Goal: Task Accomplishment & Management: Manage account settings

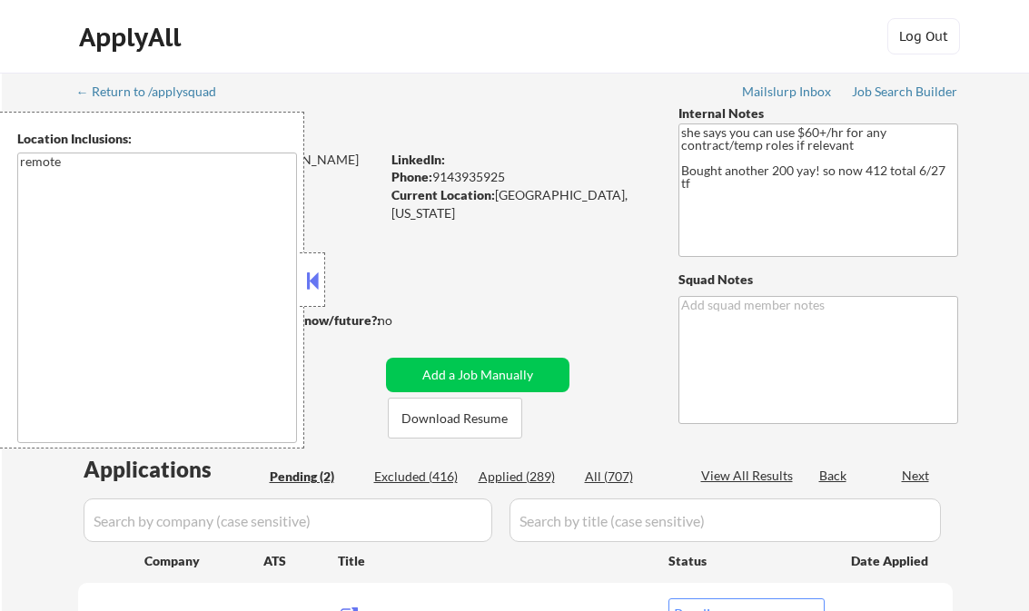
select select ""pending""
click at [895, 89] on div "Job Search Builder" at bounding box center [905, 91] width 106 height 13
click at [319, 273] on button at bounding box center [312, 280] width 20 height 27
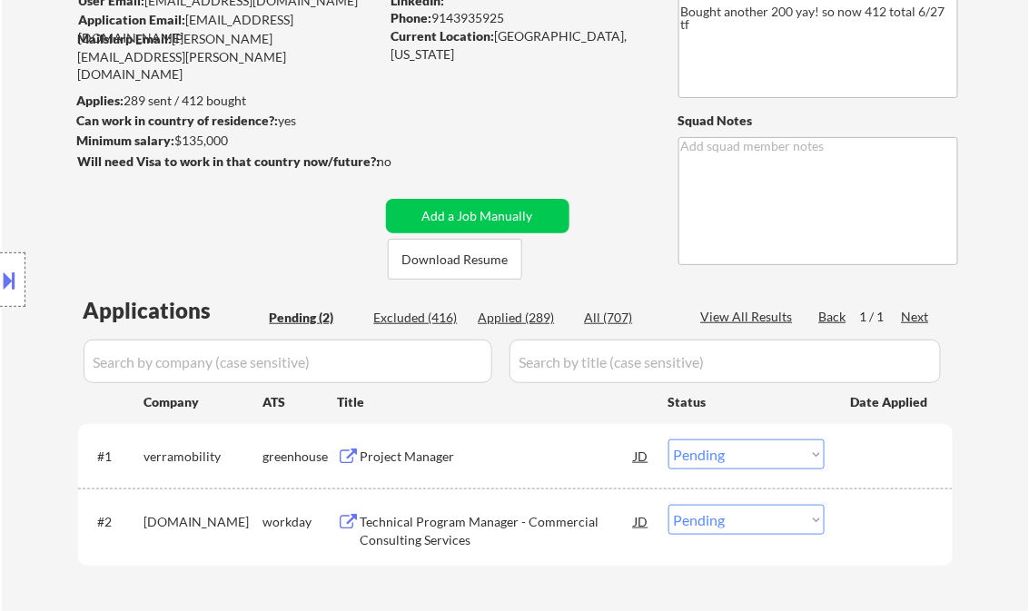
scroll to position [291, 0]
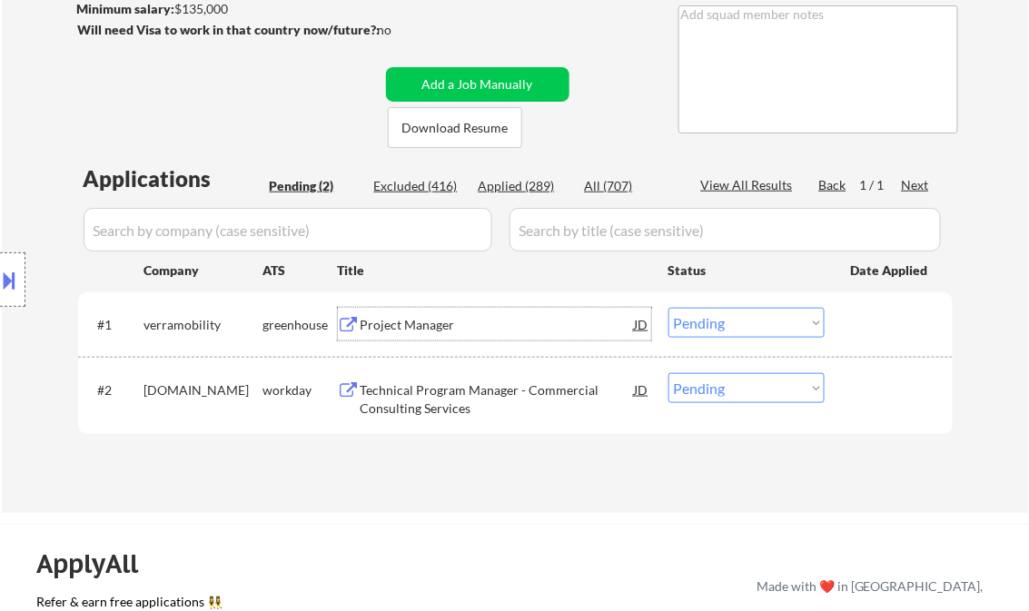
click at [392, 322] on div "Project Manager" at bounding box center [497, 325] width 274 height 18
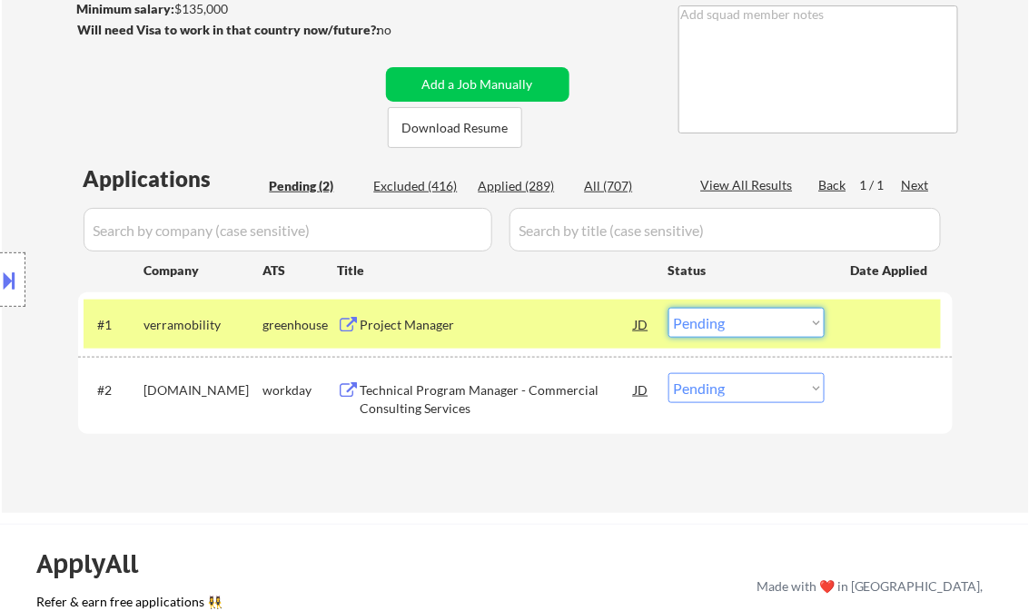
click at [770, 321] on select "Choose an option... Pending Applied Excluded (Questions) Excluded (Expired) Exc…" at bounding box center [746, 323] width 156 height 30
click at [668, 308] on select "Choose an option... Pending Applied Excluded (Questions) Excluded (Expired) Exc…" at bounding box center [746, 323] width 156 height 30
click at [454, 395] on div "Technical Program Manager - Commercial Consulting Services" at bounding box center [497, 398] width 274 height 35
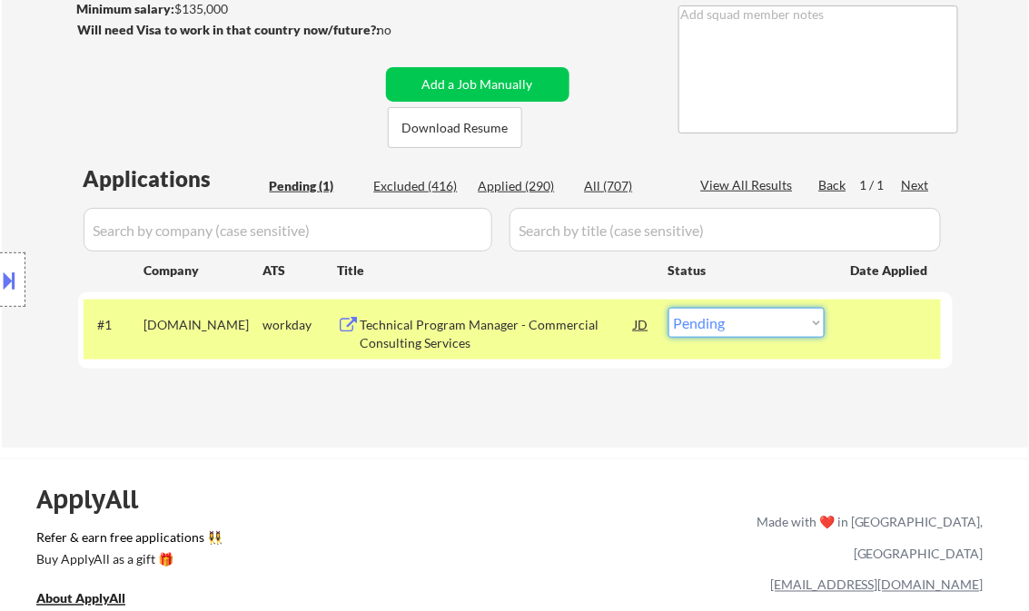
click at [728, 317] on select "Choose an option... Pending Applied Excluded (Questions) Excluded (Expired) Exc…" at bounding box center [746, 323] width 156 height 30
select select ""applied""
click at [668, 308] on select "Choose an option... Pending Applied Excluded (Questions) Excluded (Expired) Exc…" at bounding box center [746, 323] width 156 height 30
click at [561, 405] on div "Applications Pending (1) Excluded (416) Applied (290) All (707) View All Result…" at bounding box center [515, 288] width 874 height 250
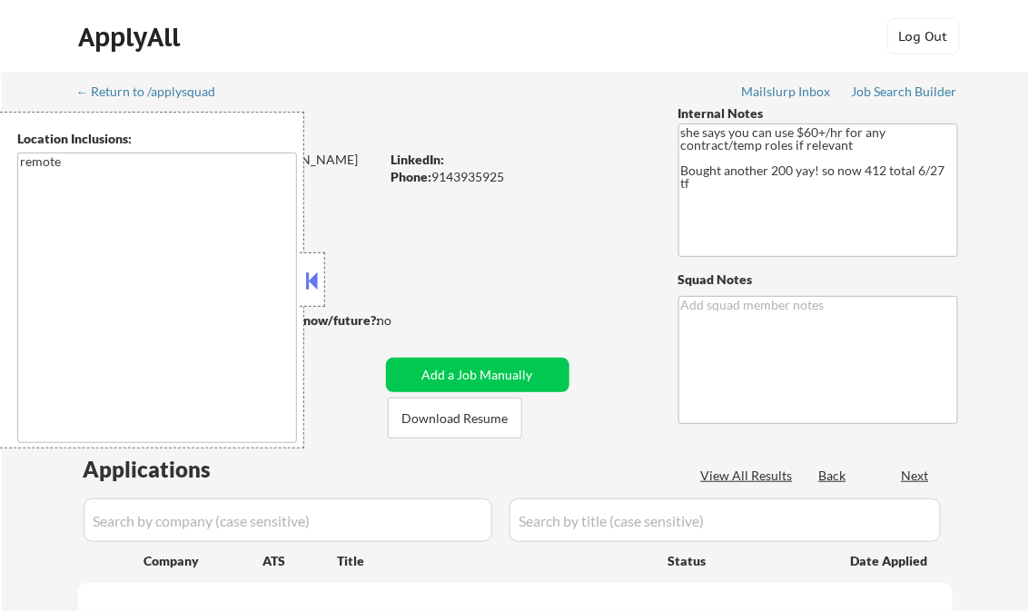
select select ""pending""
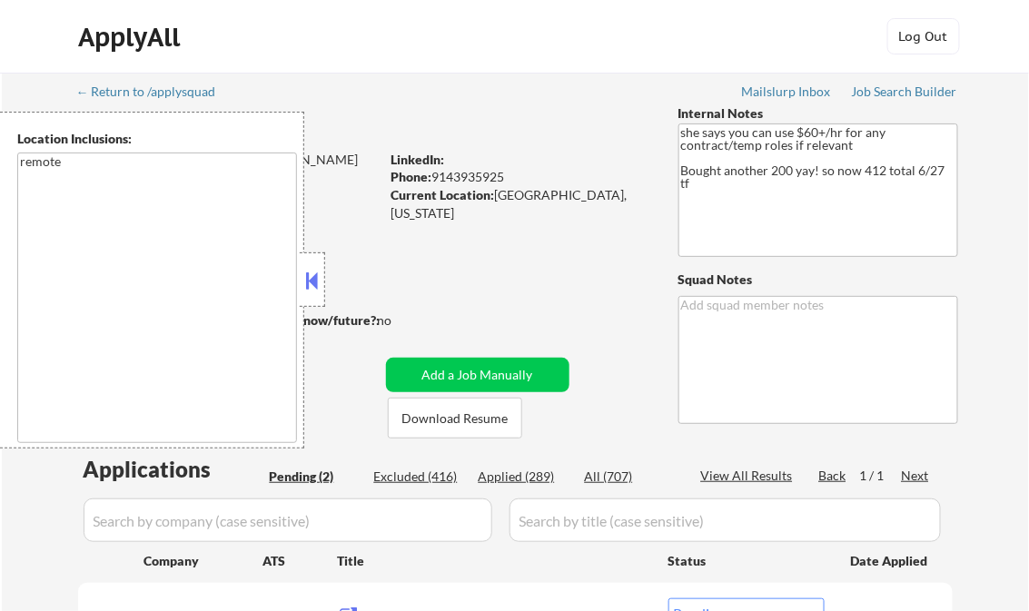
click at [316, 279] on button at bounding box center [312, 280] width 20 height 27
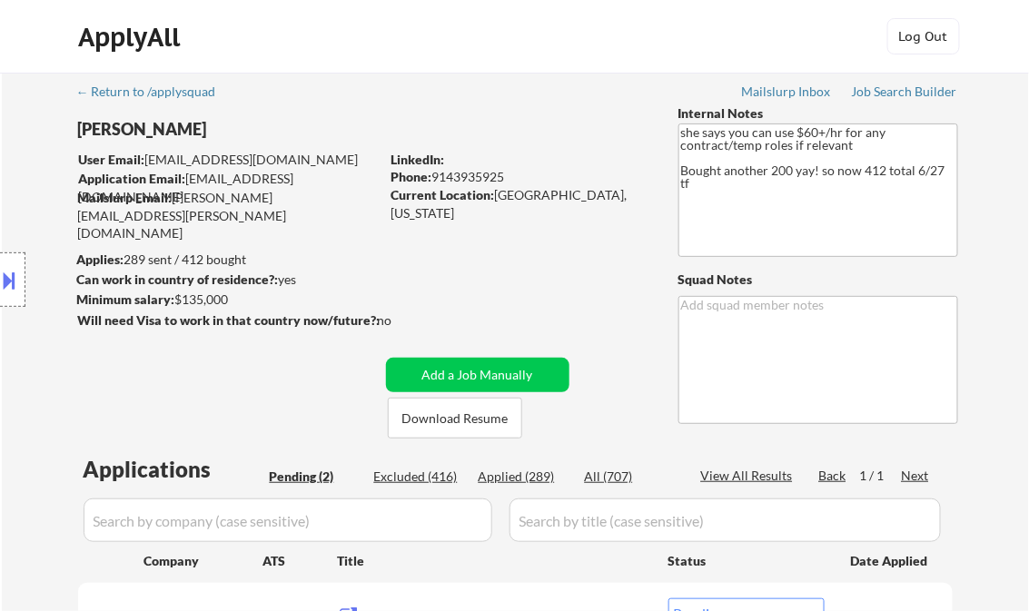
drag, startPoint x: 518, startPoint y: 470, endPoint x: 557, endPoint y: 488, distance: 41.9
click at [520, 475] on div "Applied (289)" at bounding box center [524, 477] width 91 height 18
click at [763, 480] on div "View All Results" at bounding box center [749, 476] width 97 height 18
select select ""applied""
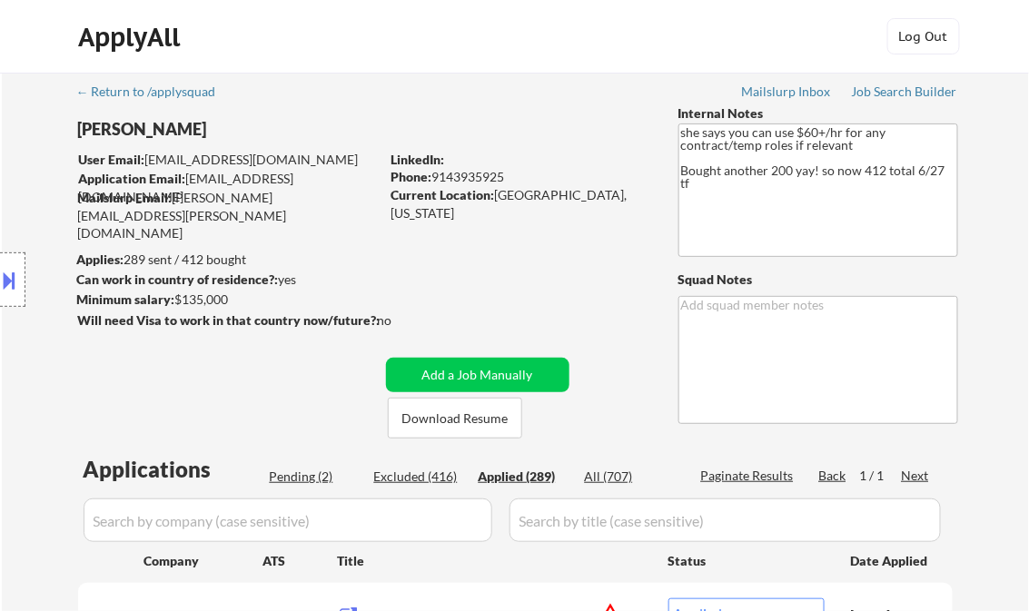
select select ""applied""
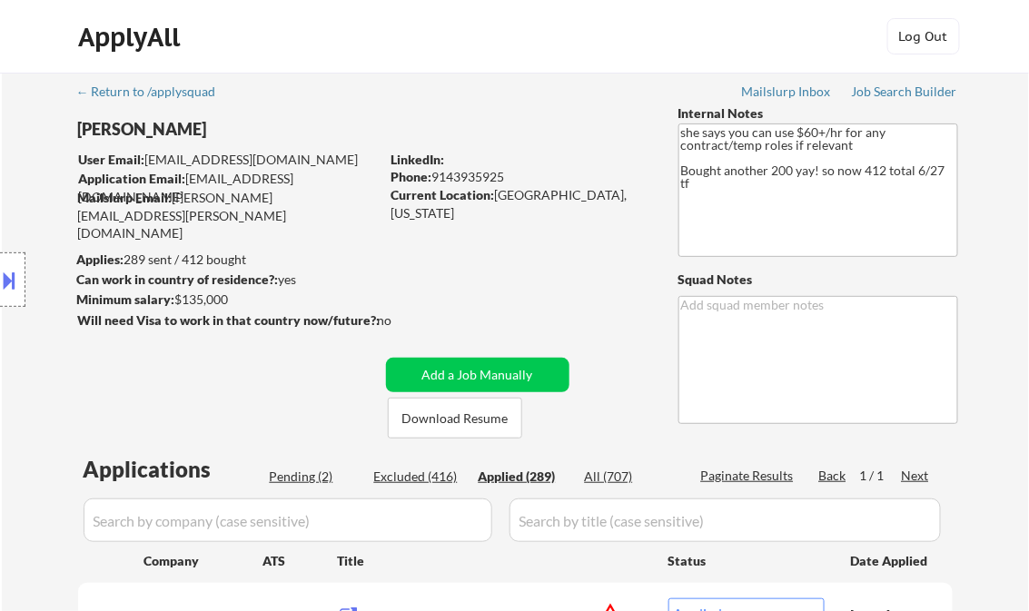
select select ""applied""
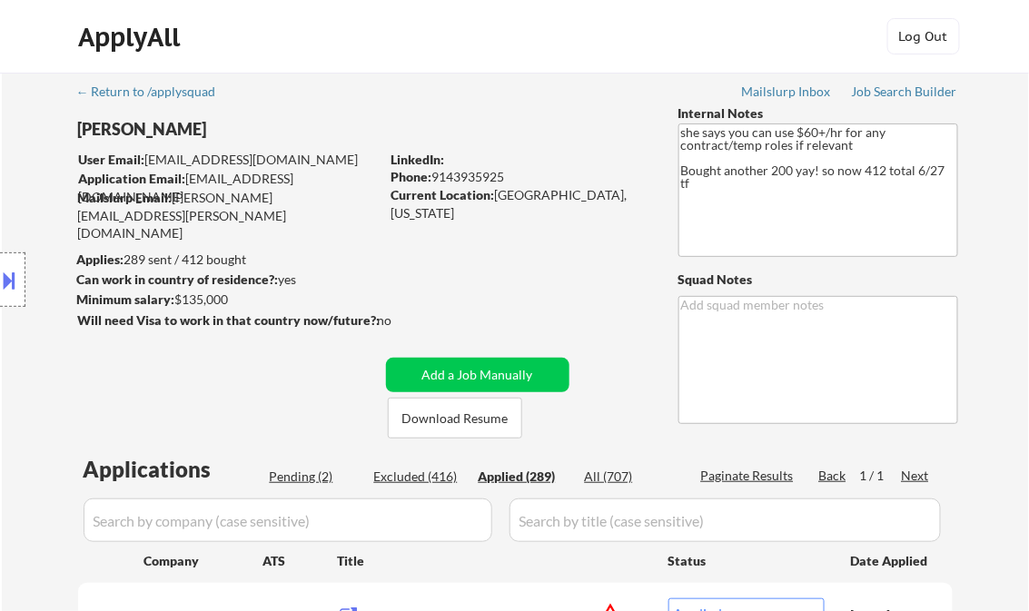
select select ""applied""
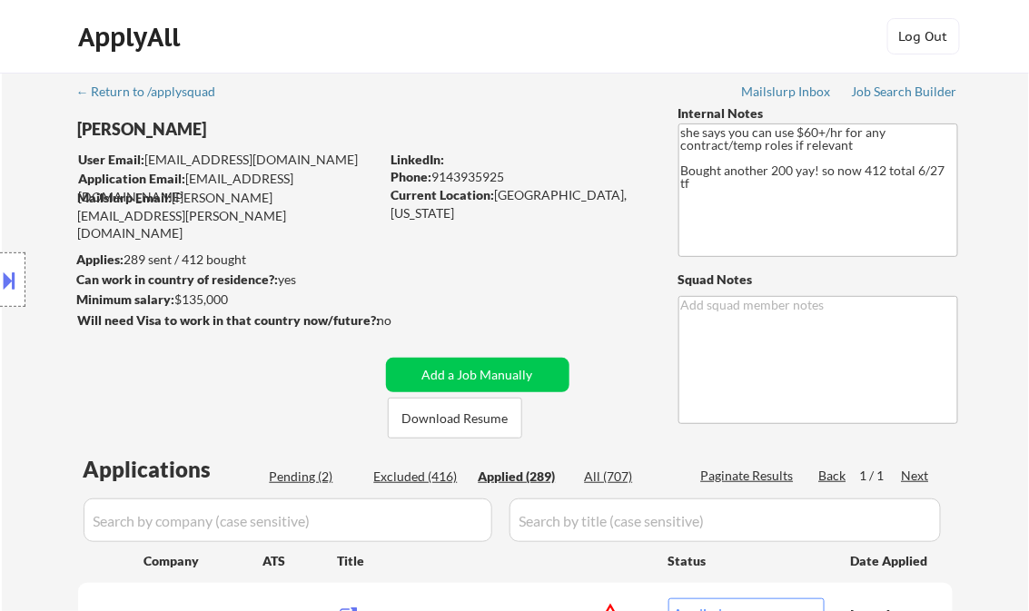
select select ""applied""
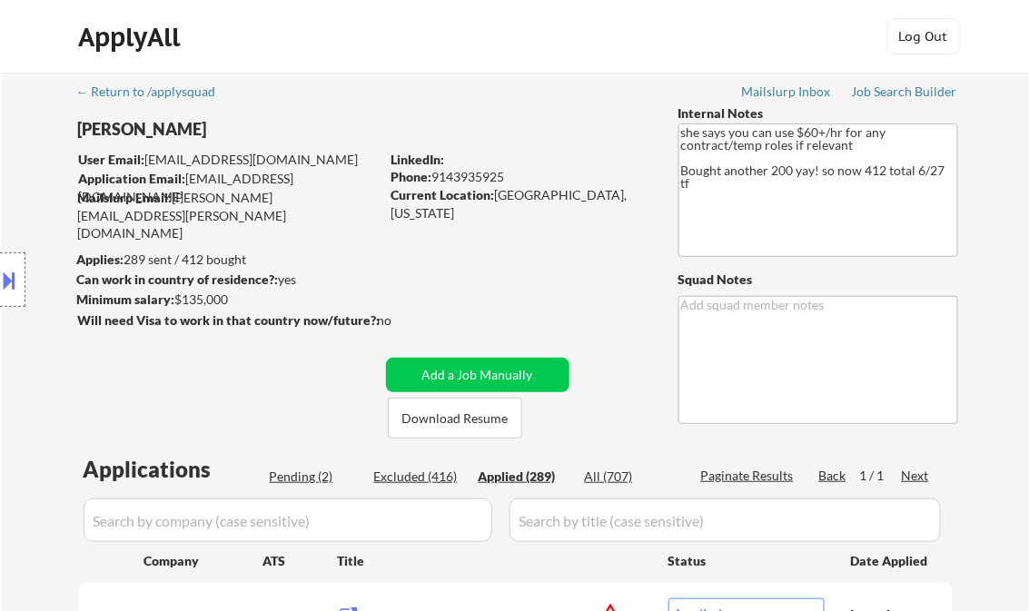
select select ""applied""
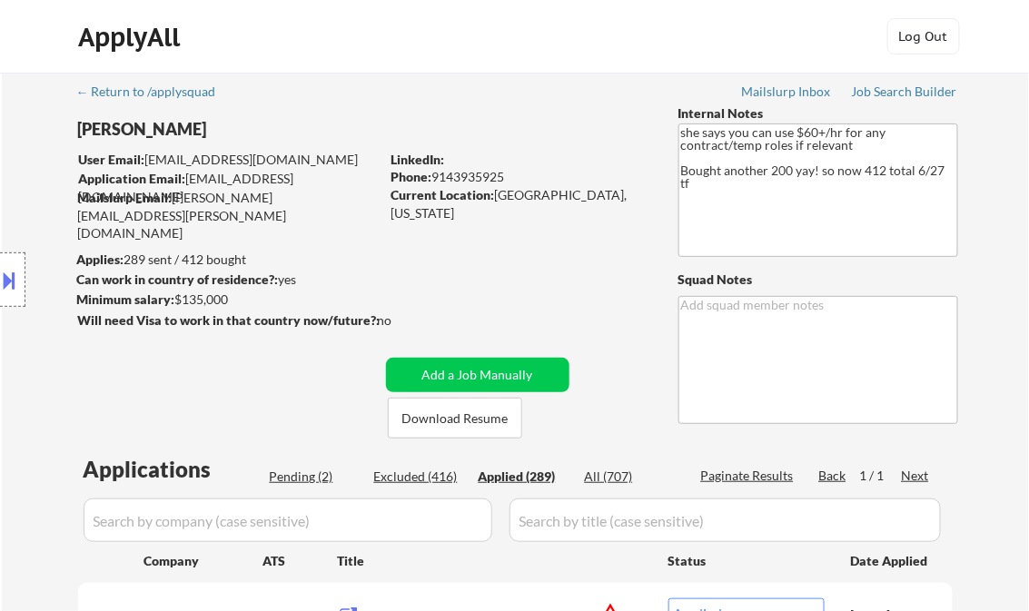
select select ""applied""
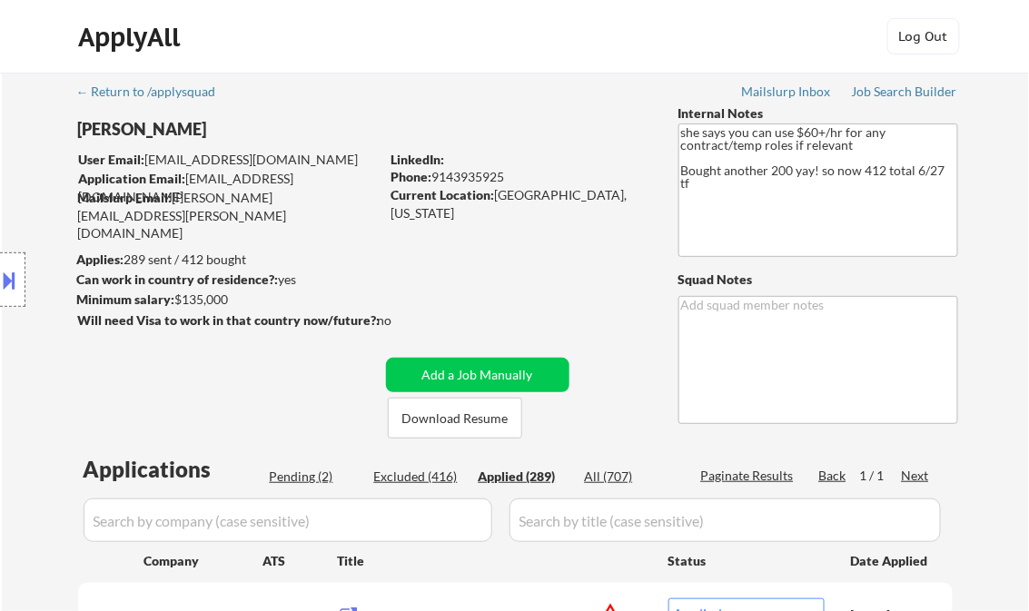
select select ""applied""
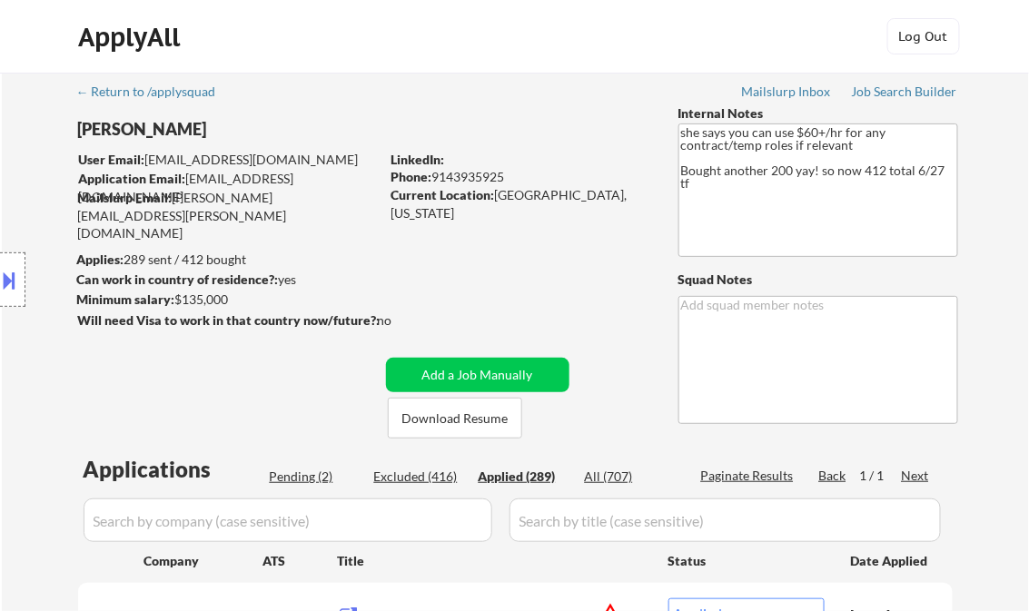
select select ""applied""
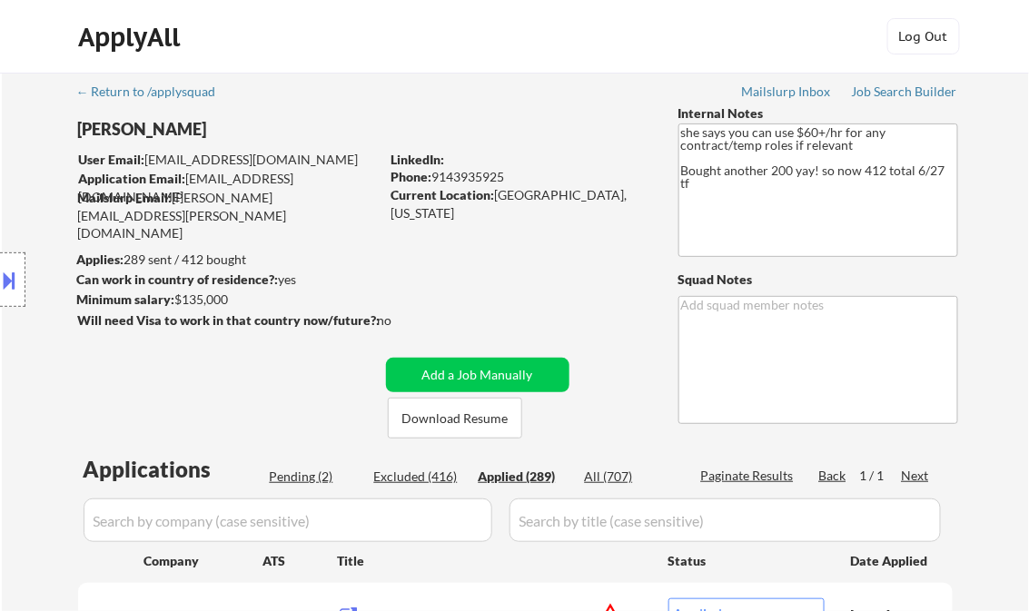
select select ""applied""
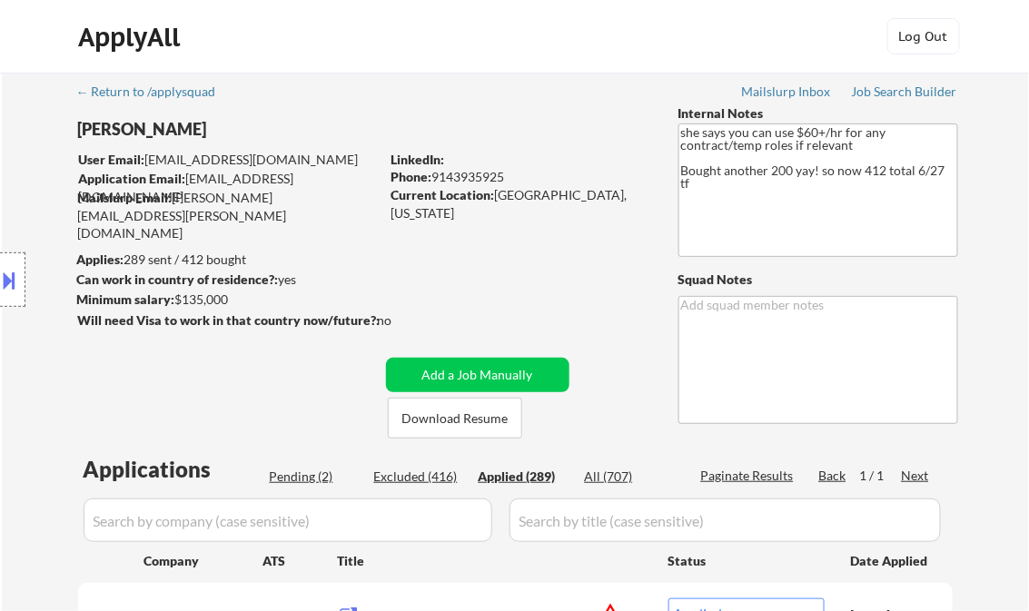
select select ""applied""
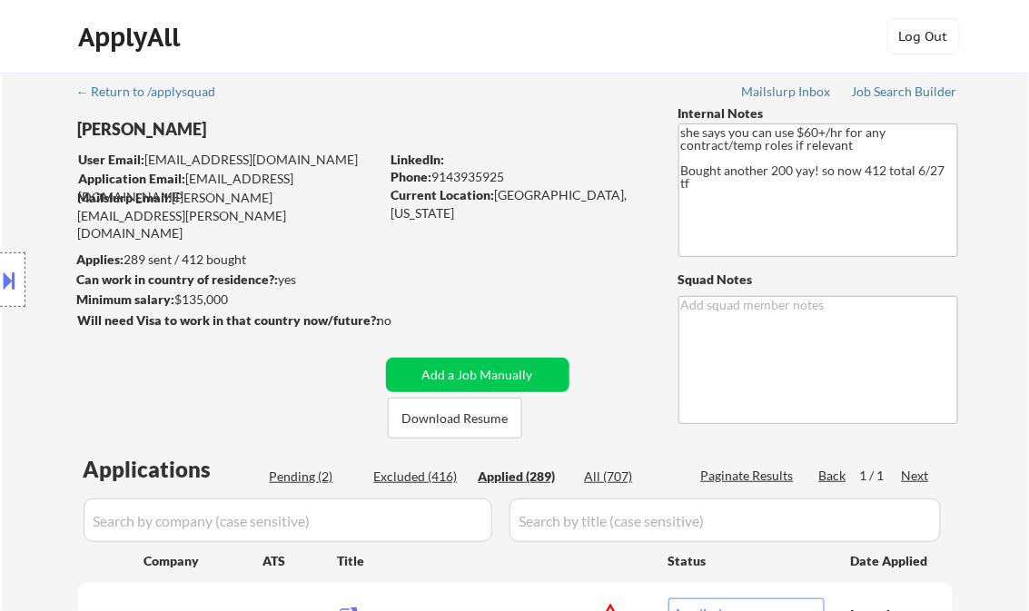
select select ""applied""
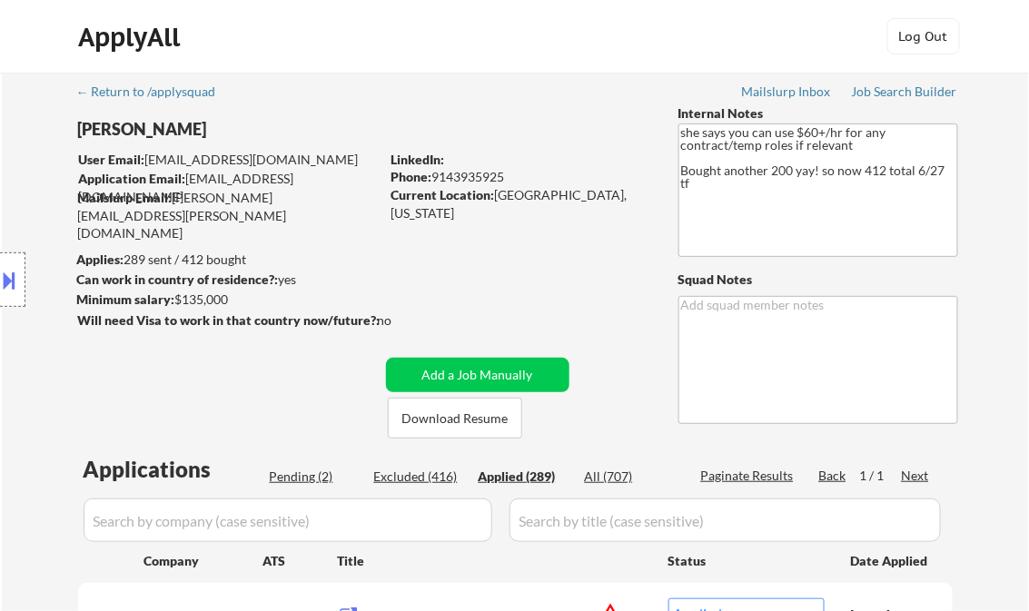
select select ""applied""
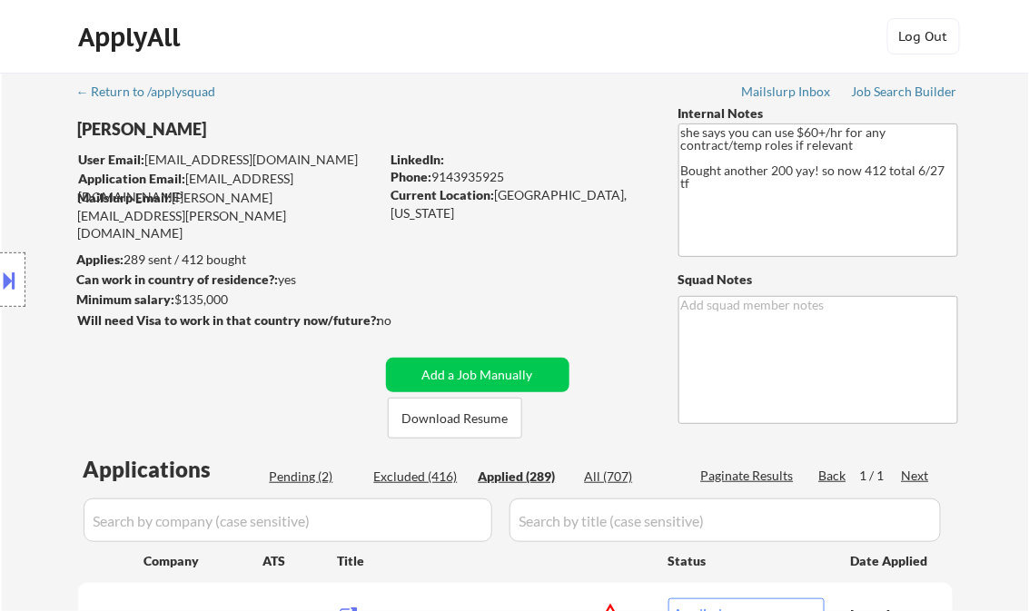
select select ""applied""
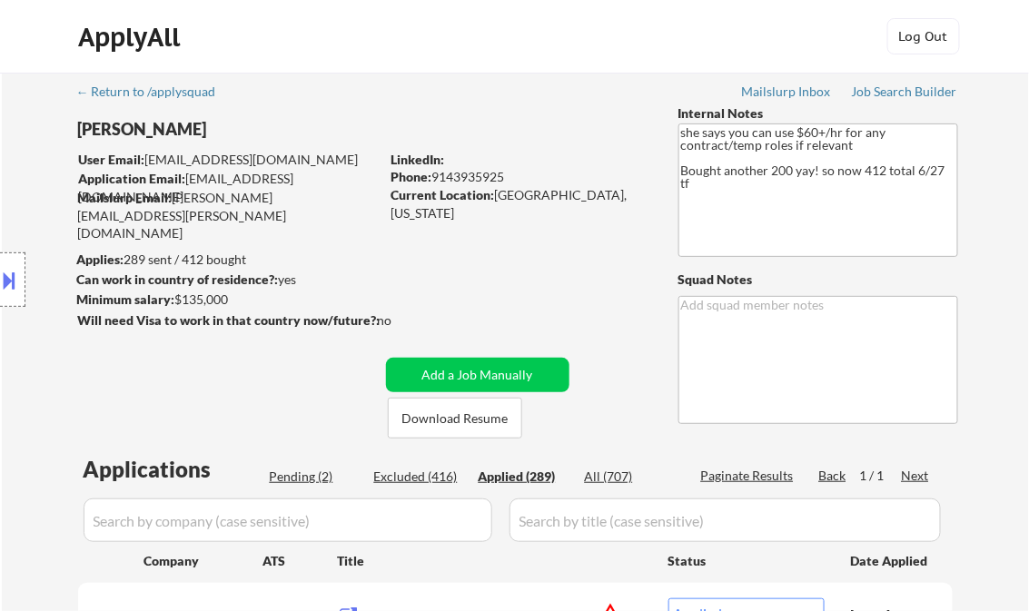
select select ""applied""
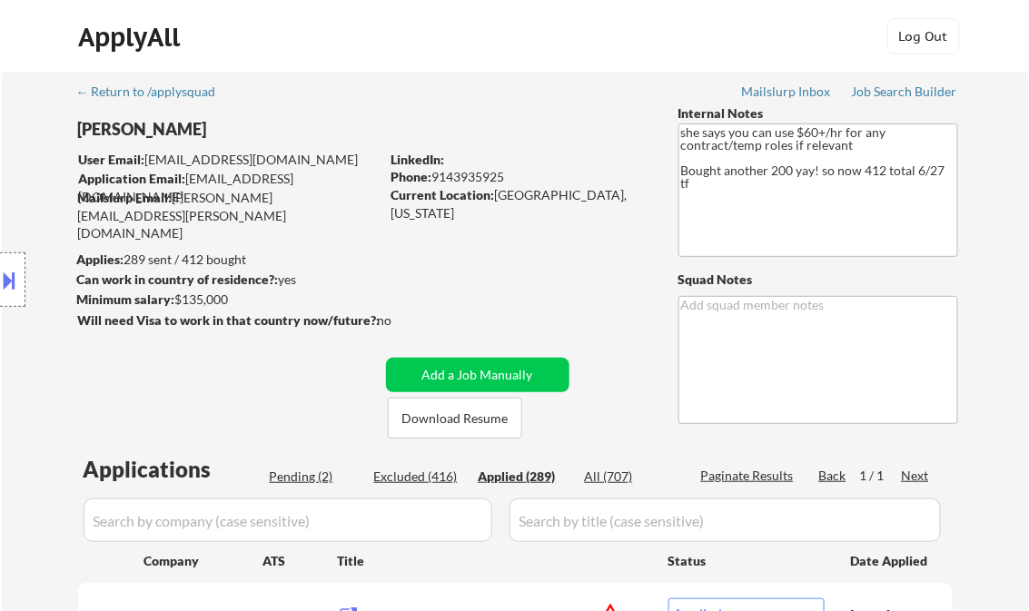
select select ""applied""
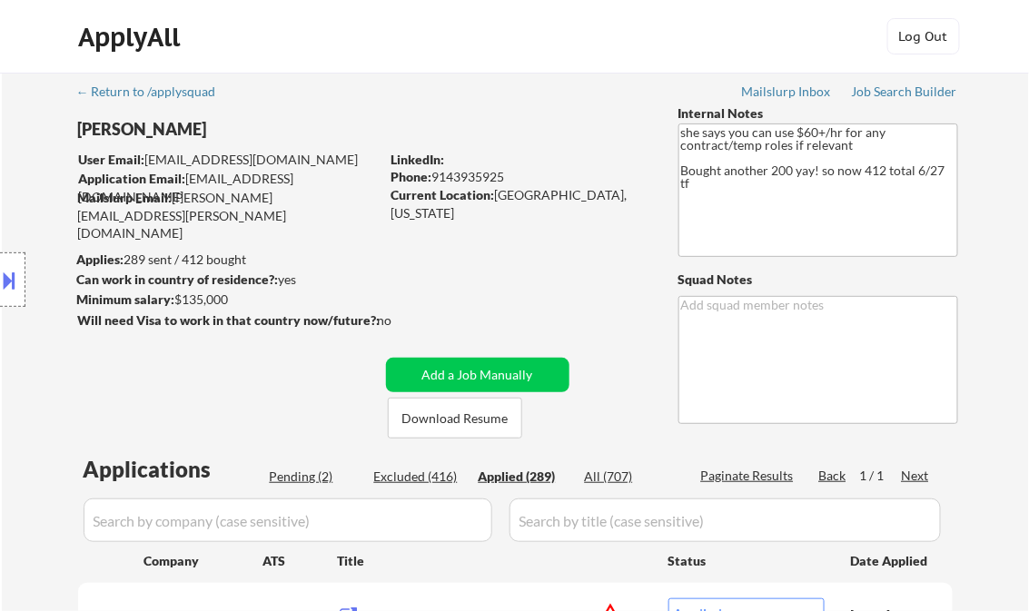
select select ""applied""
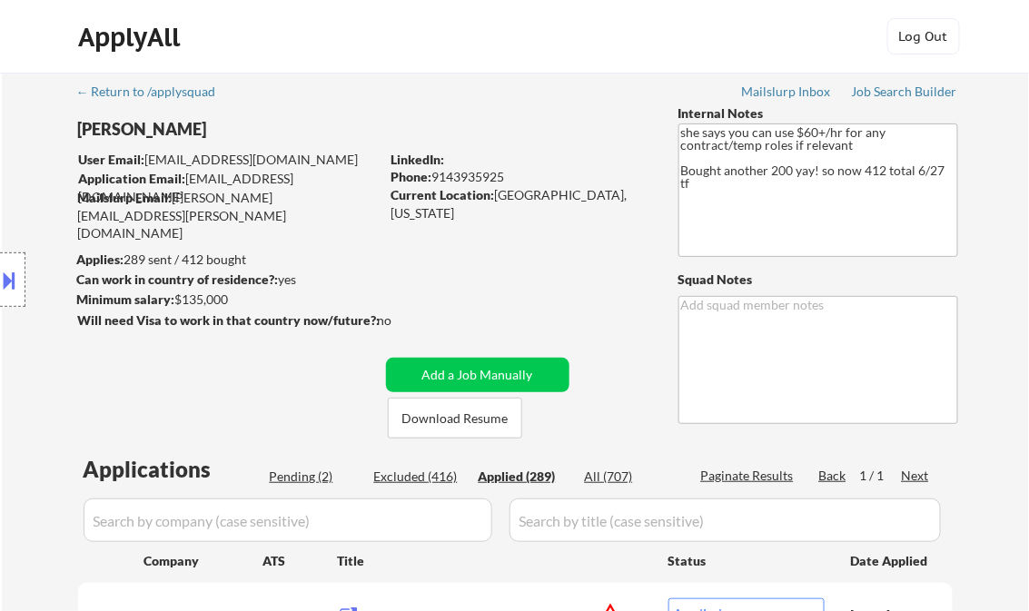
select select ""applied""
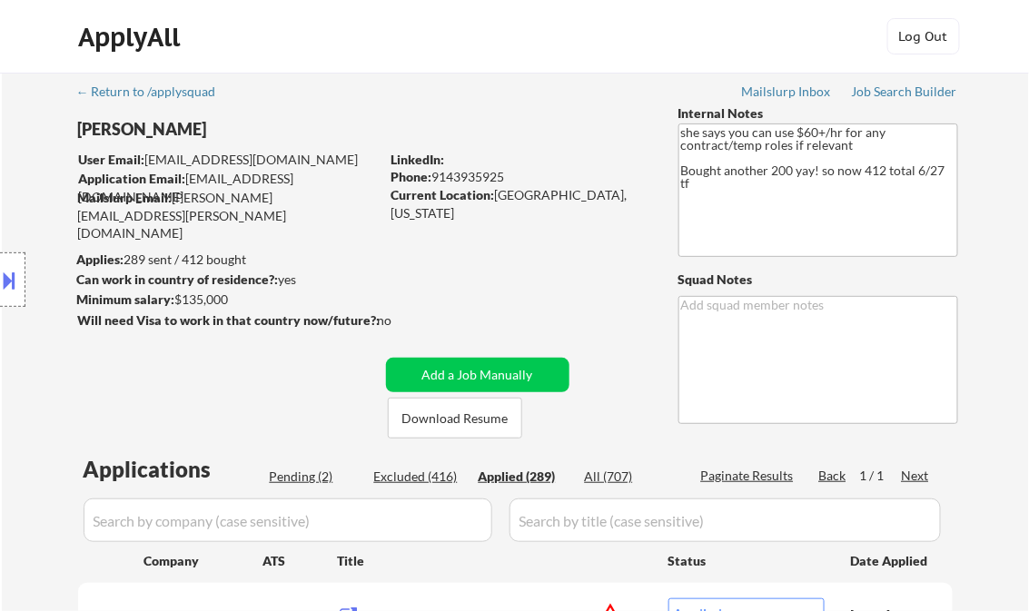
select select ""applied""
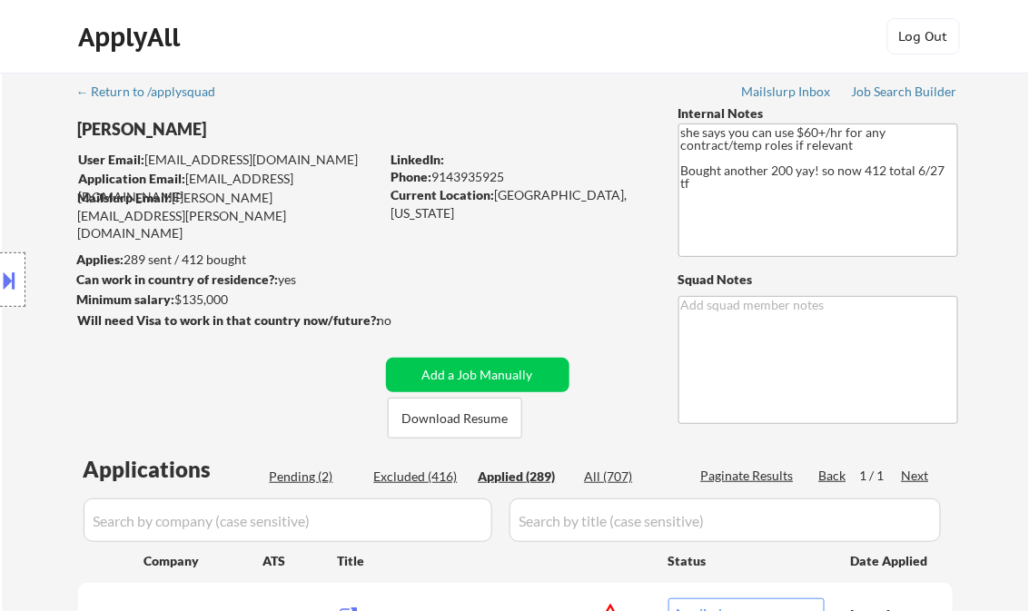
select select ""applied""
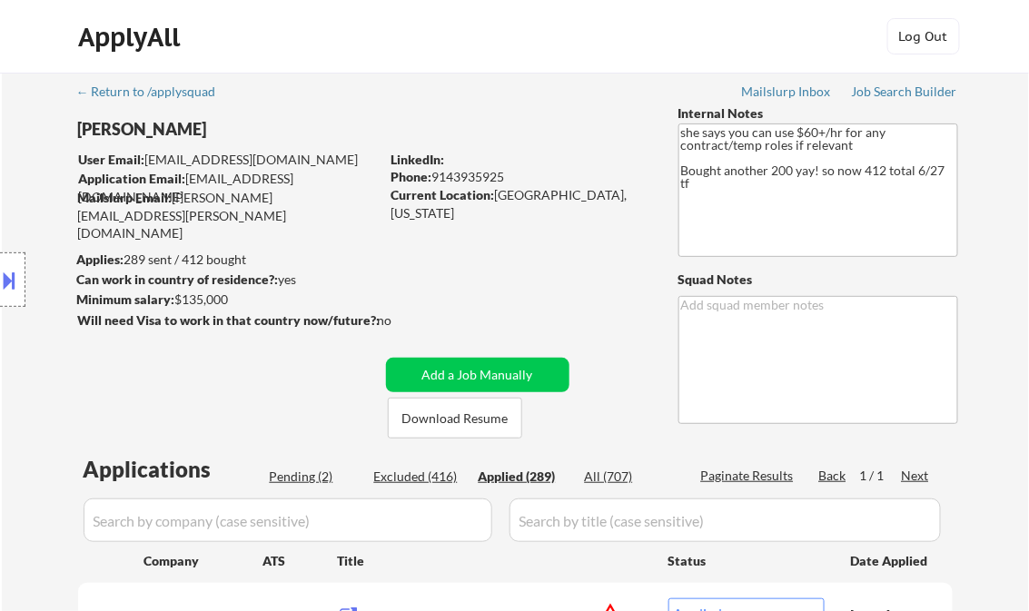
select select ""applied""
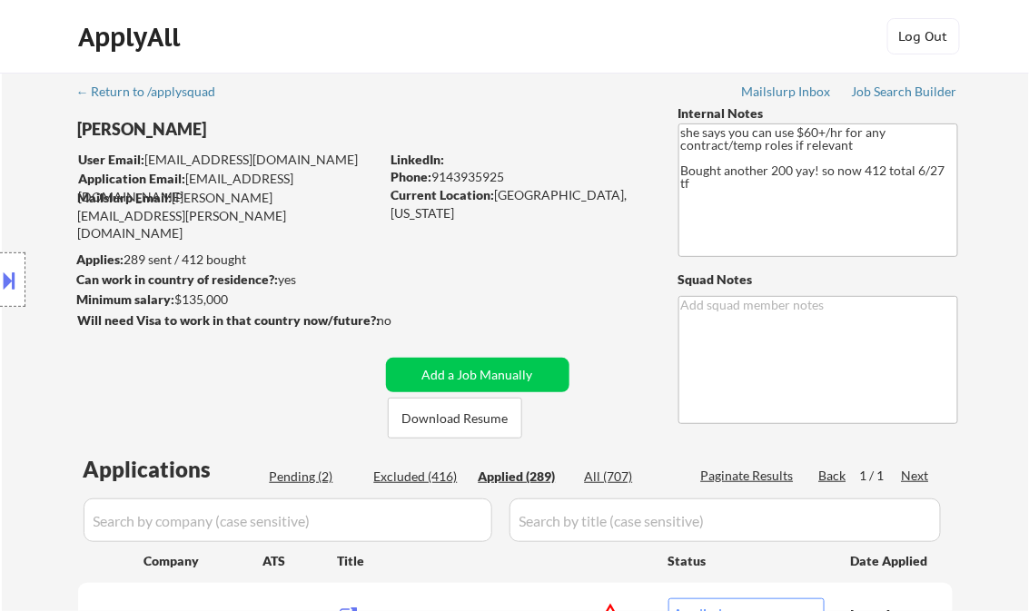
select select ""applied""
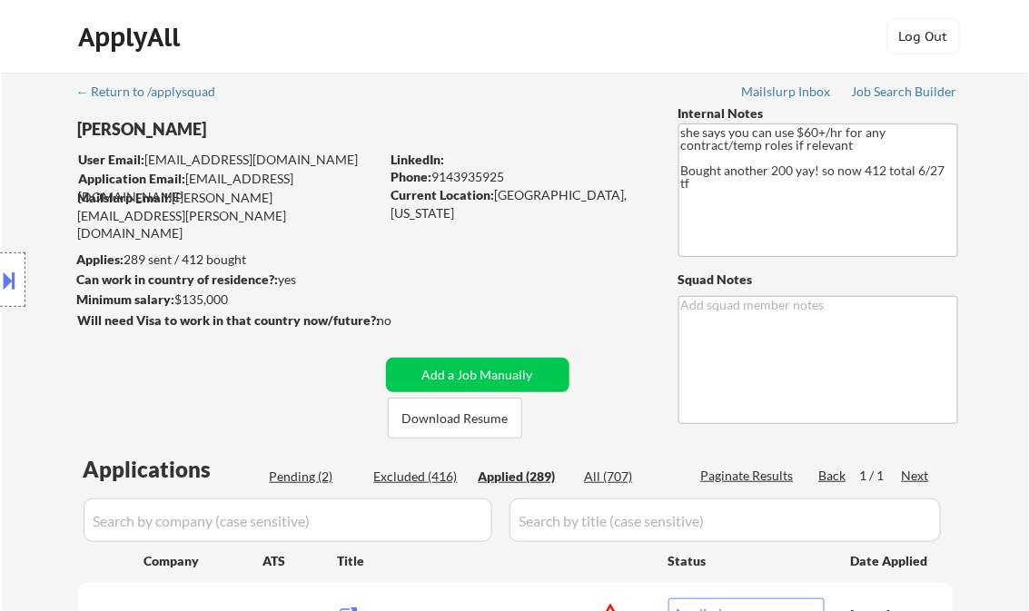
select select ""applied""
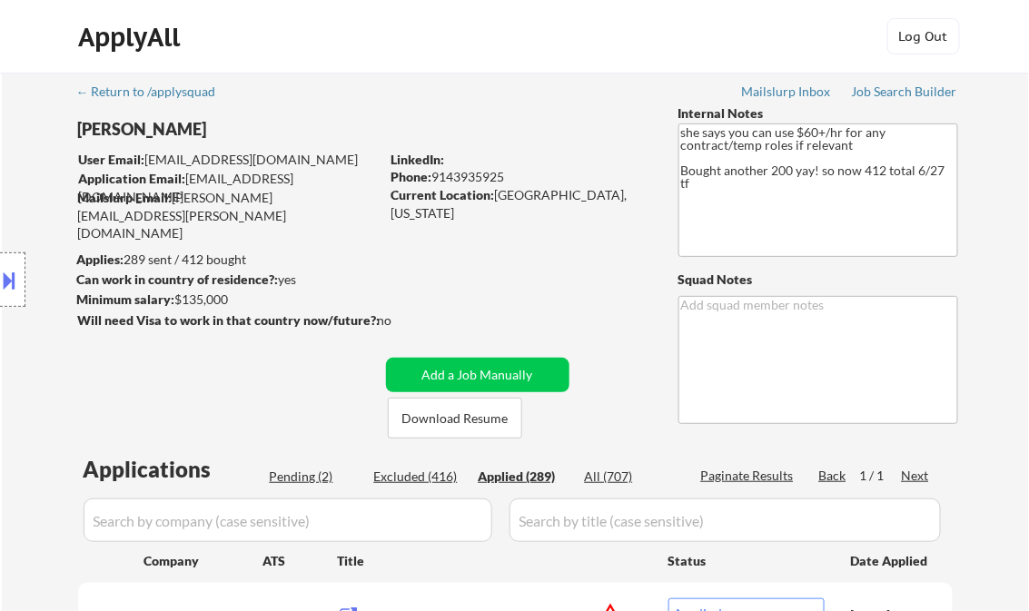
select select ""applied""
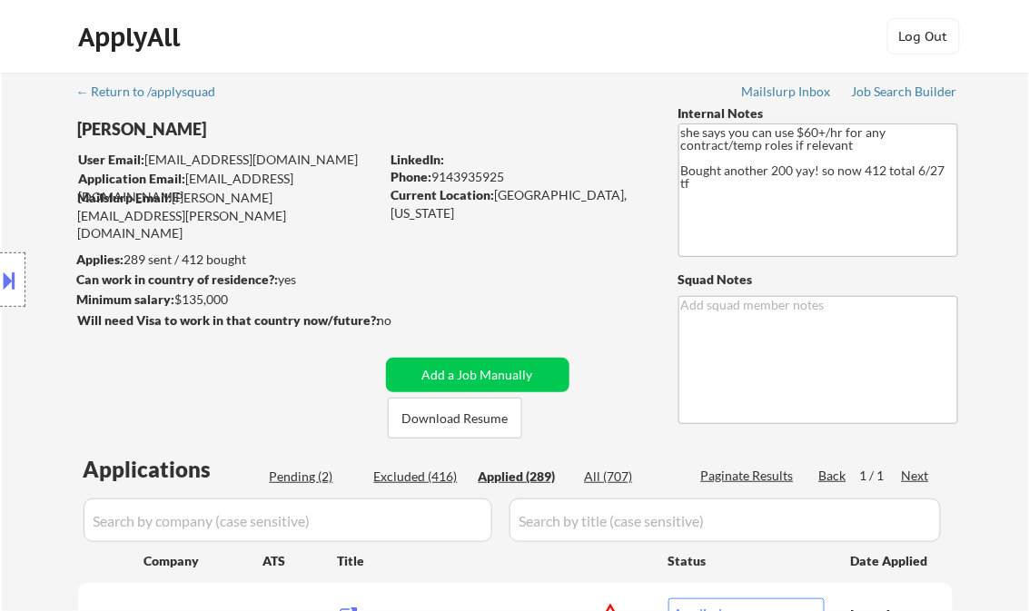
select select ""applied""
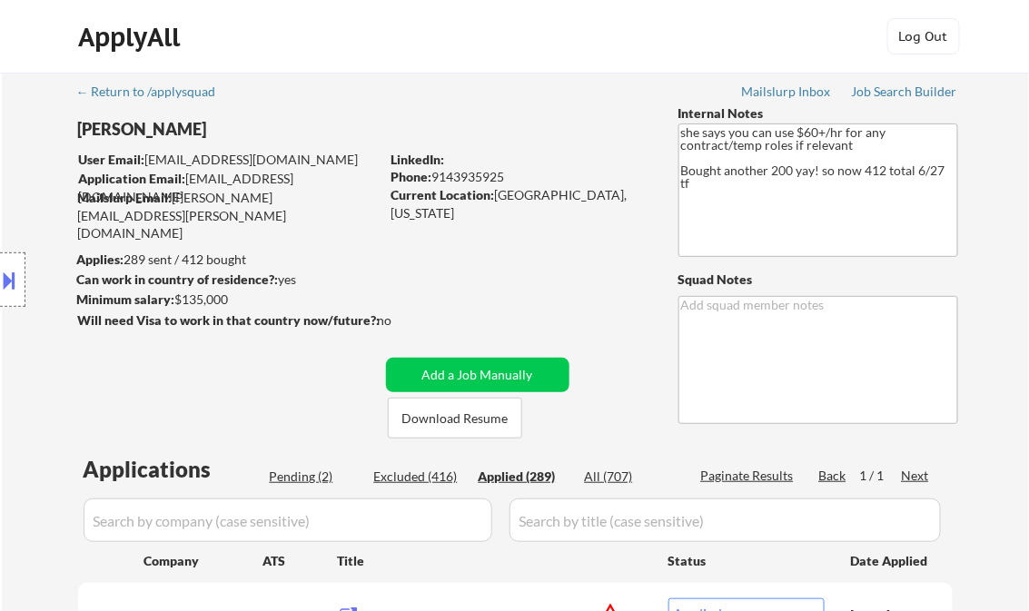
select select ""applied""
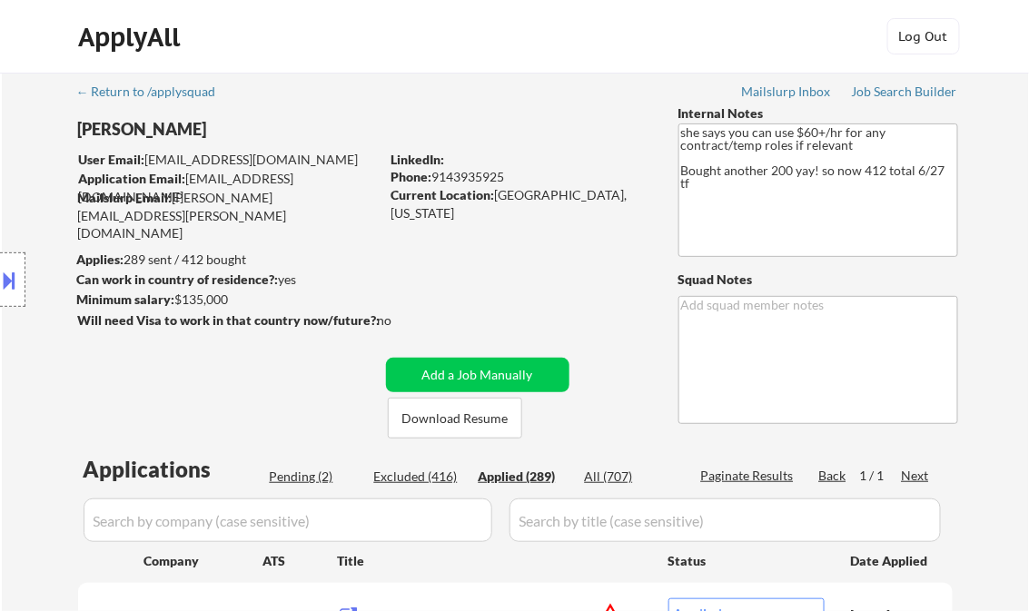
select select ""applied""
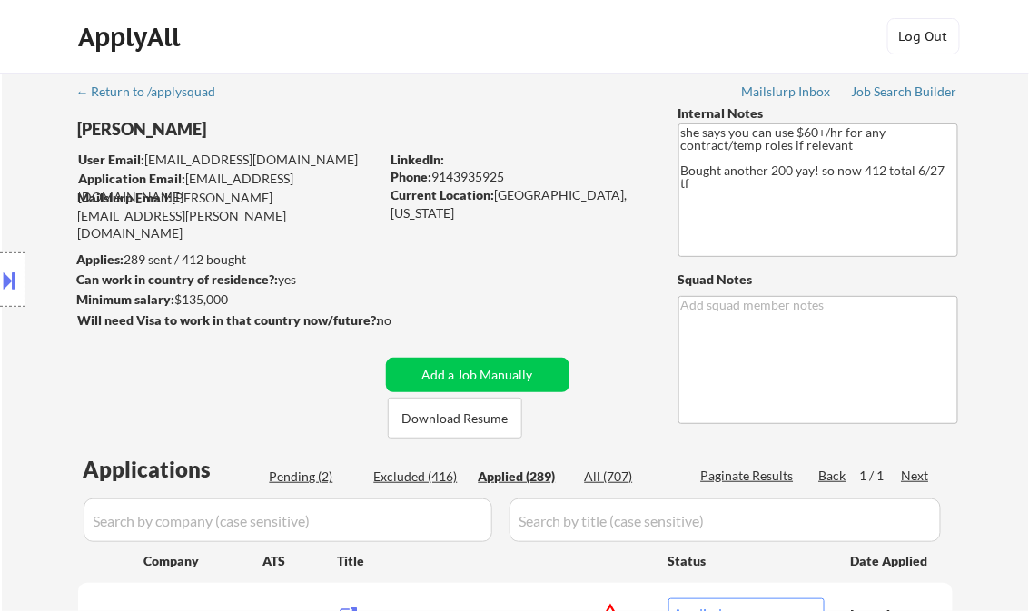
select select ""applied""
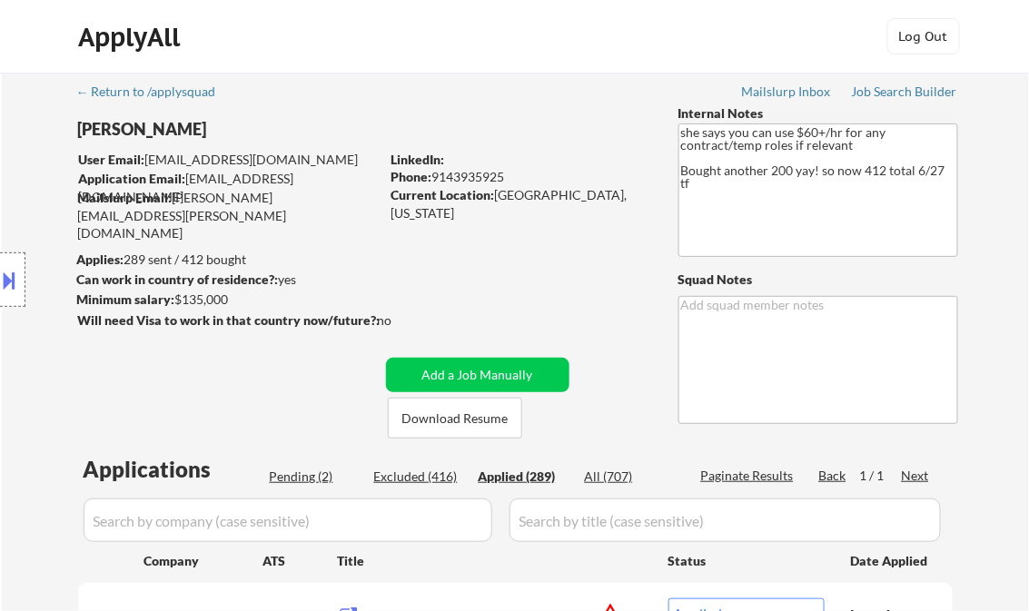
select select ""applied""
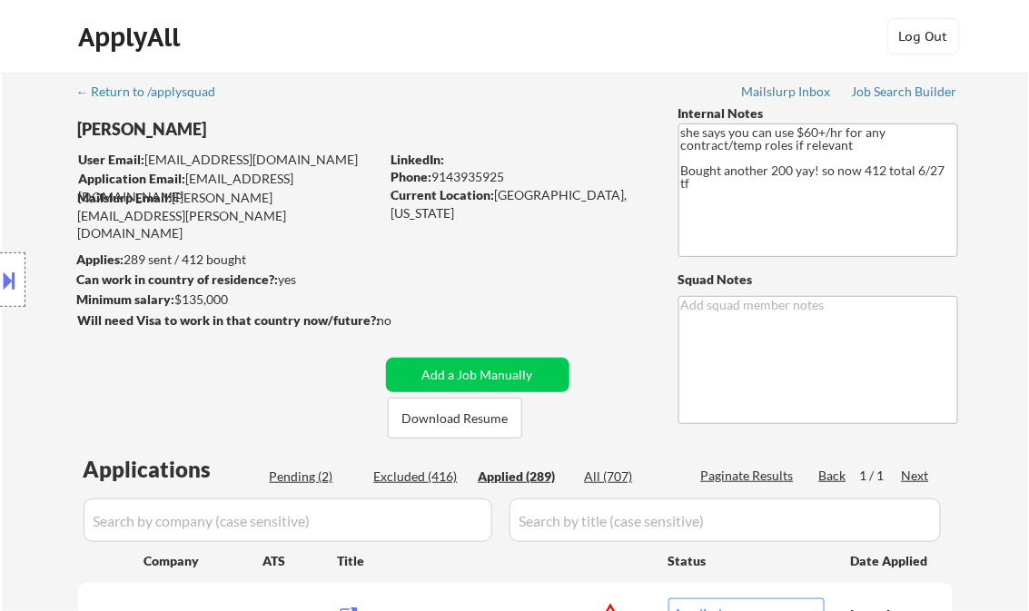
select select ""applied""
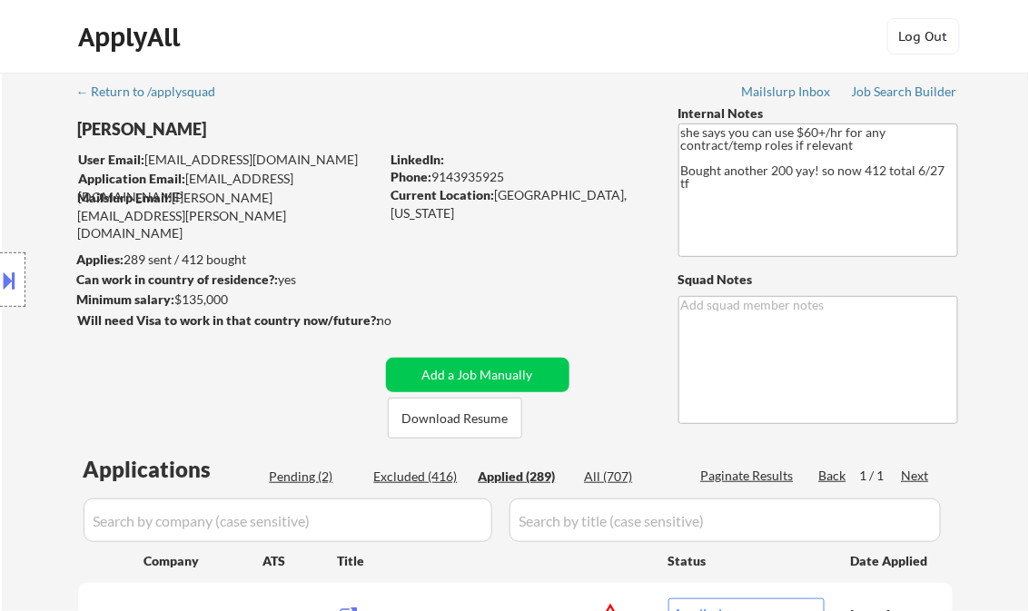
select select ""applied""
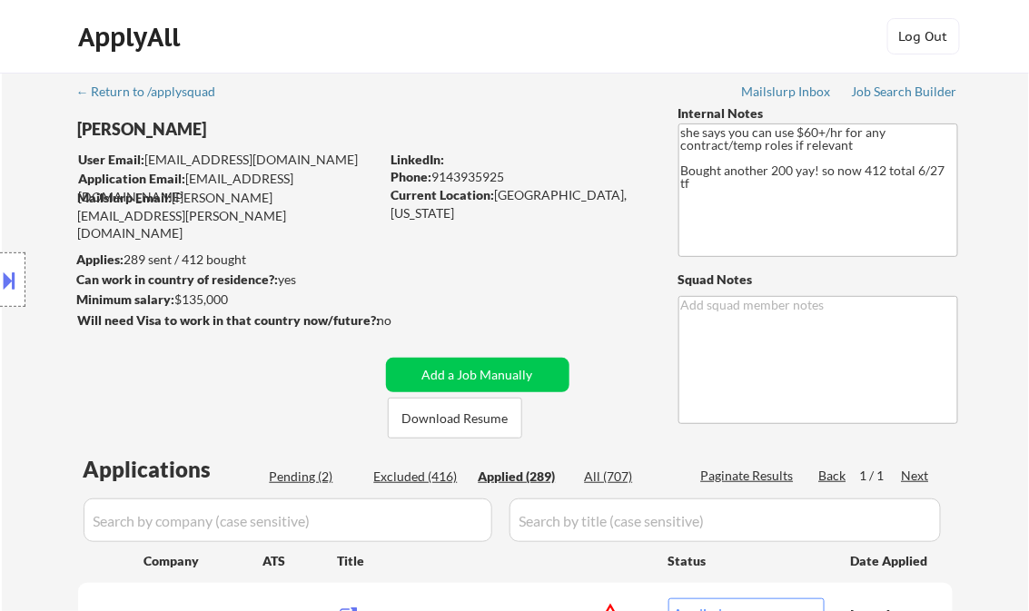
select select ""applied""
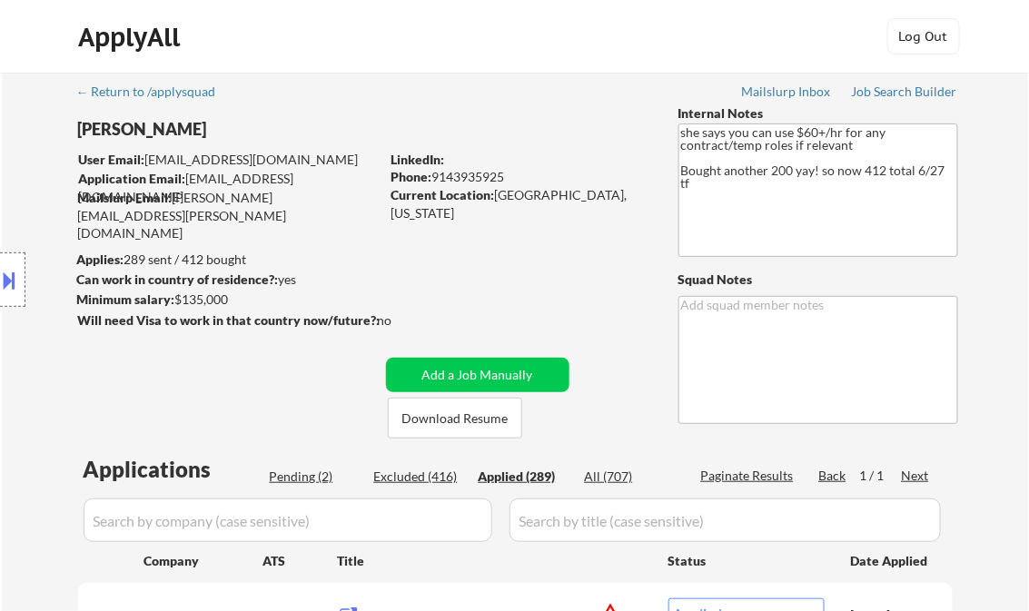
select select ""applied""
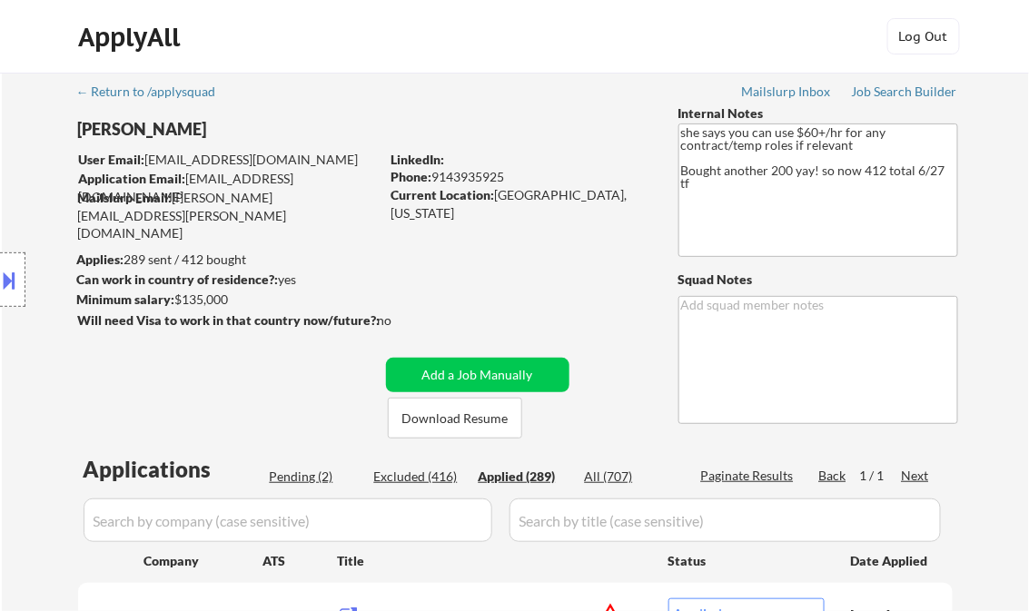
select select ""applied""
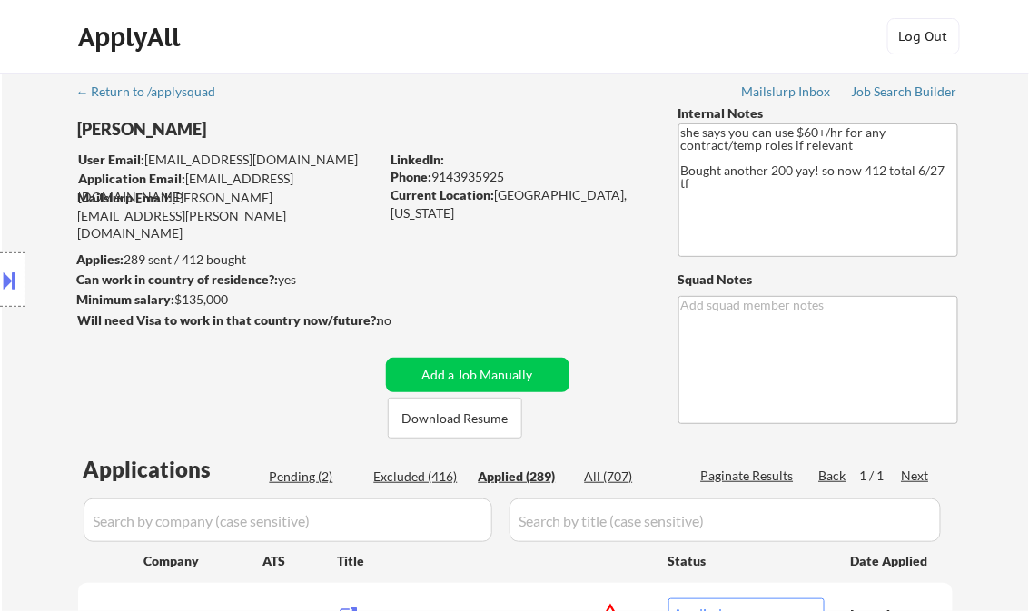
select select ""applied""
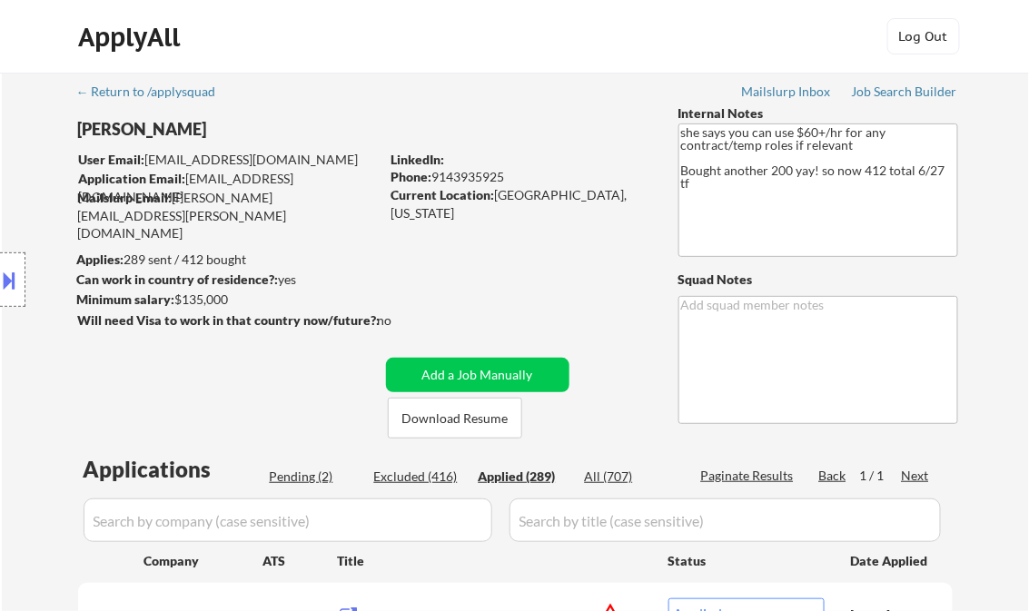
select select ""applied""
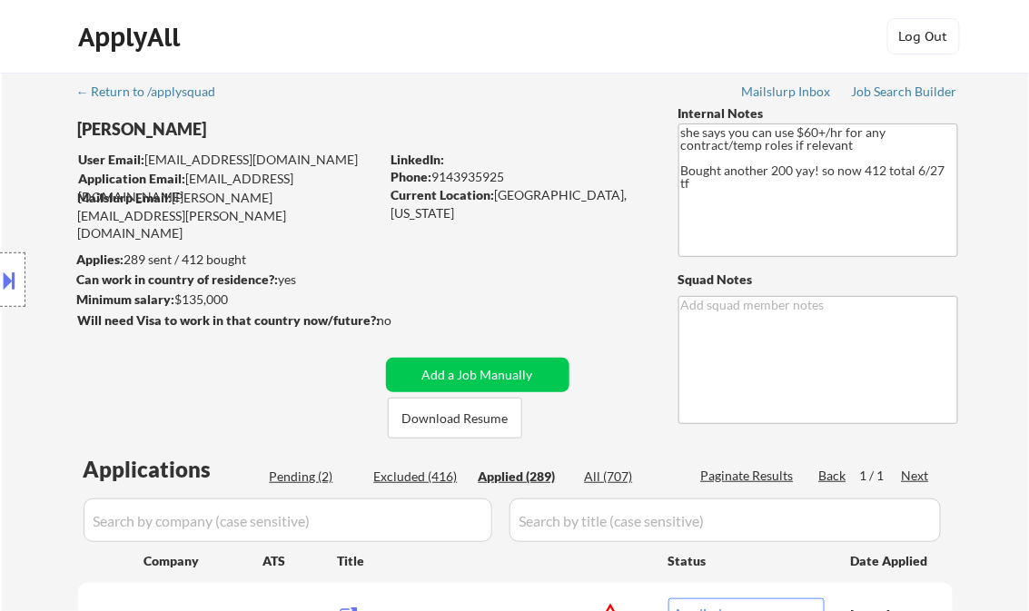
select select ""applied""
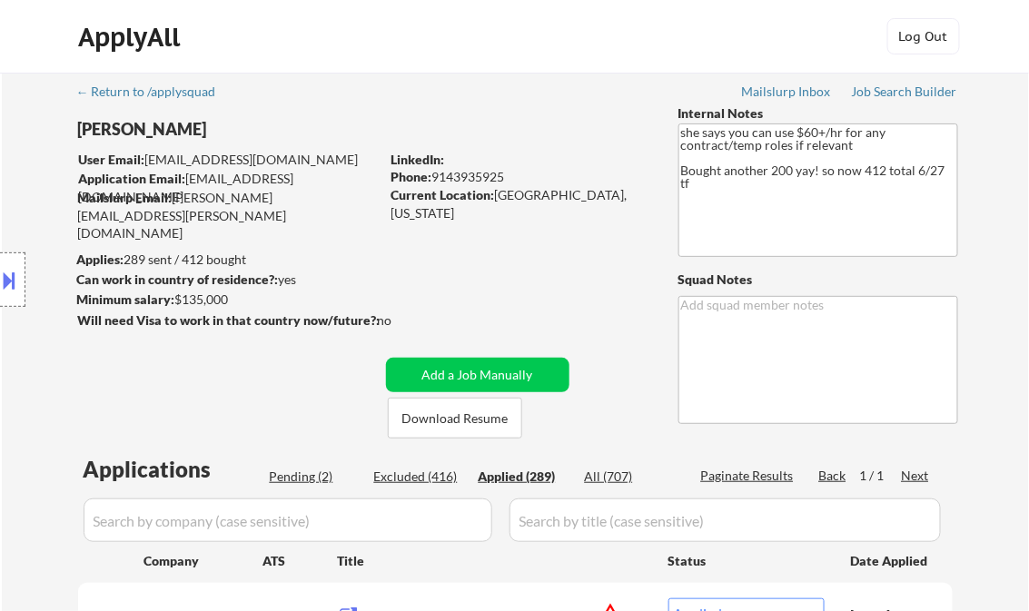
select select ""applied""
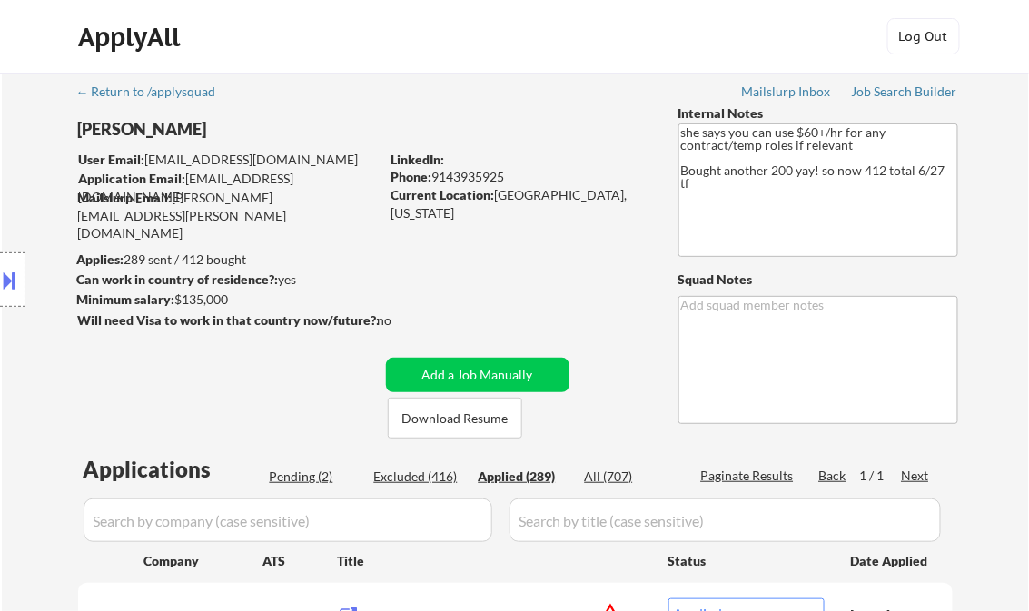
select select ""applied""
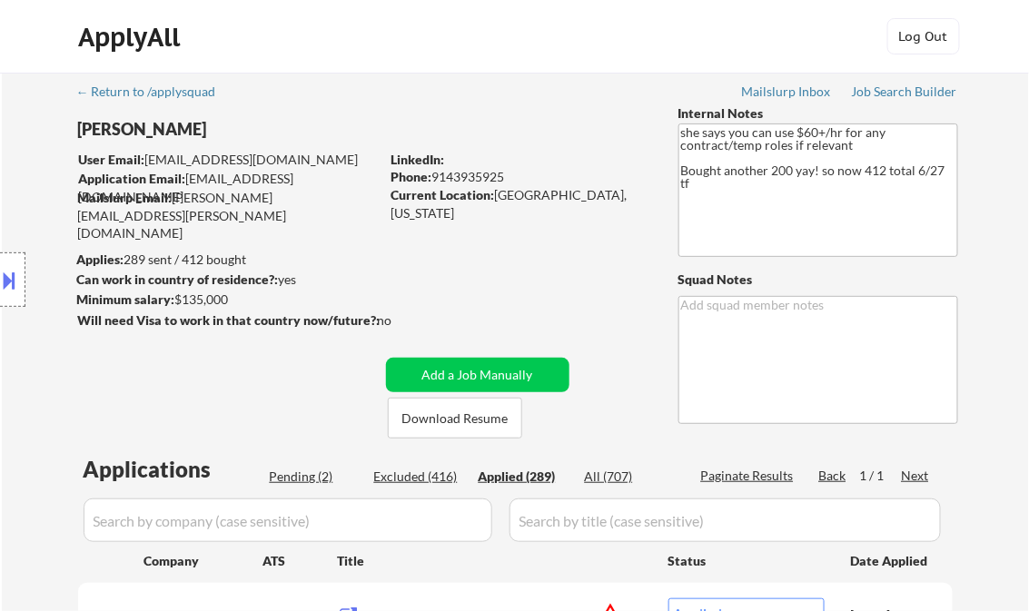
select select ""applied""
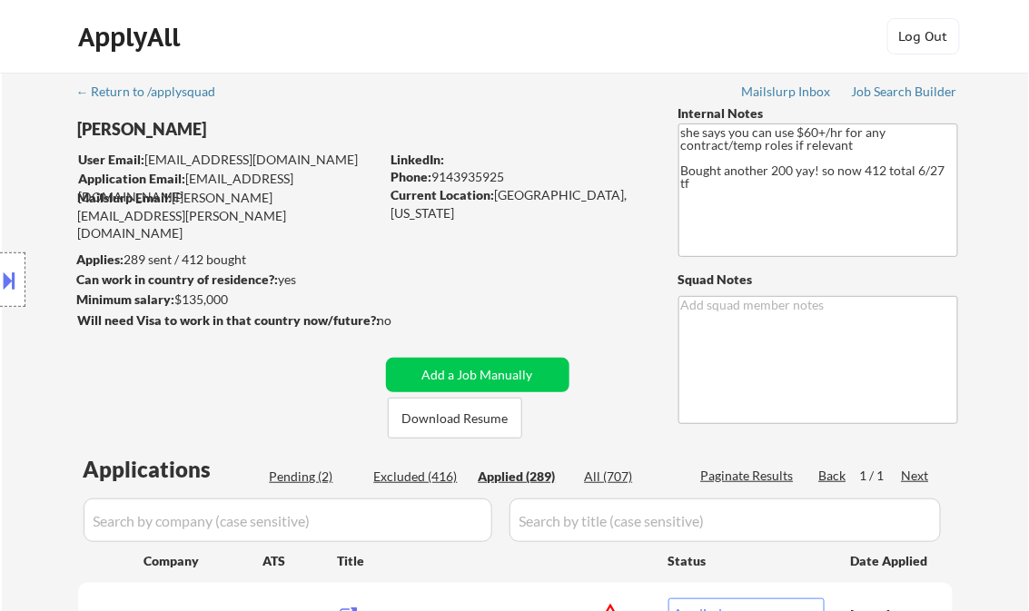
select select ""applied""
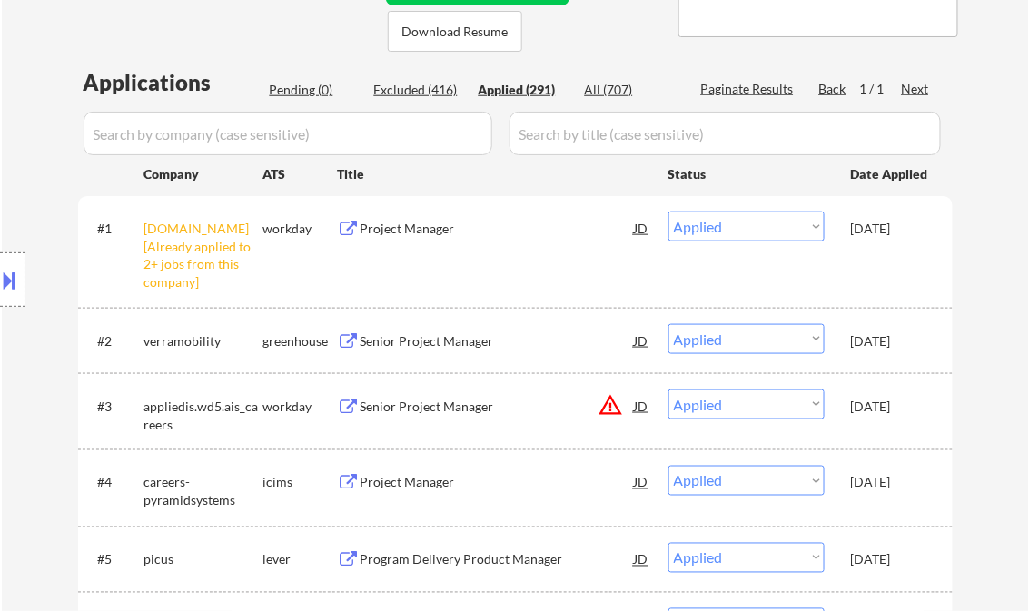
scroll to position [390, 0]
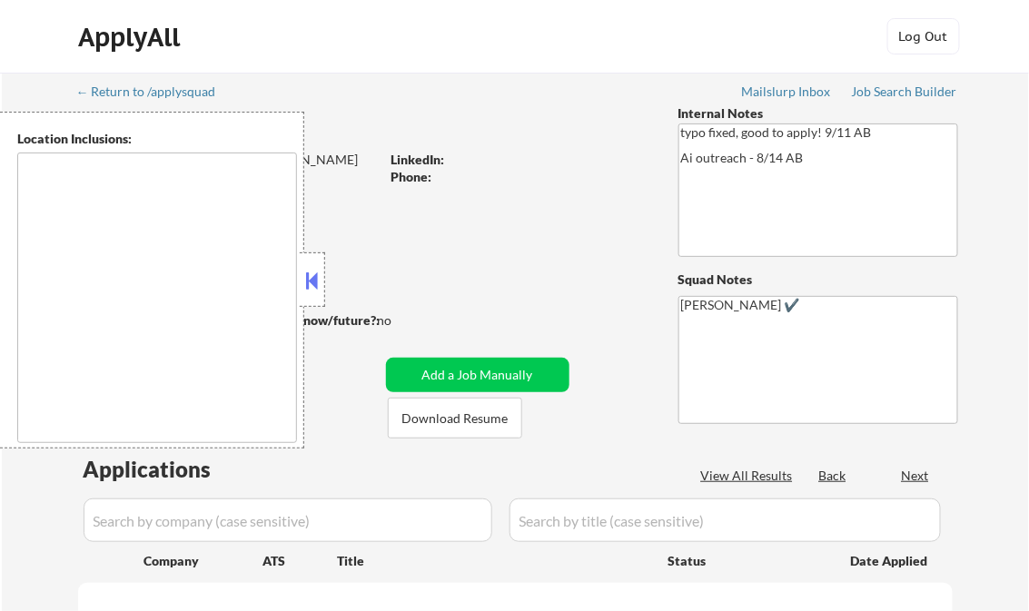
type textarea "Dallas, TX Irving, TX University Park, TX Highland Park, TX Farmers Branch, TX …"
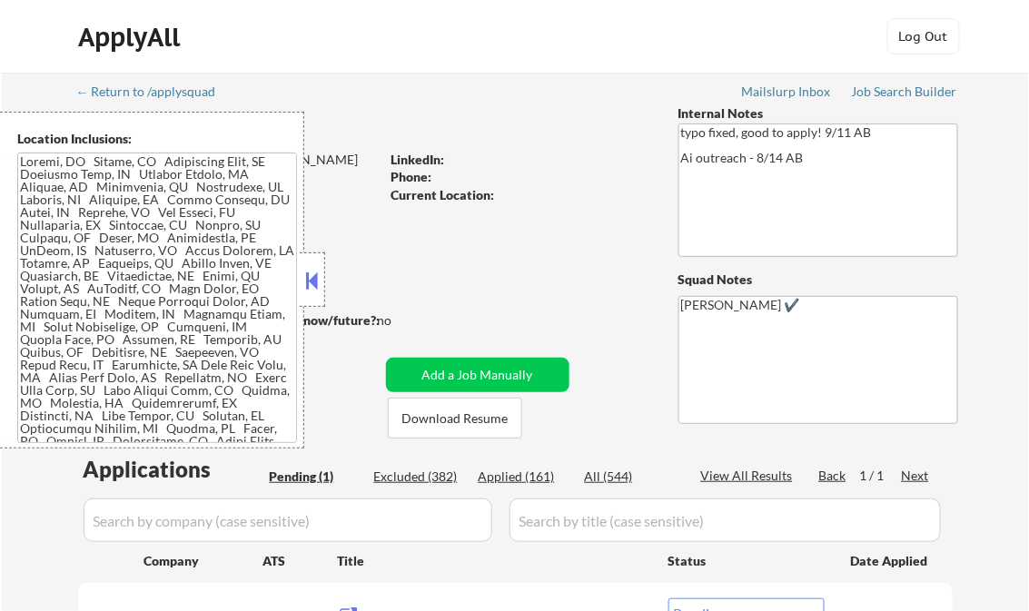
click at [308, 283] on button at bounding box center [312, 280] width 20 height 27
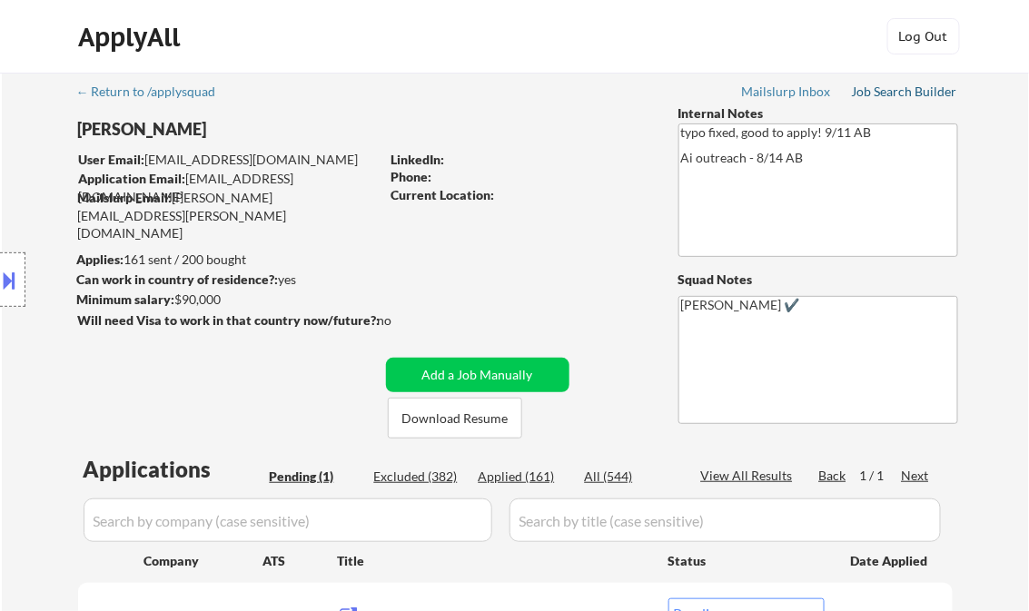
drag, startPoint x: 906, startPoint y: 94, endPoint x: 907, endPoint y: 104, distance: 10.0
click at [906, 94] on div "Job Search Builder" at bounding box center [905, 91] width 106 height 13
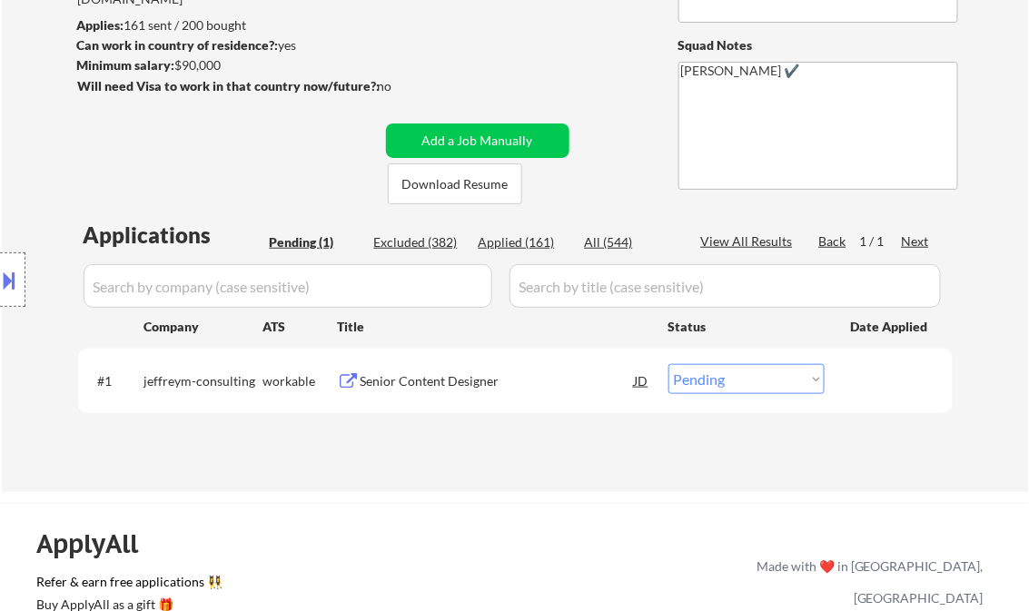
scroll to position [218, 0]
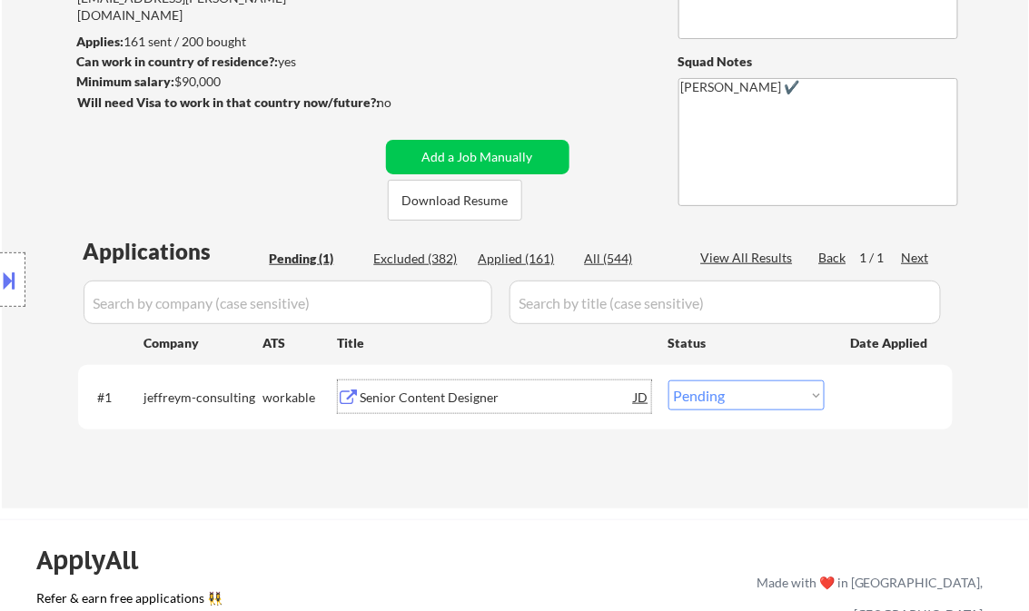
click at [472, 396] on div "Senior Content Designer" at bounding box center [497, 398] width 274 height 18
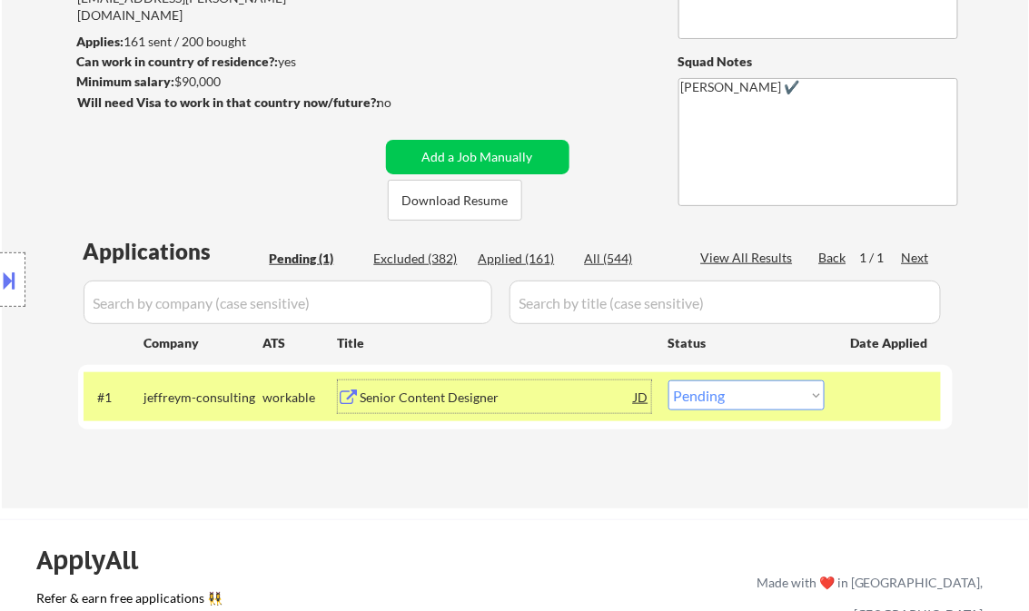
drag, startPoint x: 757, startPoint y: 395, endPoint x: 759, endPoint y: 443, distance: 48.2
click at [757, 395] on select "Choose an option... Pending Applied Excluded (Questions) Excluded (Expired) Exc…" at bounding box center [746, 395] width 156 height 30
select select ""excluded__other_""
click at [668, 380] on select "Choose an option... Pending Applied Excluded (Questions) Excluded (Expired) Exc…" at bounding box center [746, 395] width 156 height 30
click at [550, 506] on div "← Return to /applysquad Mailslurp Inbox Job Search Builder Calley Gessel User E…" at bounding box center [515, 182] width 1027 height 654
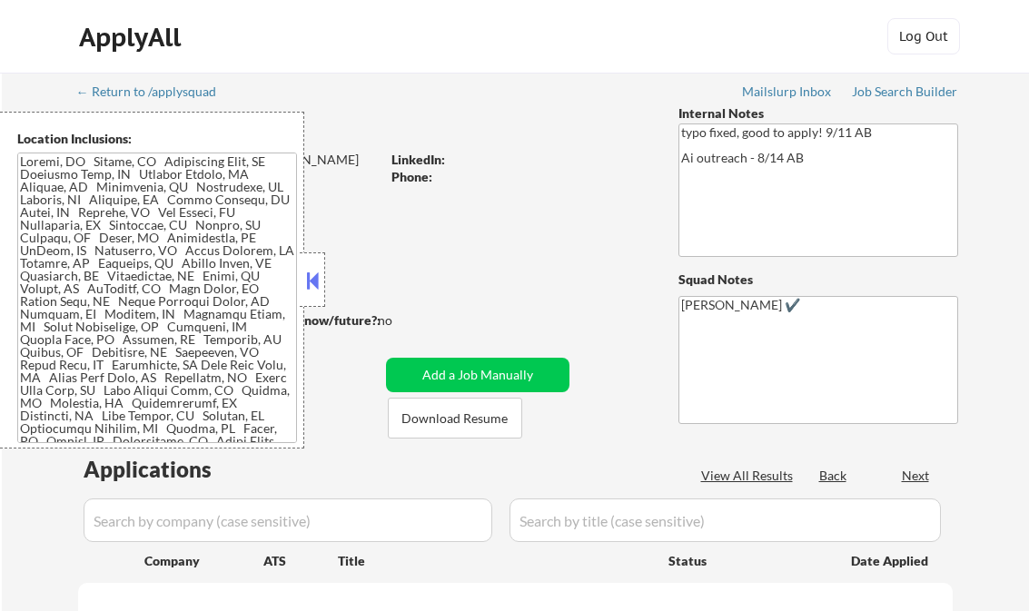
scroll to position [291, 0]
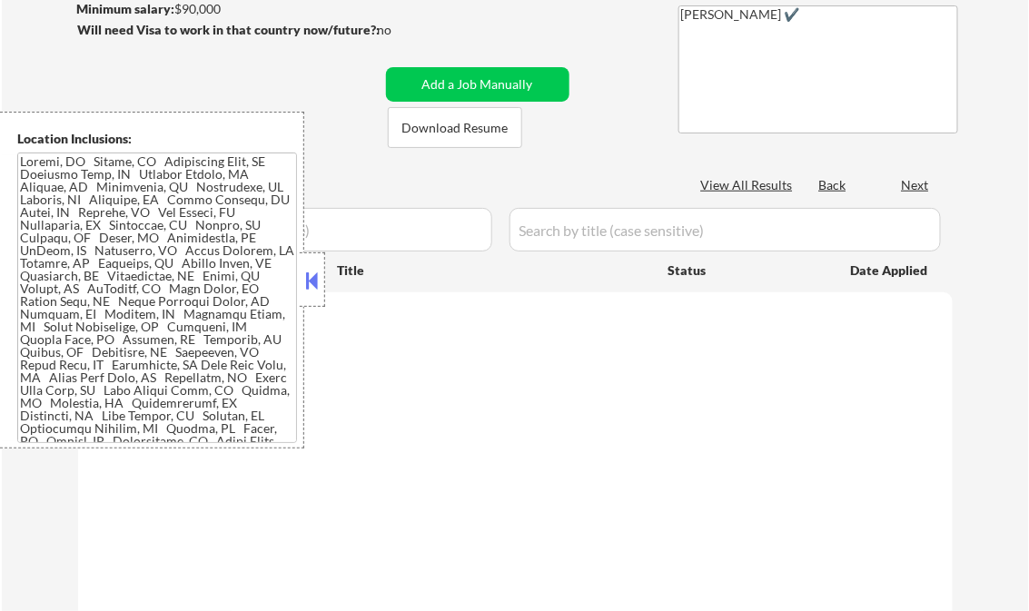
select select ""pending""
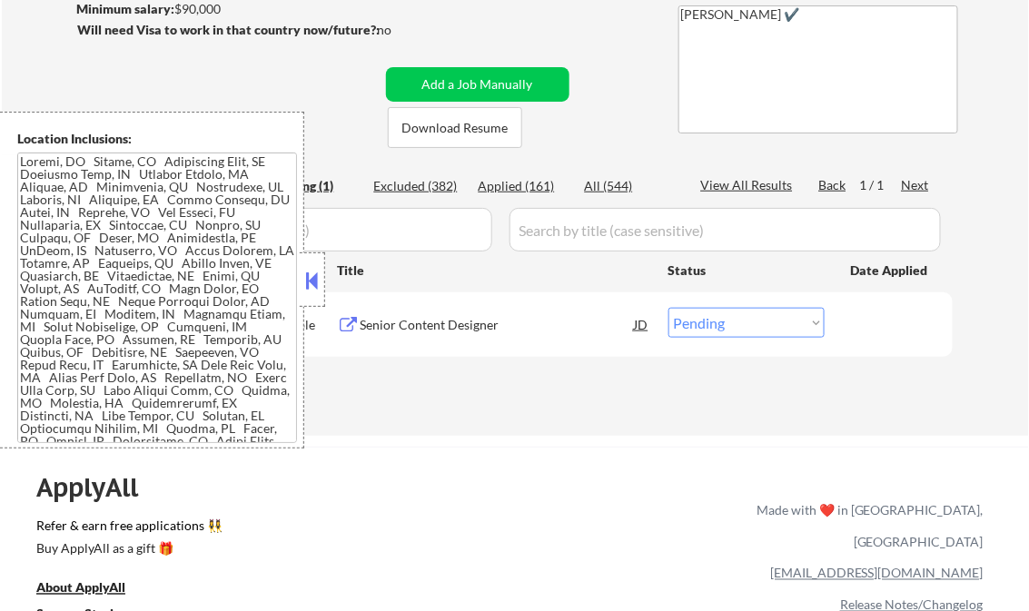
click at [307, 278] on button at bounding box center [312, 280] width 20 height 27
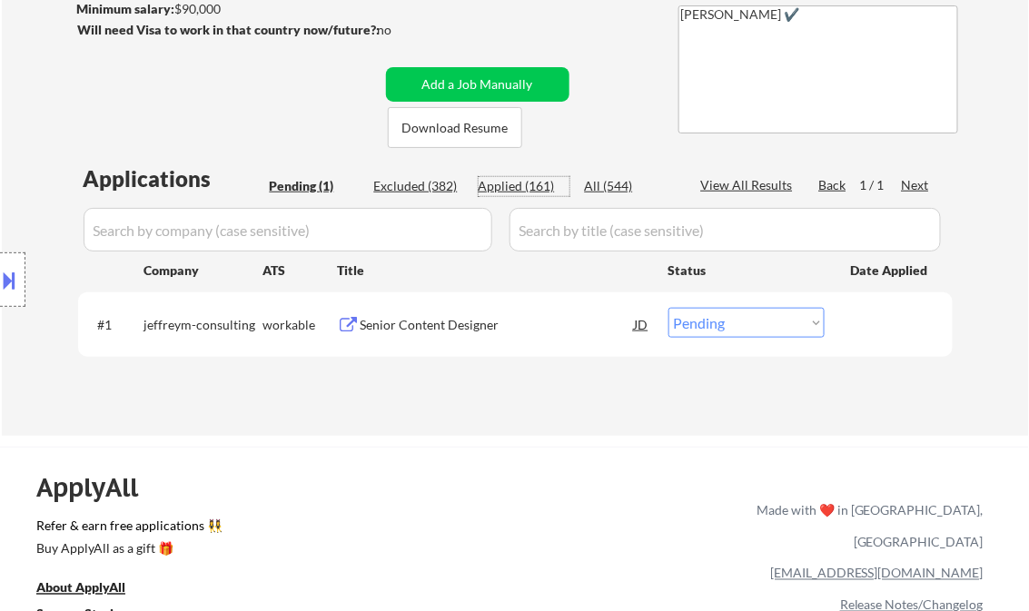
click at [512, 187] on div "Applied (161)" at bounding box center [524, 186] width 91 height 18
select select ""applied""
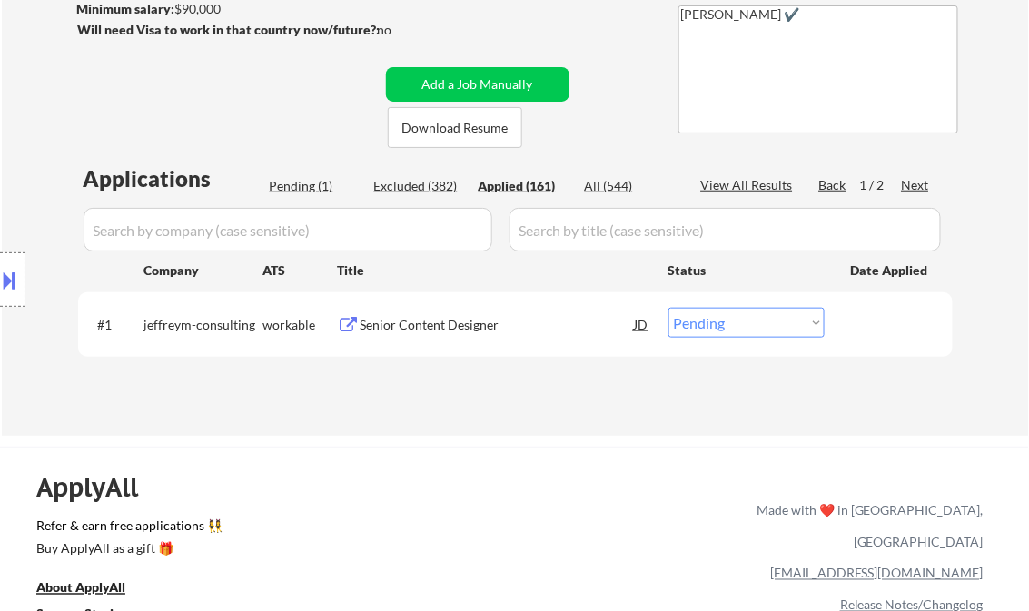
select select ""applied""
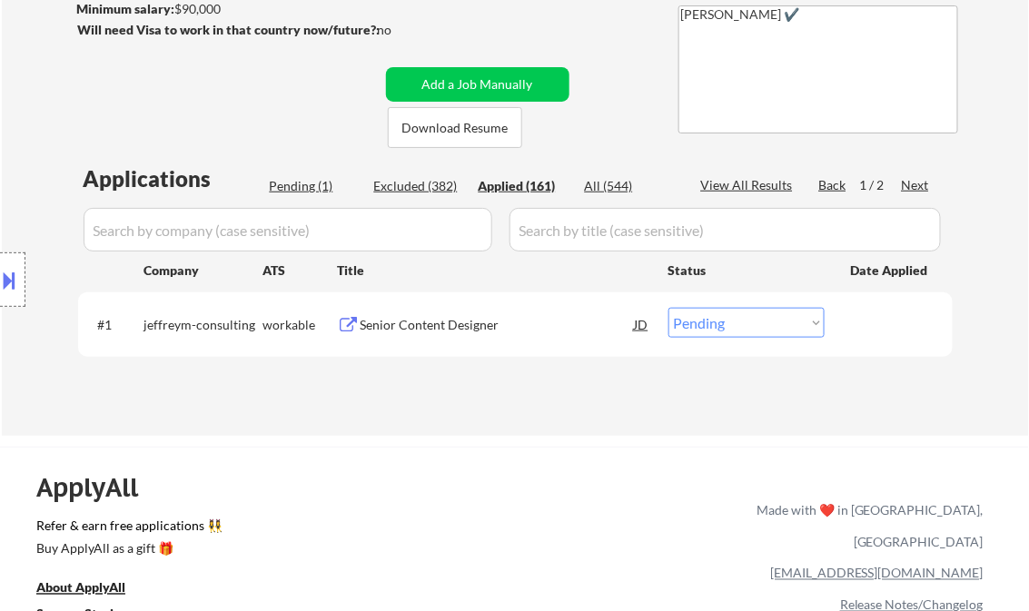
select select ""applied""
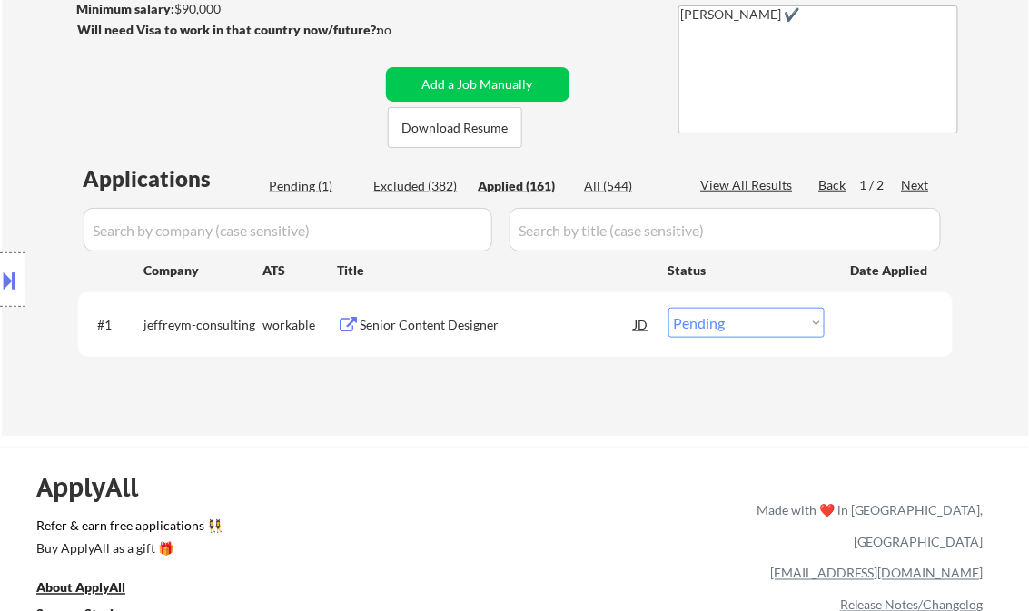
select select ""applied""
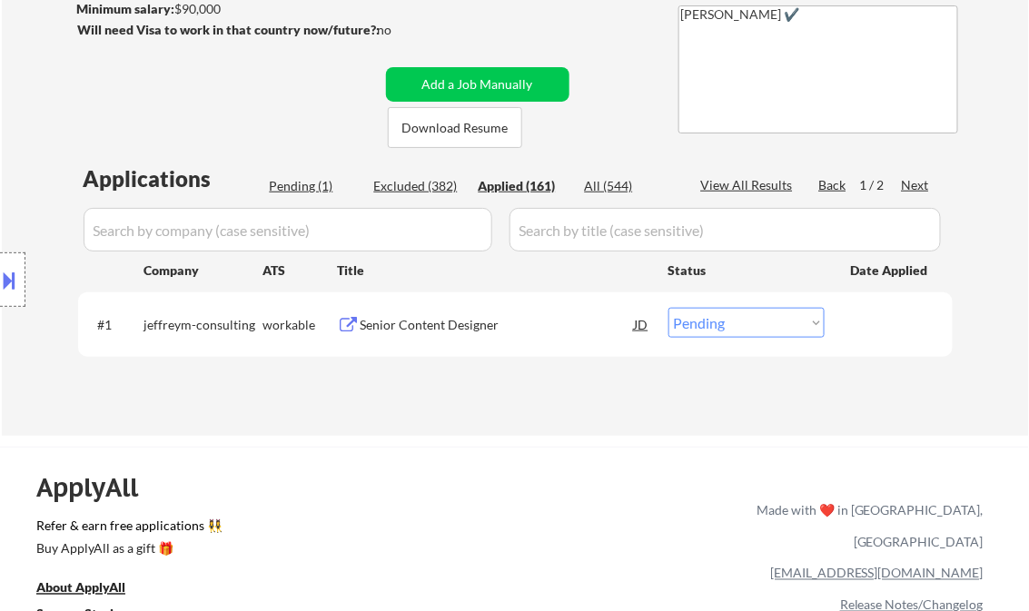
select select ""applied""
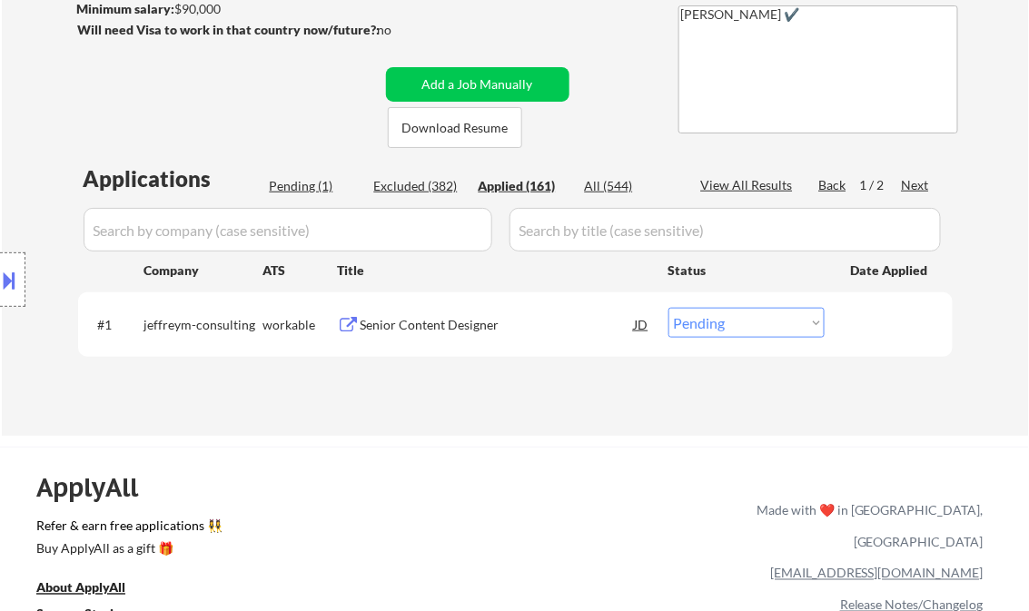
select select ""applied""
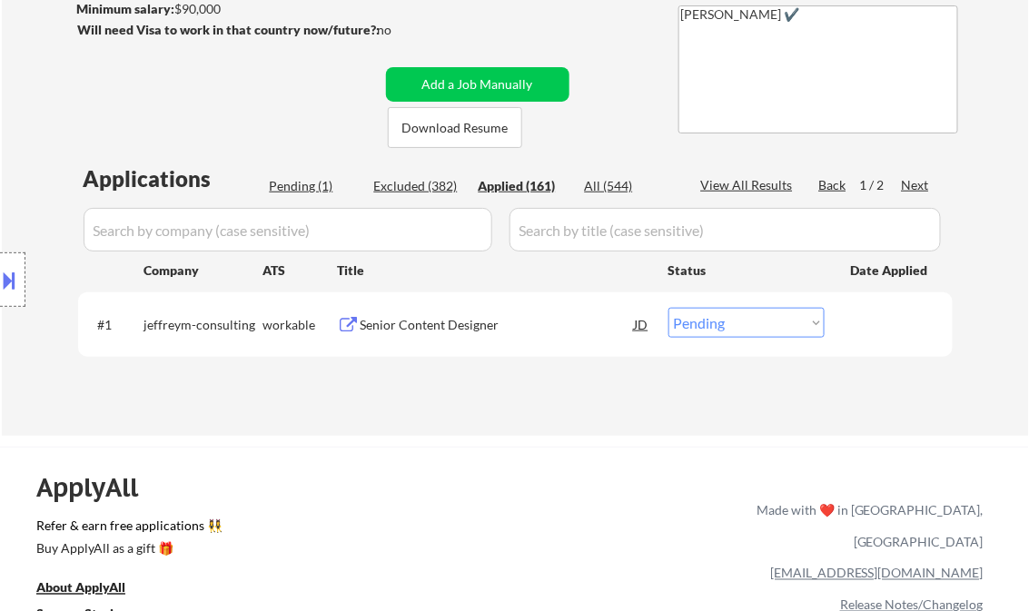
select select ""applied""
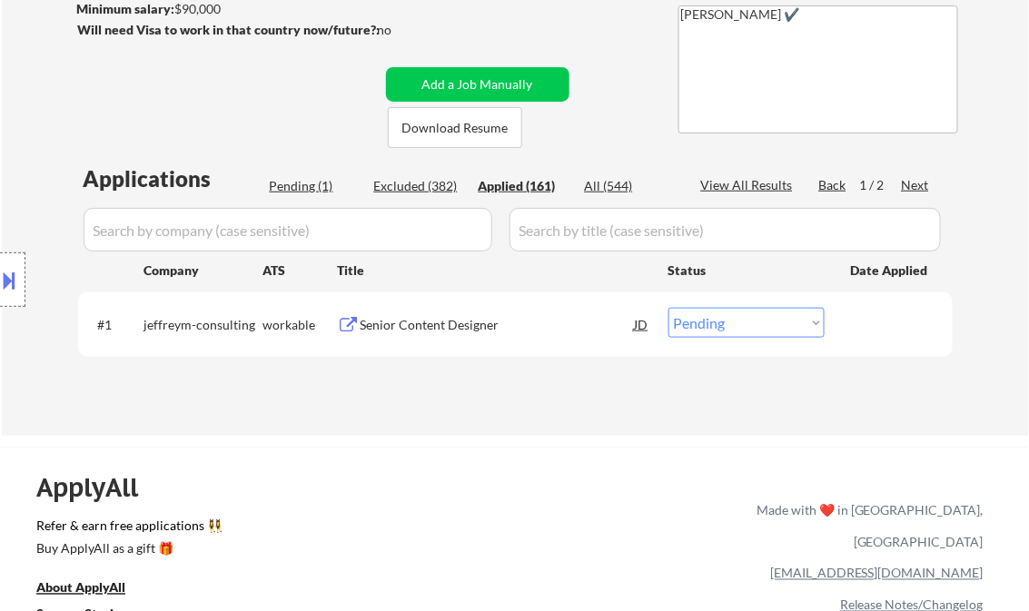
select select ""applied""
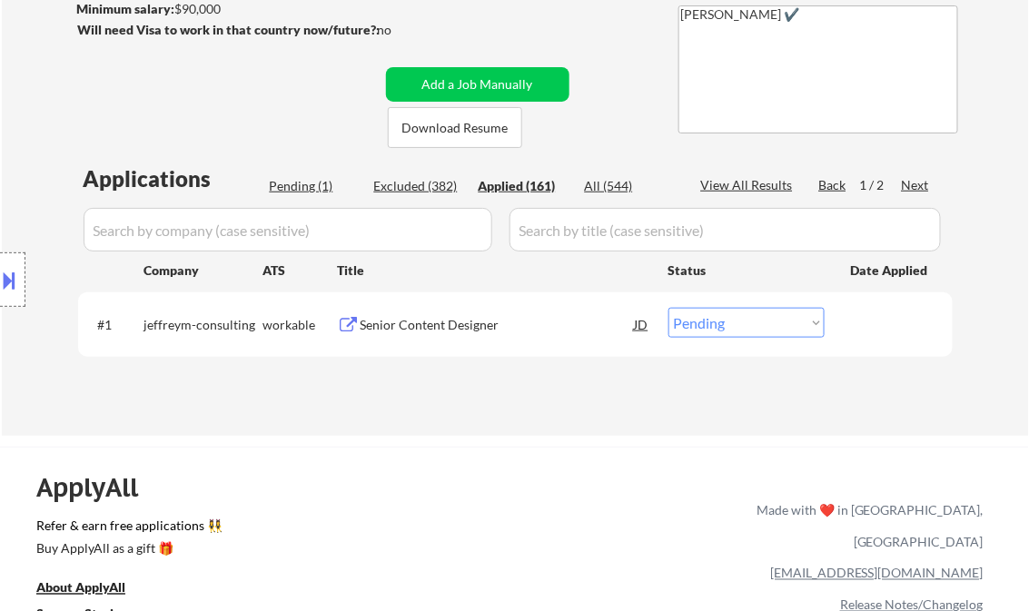
select select ""applied""
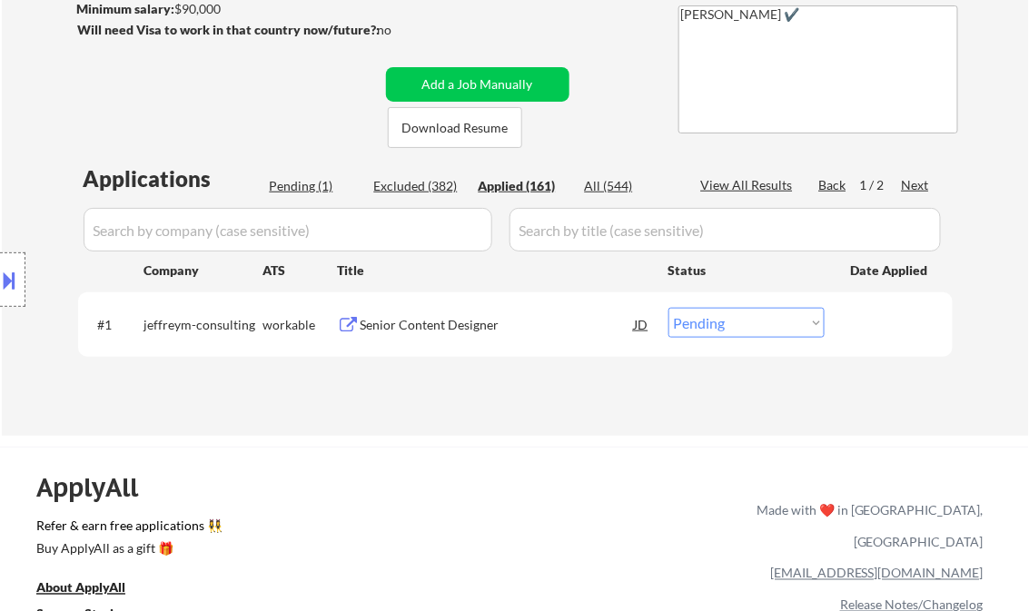
select select ""applied""
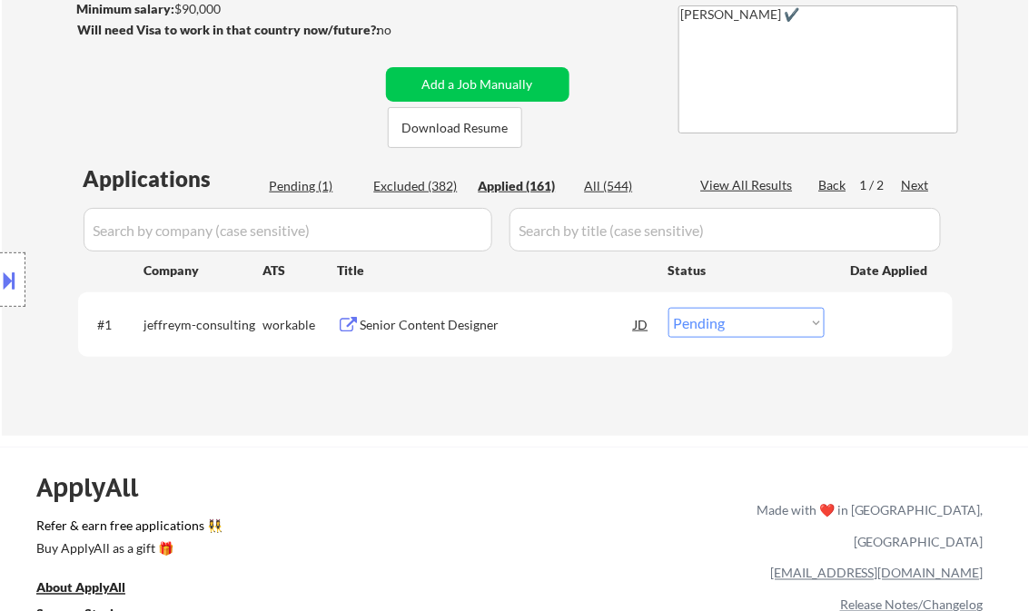
select select ""applied""
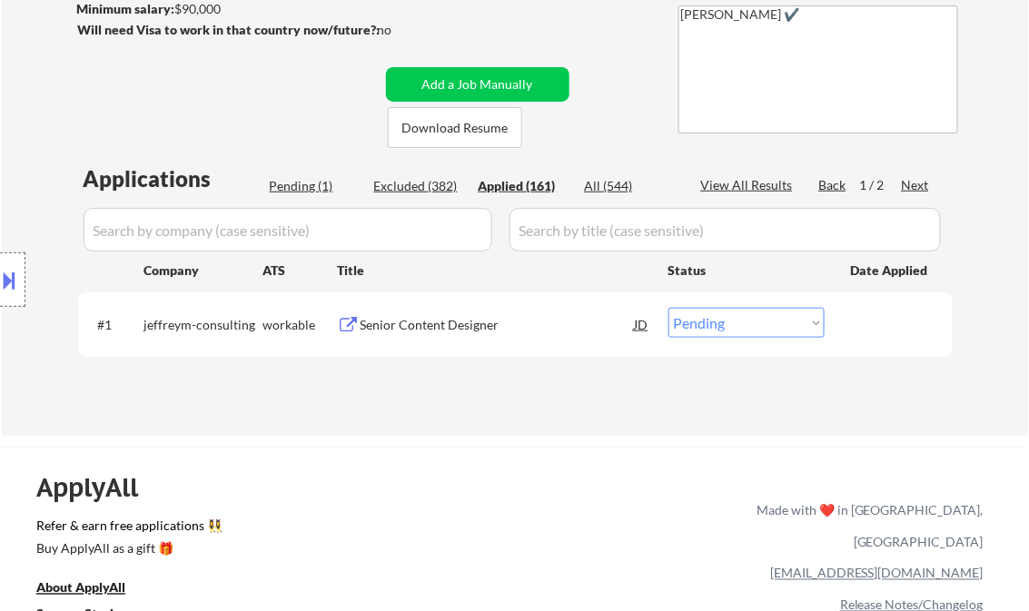
select select ""applied""
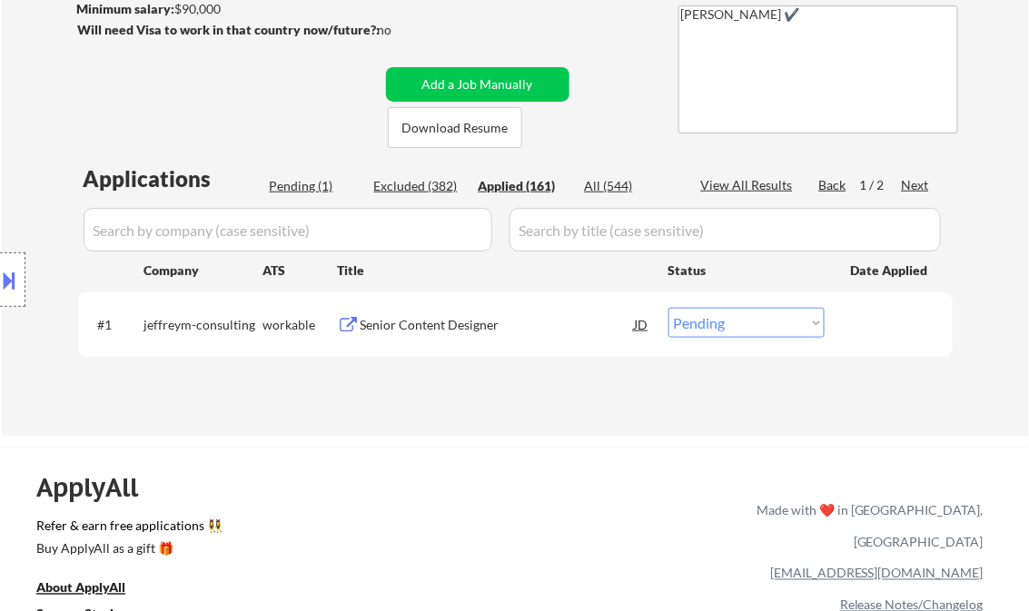
select select ""applied""
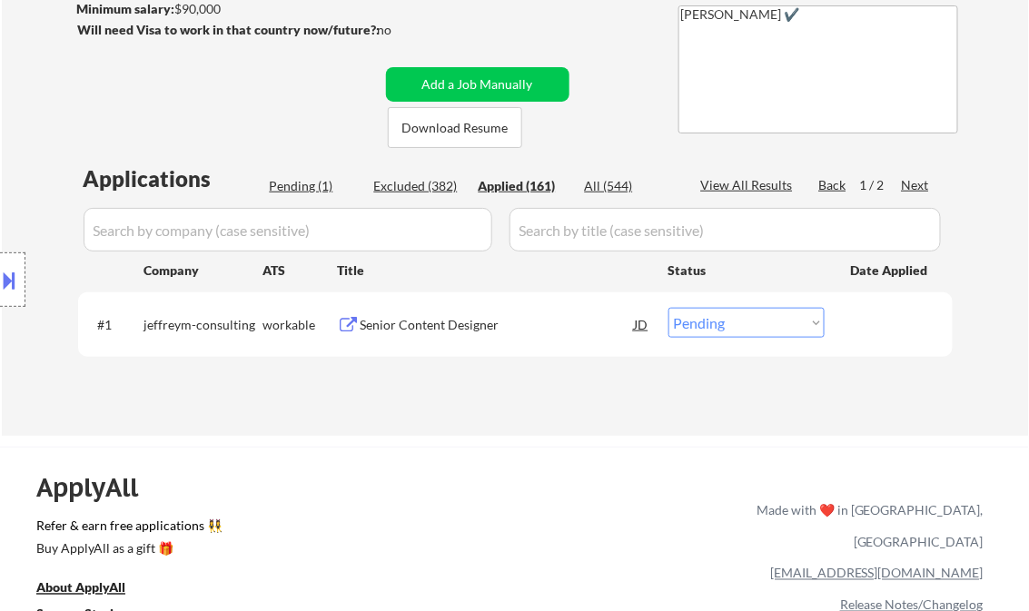
select select ""applied""
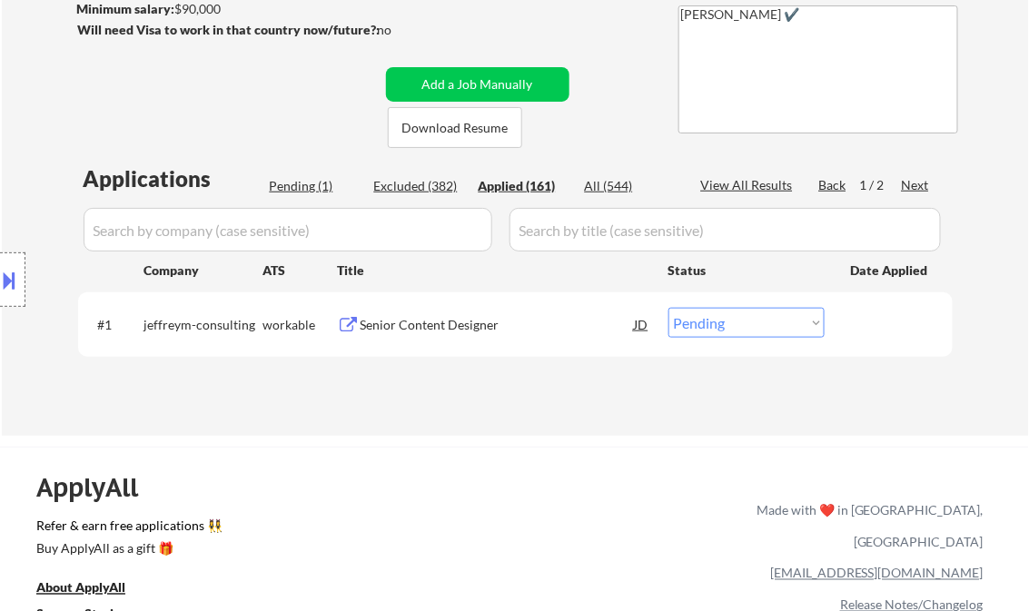
select select ""applied""
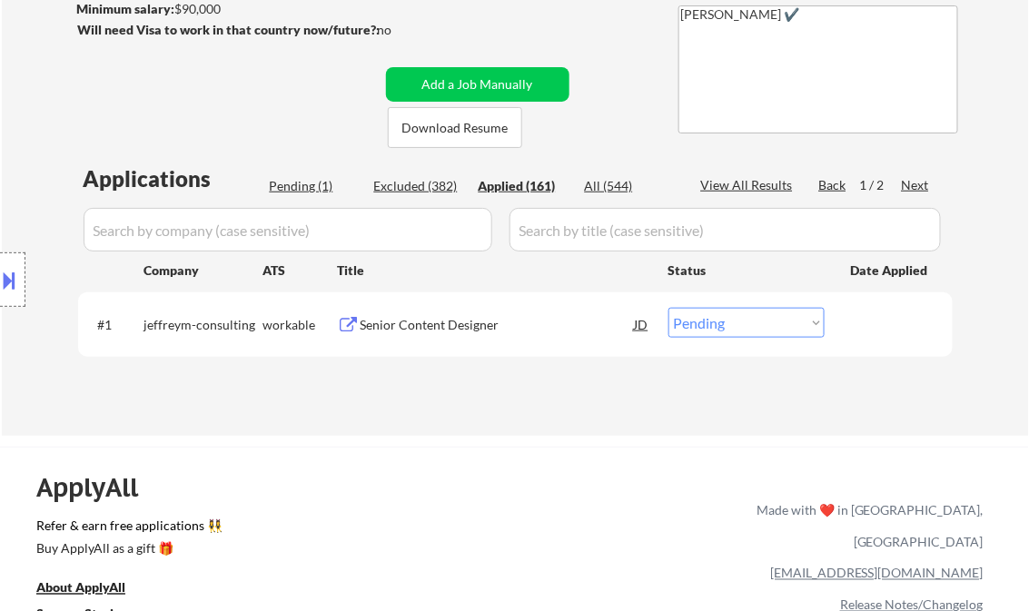
select select ""applied""
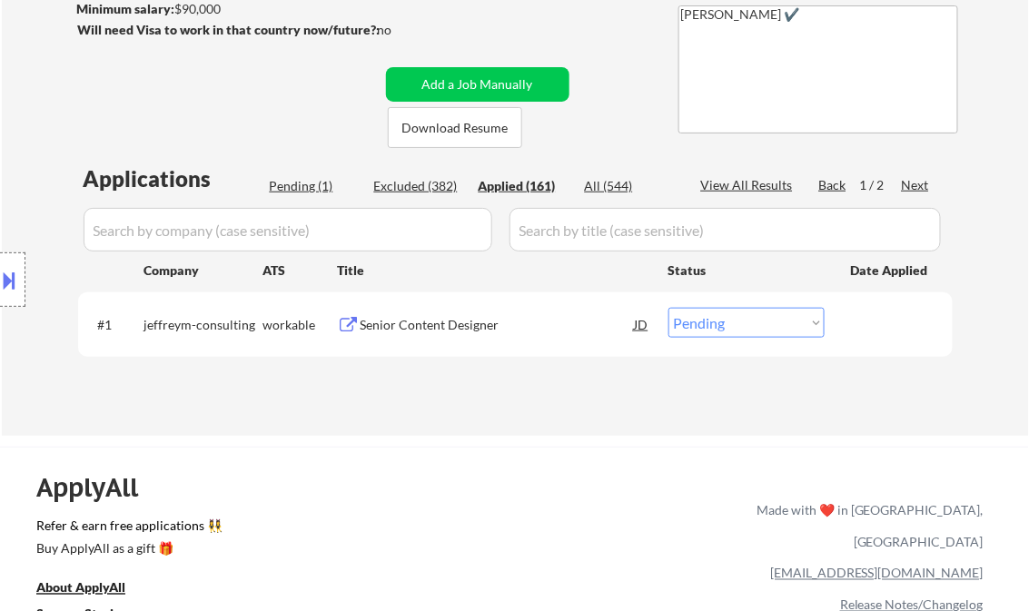
select select ""applied""
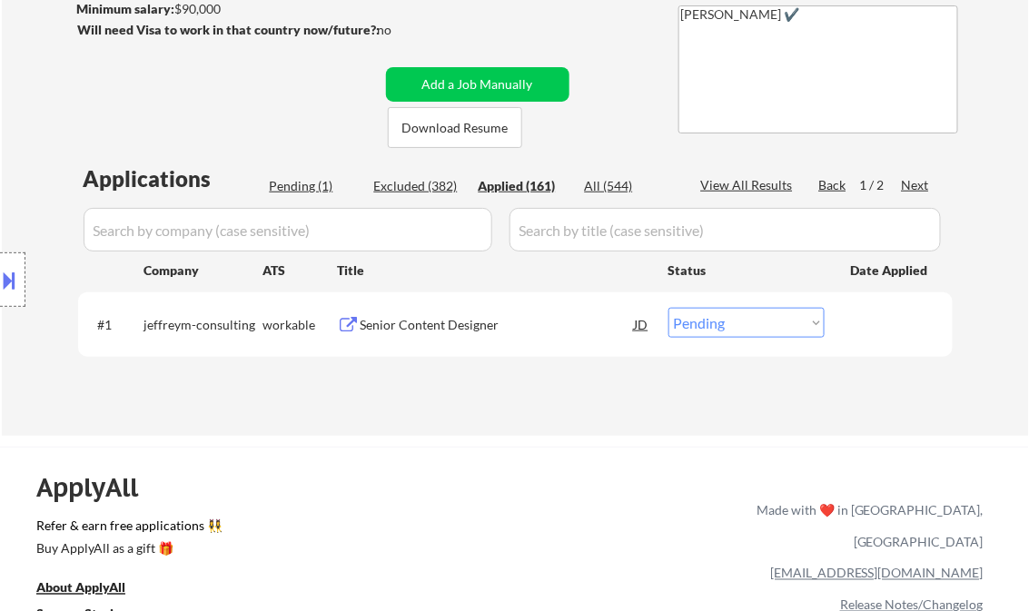
select select ""applied""
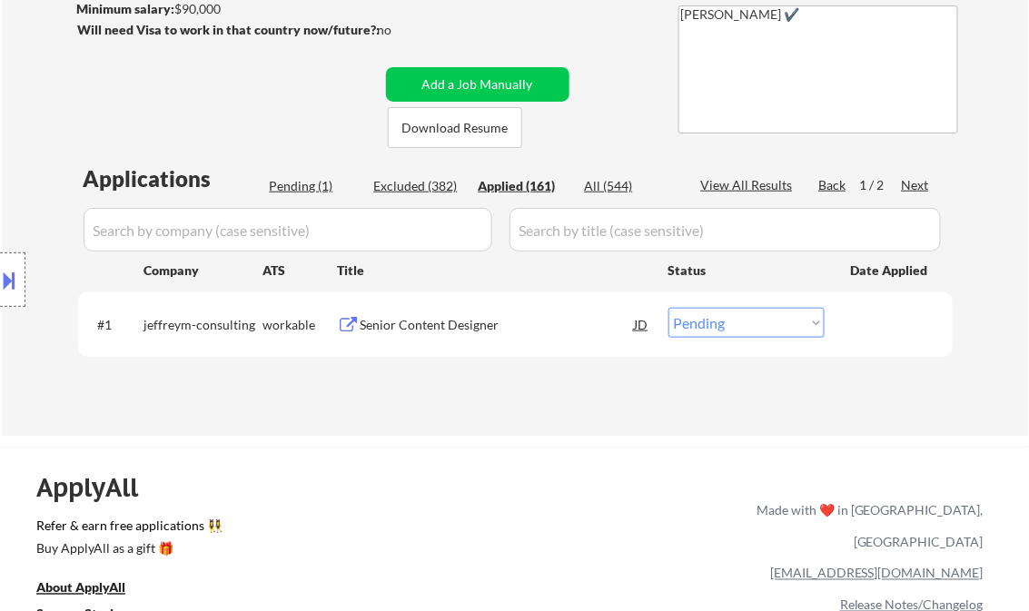
select select ""applied""
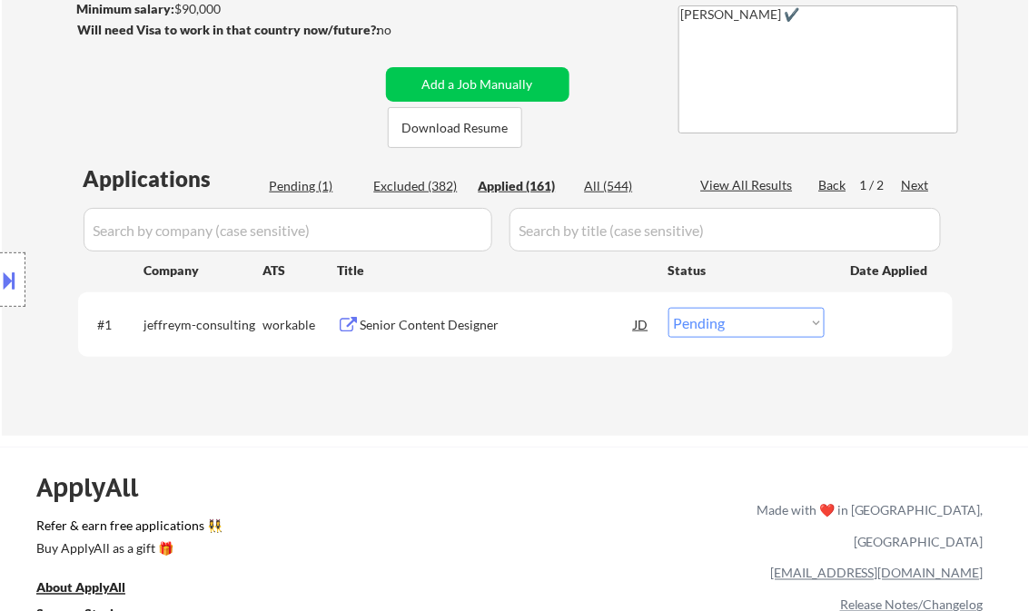
select select ""applied""
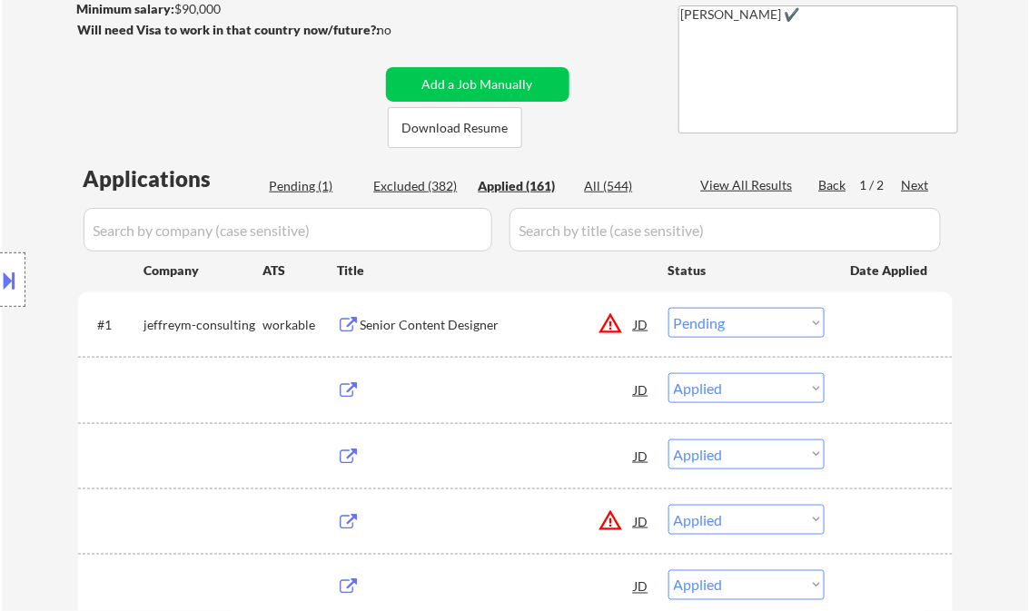
select select ""applied""
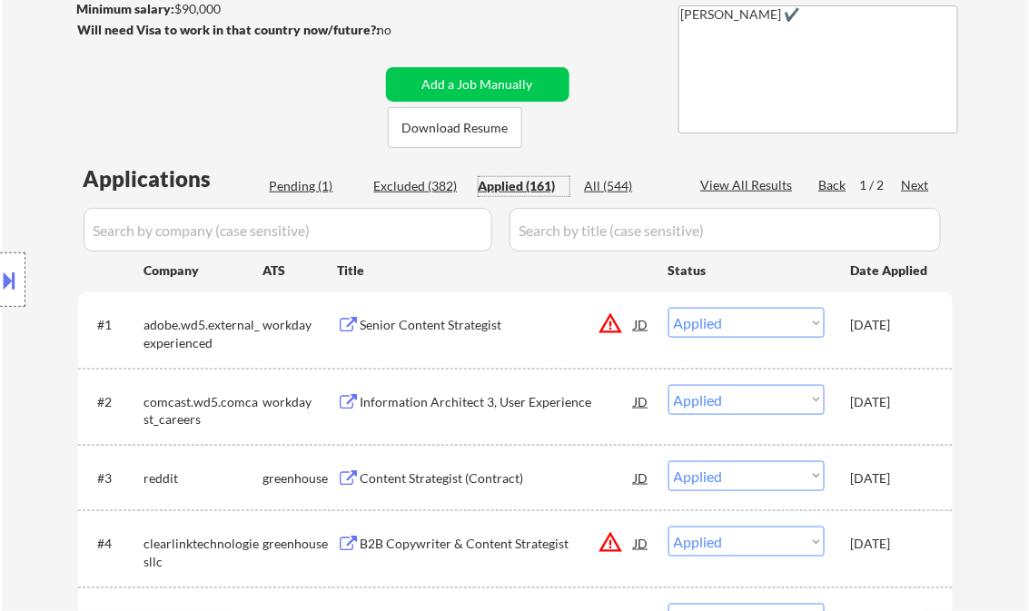
drag, startPoint x: 743, startPoint y: 187, endPoint x: 747, endPoint y: 178, distance: 10.2
click at [743, 187] on div "View All Results" at bounding box center [749, 185] width 97 height 18
select select ""applied""
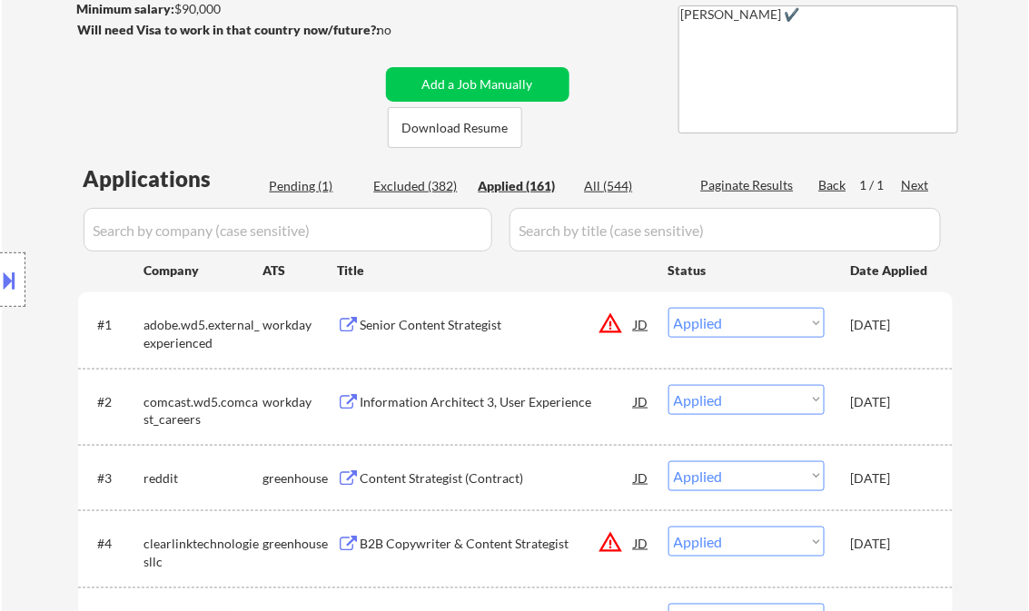
select select ""applied""
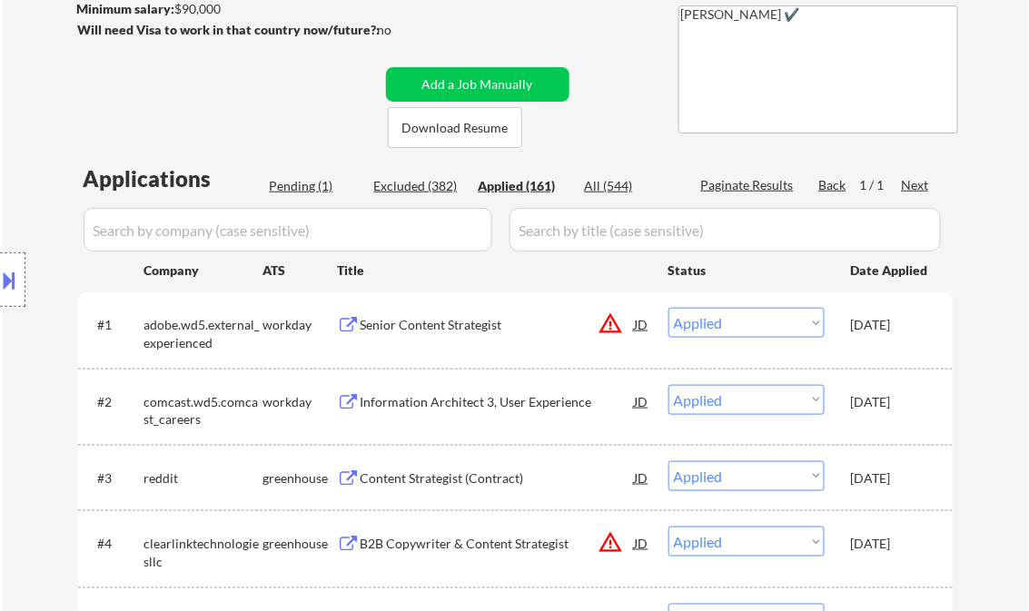
select select ""applied""
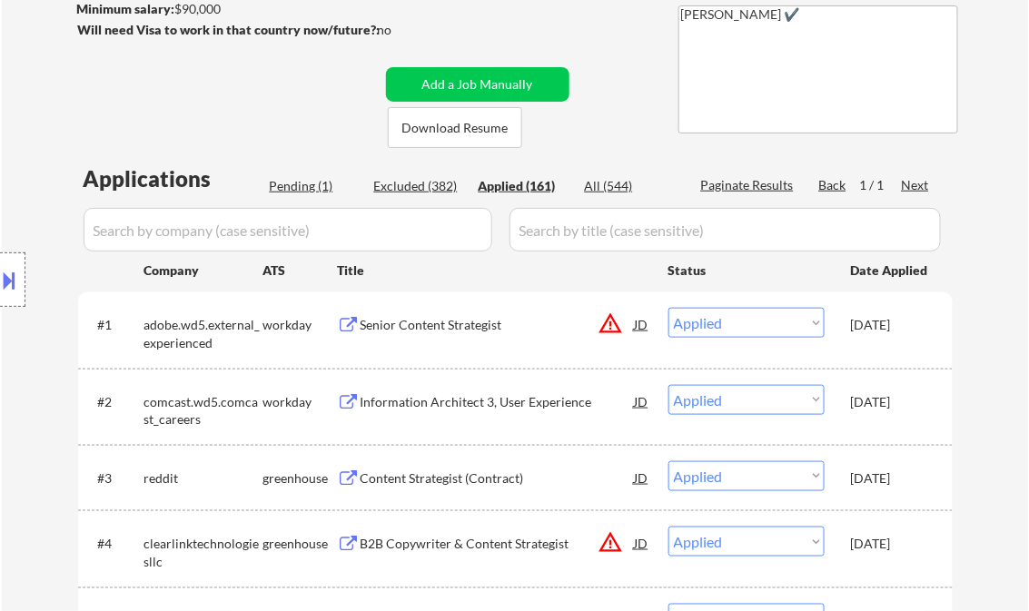
select select ""applied""
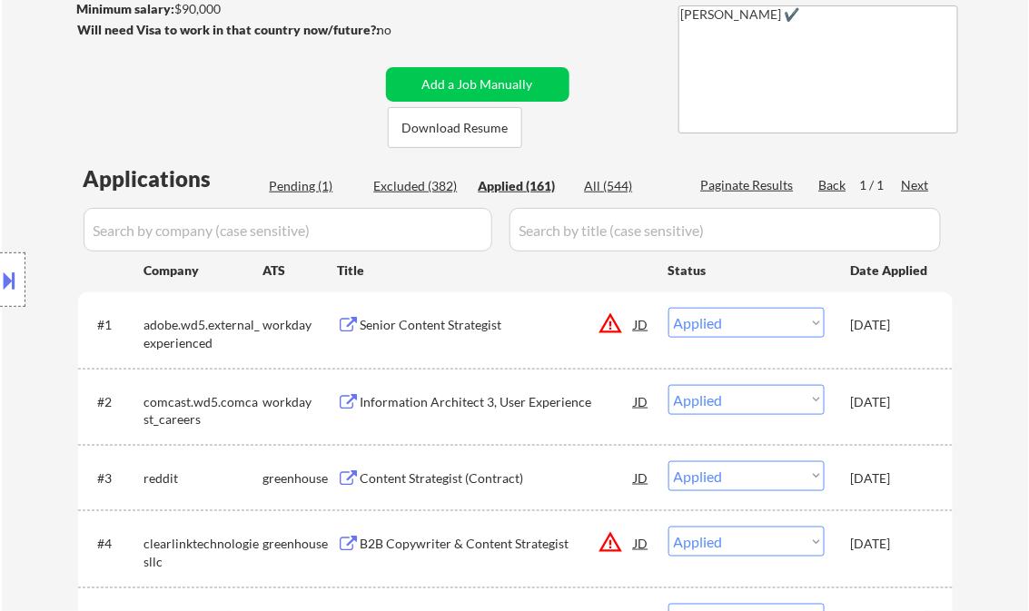
select select ""applied""
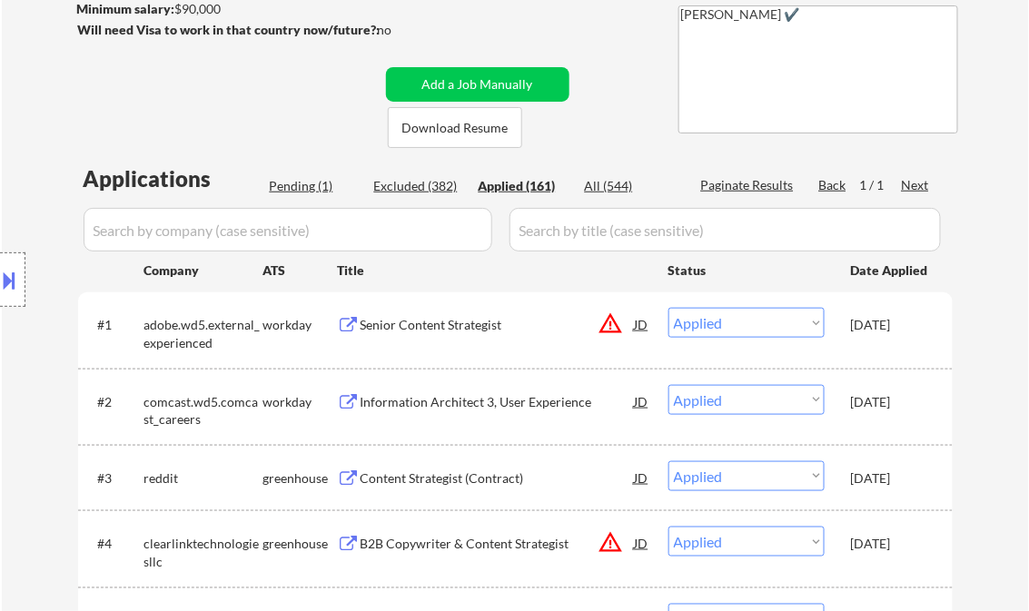
select select ""applied""
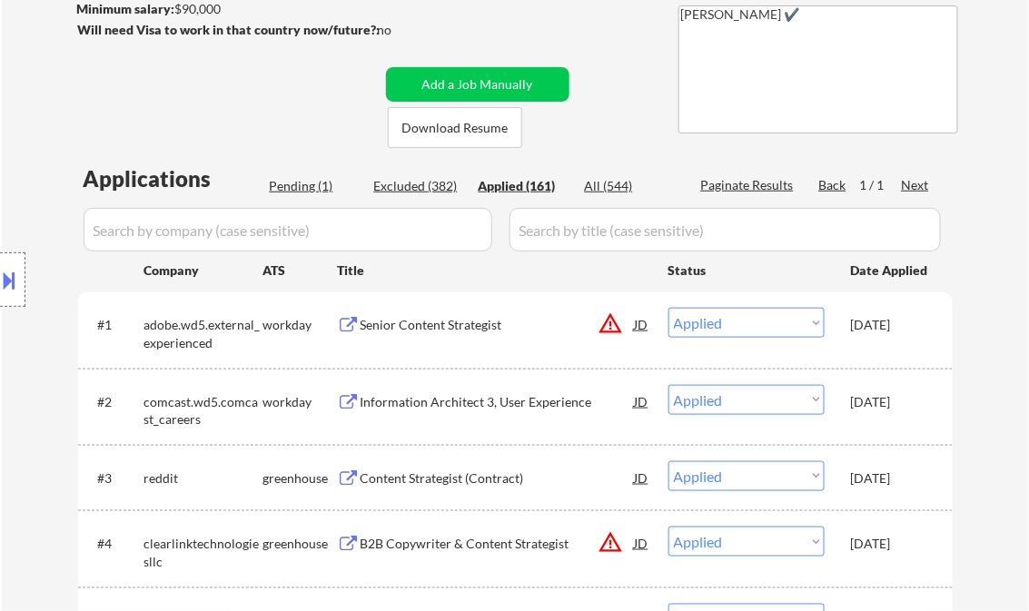
select select ""applied""
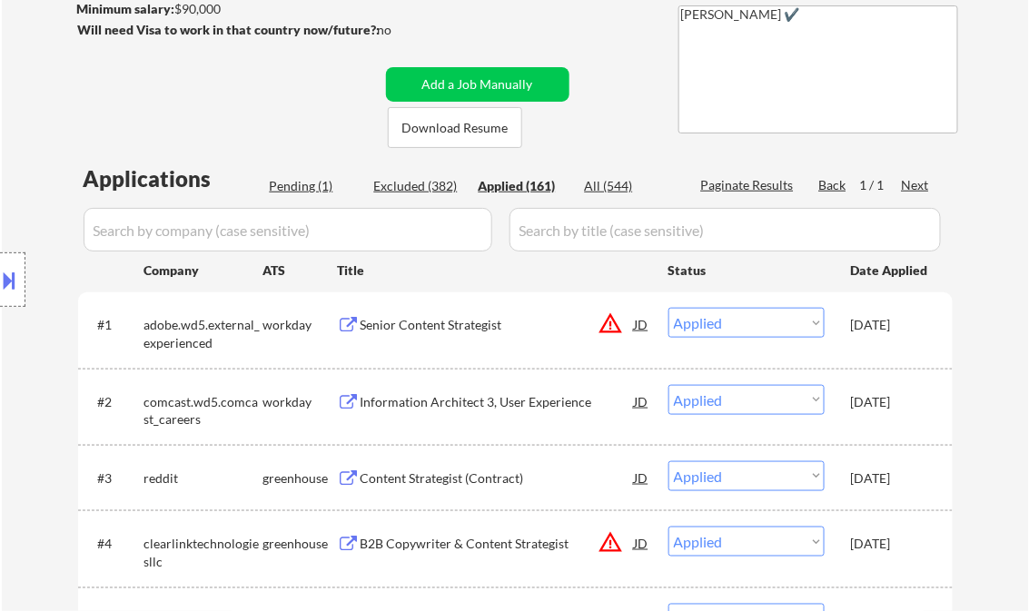
select select ""applied""
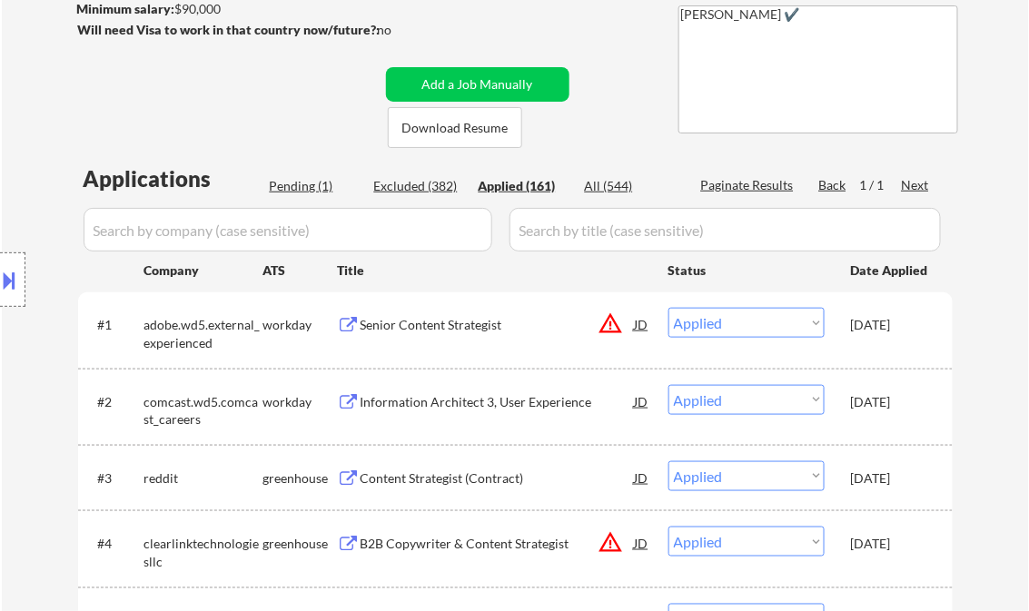
select select ""applied""
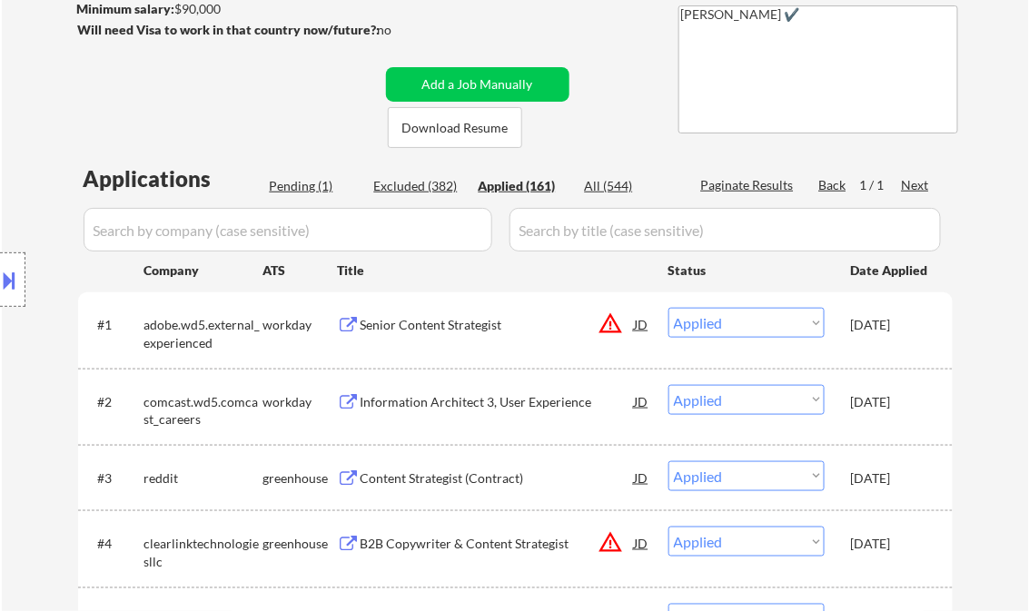
select select ""applied""
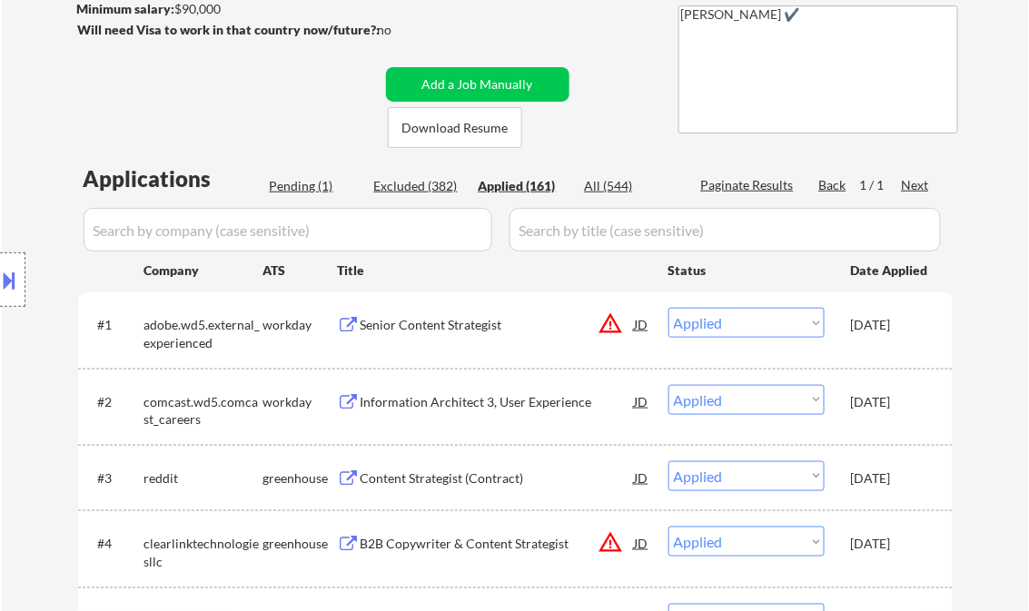
select select ""applied""
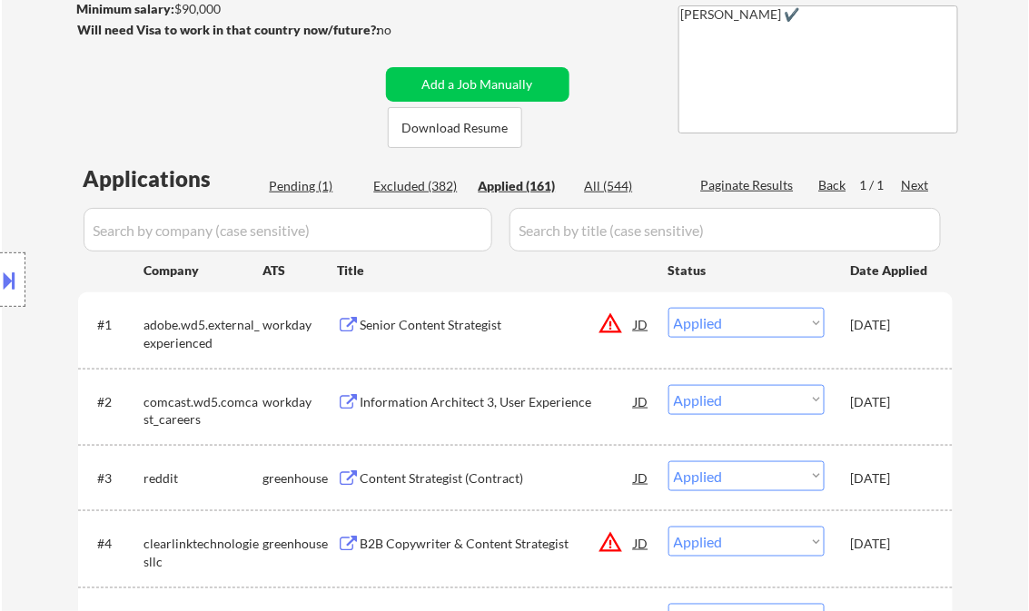
select select ""applied""
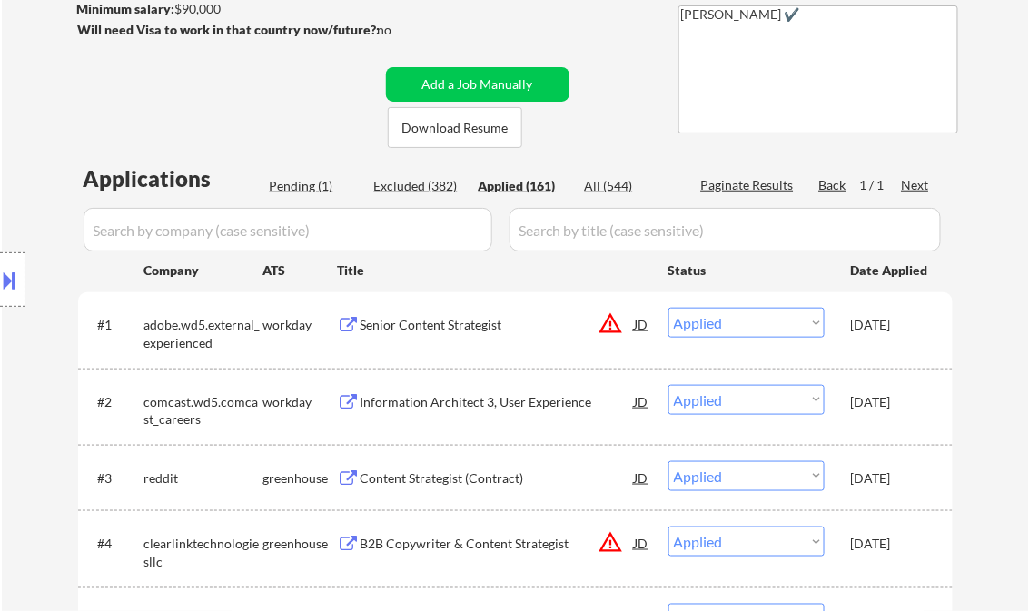
select select ""applied""
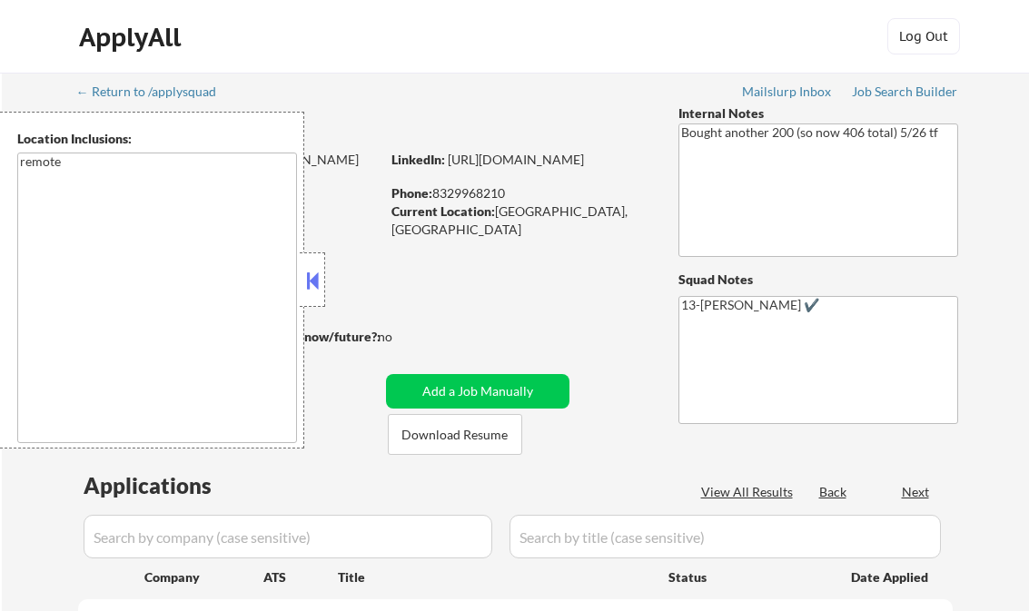
select select ""pending""
click at [317, 271] on button at bounding box center [312, 280] width 20 height 27
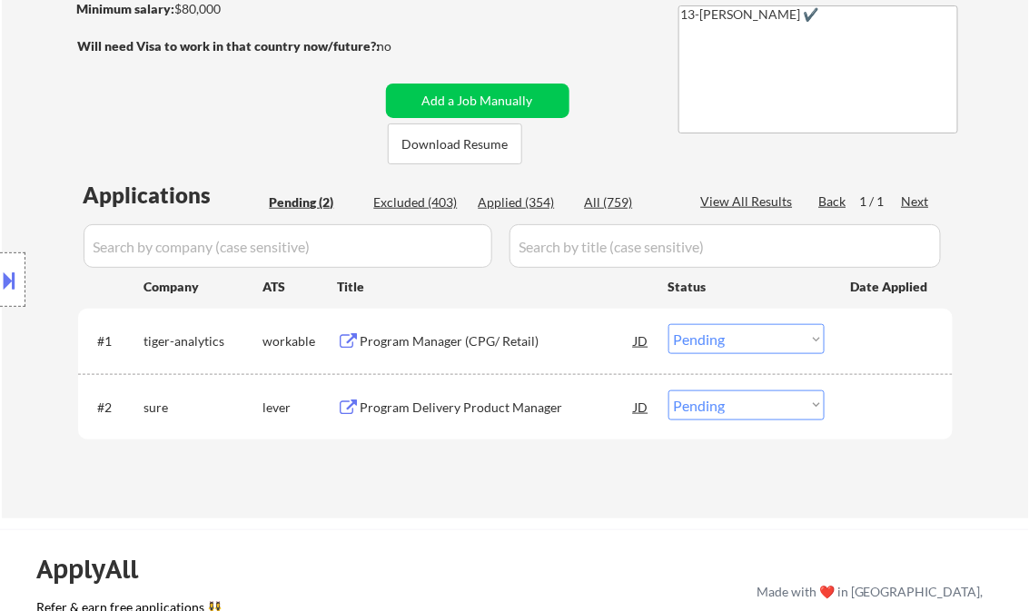
scroll to position [73, 0]
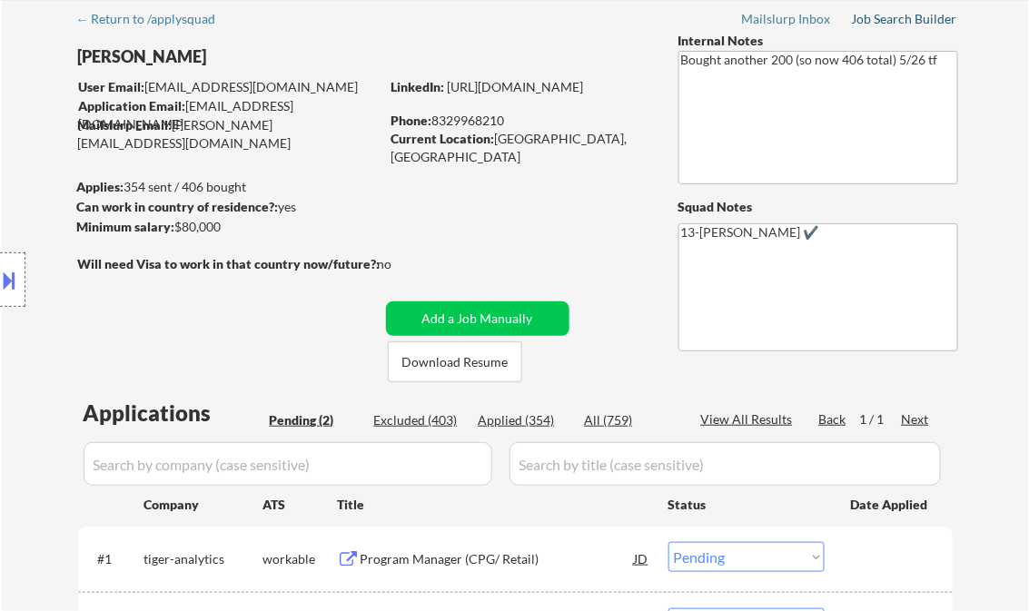
click at [905, 24] on div "Job Search Builder" at bounding box center [905, 19] width 106 height 13
click at [906, 10] on div "← Return to /applysquad Mailslurp Inbox Job Search Builder Victor Ude User Emai…" at bounding box center [516, 361] width 906 height 722
click at [918, 17] on div "Job Search Builder" at bounding box center [905, 19] width 106 height 13
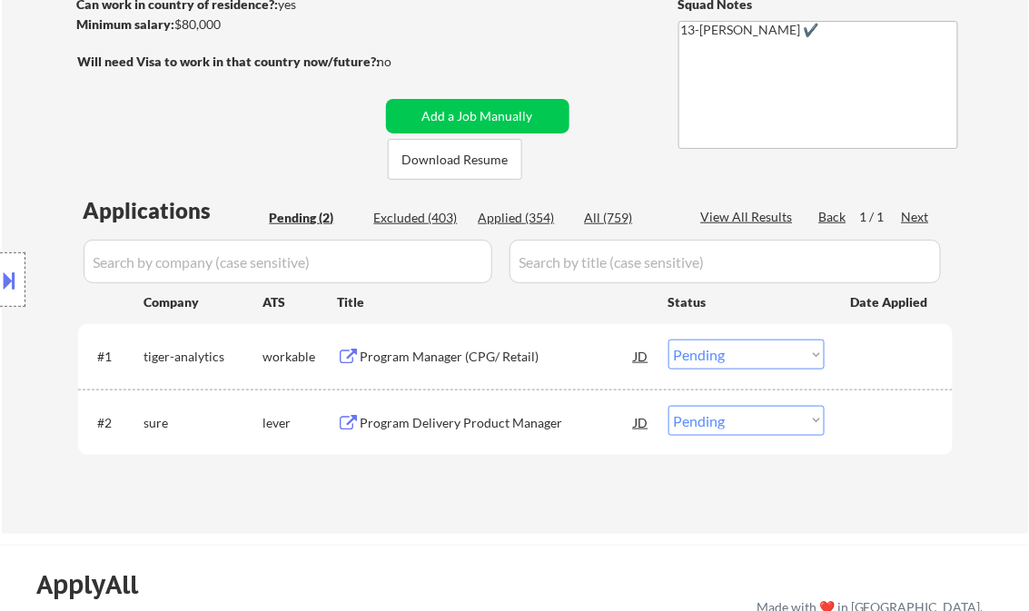
scroll to position [363, 0]
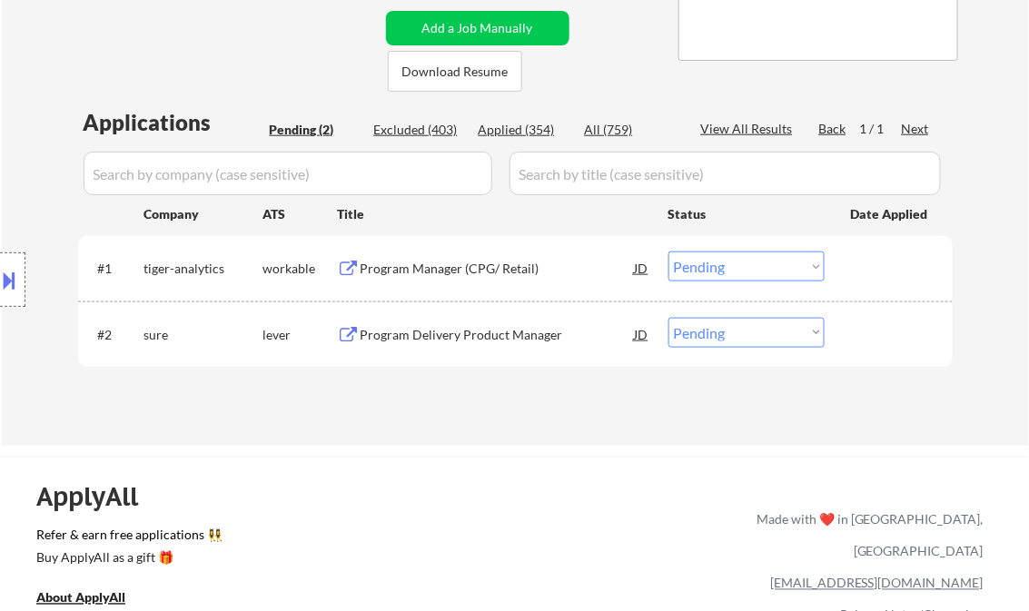
click at [463, 267] on div "Program Manager (CPG/ Retail)" at bounding box center [497, 269] width 274 height 18
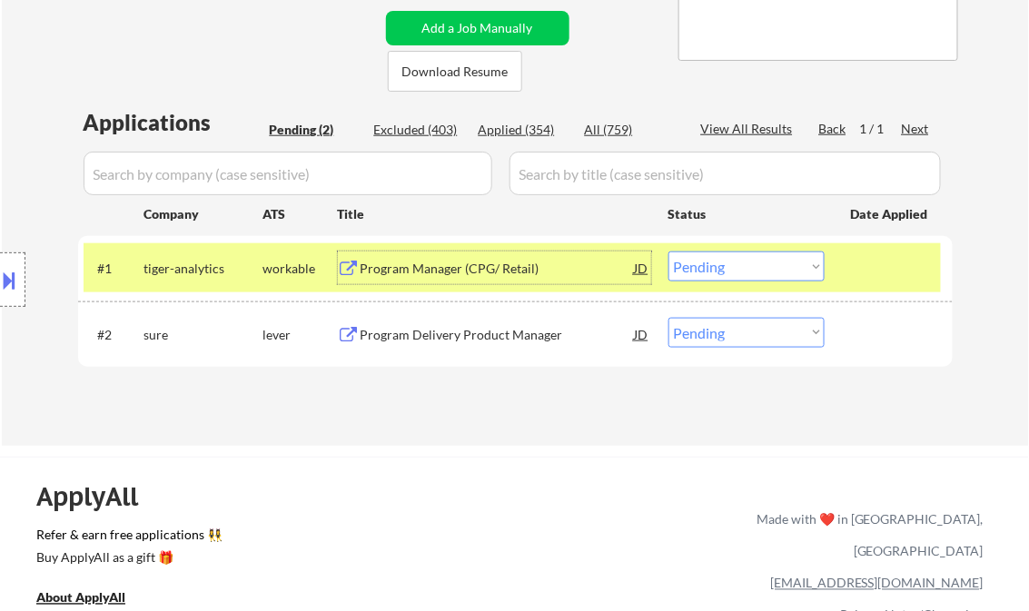
click at [741, 263] on select "Choose an option... Pending Applied Excluded (Questions) Excluded (Expired) Exc…" at bounding box center [746, 267] width 156 height 30
click at [668, 252] on select "Choose an option... Pending Applied Excluded (Questions) Excluded (Expired) Exc…" at bounding box center [746, 267] width 156 height 30
click at [452, 326] on div "Program Delivery Product Manager" at bounding box center [497, 335] width 274 height 18
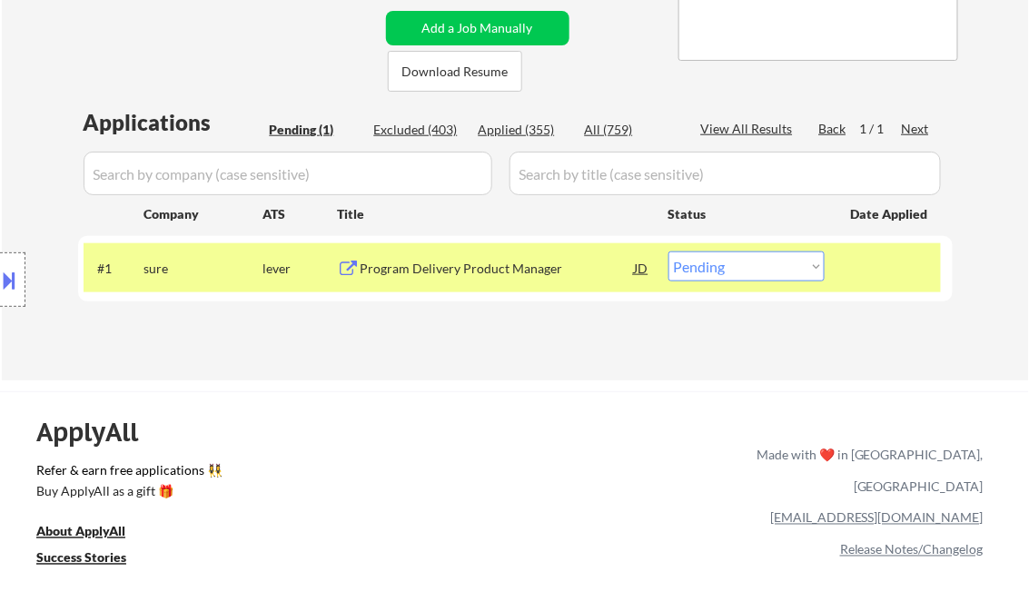
click at [703, 277] on select "Choose an option... Pending Applied Excluded (Questions) Excluded (Expired) Exc…" at bounding box center [746, 267] width 156 height 30
select select ""applied""
click at [668, 252] on select "Choose an option... Pending Applied Excluded (Questions) Excluded (Expired) Exc…" at bounding box center [746, 267] width 156 height 30
click at [500, 338] on div "Applications Pending (1) Excluded (403) Applied (355) All (759) View All Result…" at bounding box center [515, 226] width 874 height 238
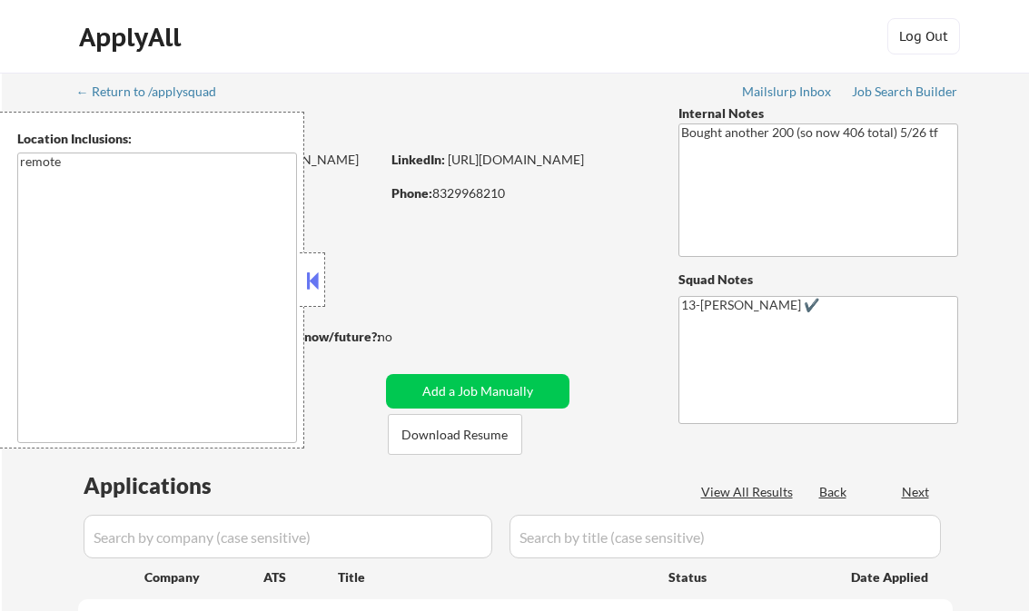
scroll to position [291, 0]
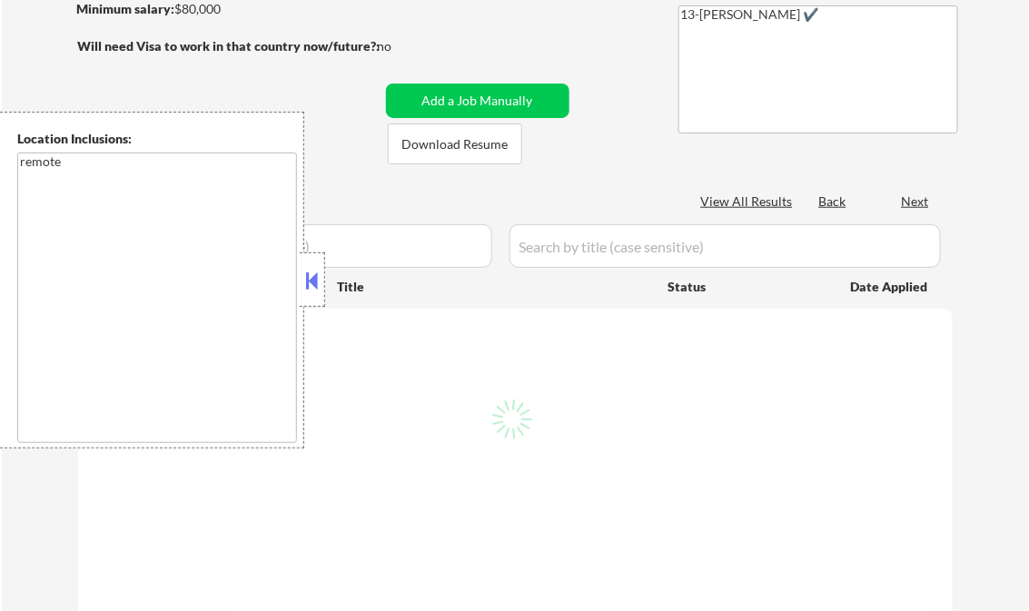
select select ""pending""
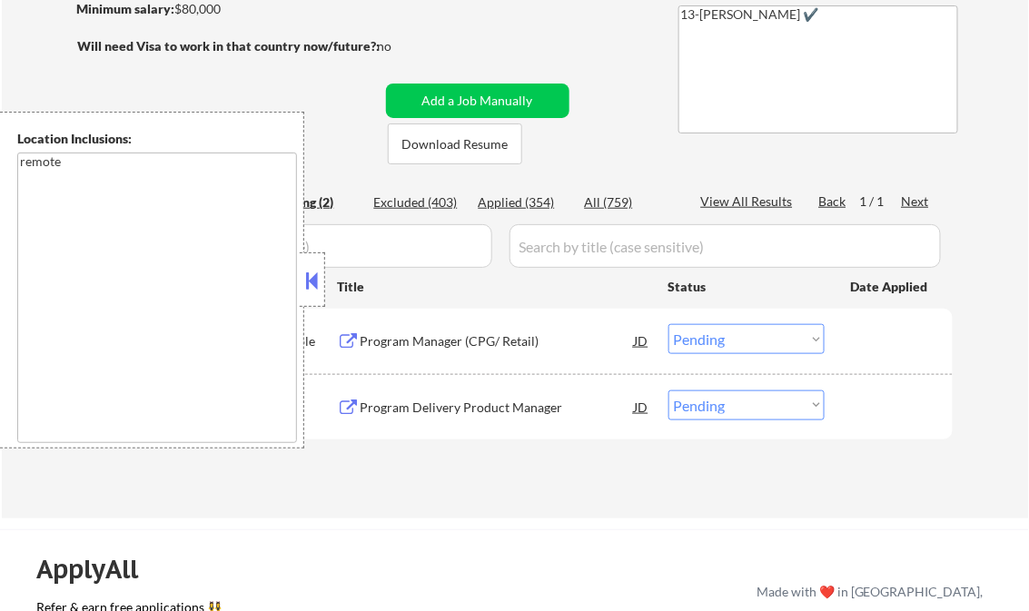
click at [311, 276] on button at bounding box center [312, 280] width 20 height 27
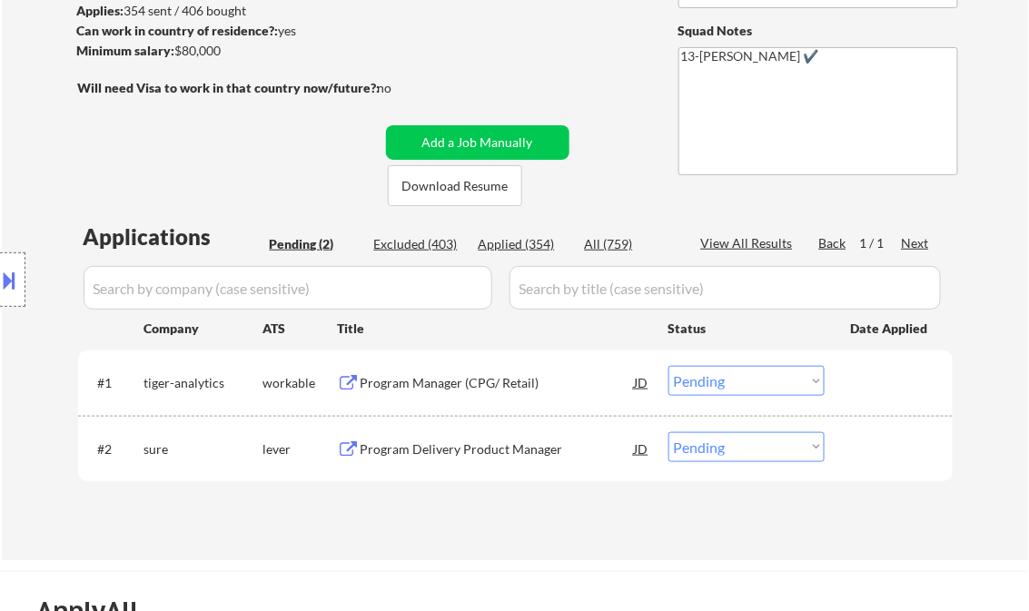
scroll to position [218, 0]
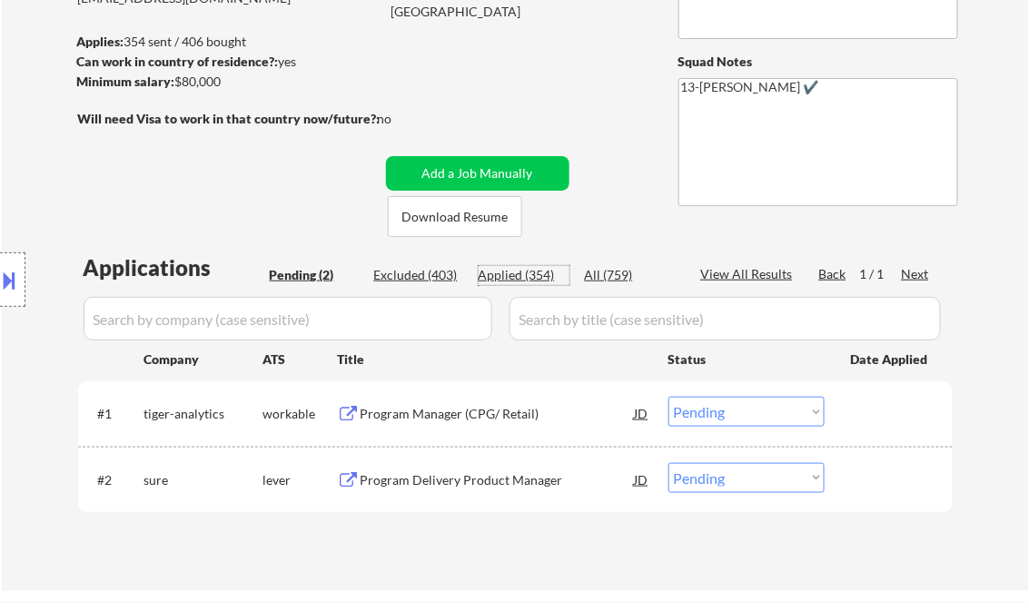
click at [522, 271] on div "Applied (354)" at bounding box center [524, 275] width 91 height 18
click at [741, 277] on div "View All Results" at bounding box center [749, 274] width 97 height 18
select select ""applied""
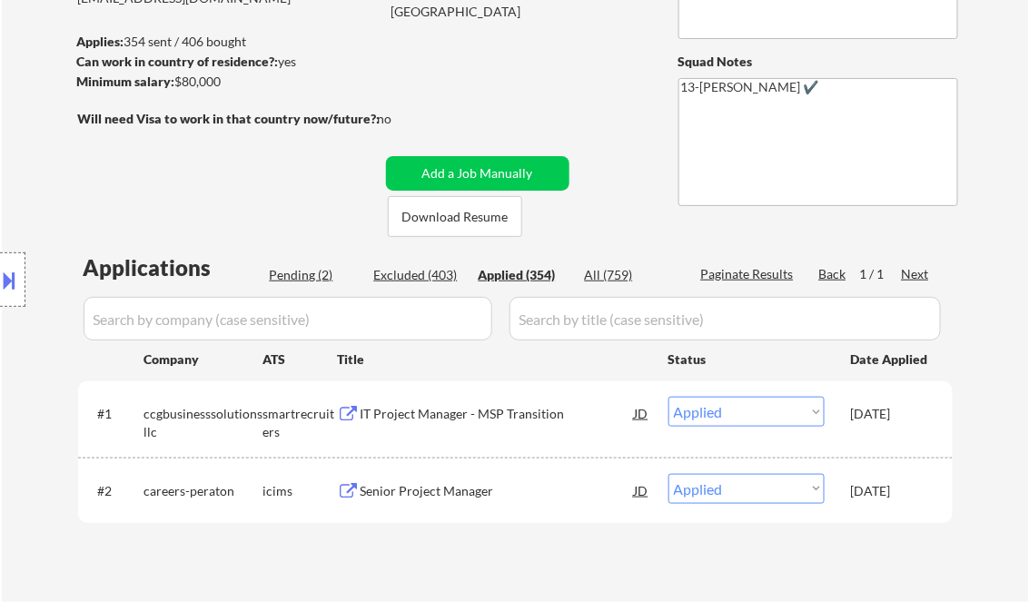
select select ""applied""
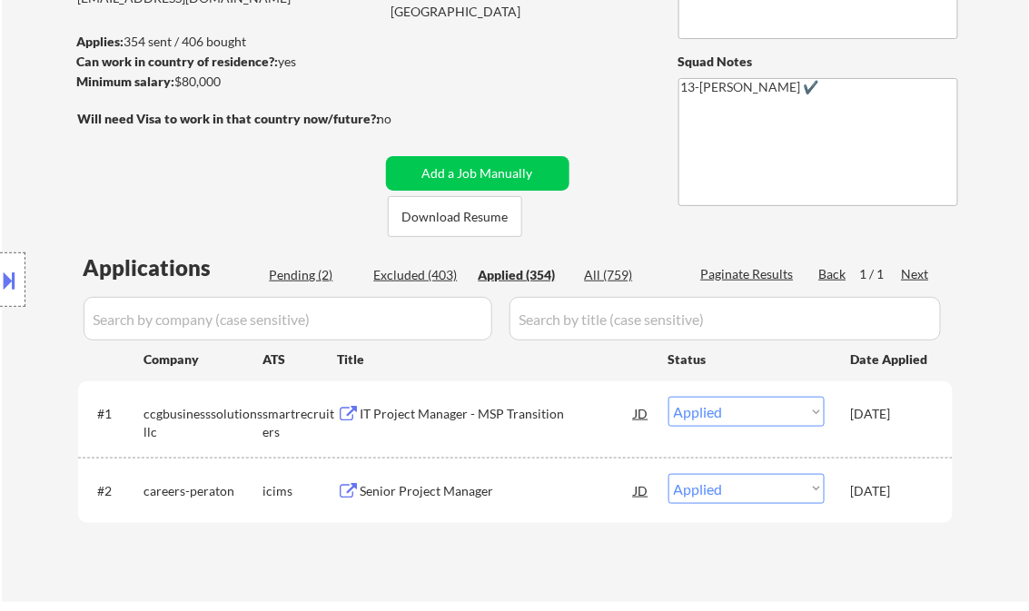
select select ""applied""
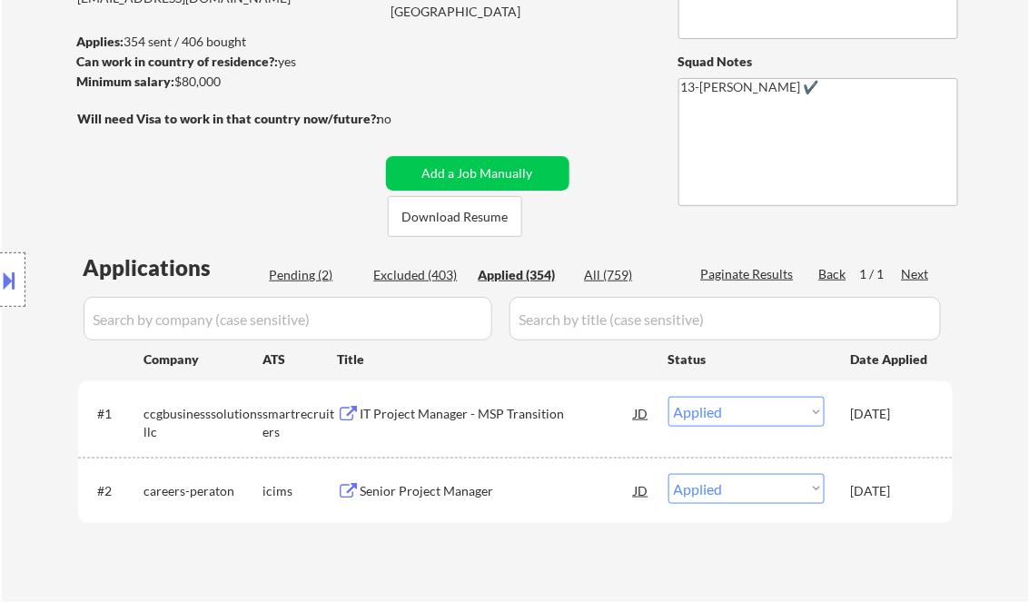
select select ""applied""
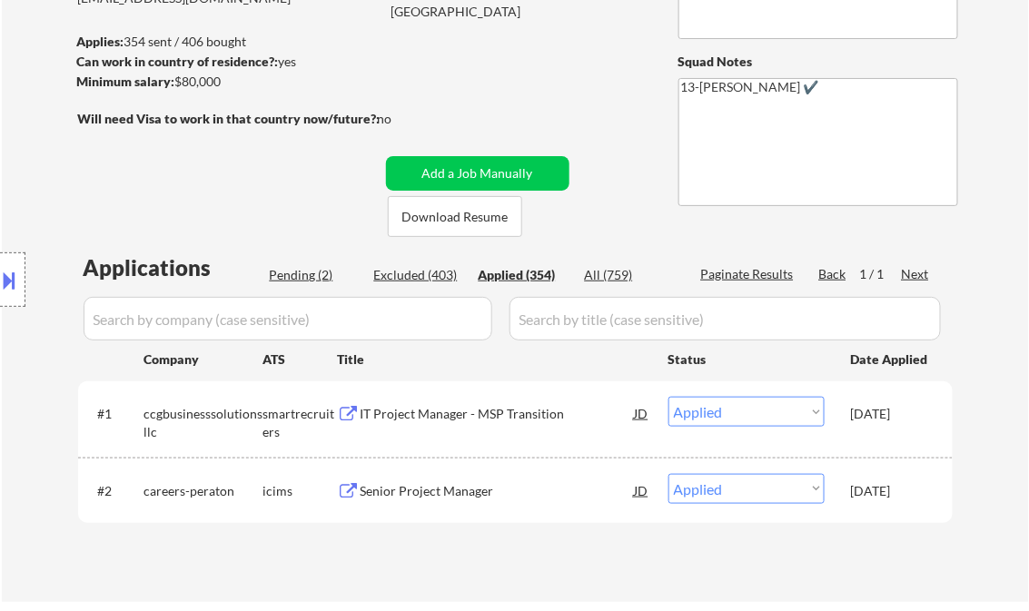
select select ""applied""
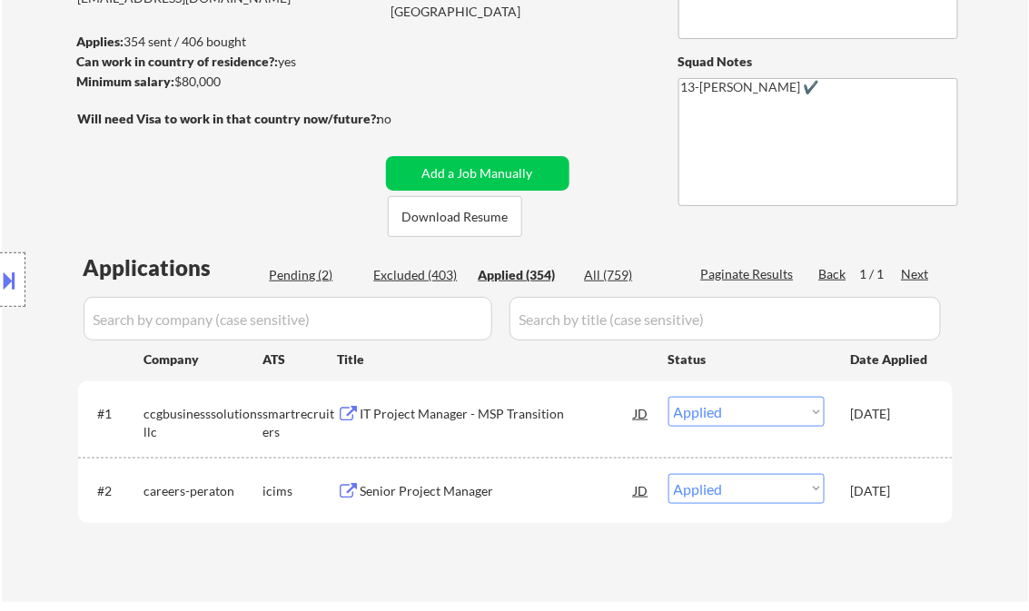
select select ""applied""
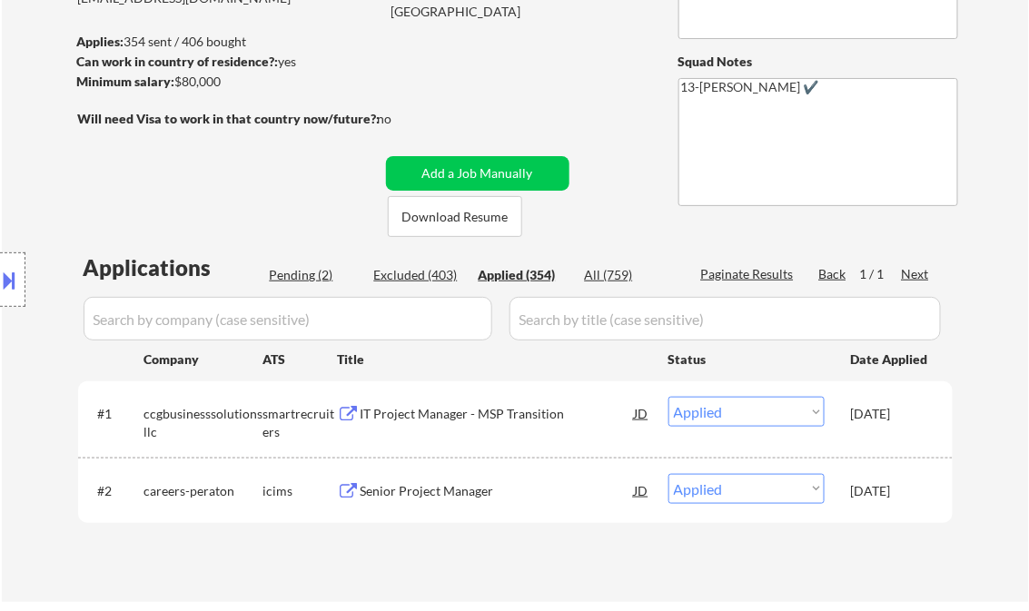
select select ""applied""
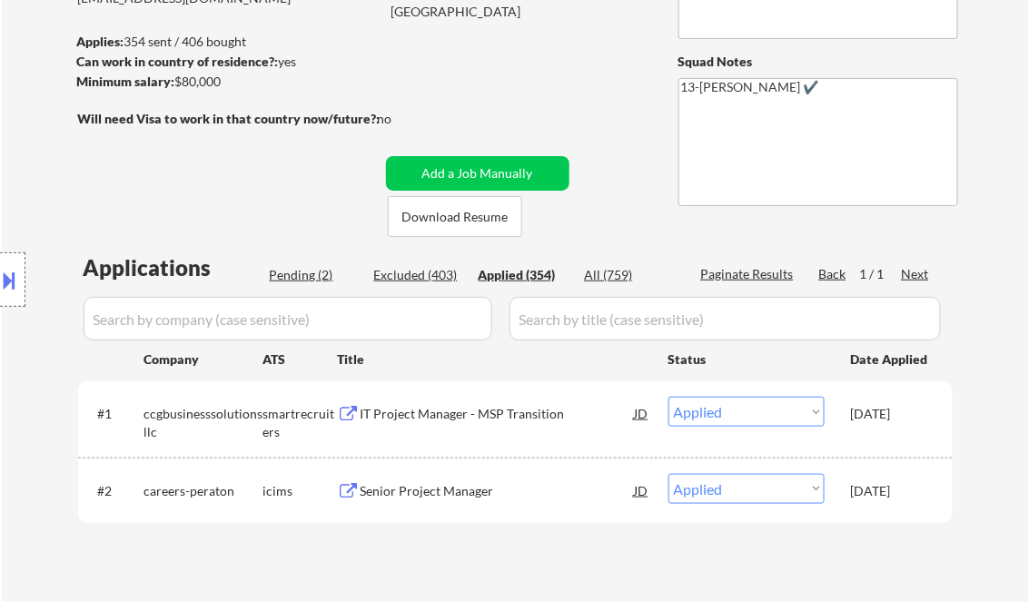
select select ""applied""
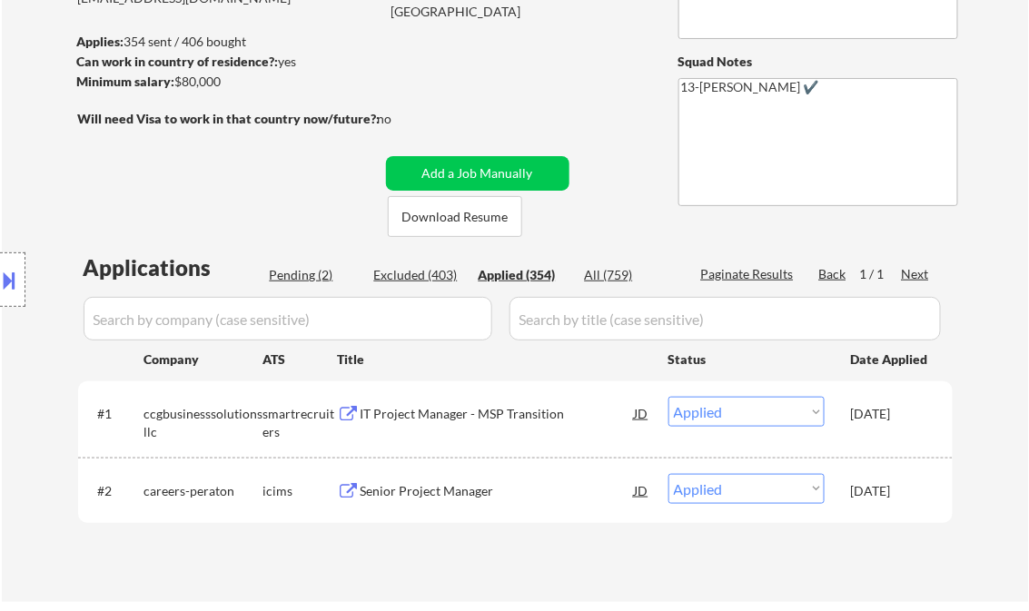
select select ""applied""
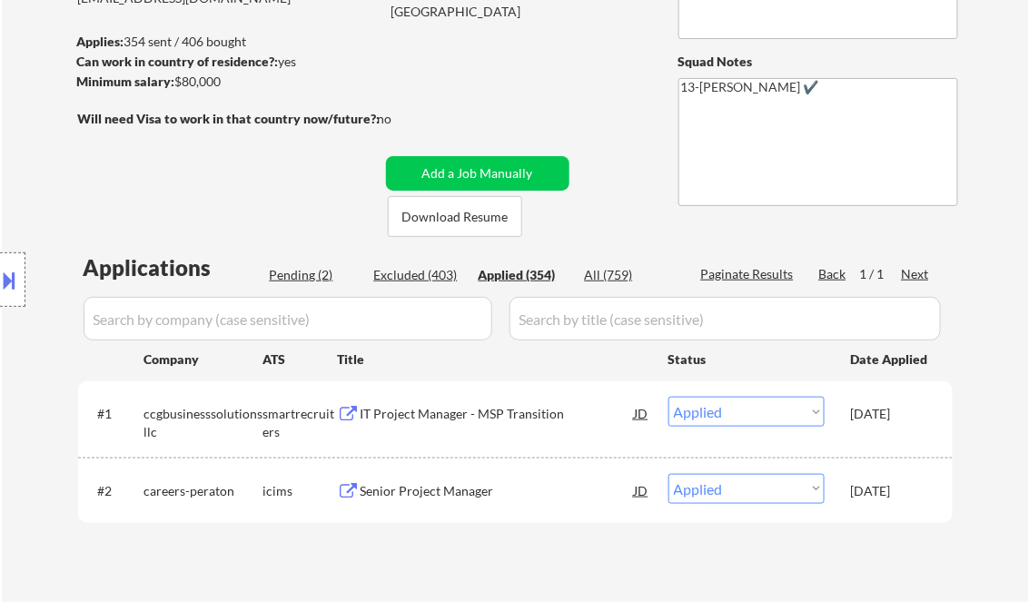
select select ""applied""
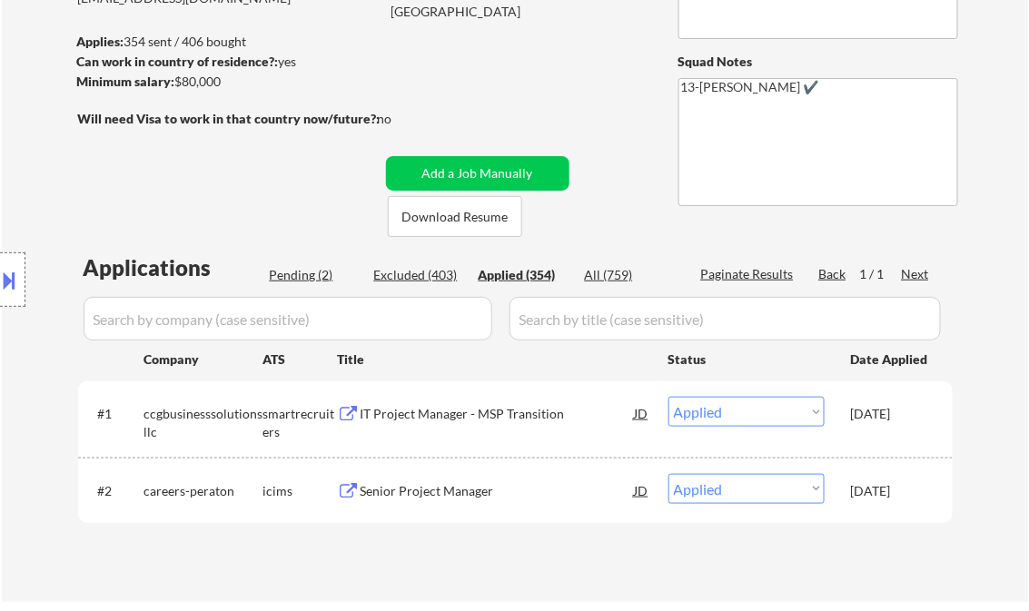
select select ""applied""
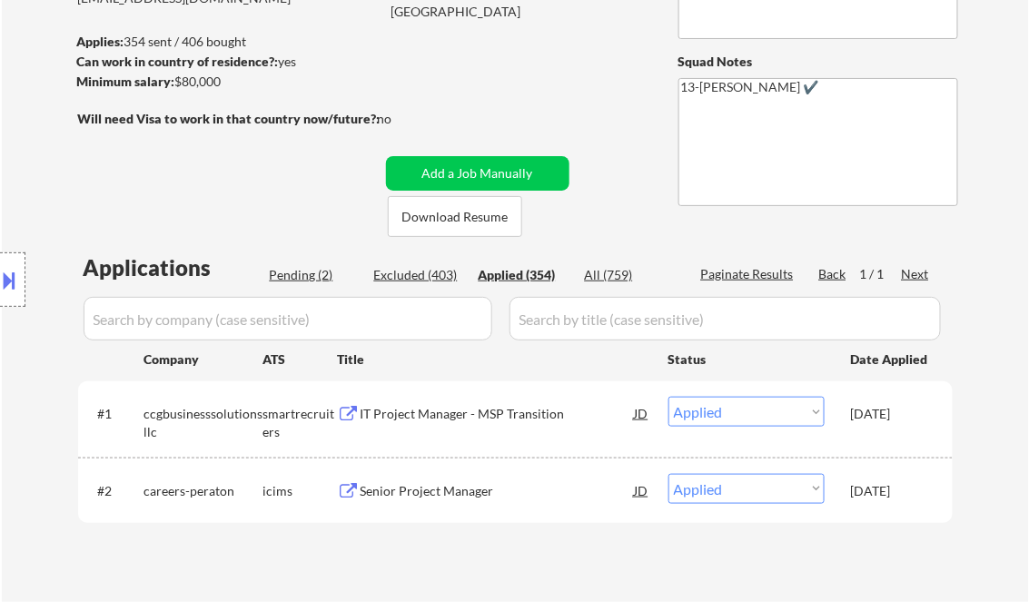
select select ""applied""
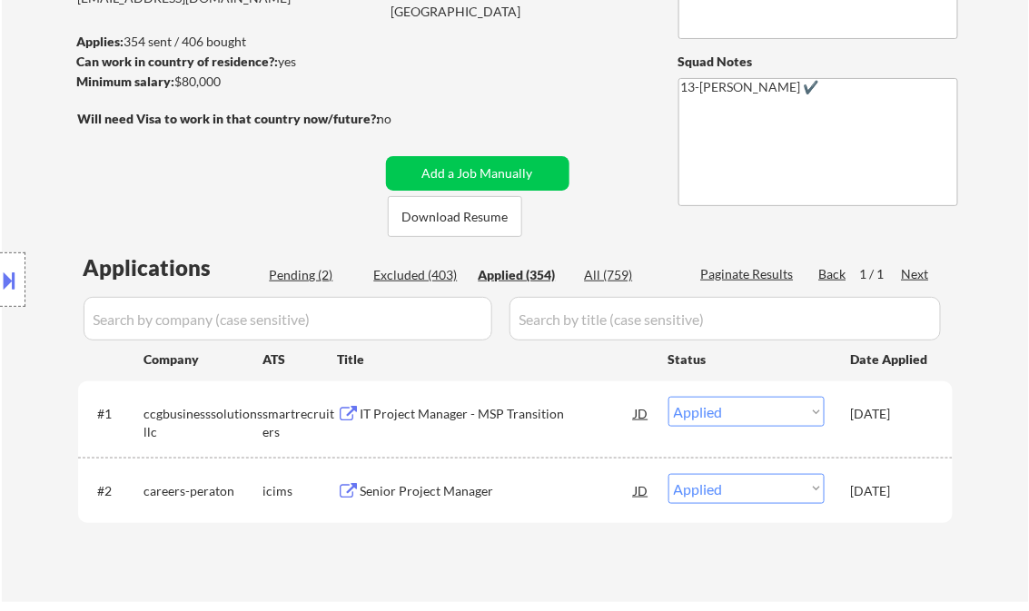
select select ""applied""
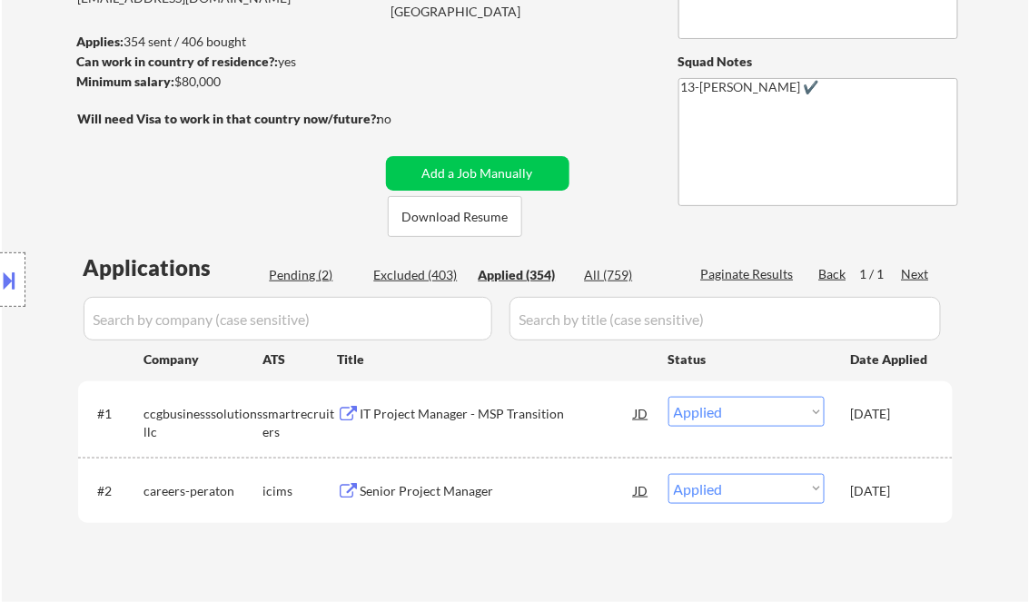
select select ""applied""
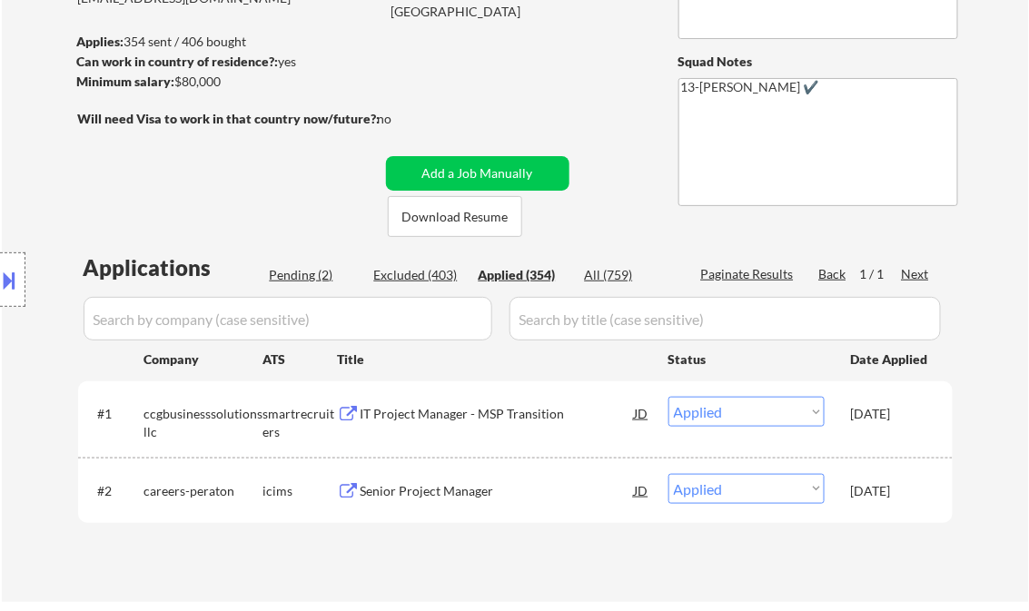
select select ""applied""
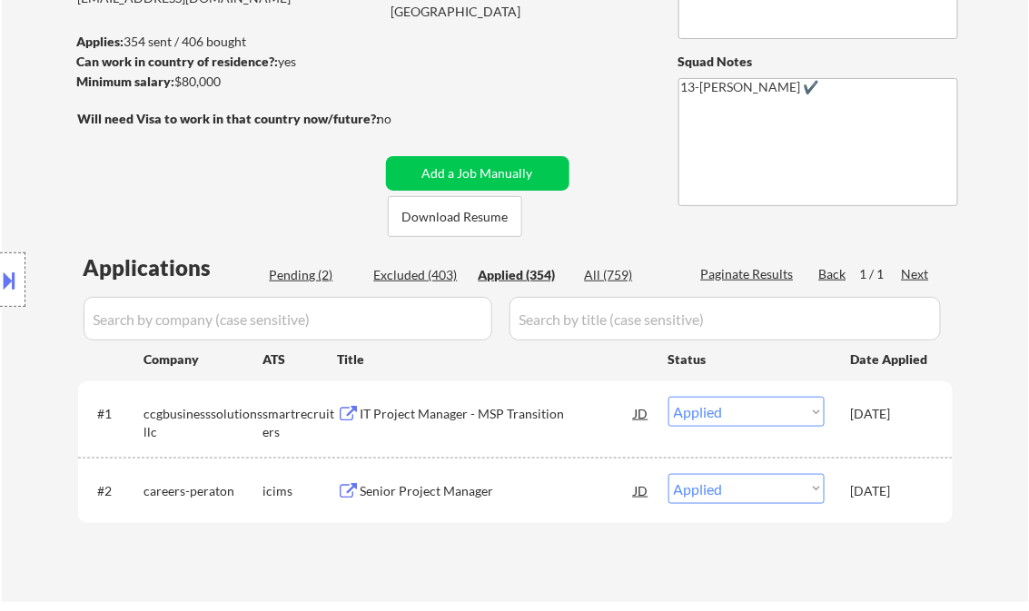
select select ""applied""
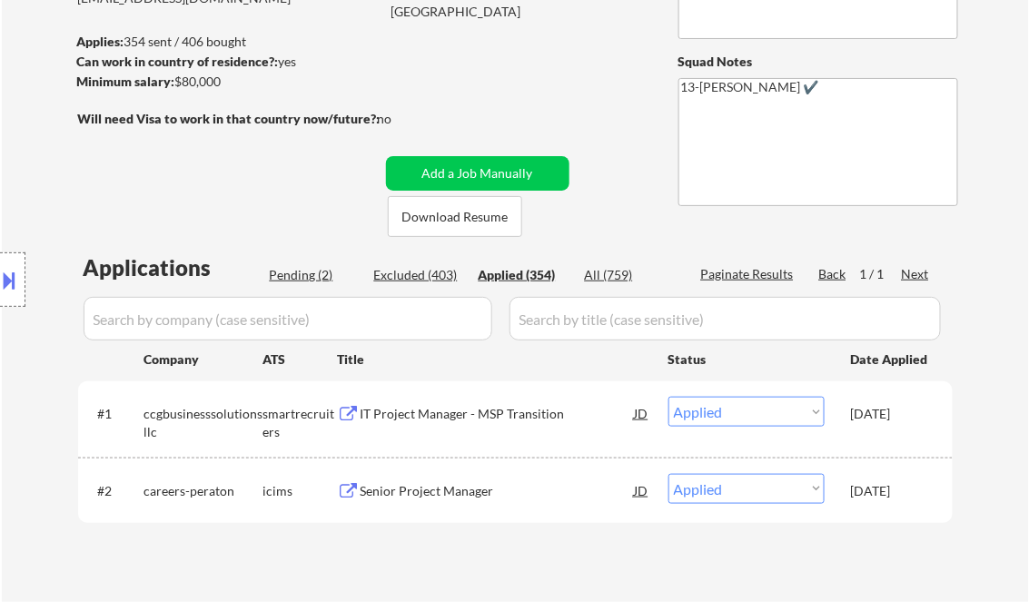
select select ""applied""
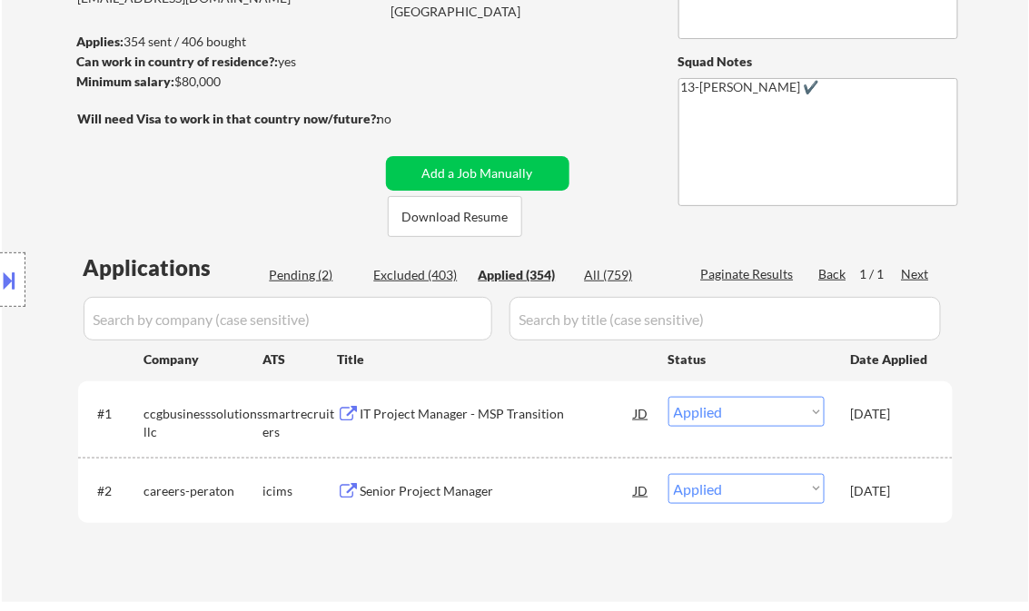
select select ""applied""
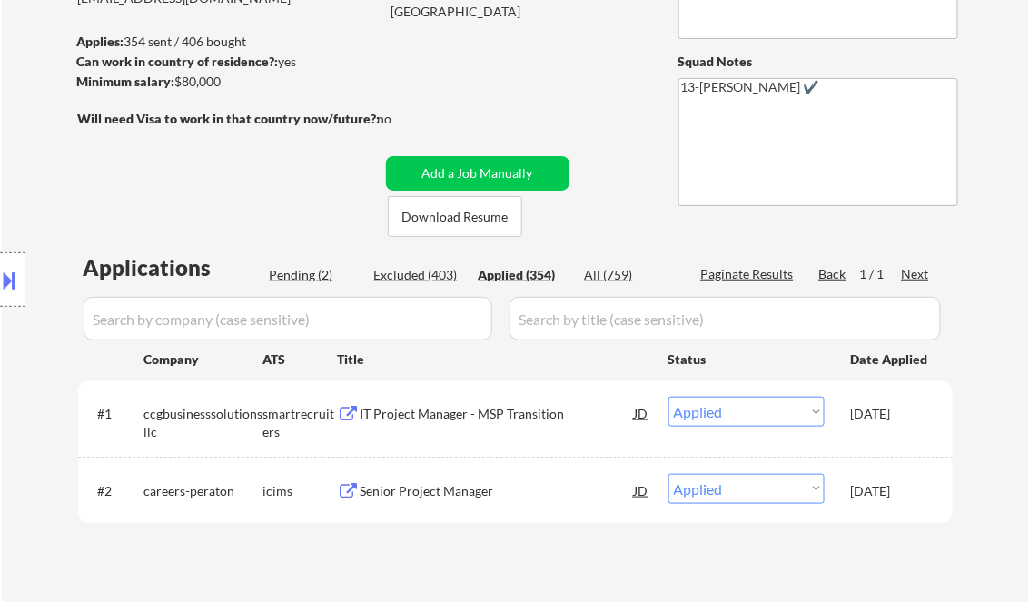
select select ""applied""
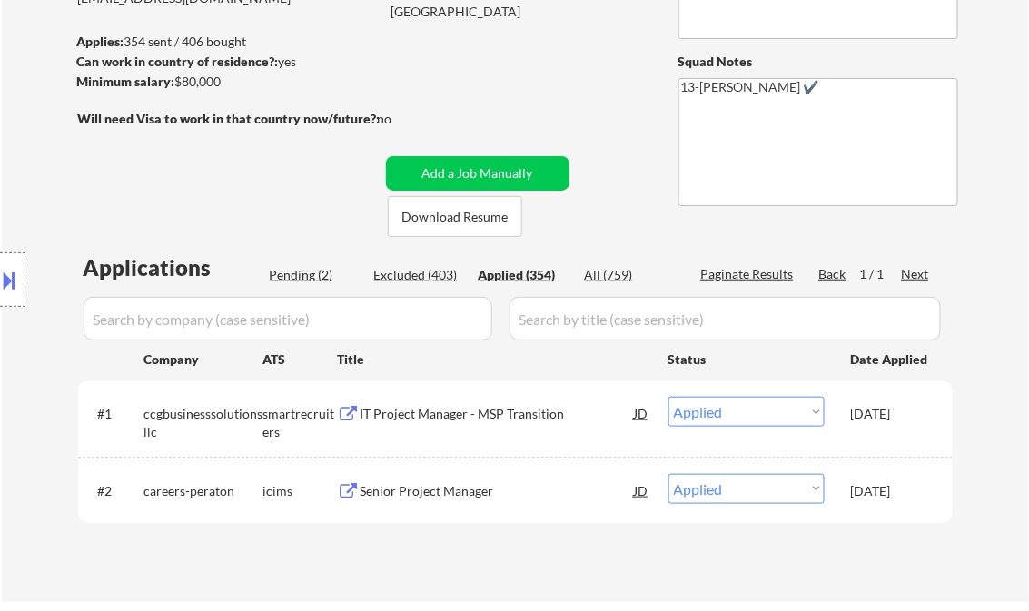
select select ""applied""
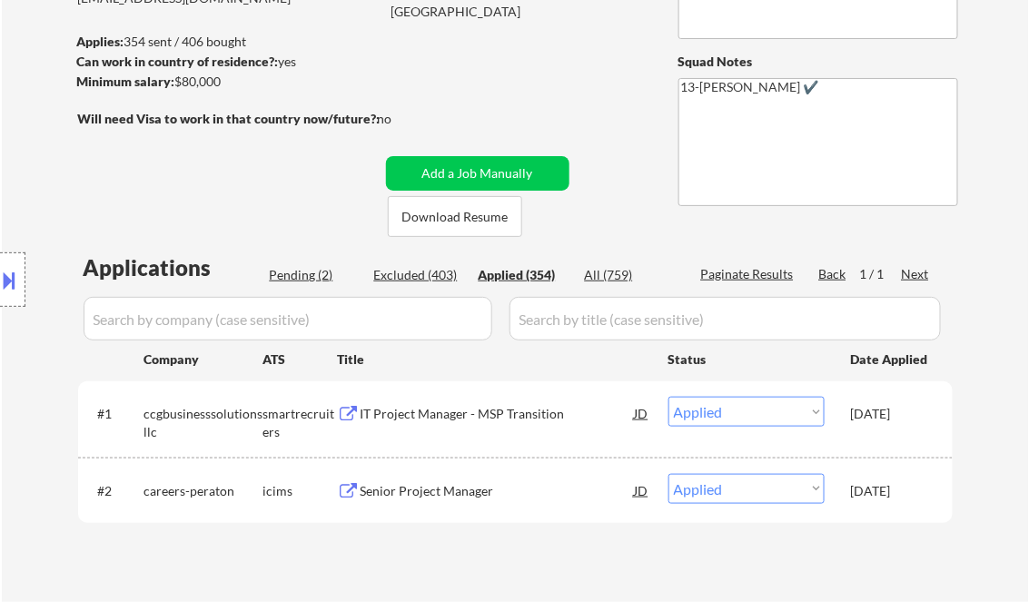
select select ""applied""
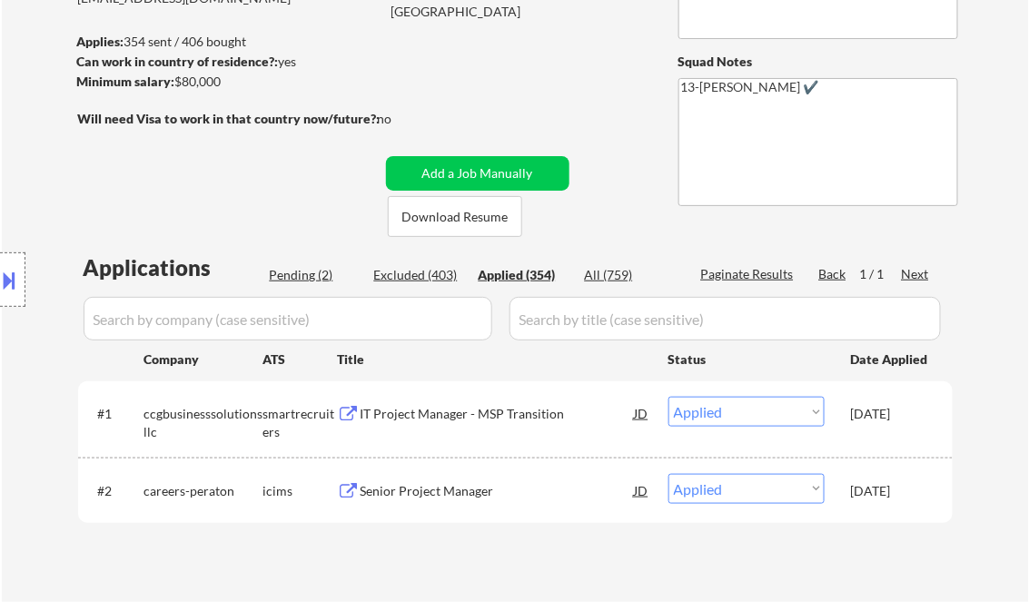
select select ""applied""
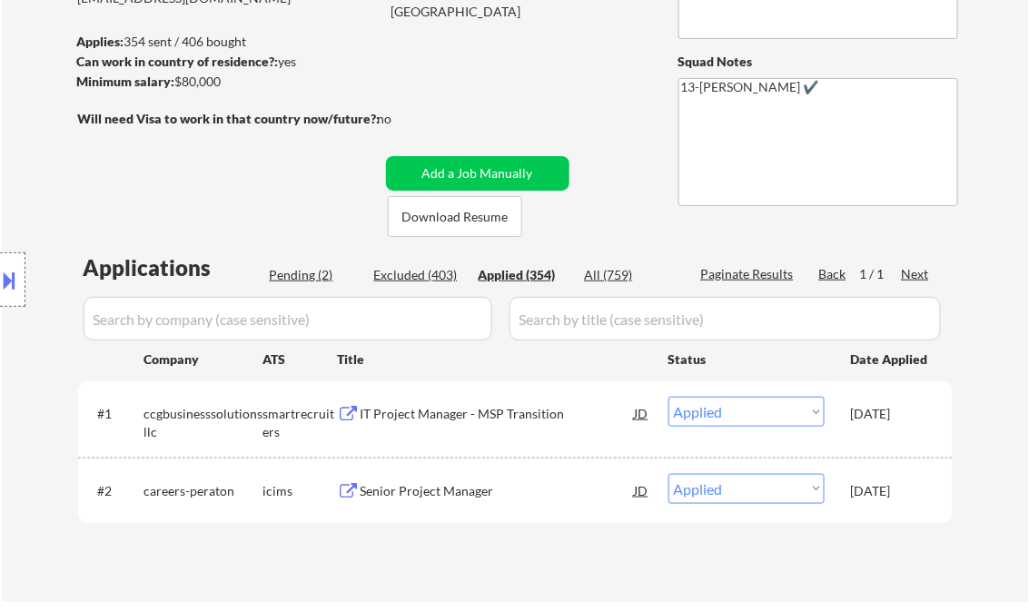
select select ""applied""
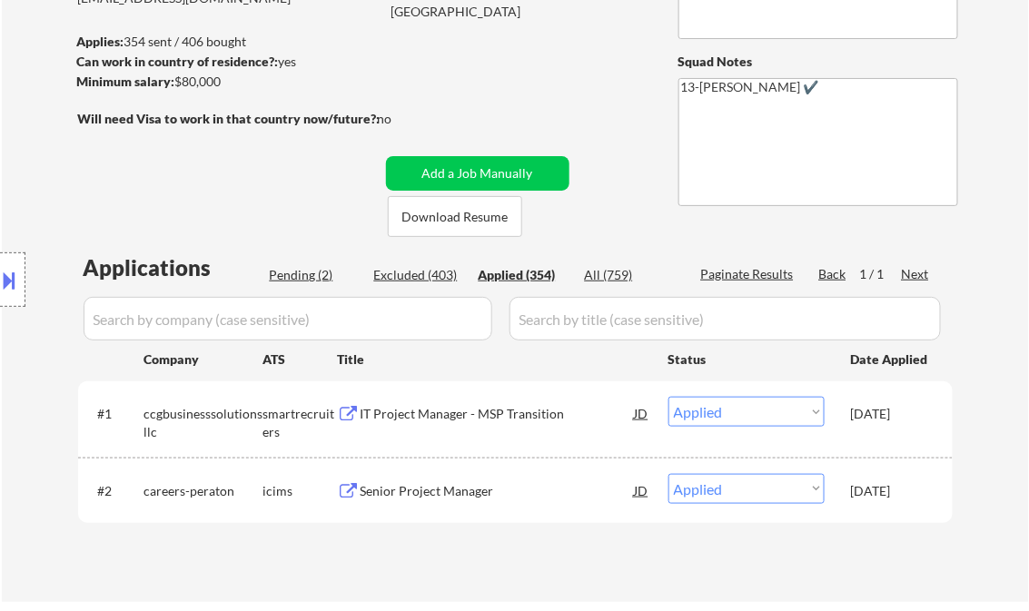
select select ""applied""
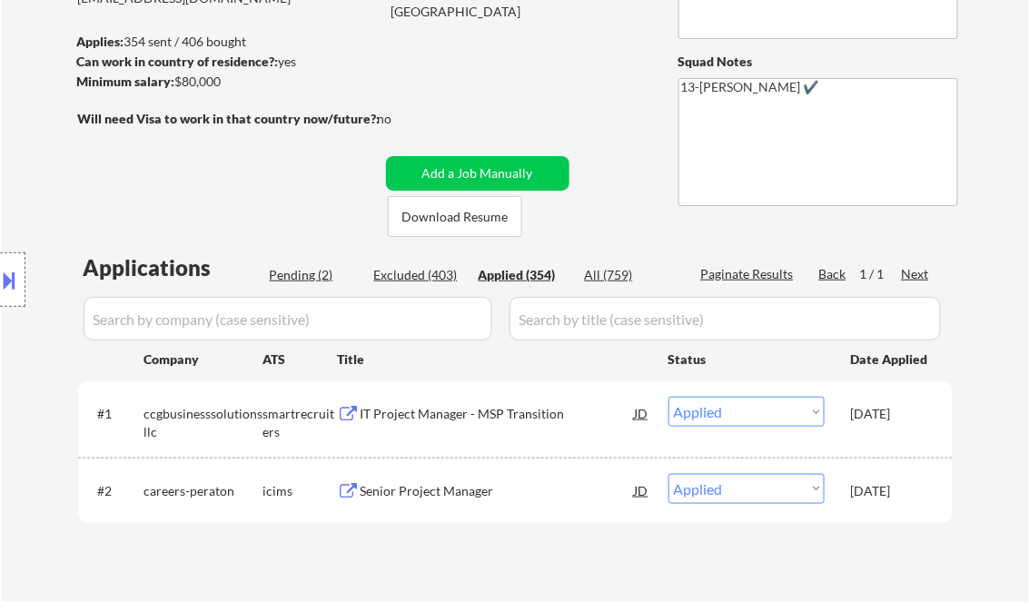
select select ""applied""
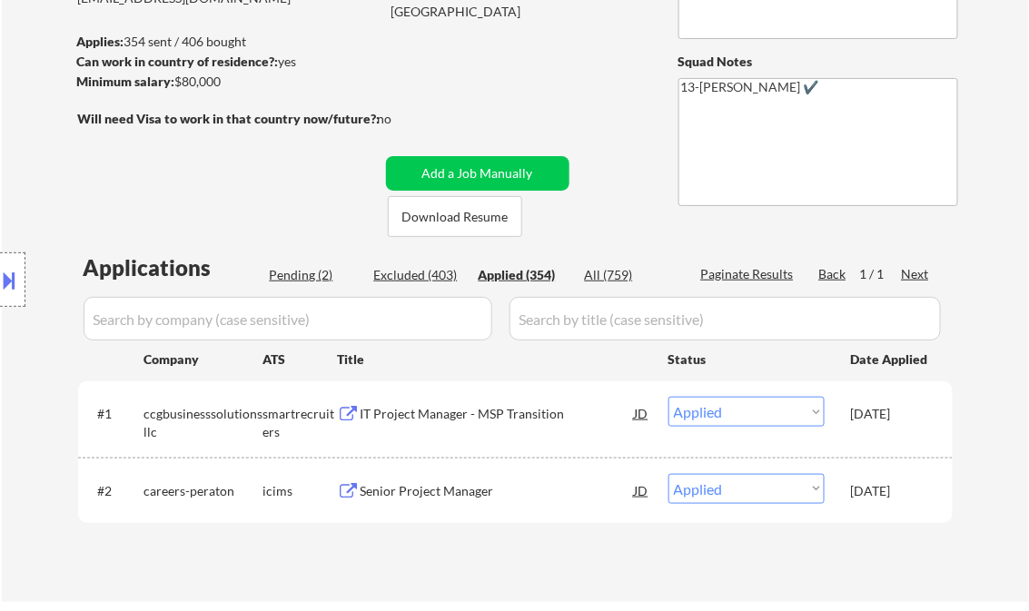
select select ""applied""
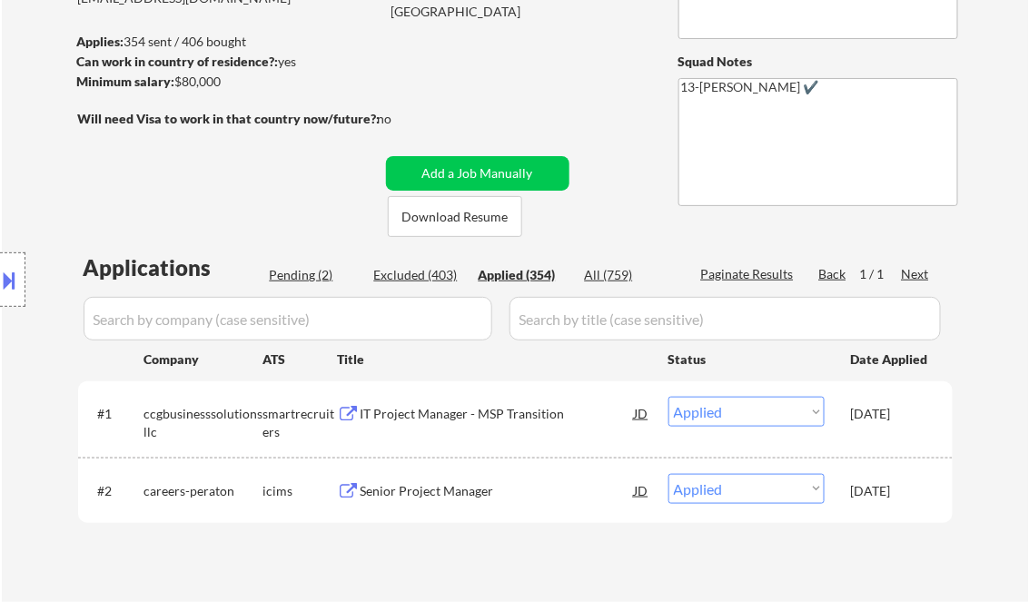
select select ""applied""
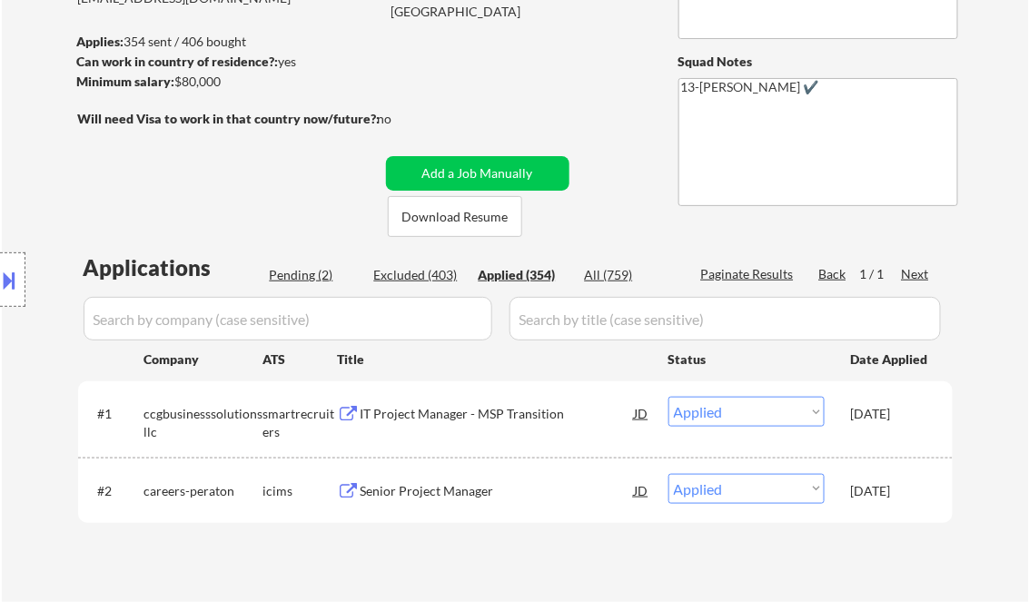
select select ""applied""
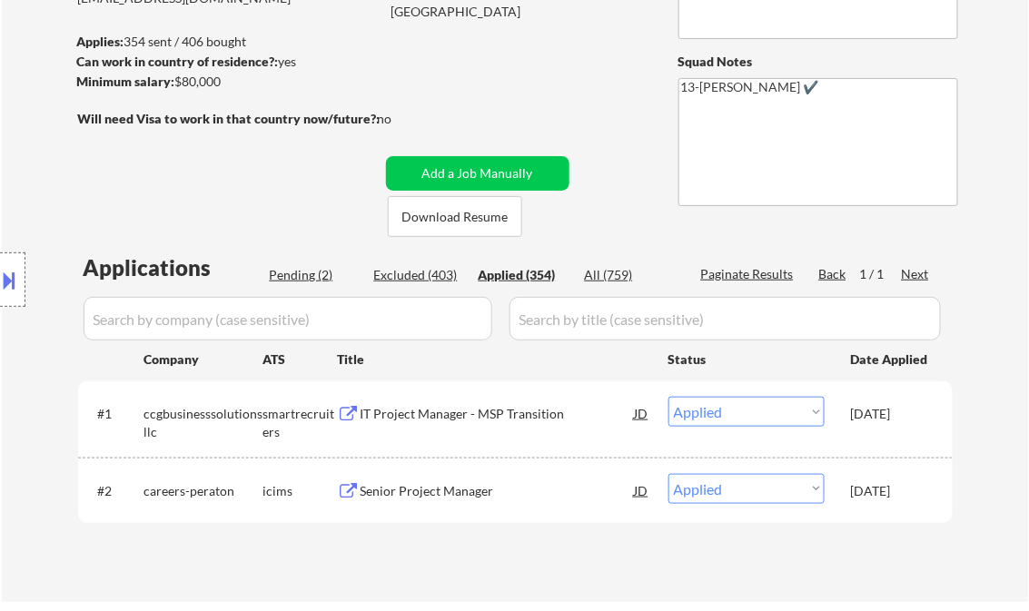
select select ""applied""
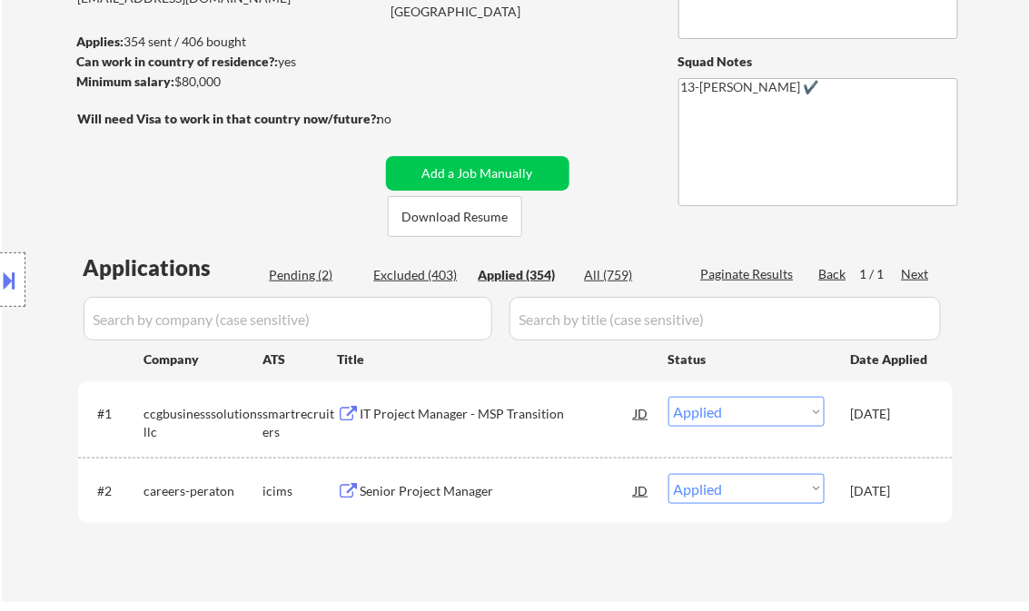
select select ""applied""
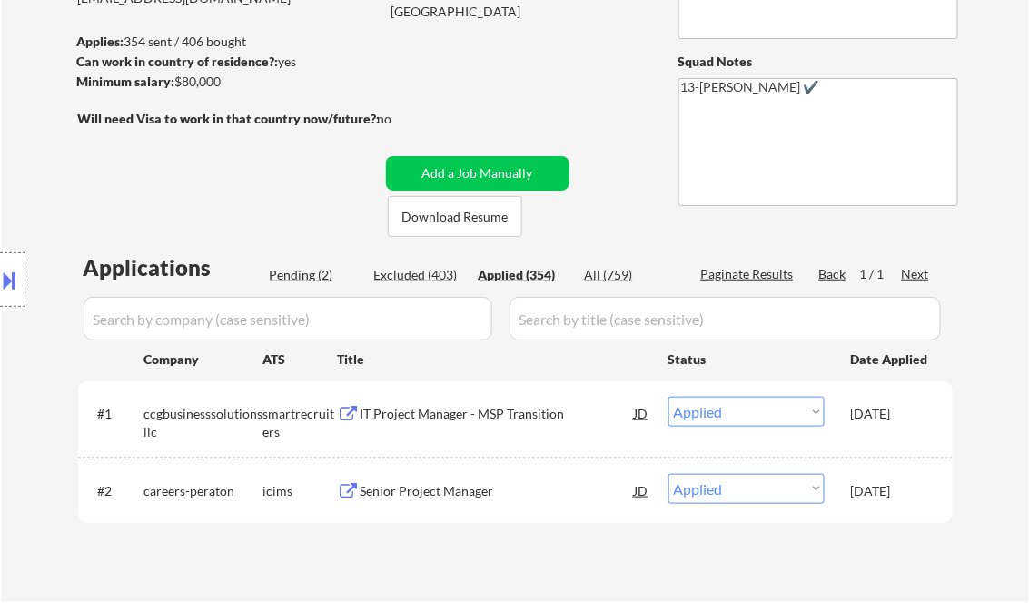
select select ""applied""
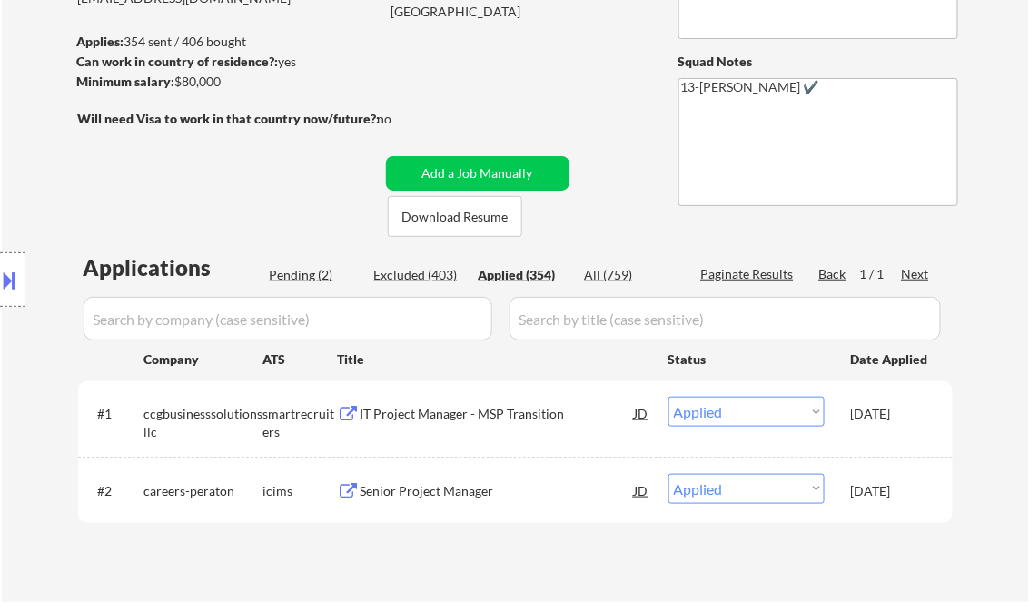
select select ""applied""
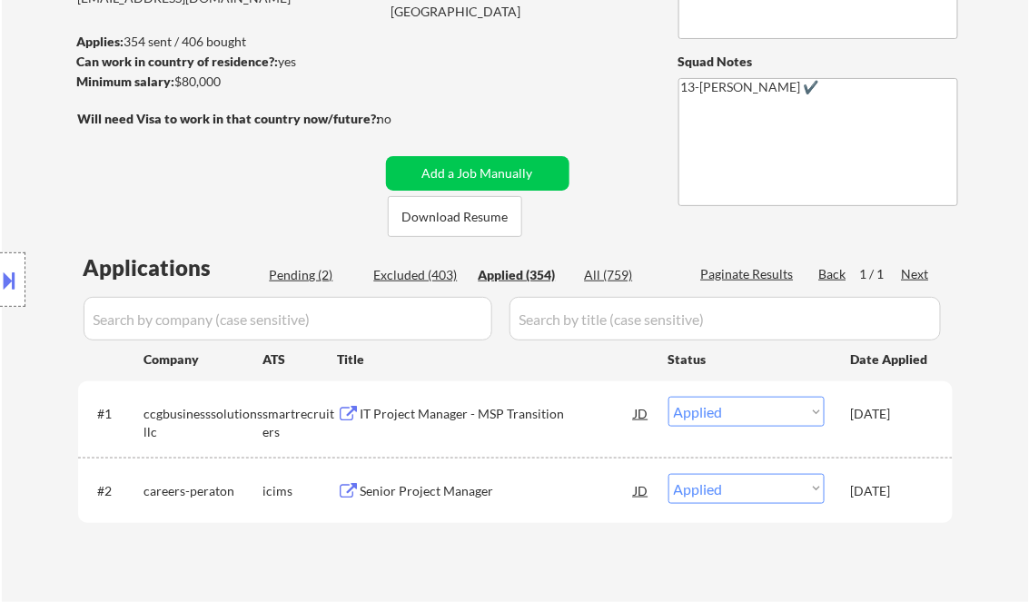
select select ""applied""
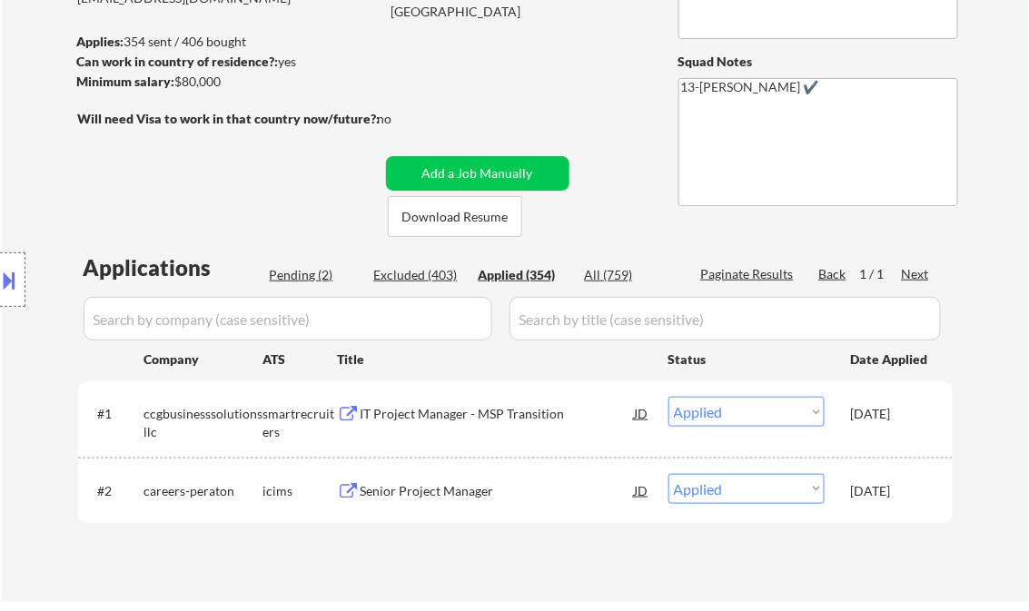
select select ""applied""
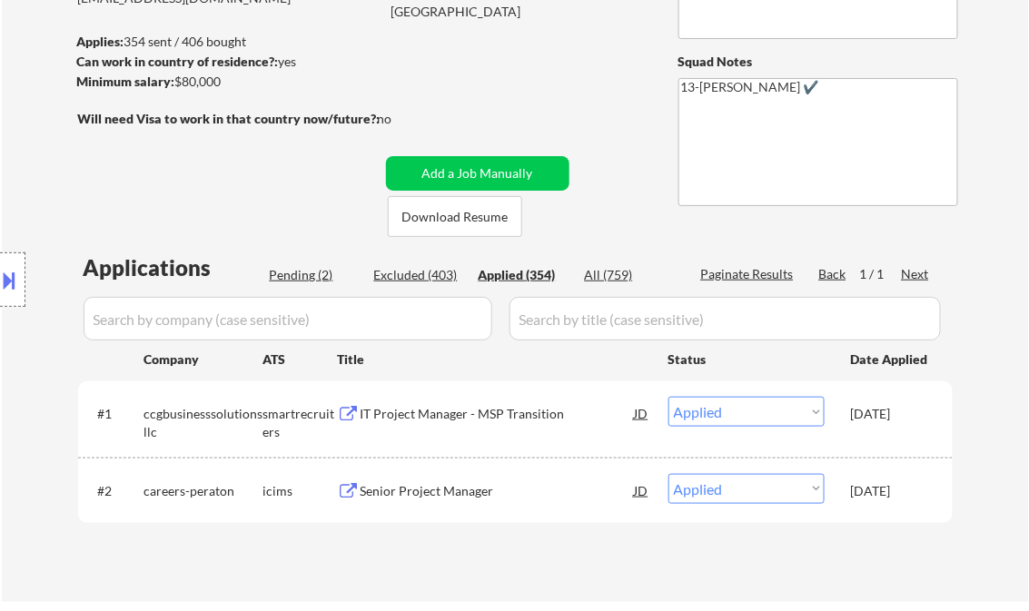
select select ""applied""
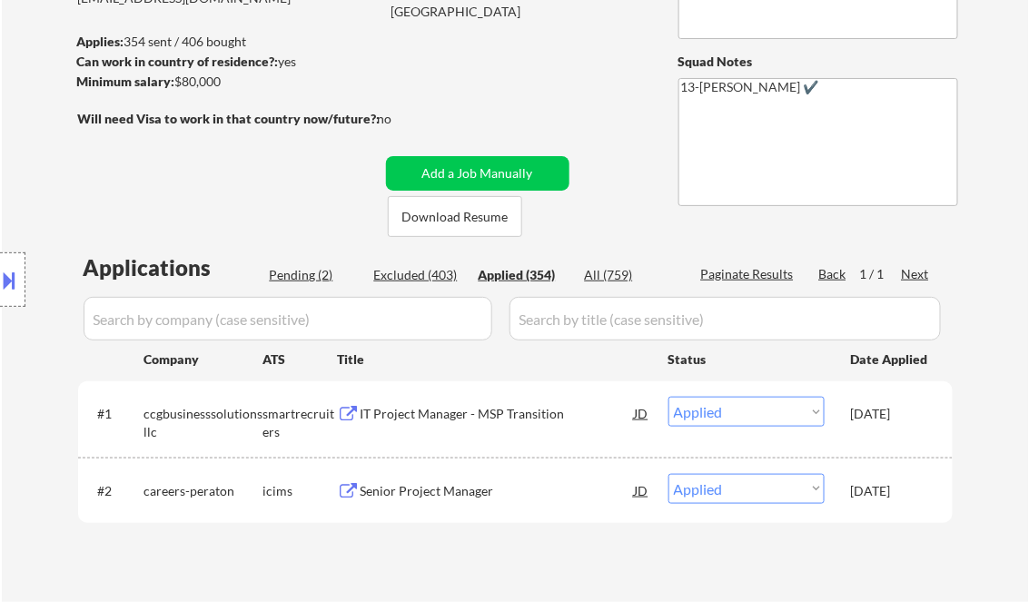
select select ""applied""
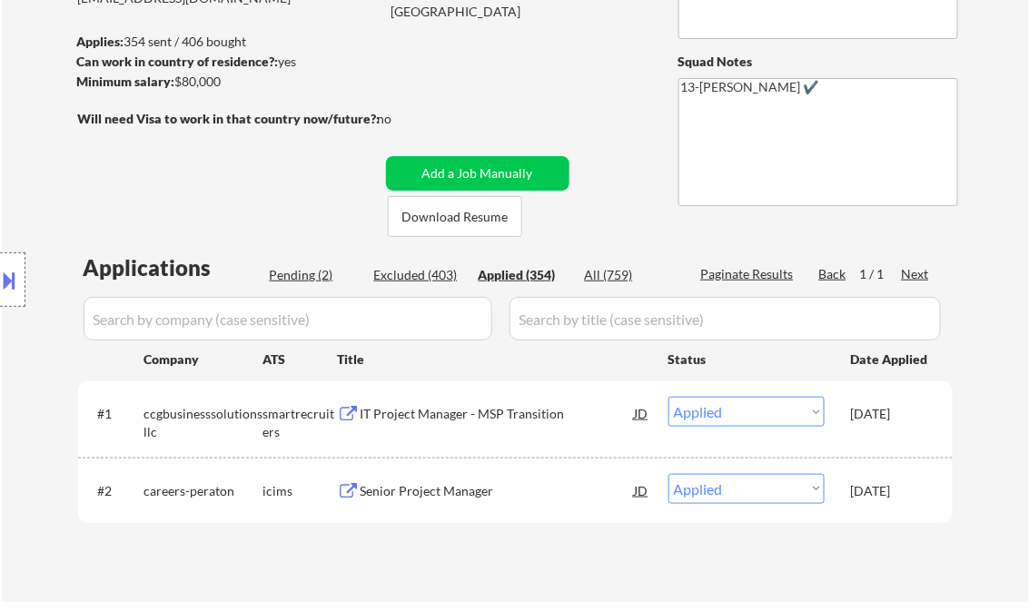
select select ""applied""
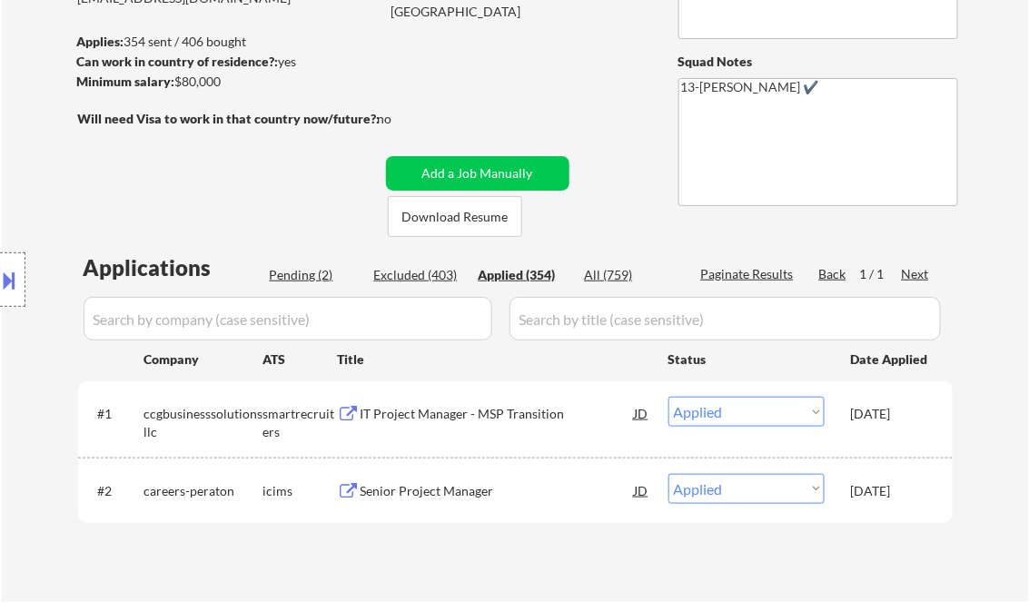
select select ""applied""
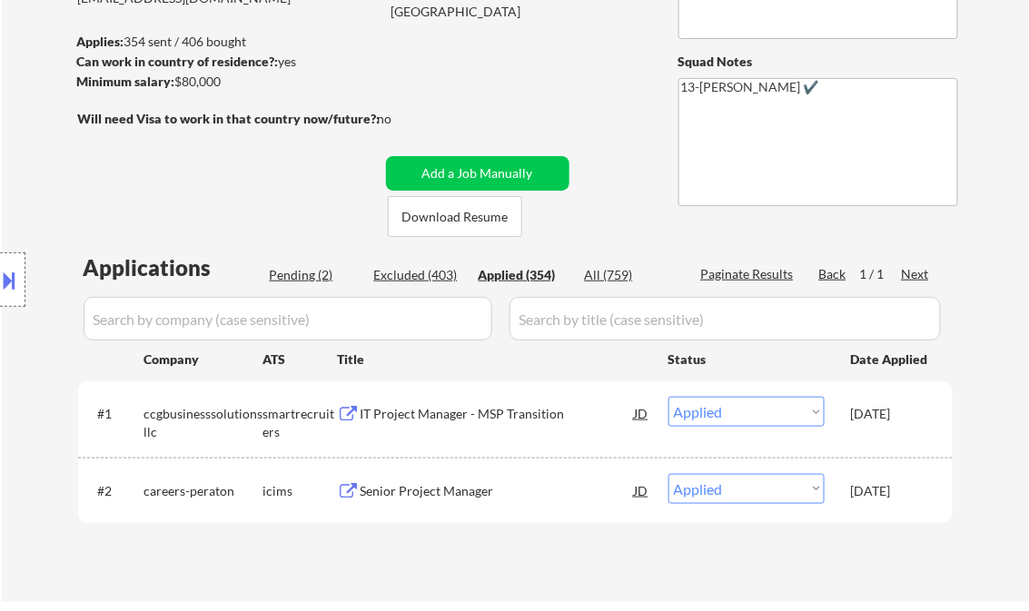
select select ""applied""
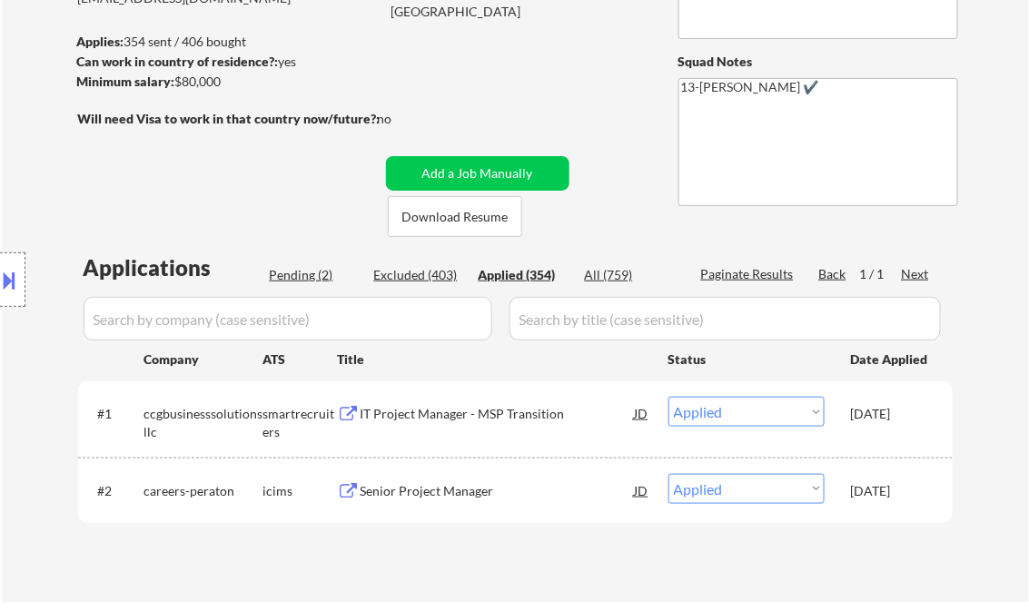
select select ""applied""
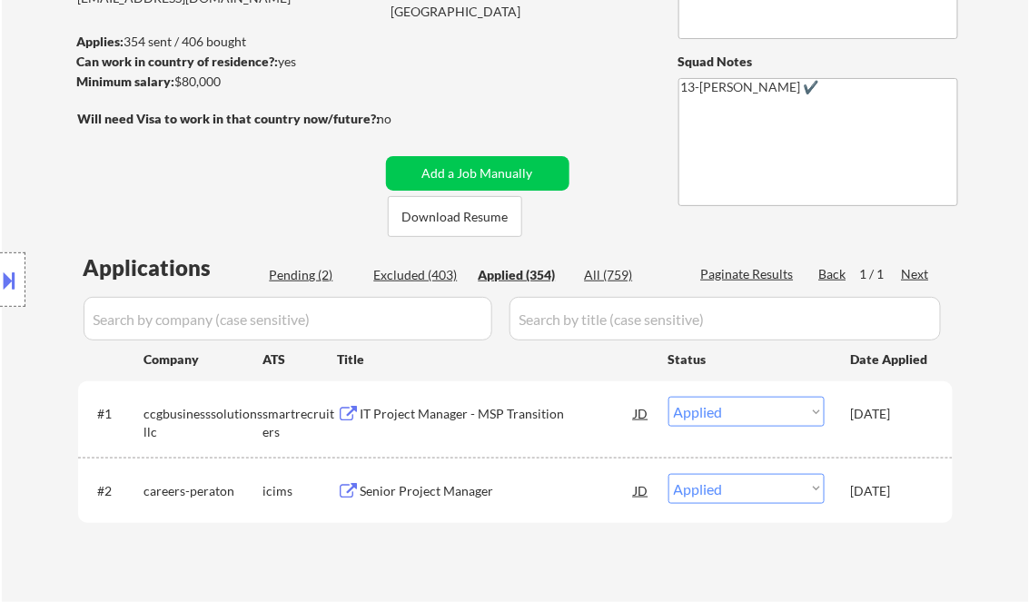
select select ""applied""
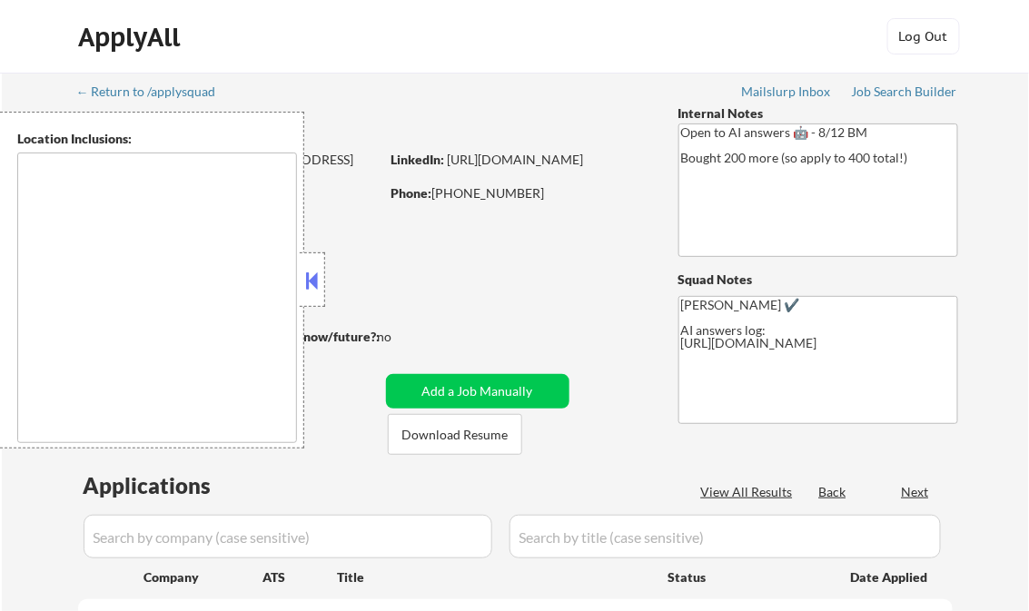
type textarea "remote"
select select ""pending""
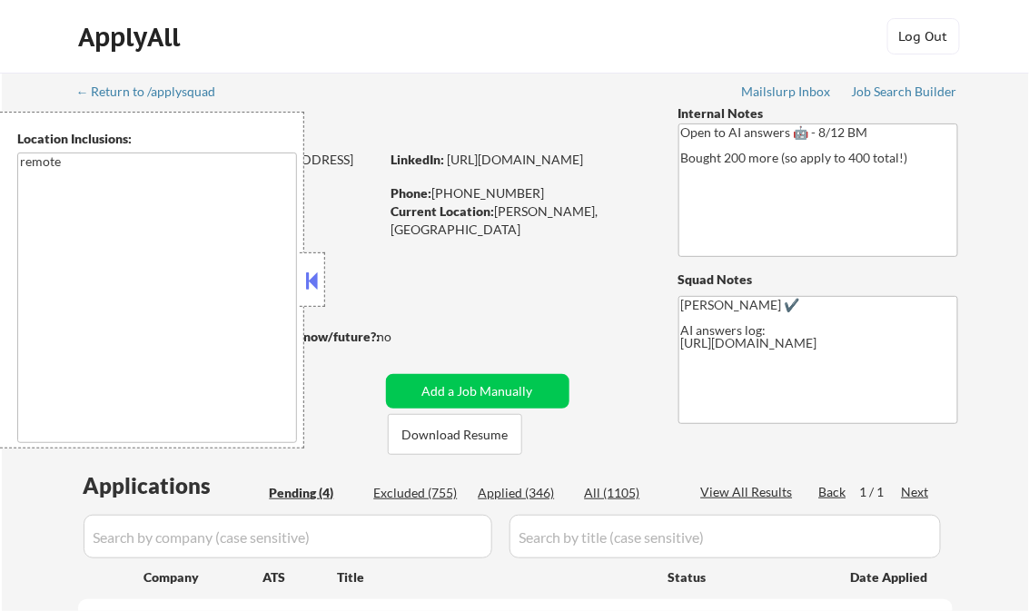
click at [313, 287] on button at bounding box center [312, 280] width 20 height 27
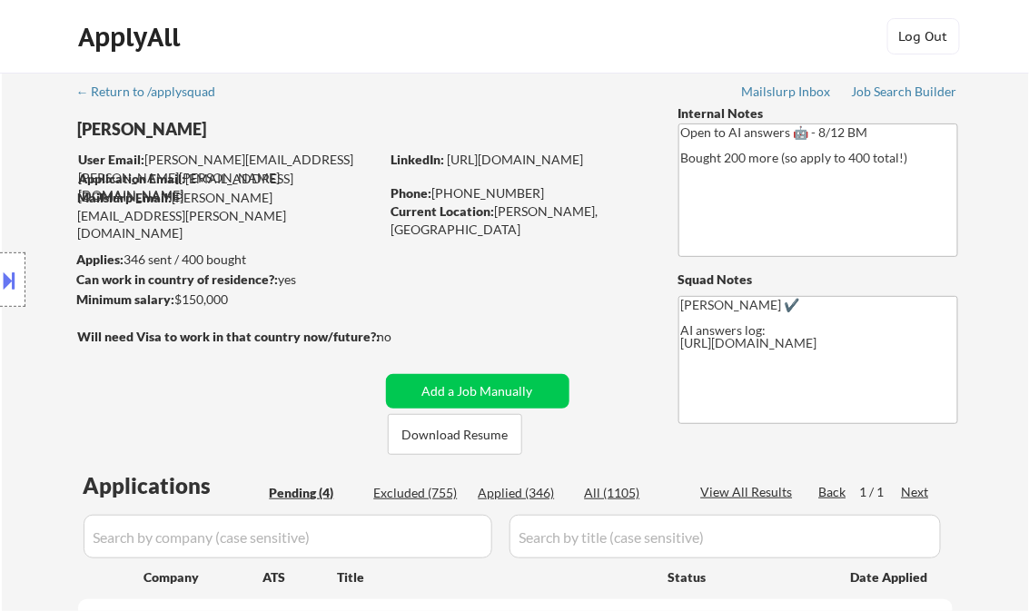
click at [892, 91] on div "Job Search Builder" at bounding box center [905, 91] width 106 height 13
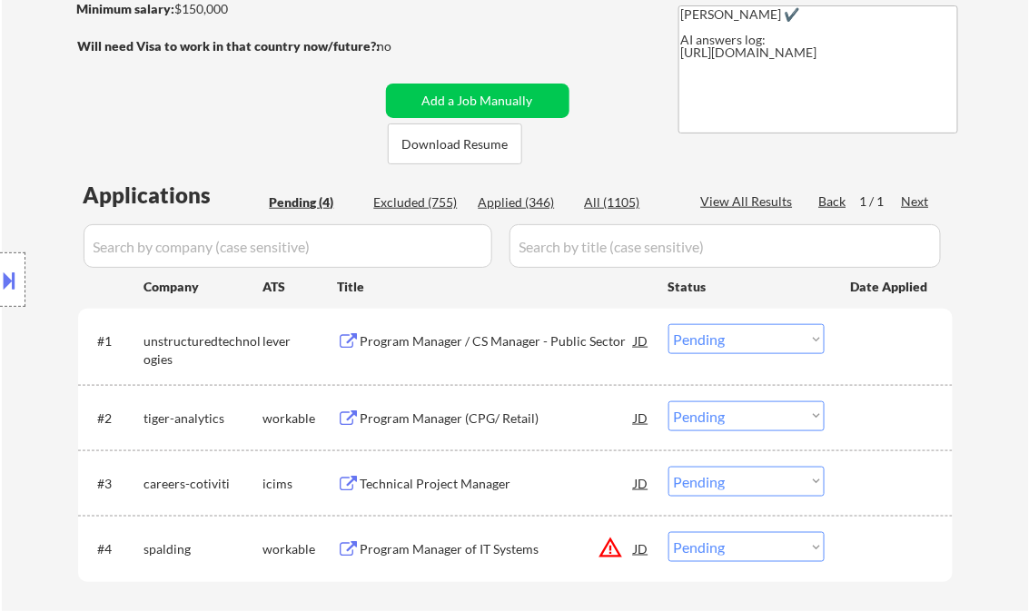
scroll to position [436, 0]
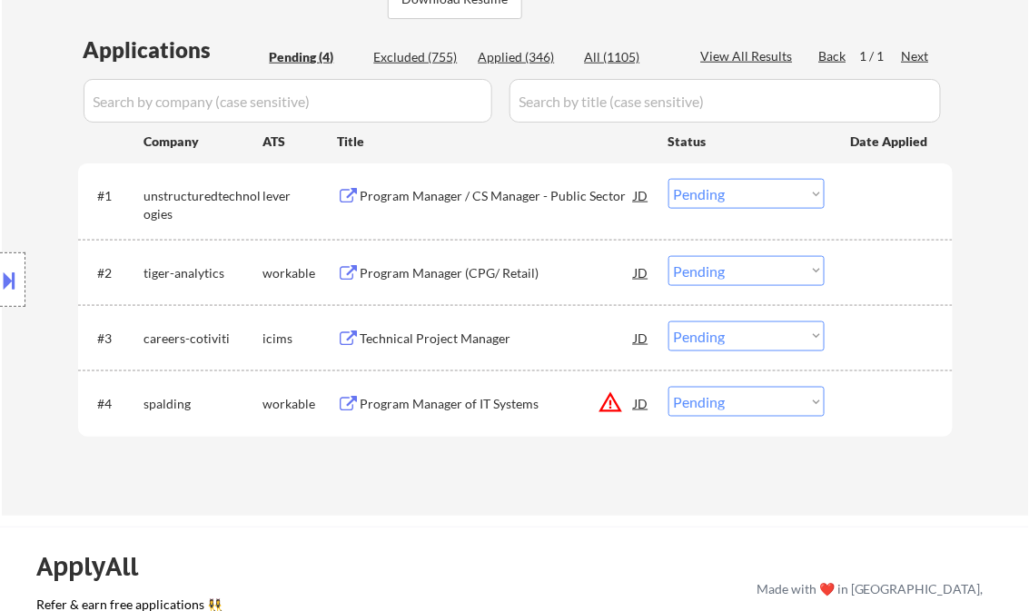
click at [475, 197] on div "Program Manager / CS Manager - Public Sector" at bounding box center [497, 196] width 274 height 18
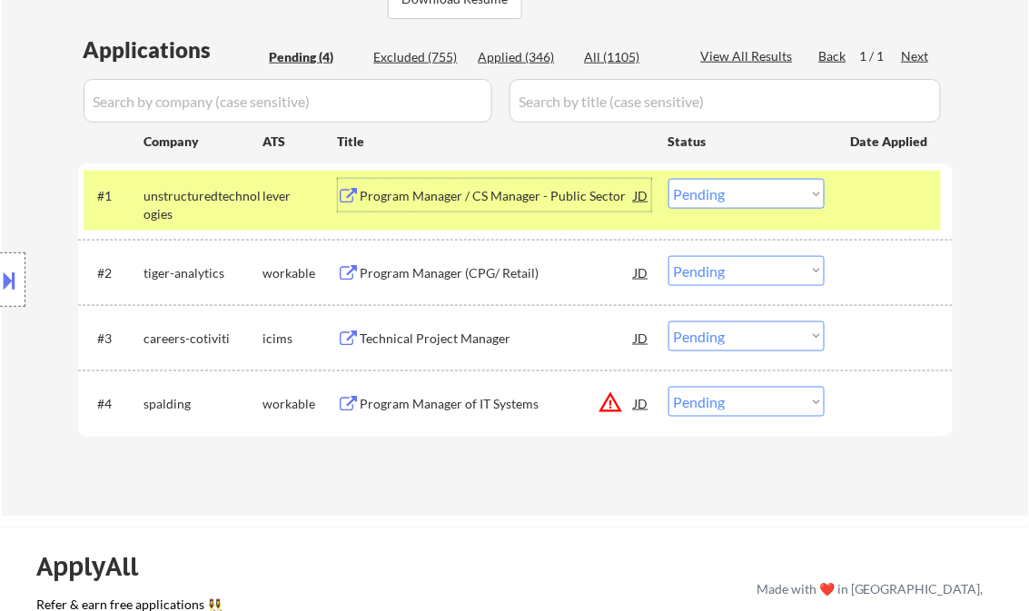
click at [746, 192] on select "Choose an option... Pending Applied Excluded (Questions) Excluded (Expired) Exc…" at bounding box center [746, 194] width 156 height 30
click at [668, 179] on select "Choose an option... Pending Applied Excluded (Questions) Excluded (Expired) Exc…" at bounding box center [746, 194] width 156 height 30
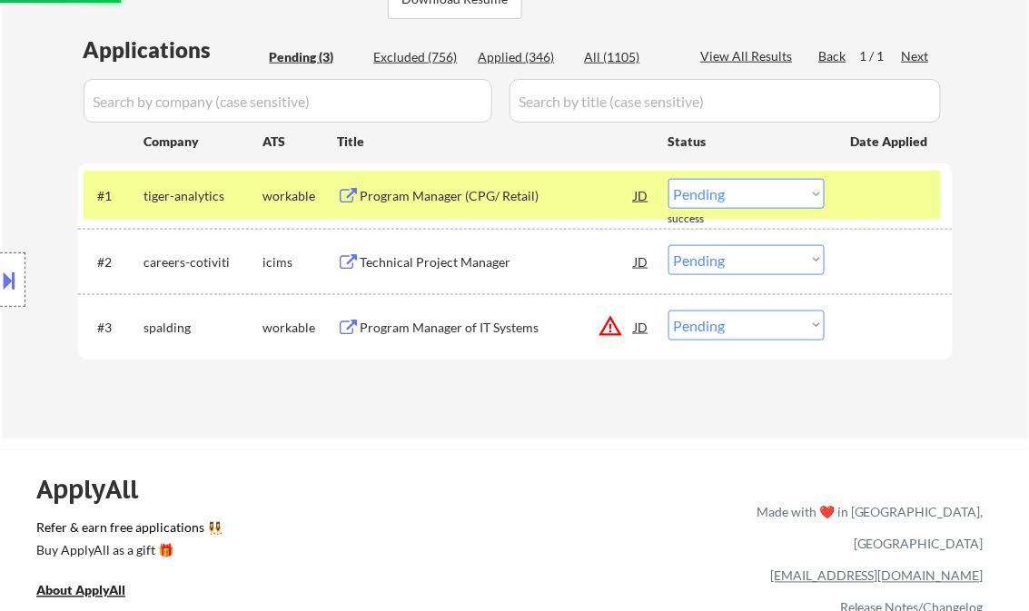
click at [481, 202] on div "Program Manager (CPG/ Retail)" at bounding box center [497, 196] width 274 height 18
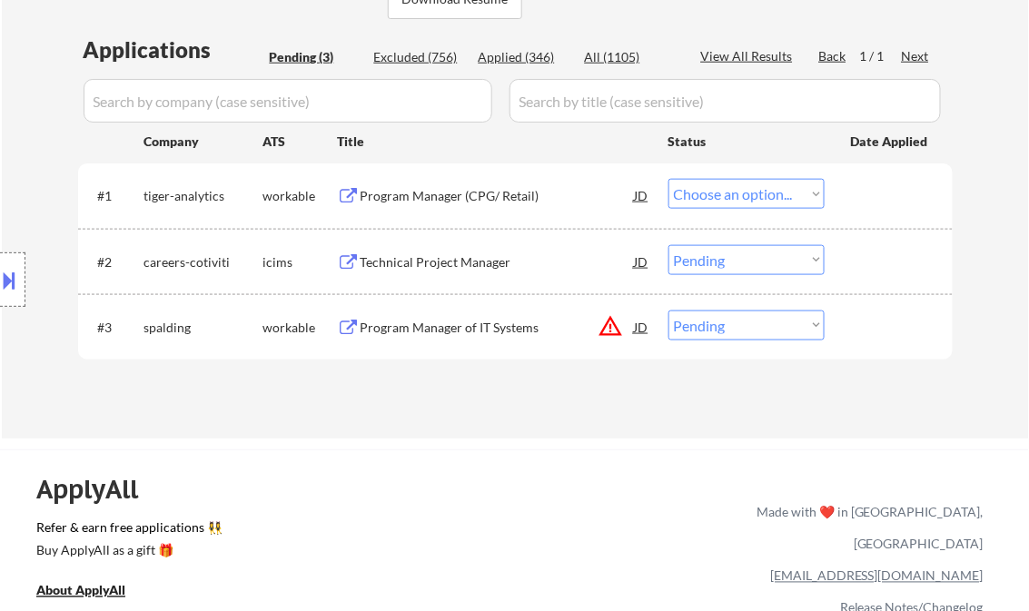
select select ""pending""
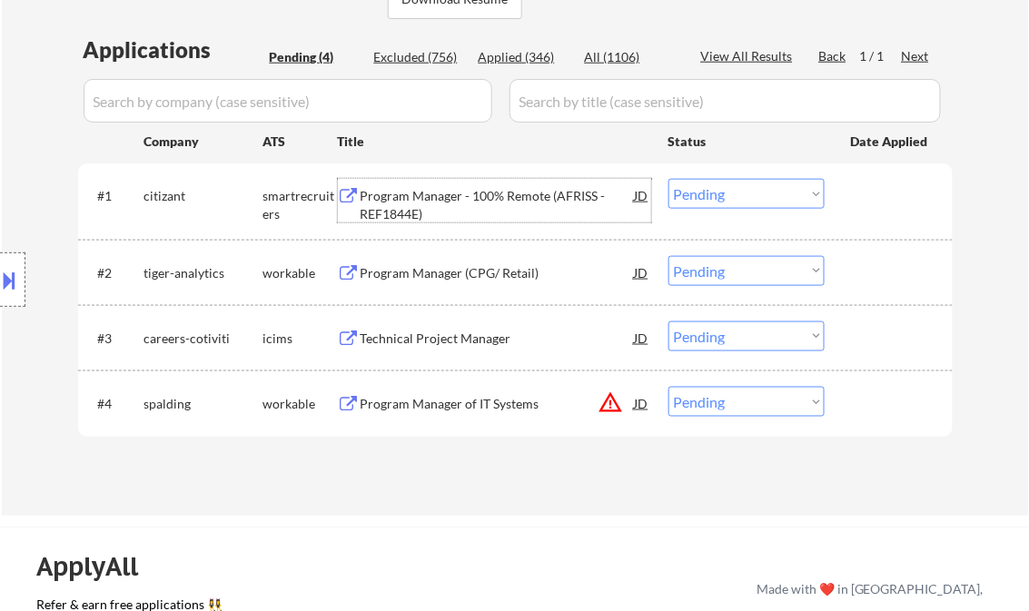
click at [720, 276] on select "Choose an option... Pending Applied Excluded (Questions) Excluded (Expired) Exc…" at bounding box center [746, 271] width 156 height 30
click at [668, 256] on select "Choose an option... Pending Applied Excluded (Questions) Excluded (Expired) Exc…" at bounding box center [746, 271] width 156 height 30
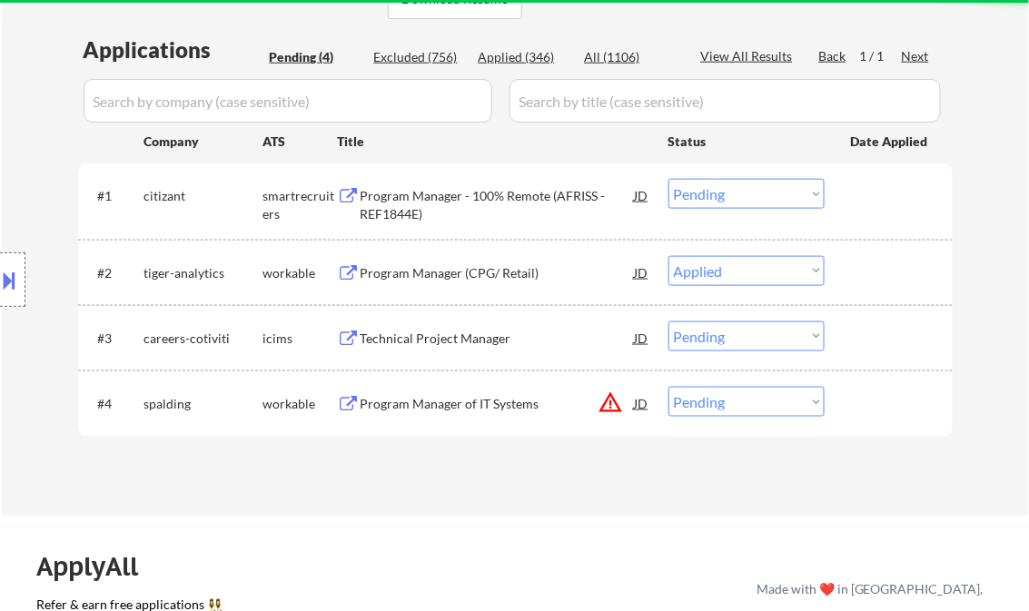
select select ""pending""
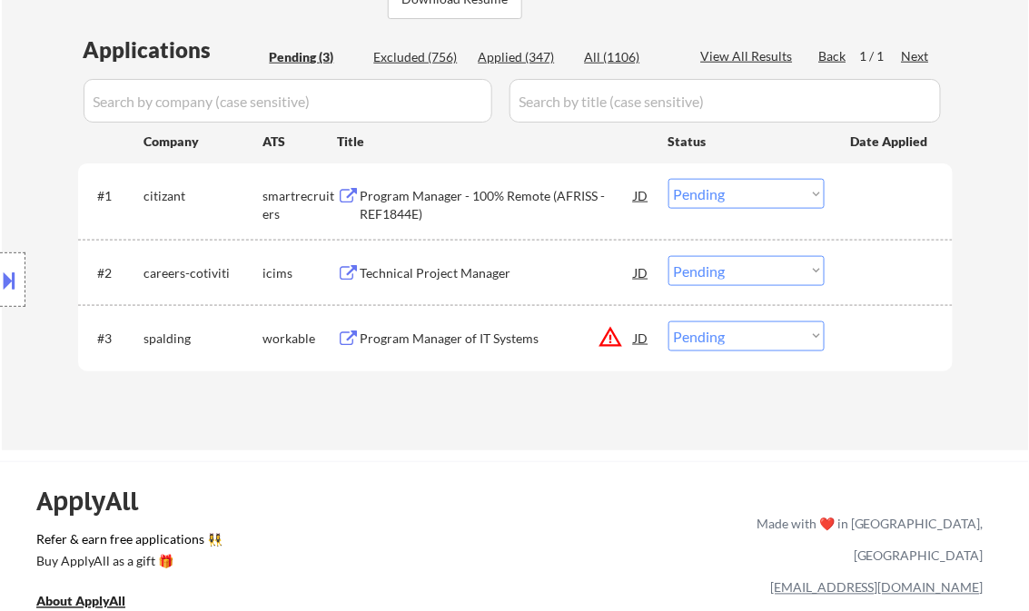
click at [469, 205] on div "Program Manager - 100% Remote (AFRISS - REF1844E)" at bounding box center [497, 204] width 274 height 35
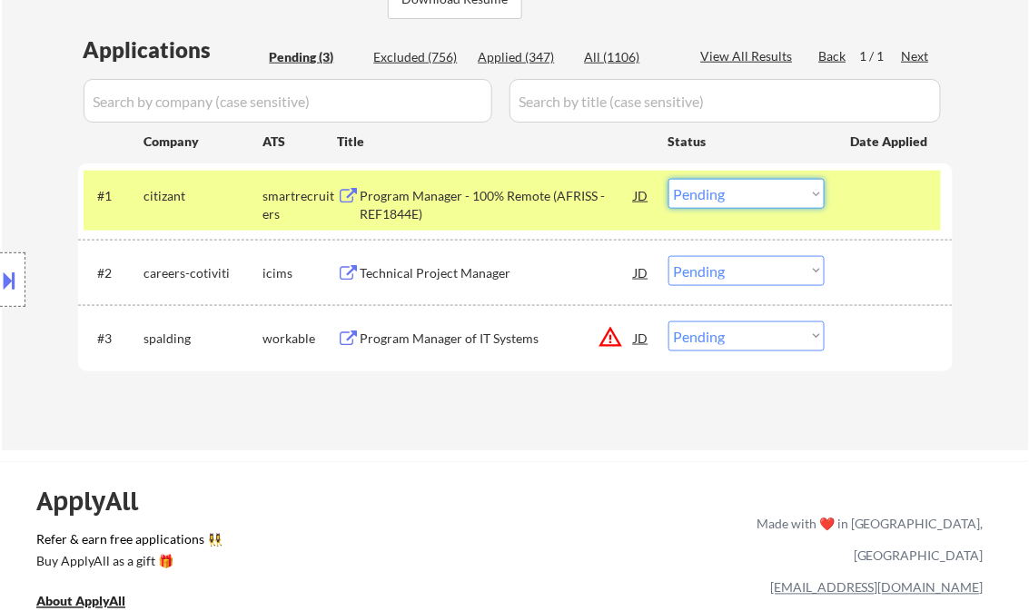
drag, startPoint x: 740, startPoint y: 194, endPoint x: 750, endPoint y: 209, distance: 17.6
click at [740, 194] on select "Choose an option... Pending Applied Excluded (Questions) Excluded (Expired) Exc…" at bounding box center [746, 194] width 156 height 30
click at [668, 179] on select "Choose an option... Pending Applied Excluded (Questions) Excluded (Expired) Exc…" at bounding box center [746, 194] width 156 height 30
click at [449, 267] on div "Technical Project Manager" at bounding box center [497, 273] width 274 height 18
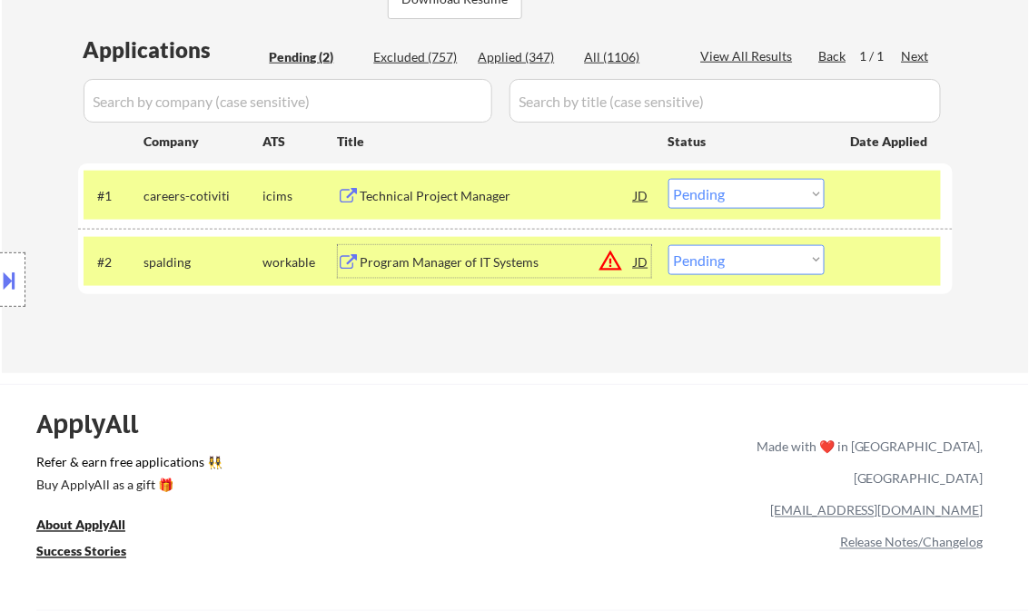
drag, startPoint x: 732, startPoint y: 197, endPoint x: 752, endPoint y: 207, distance: 22.3
click at [733, 197] on select "Choose an option... Pending Applied Excluded (Questions) Excluded (Expired) Exc…" at bounding box center [746, 194] width 156 height 30
click at [668, 179] on select "Choose an option... Pending Applied Excluded (Questions) Excluded (Expired) Exc…" at bounding box center [746, 194] width 156 height 30
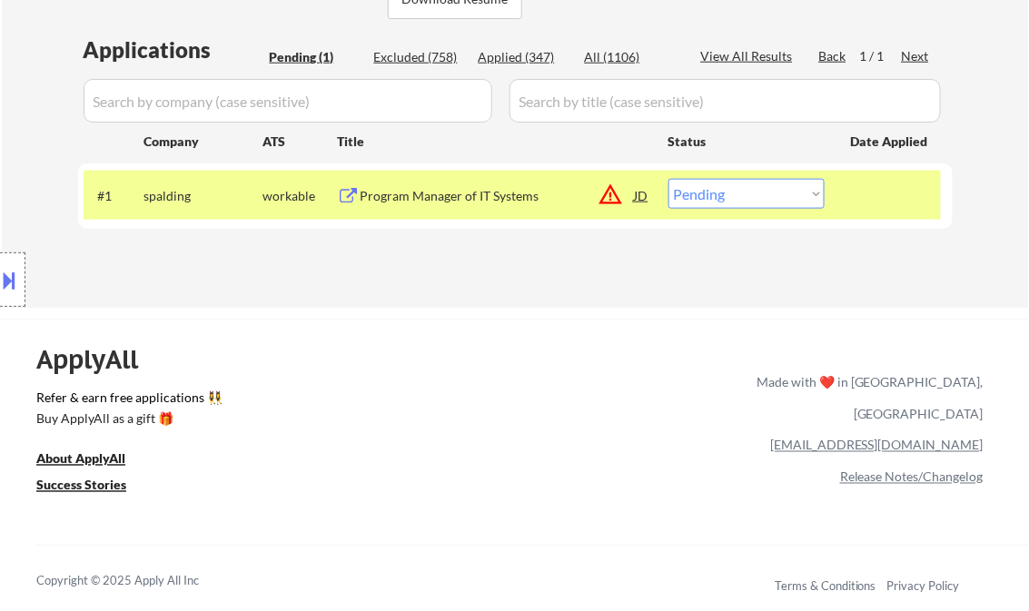
click at [475, 190] on div "Program Manager of IT Systems" at bounding box center [497, 196] width 274 height 18
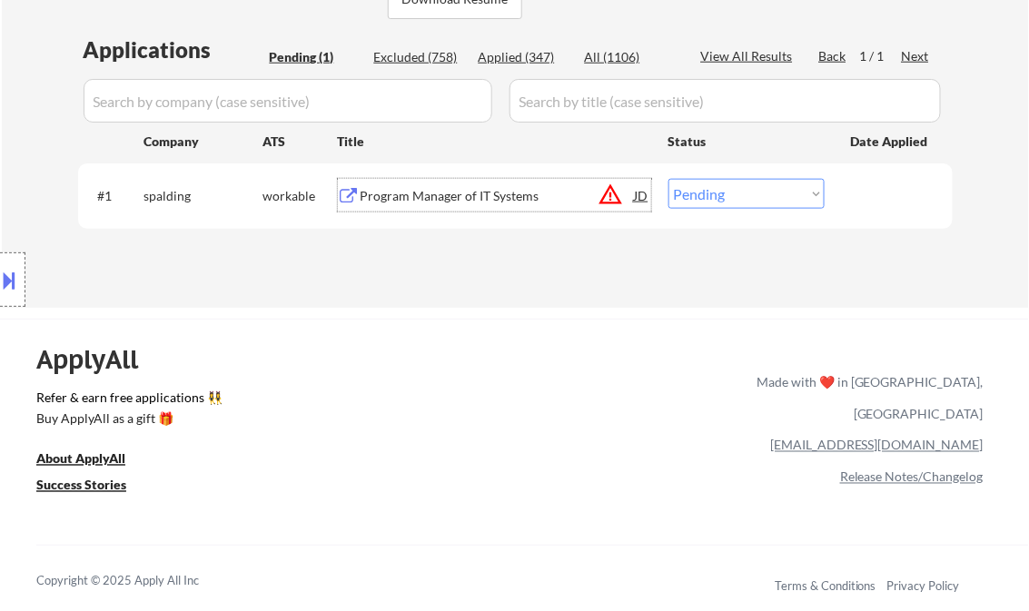
click at [727, 203] on select "Choose an option... Pending Applied Excluded (Questions) Excluded (Expired) Exc…" at bounding box center [746, 194] width 156 height 30
select select ""excluded__bad_match_""
click at [668, 179] on select "Choose an option... Pending Applied Excluded (Questions) Excluded (Expired) Exc…" at bounding box center [746, 194] width 156 height 30
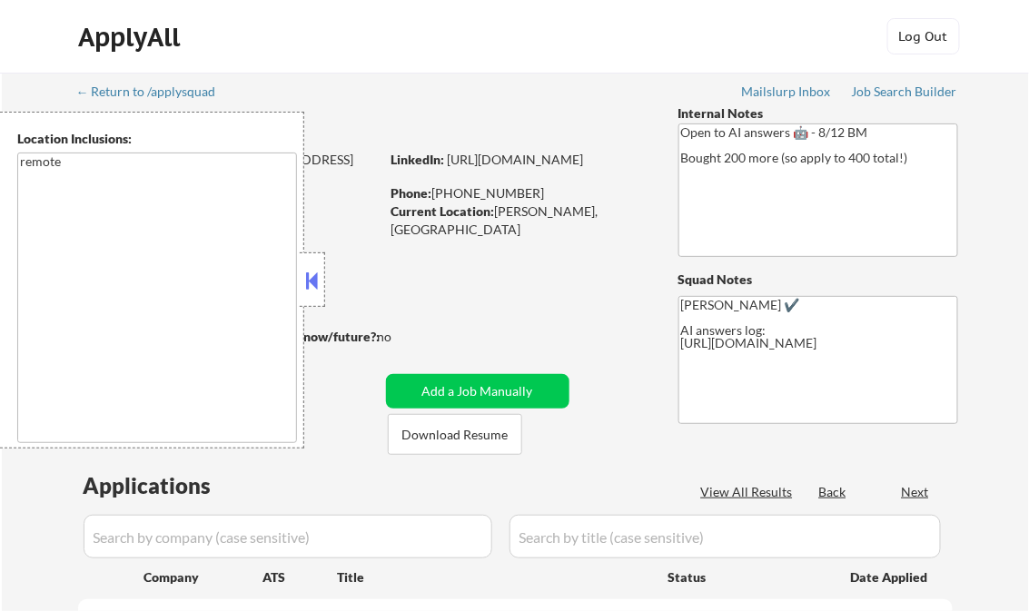
select select ""pending""
drag, startPoint x: 318, startPoint y: 272, endPoint x: 329, endPoint y: 250, distance: 25.2
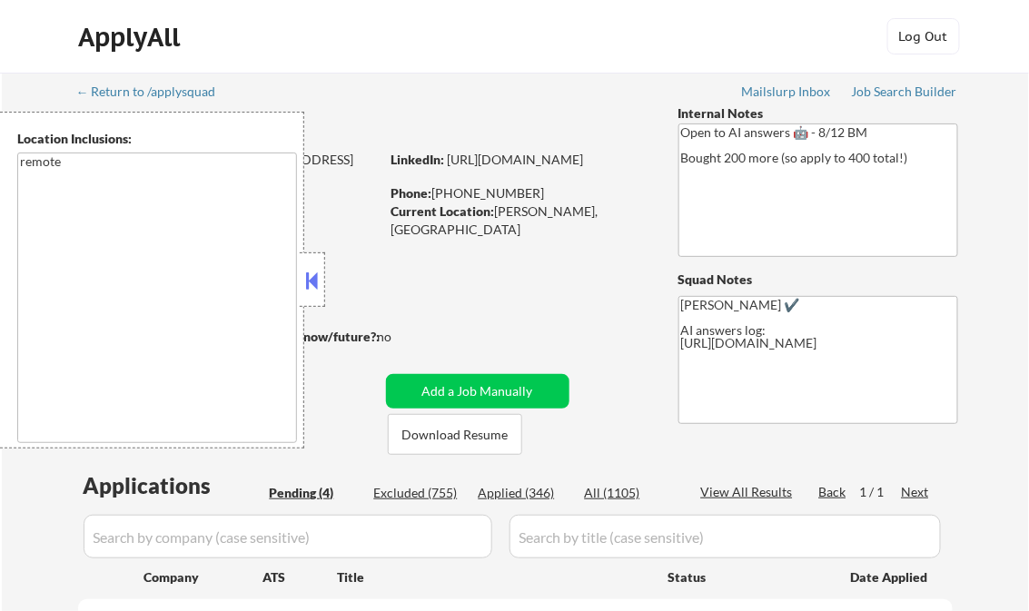
click at [317, 272] on button at bounding box center [312, 280] width 20 height 27
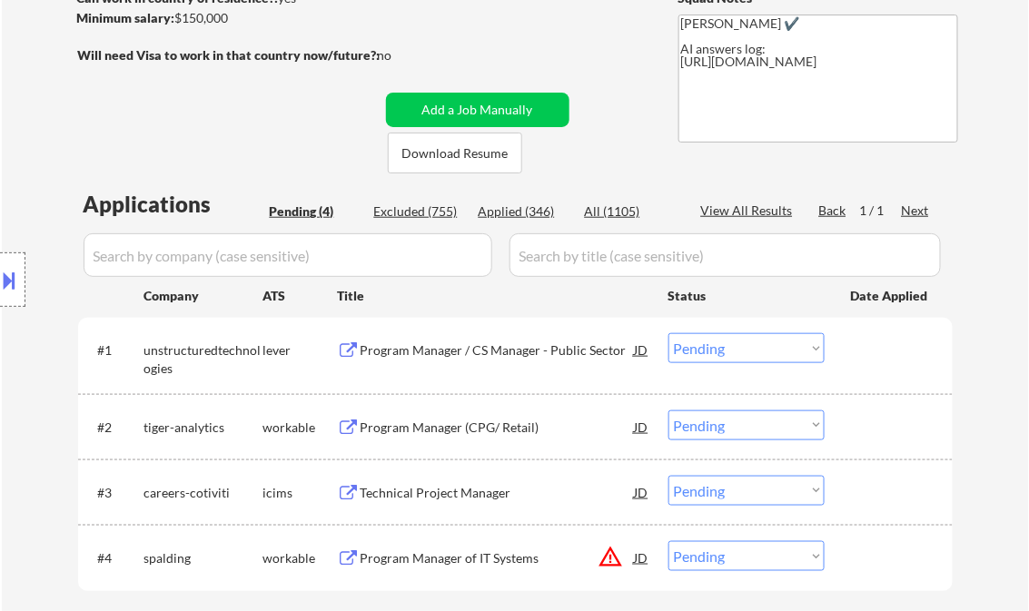
scroll to position [291, 0]
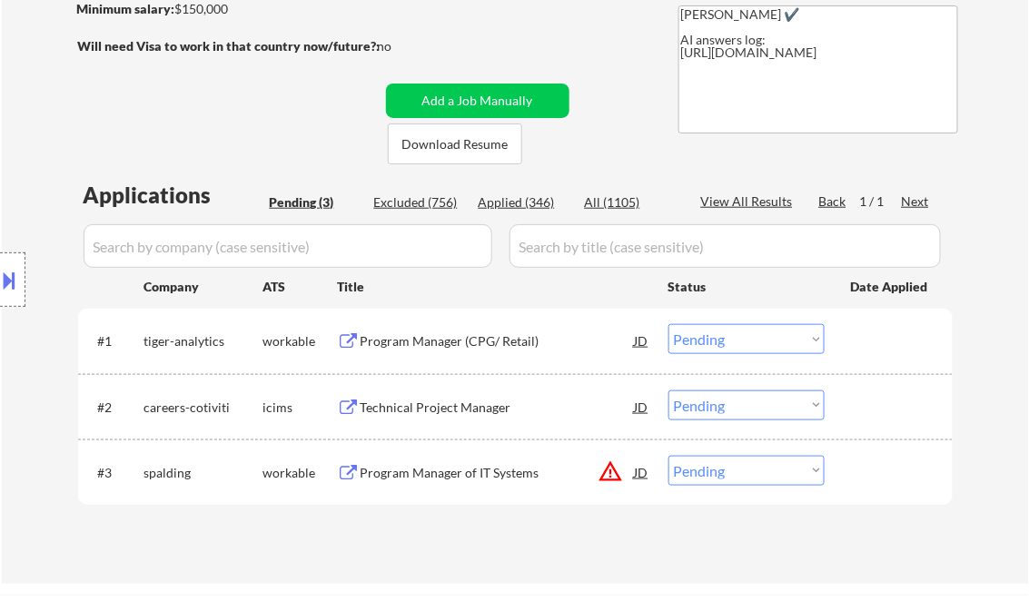
click at [539, 197] on div "Applied (346)" at bounding box center [524, 202] width 91 height 18
click at [747, 200] on div "View All Results" at bounding box center [749, 201] width 97 height 18
select select ""applied""
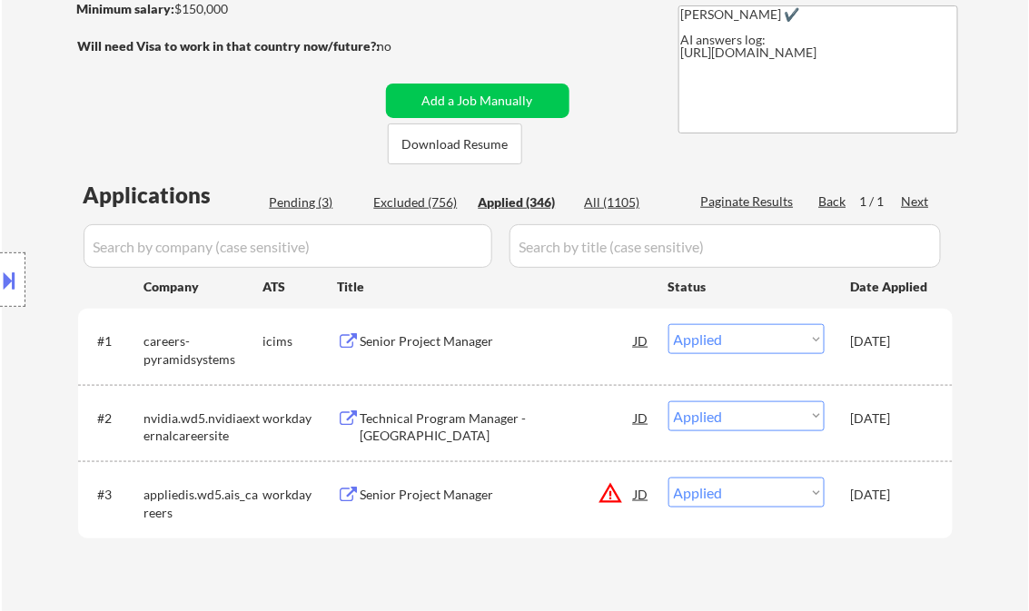
select select ""applied""
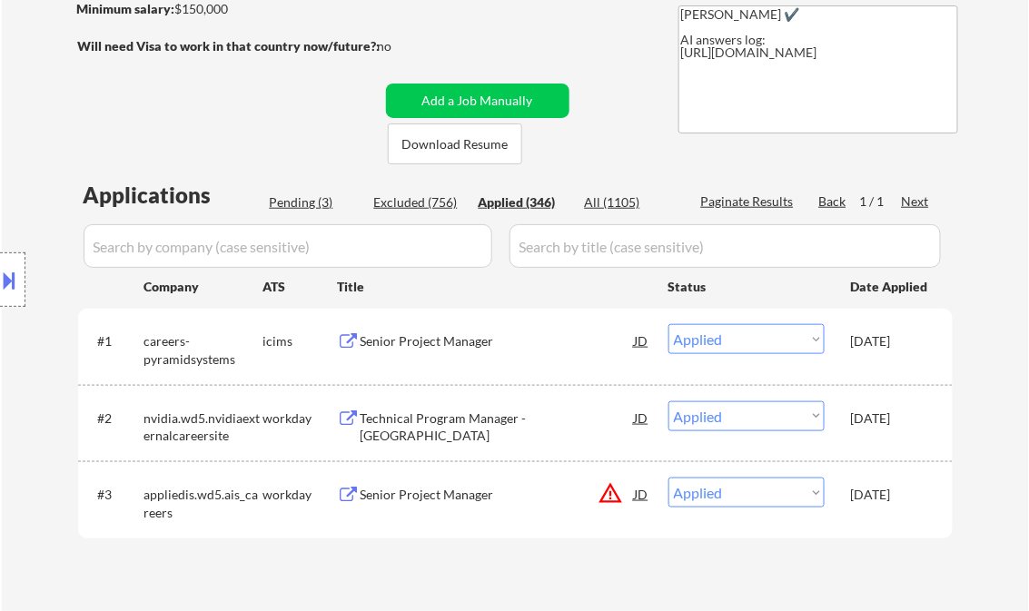
select select ""applied""
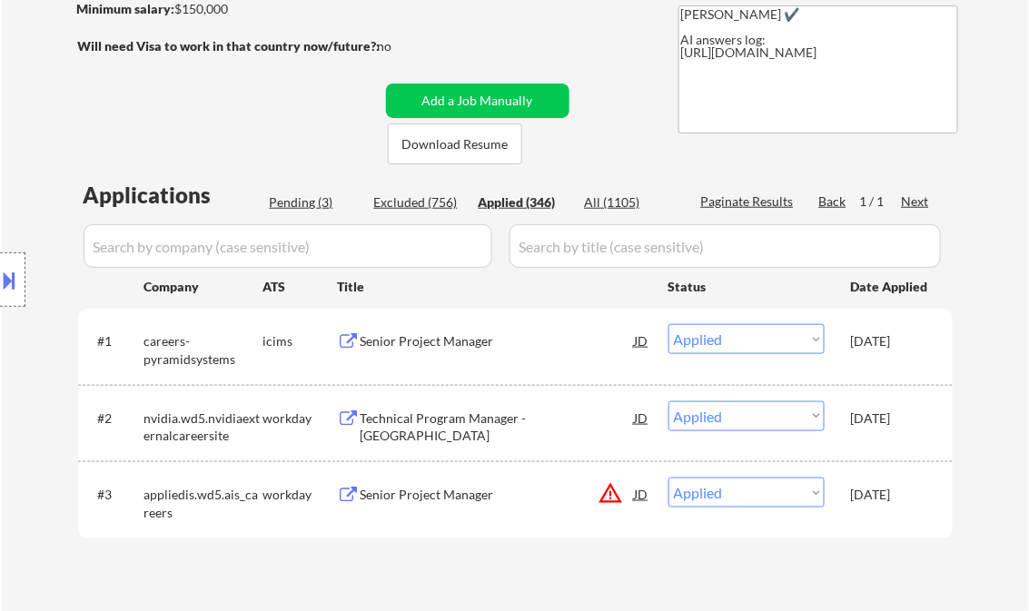
select select ""applied""
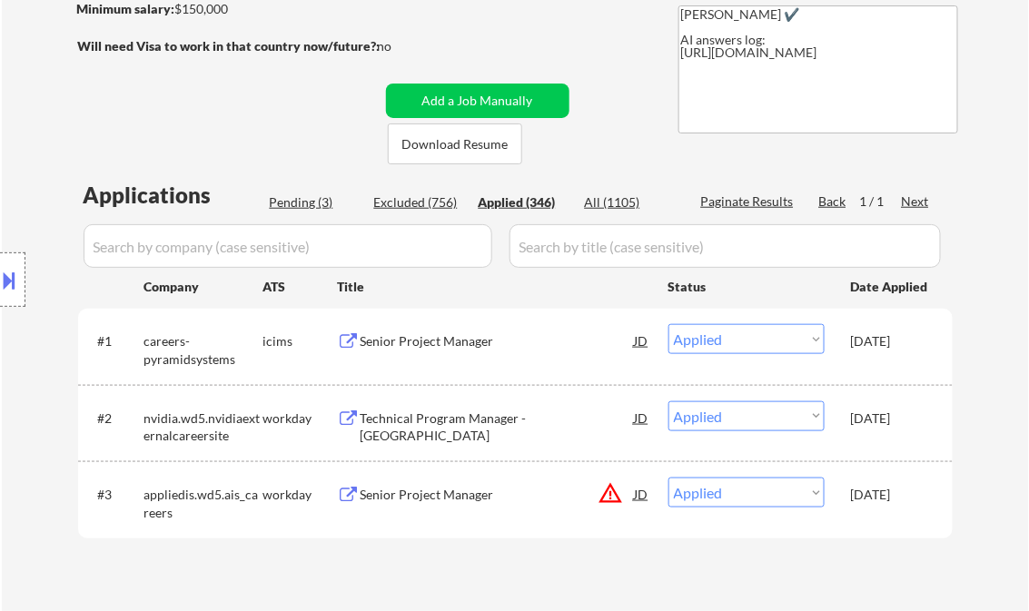
select select ""applied""
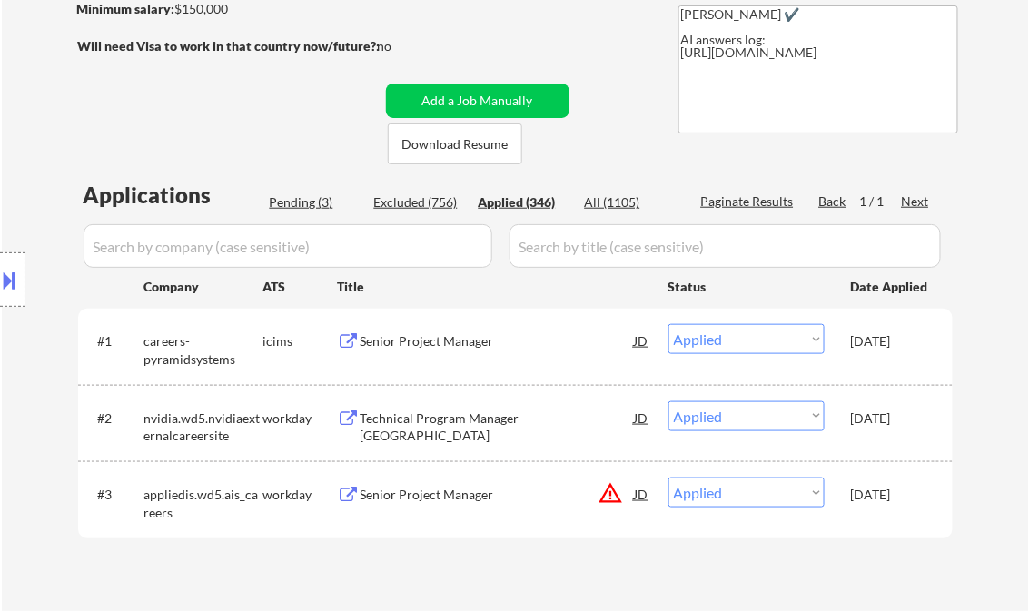
select select ""applied""
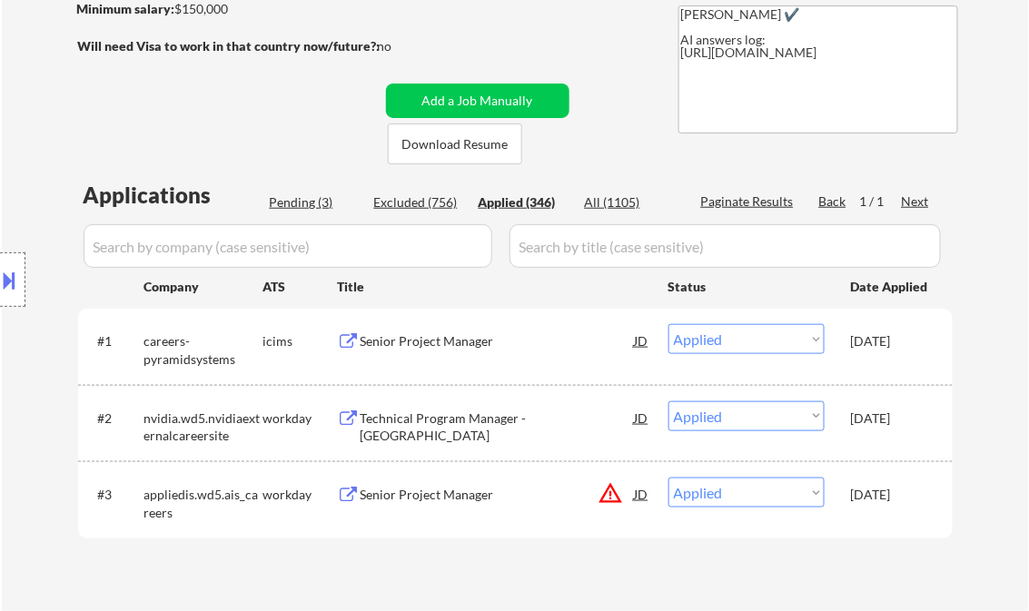
select select ""applied""
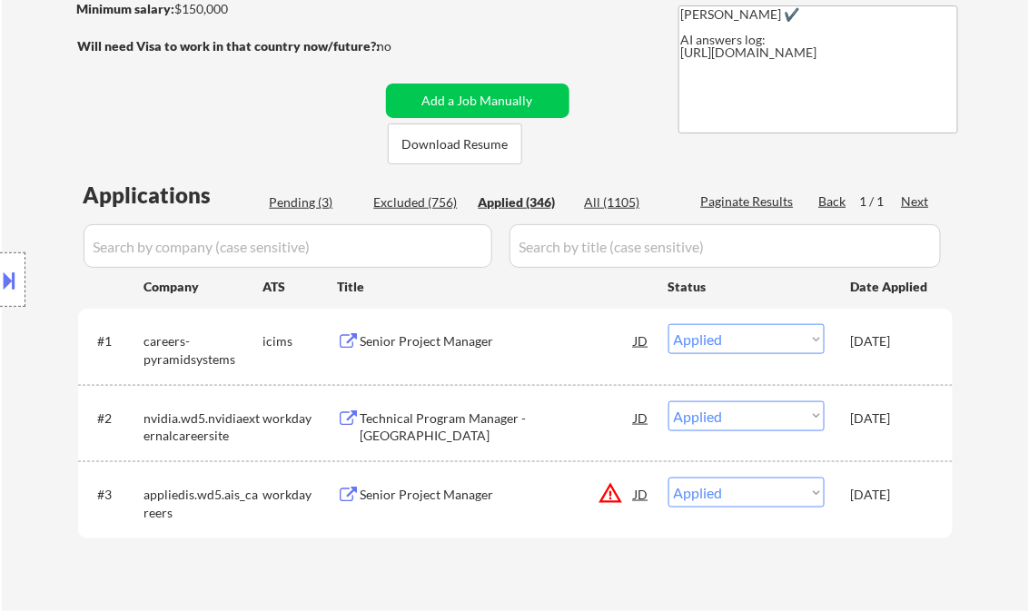
select select ""applied""
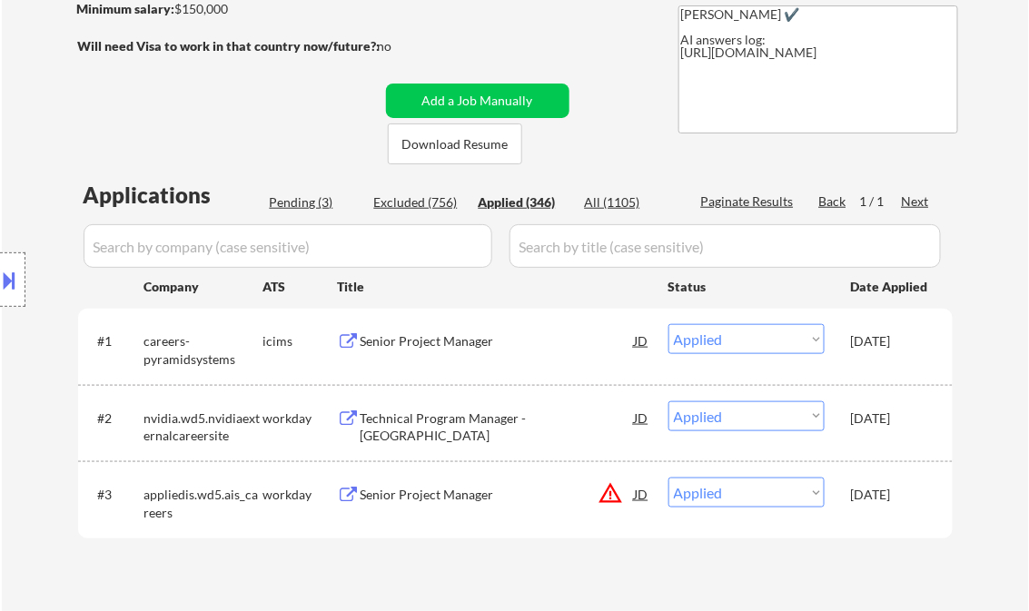
select select ""applied""
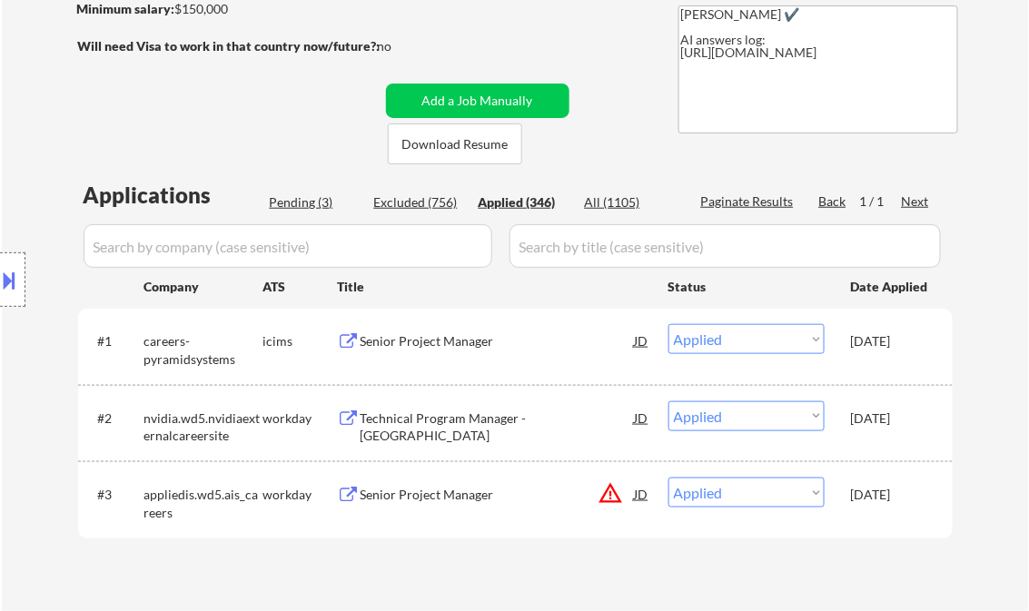
select select ""applied""
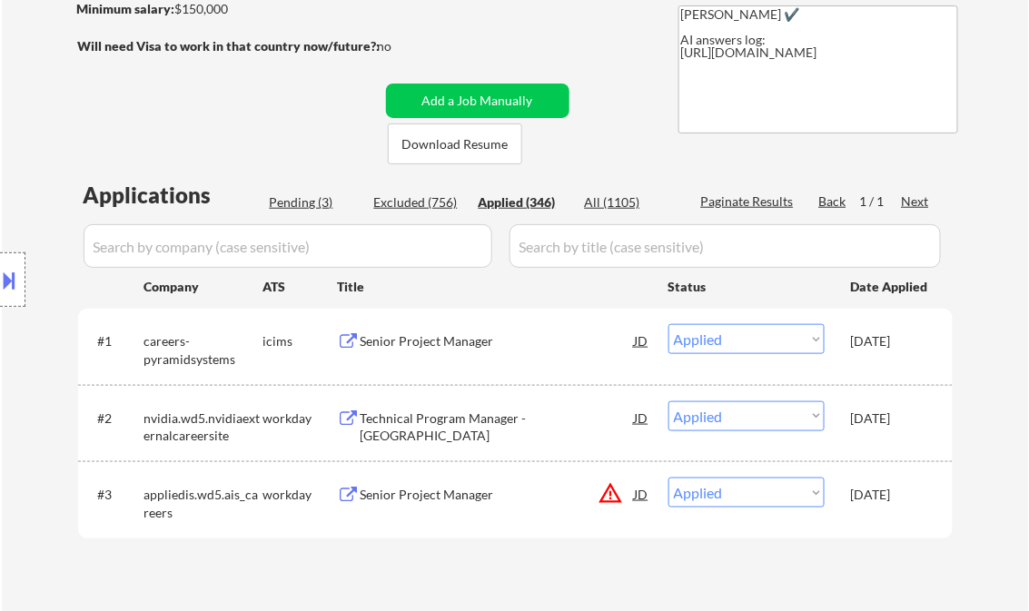
select select ""applied""
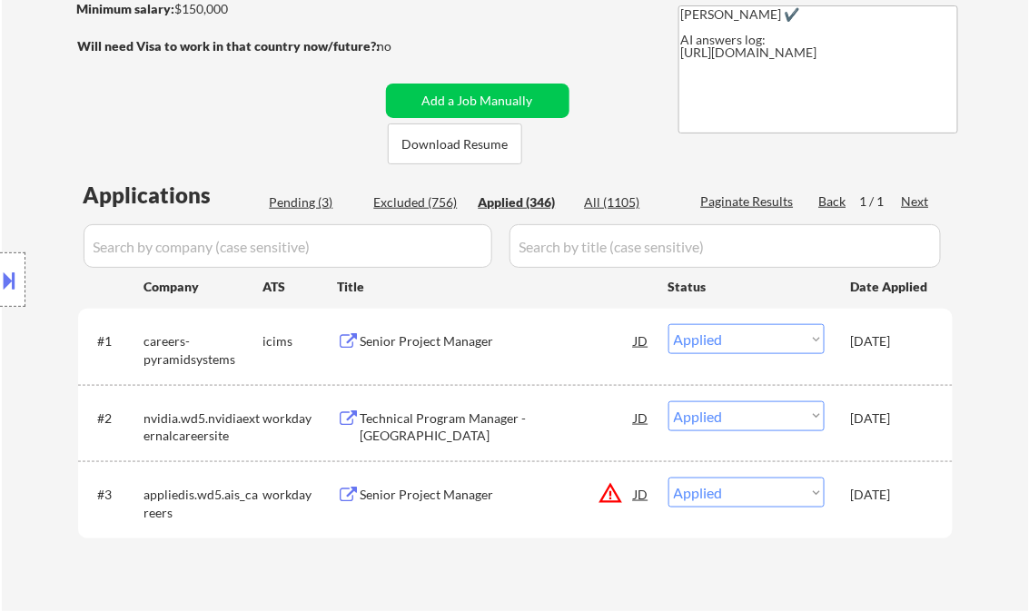
select select ""applied""
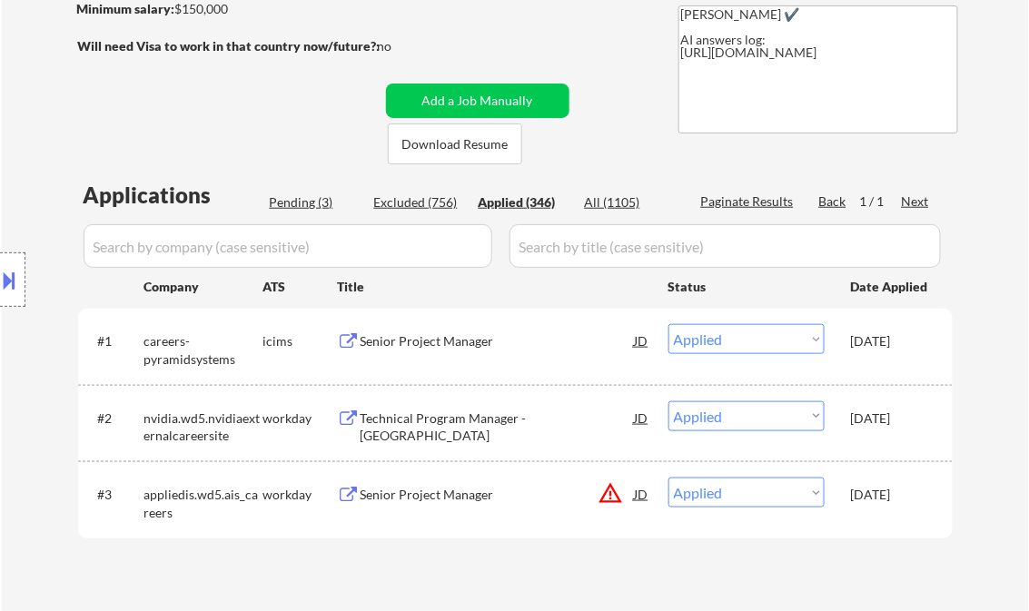
select select ""applied""
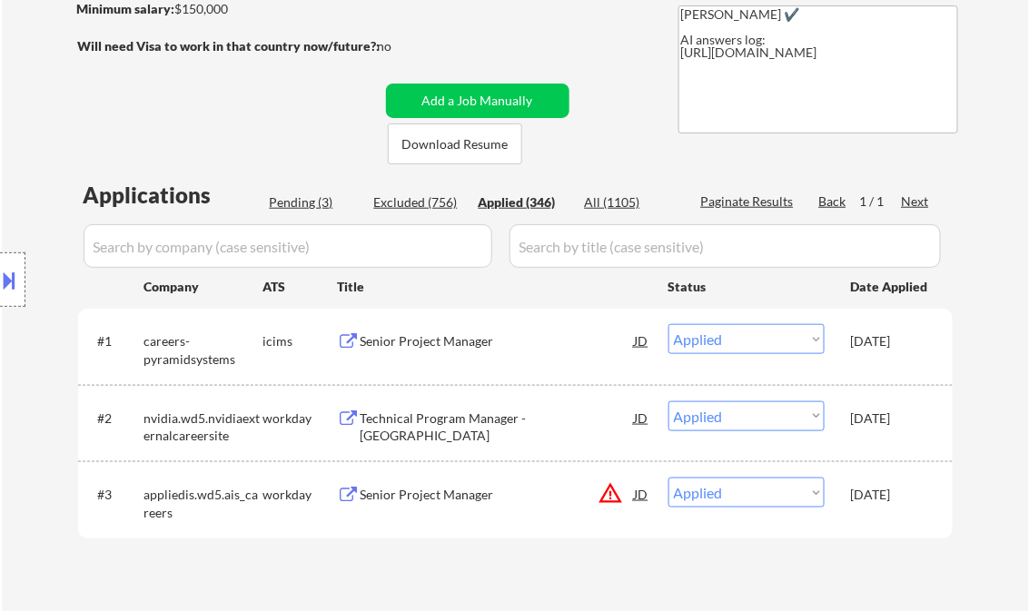
select select ""applied""
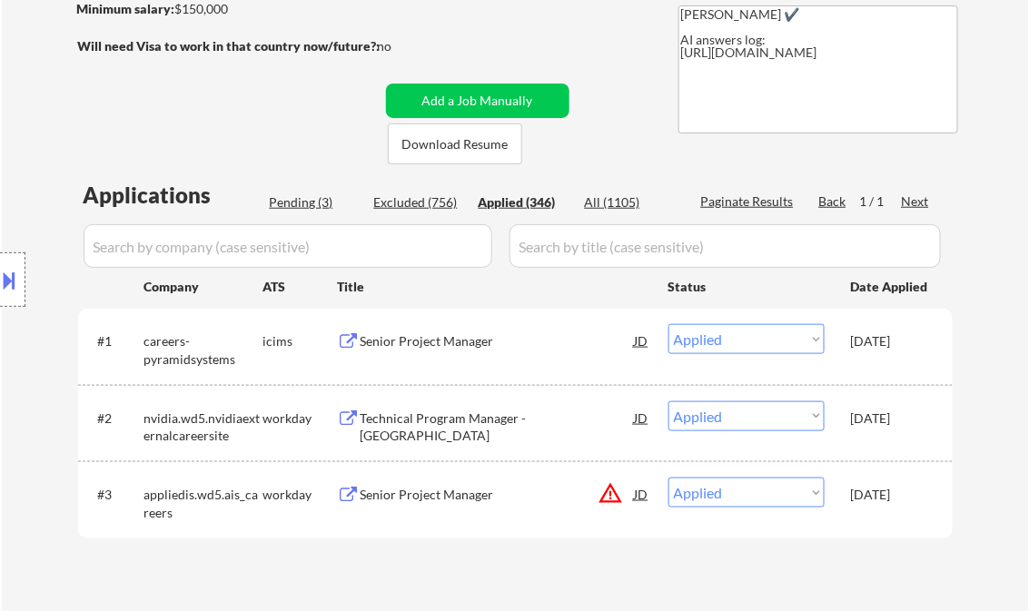
select select ""applied""
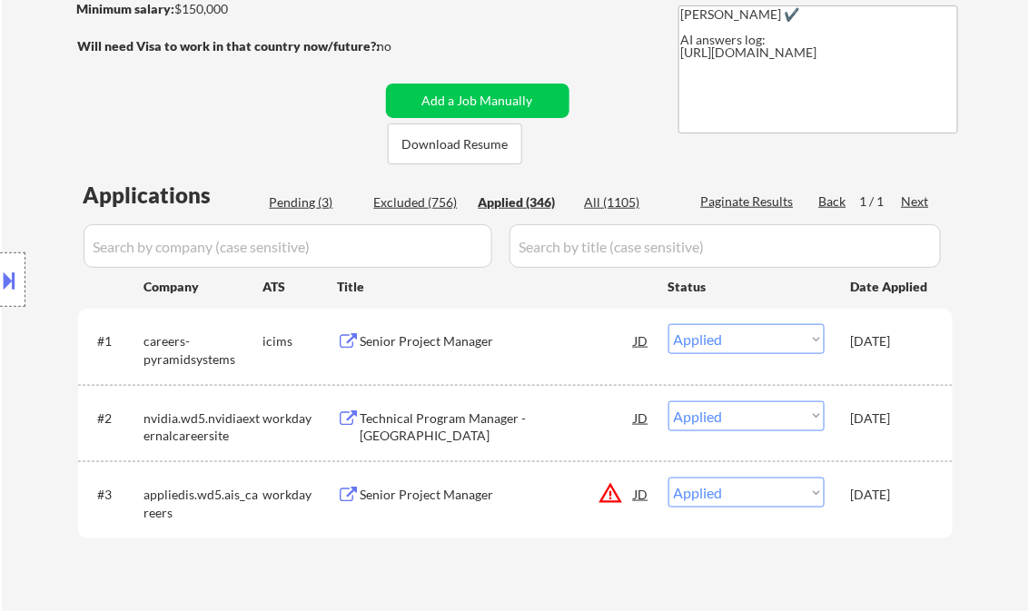
select select ""applied""
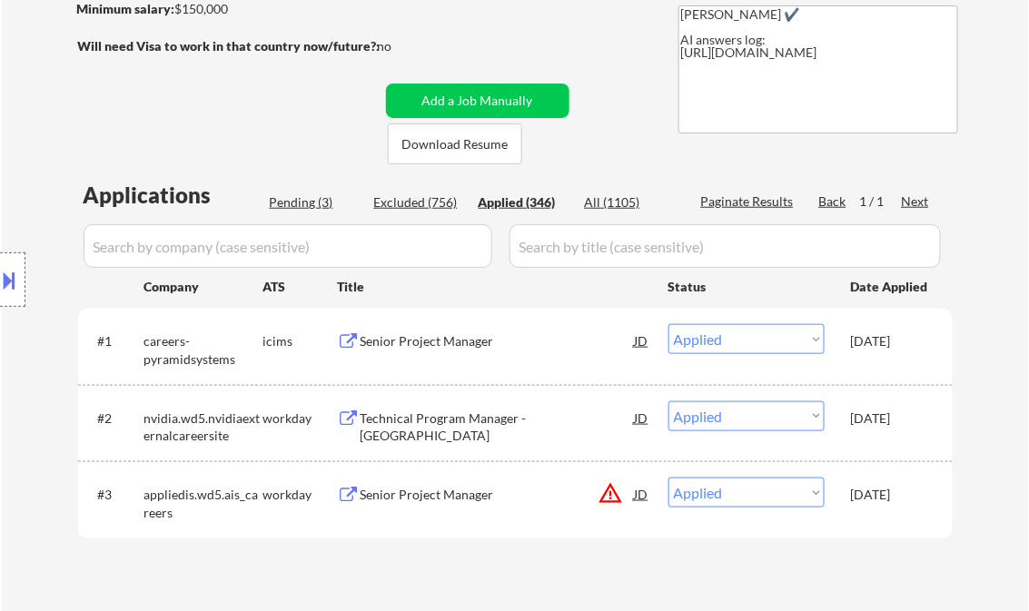
select select ""applied""
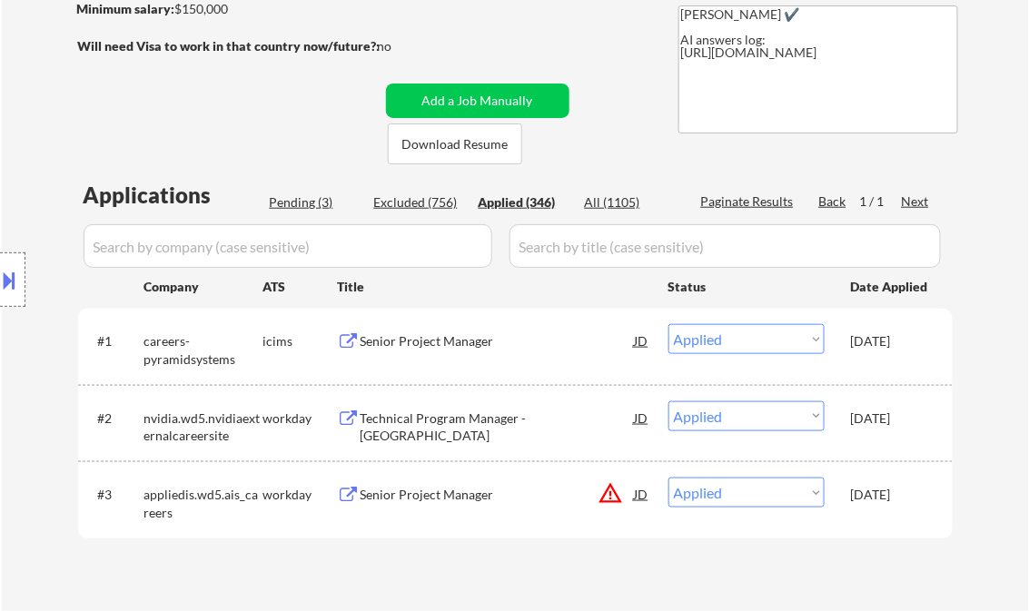
select select ""applied""
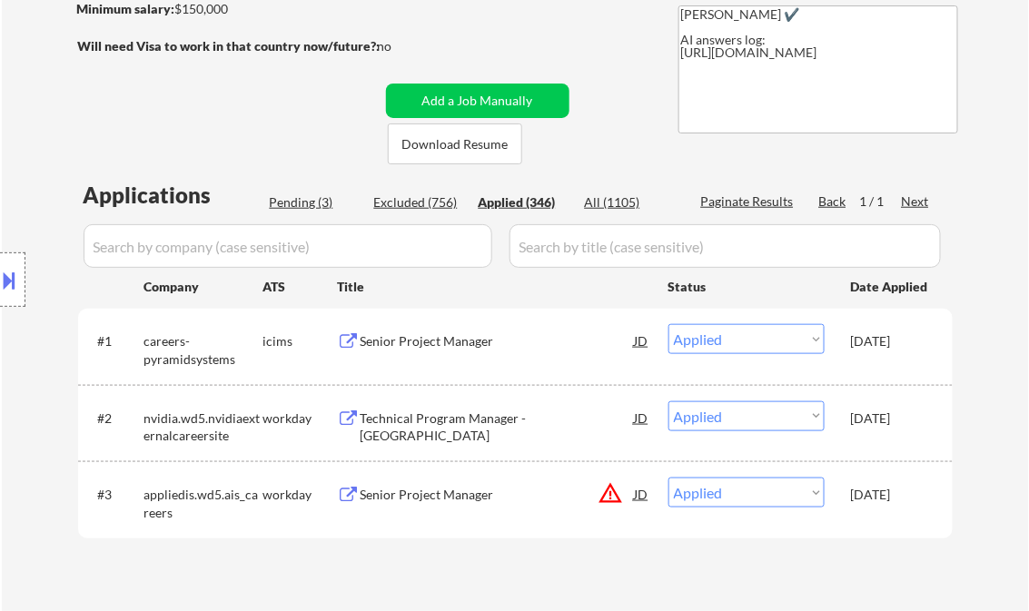
select select ""applied""
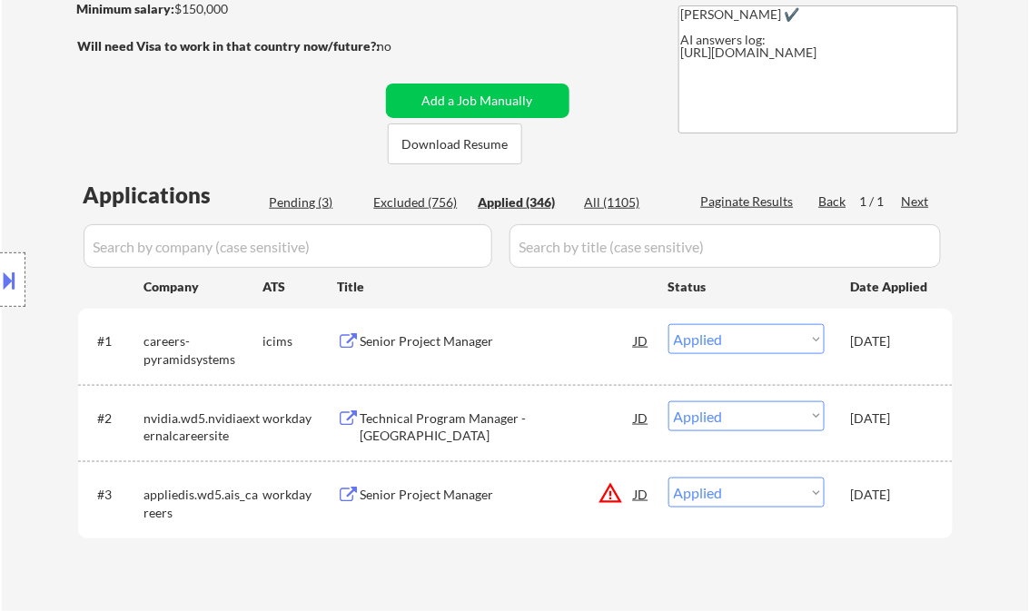
select select ""applied""
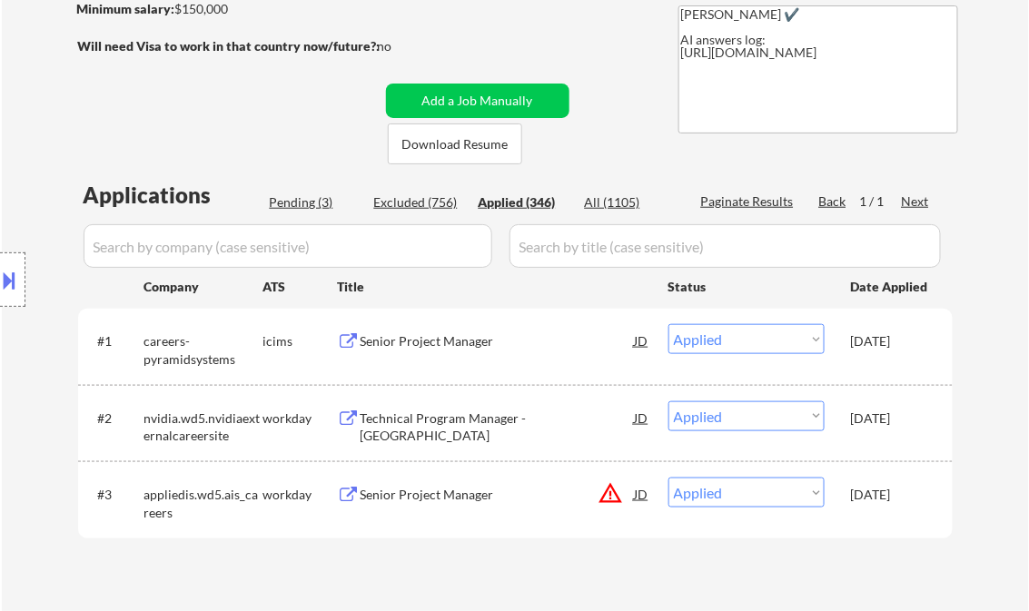
select select ""applied""
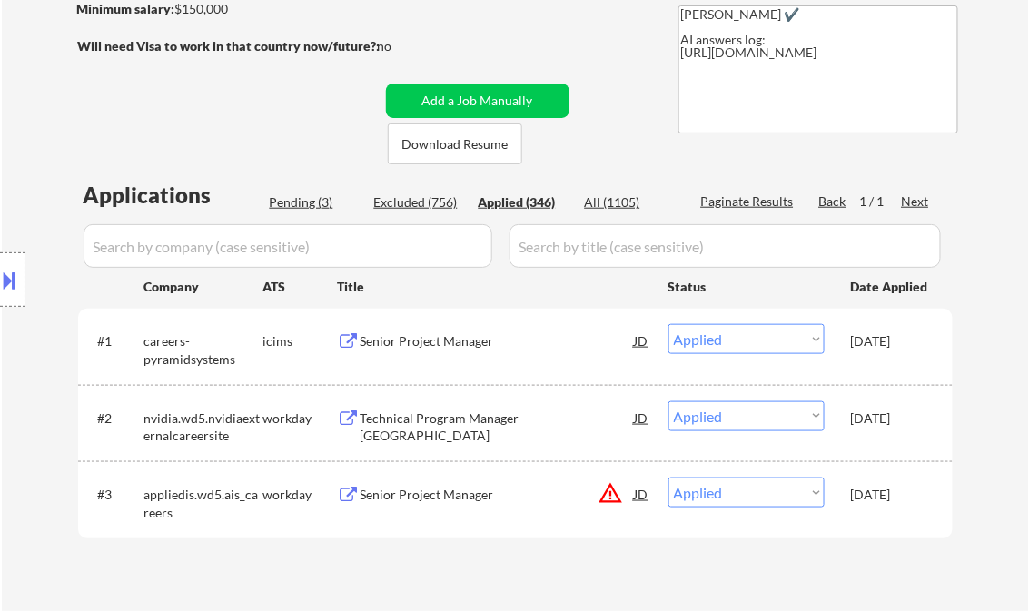
select select ""applied""
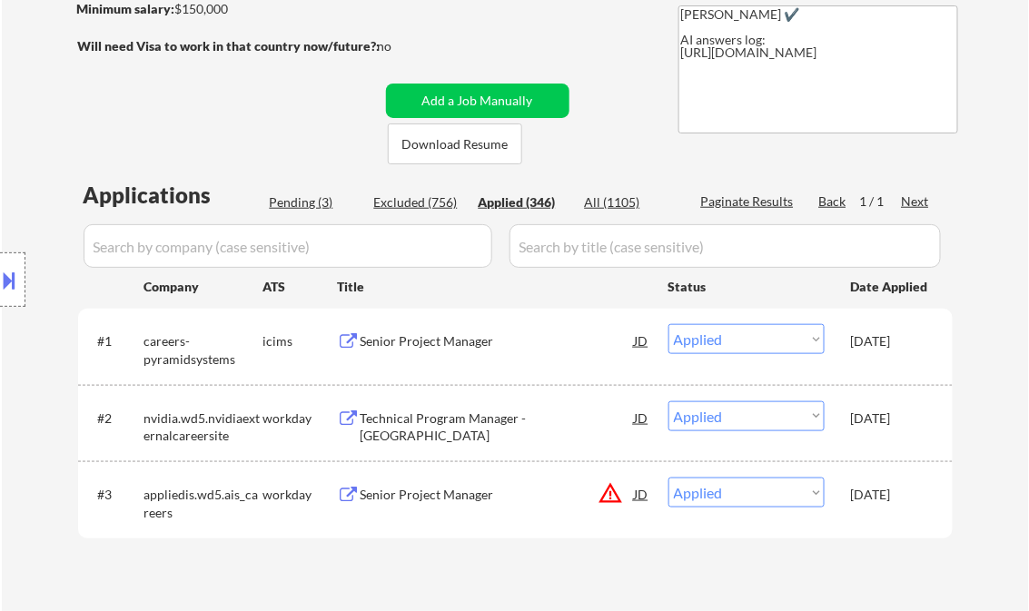
select select ""applied""
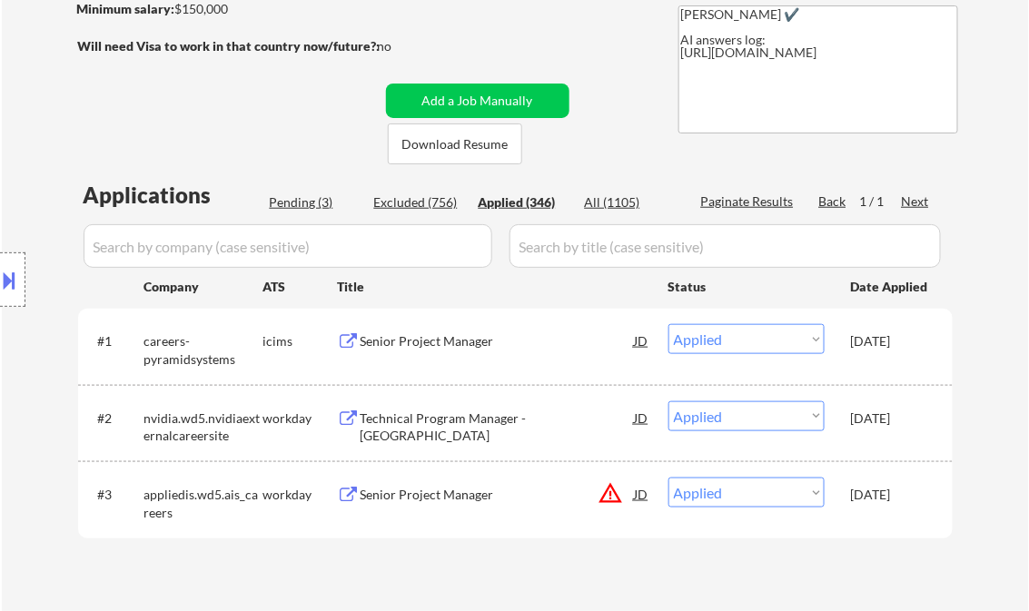
select select ""applied""
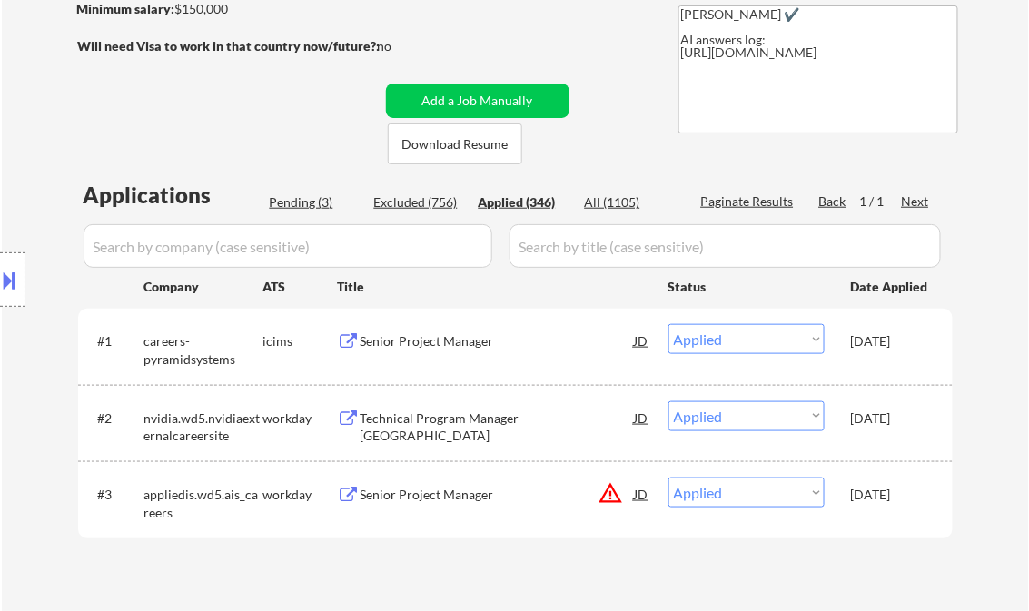
select select ""applied""
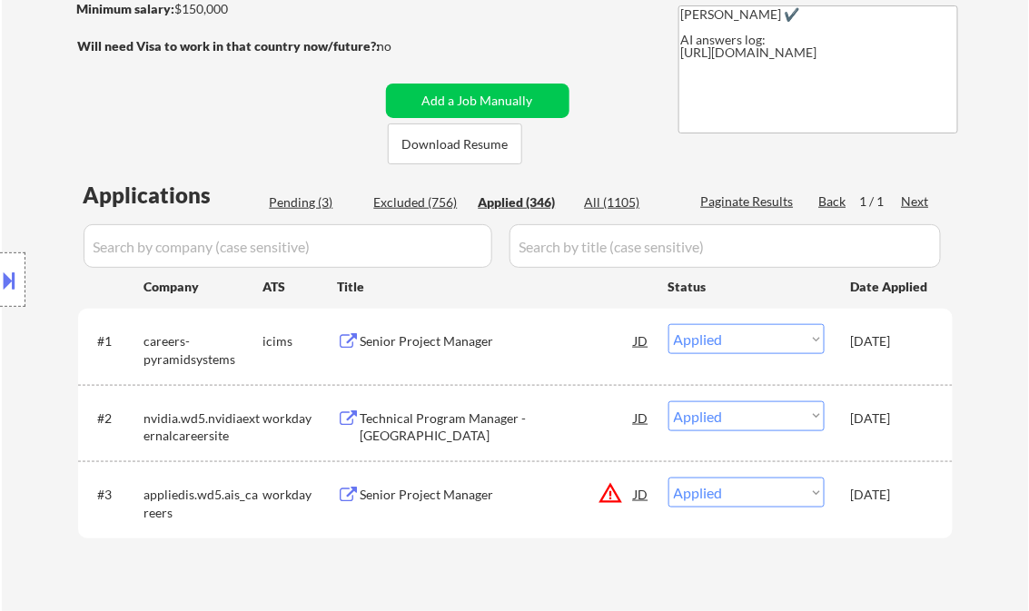
select select ""applied""
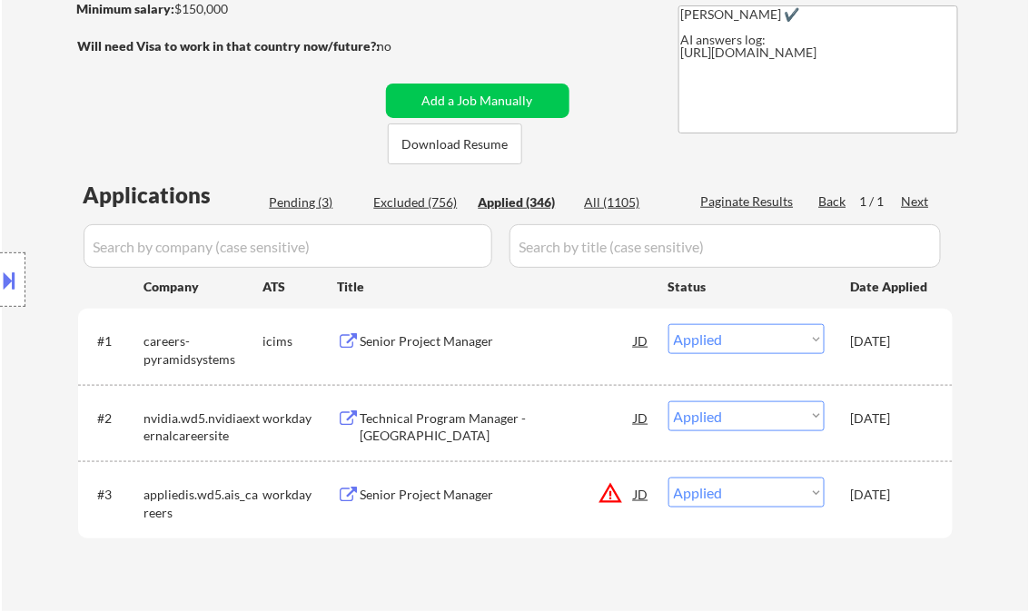
select select ""applied""
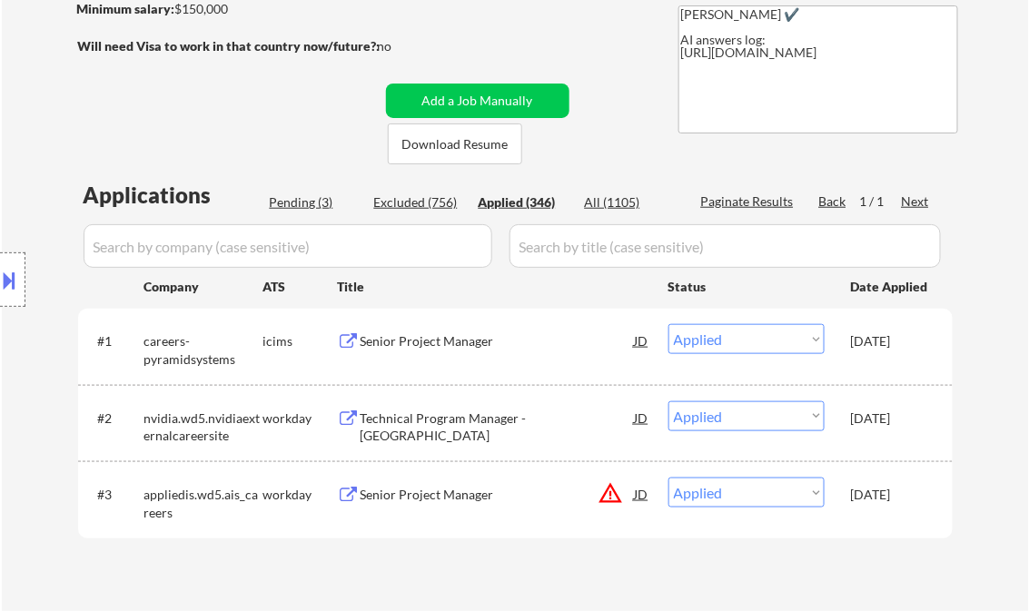
select select ""applied""
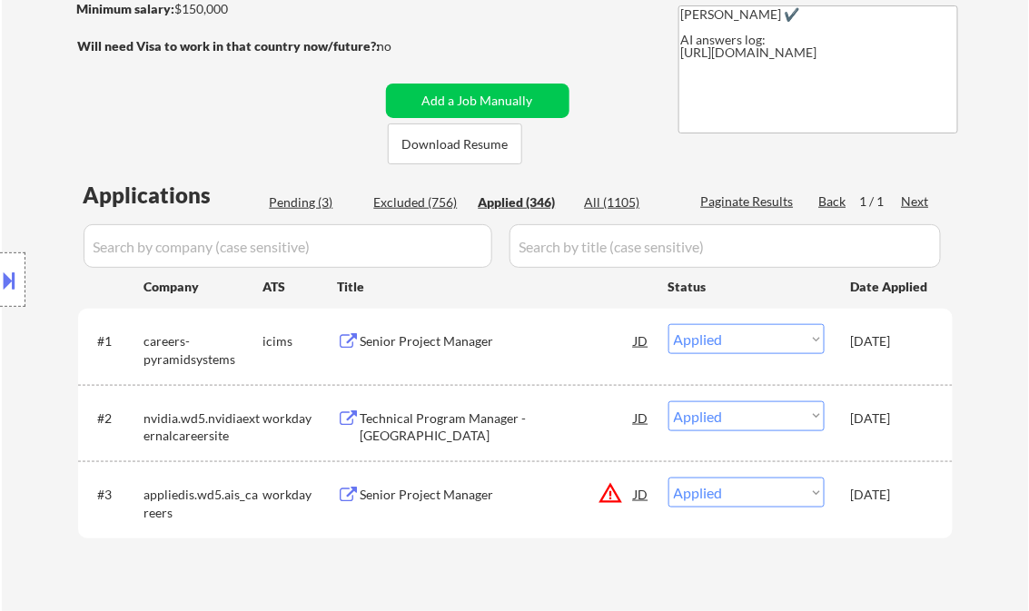
select select ""applied""
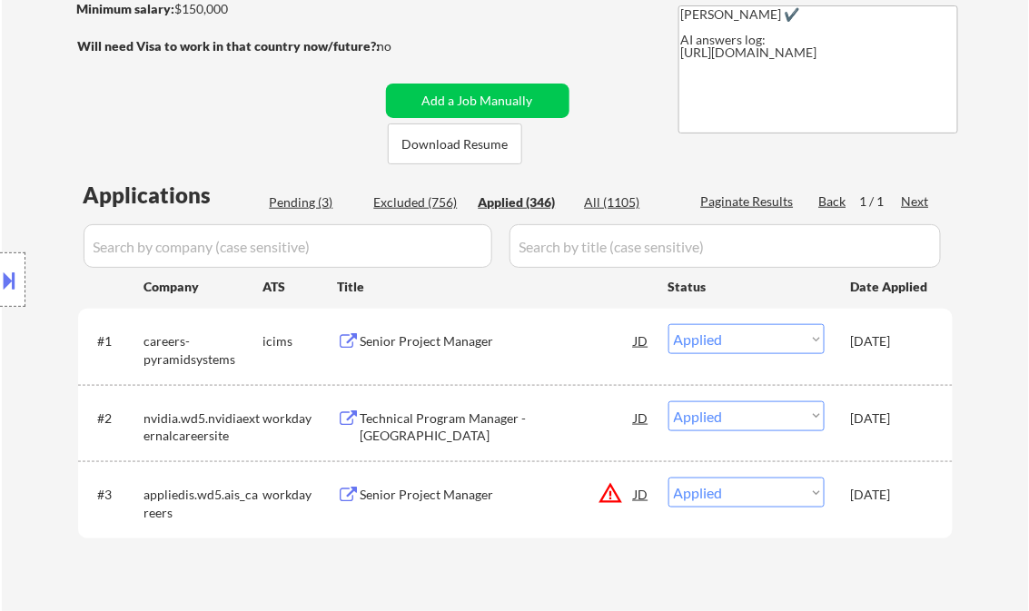
select select ""applied""
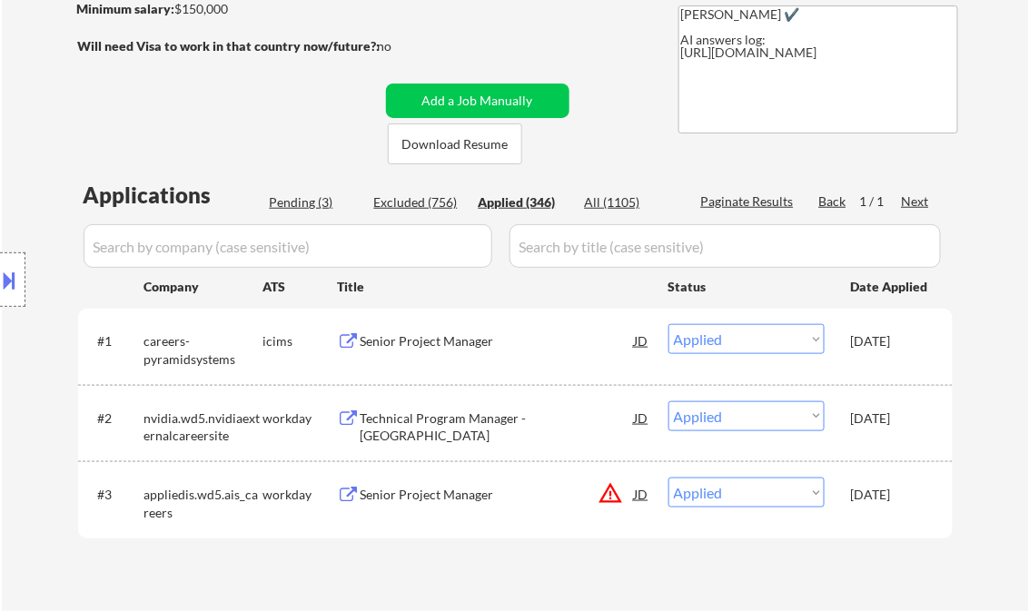
select select ""applied""
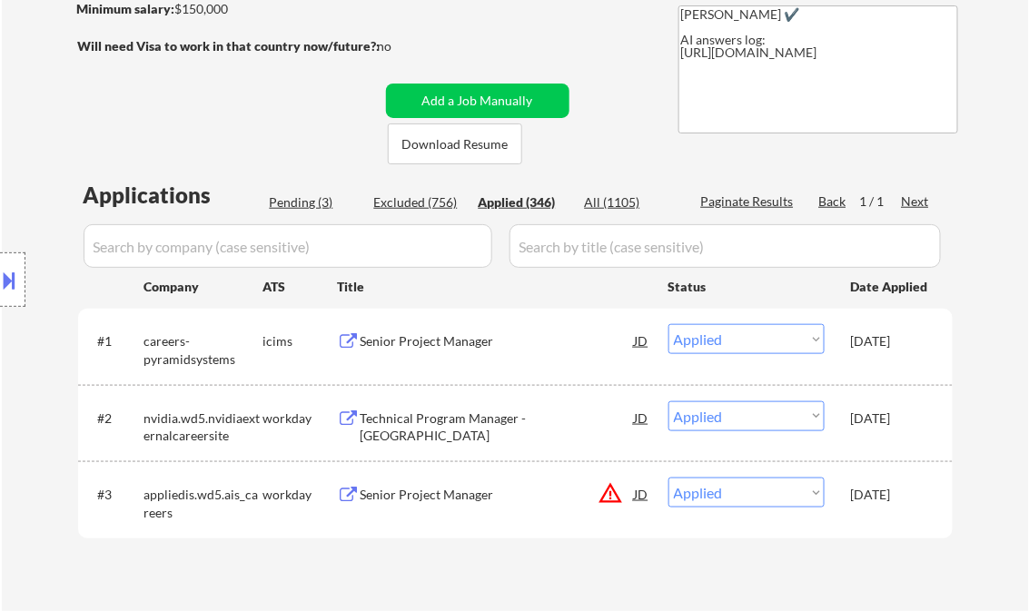
select select ""applied""
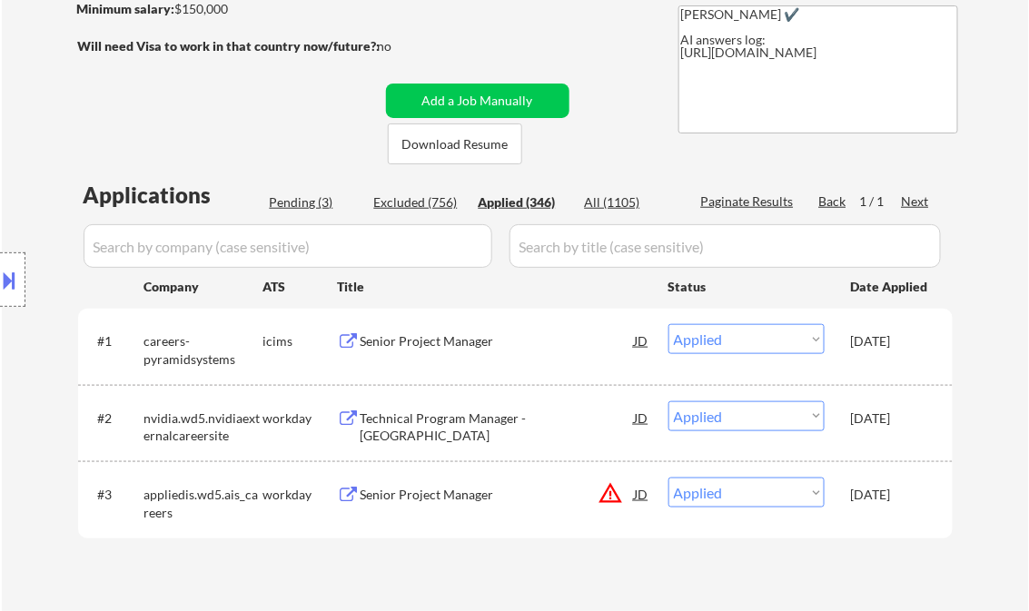
select select ""applied""
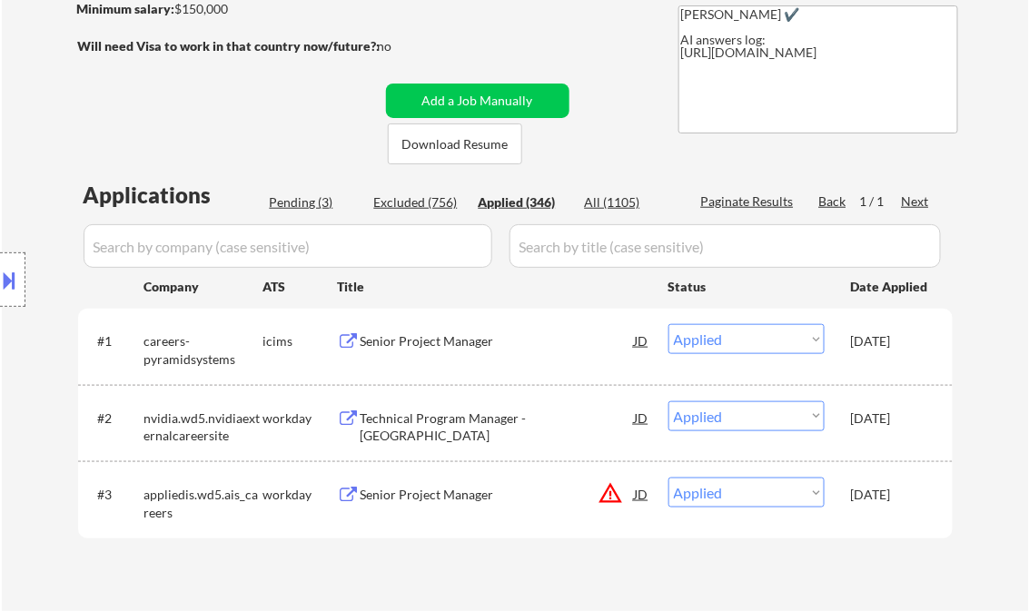
select select ""applied""
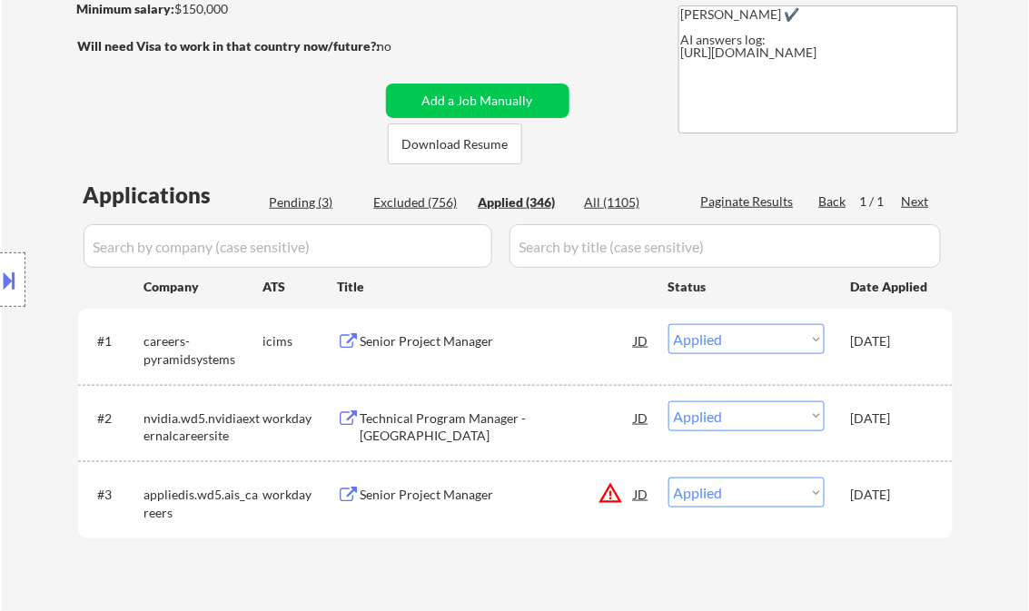
select select ""applied""
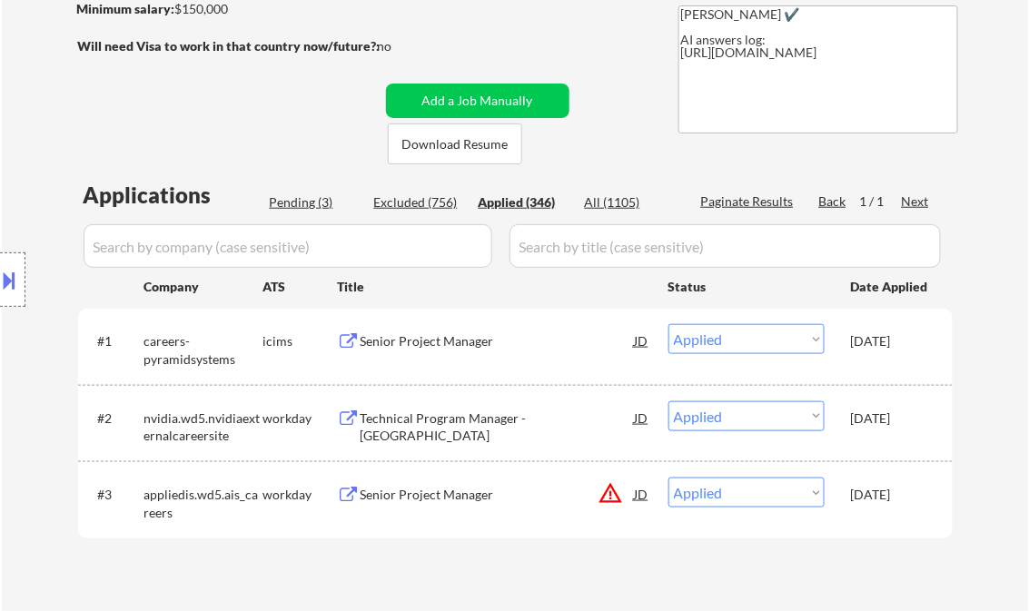
select select ""applied""
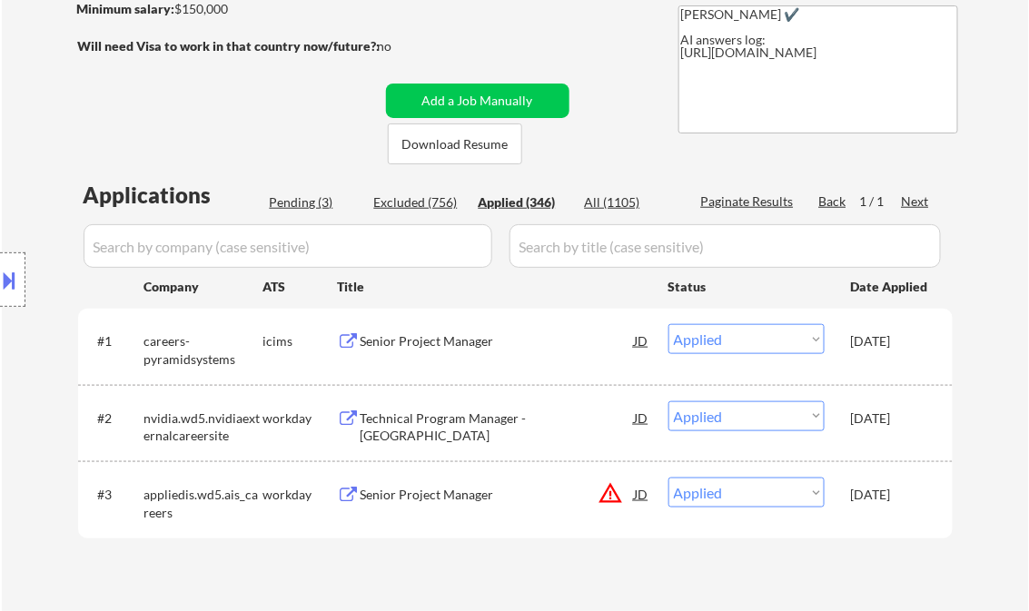
select select ""applied""
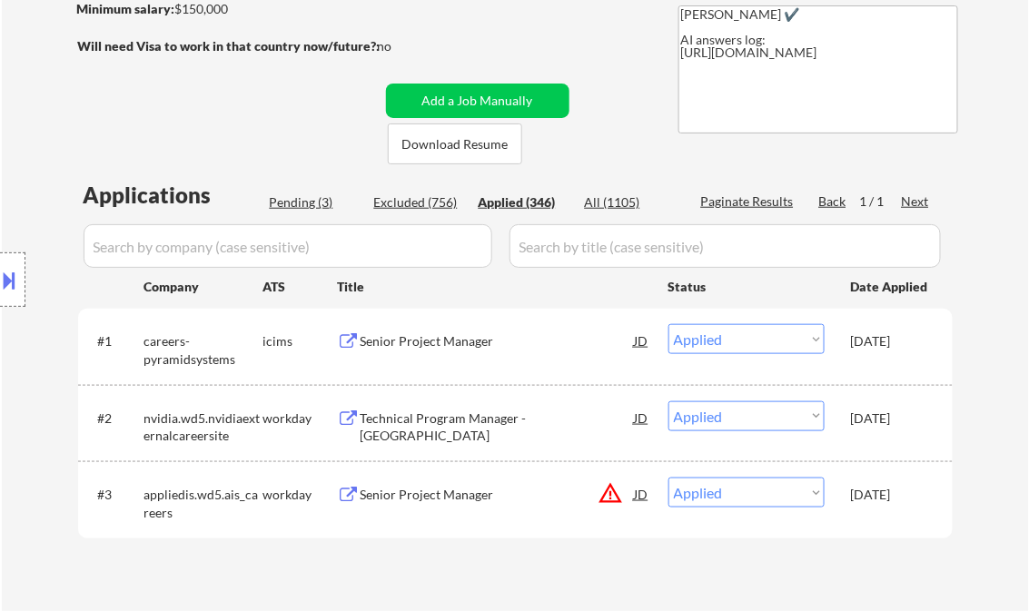
select select ""applied""
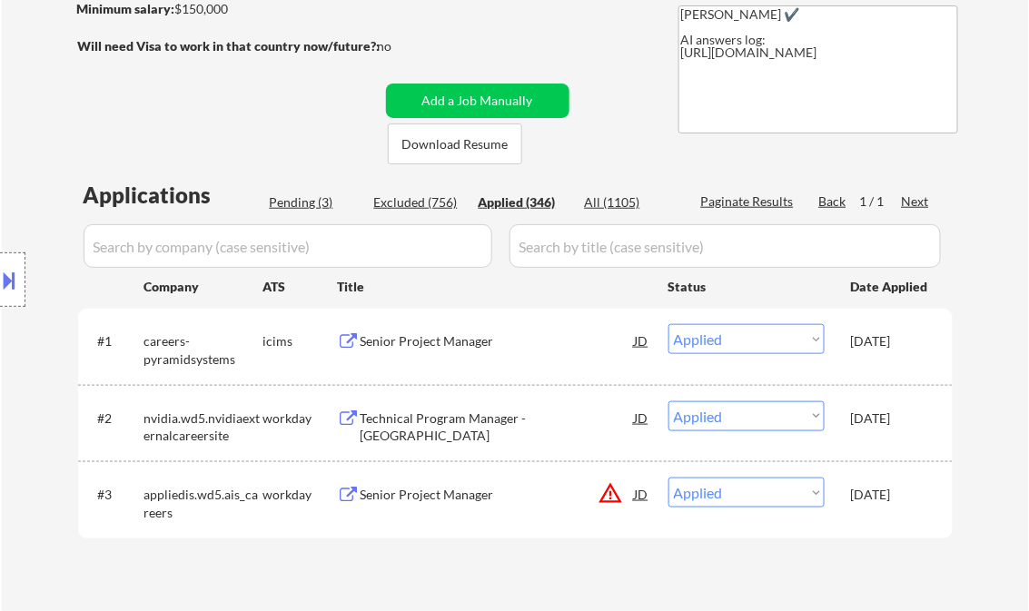
select select ""applied""
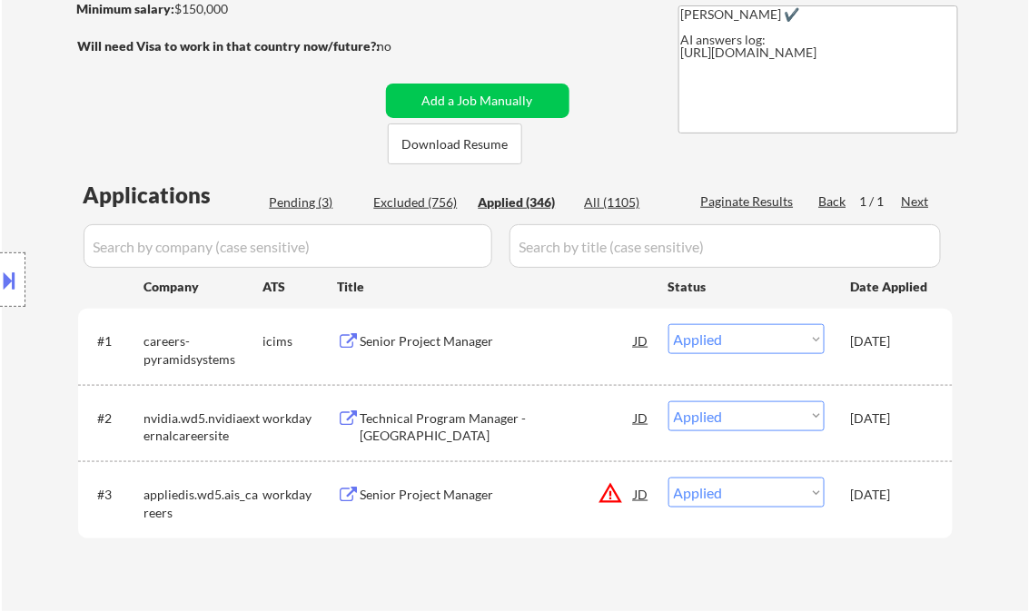
select select ""applied""
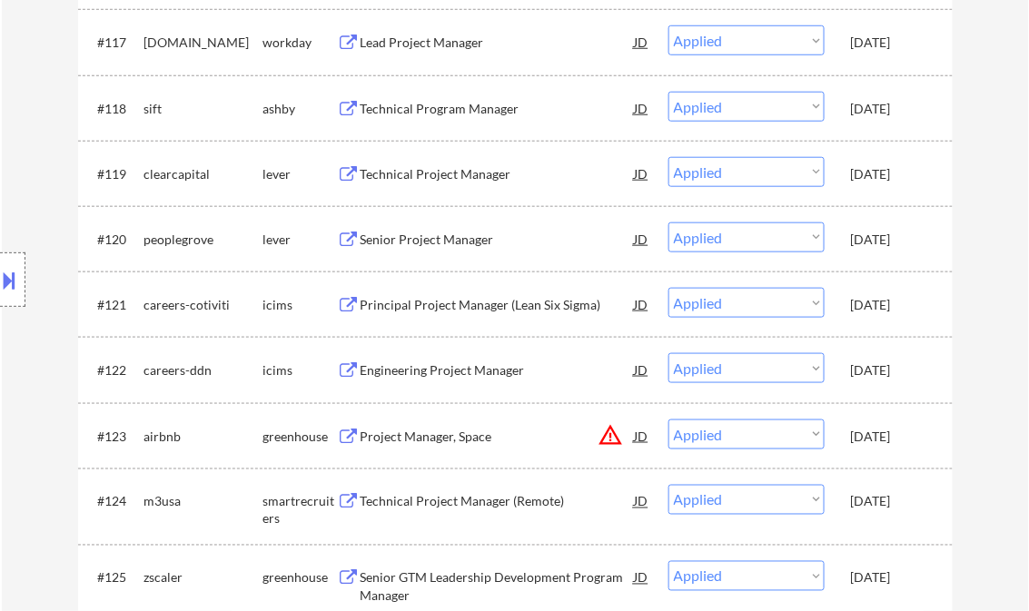
scroll to position [18430, 0]
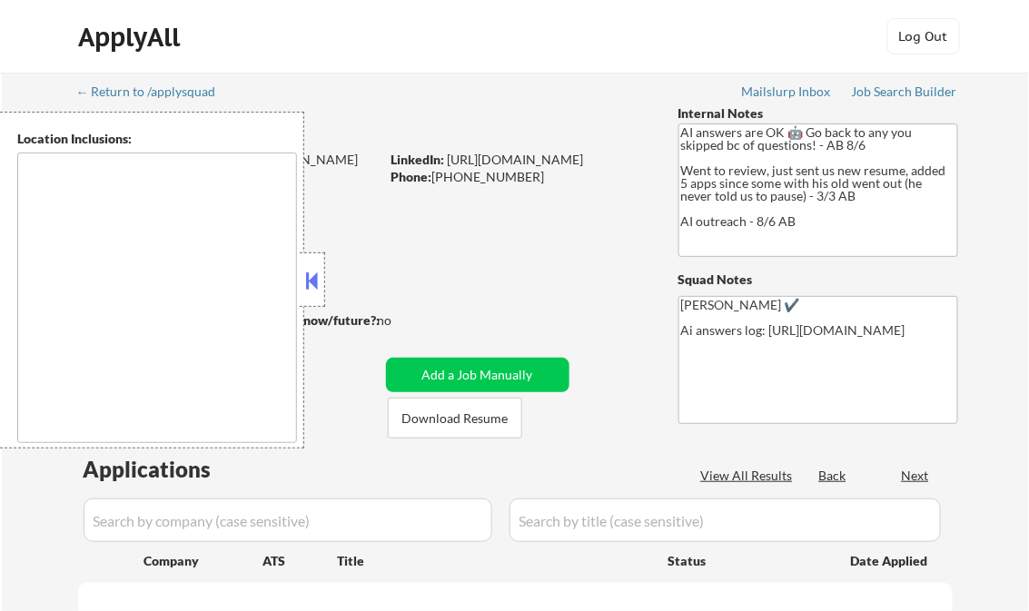
type textarea "[GEOGRAPHIC_DATA], [GEOGRAPHIC_DATA] [GEOGRAPHIC_DATA], [GEOGRAPHIC_DATA] [GEOG…"
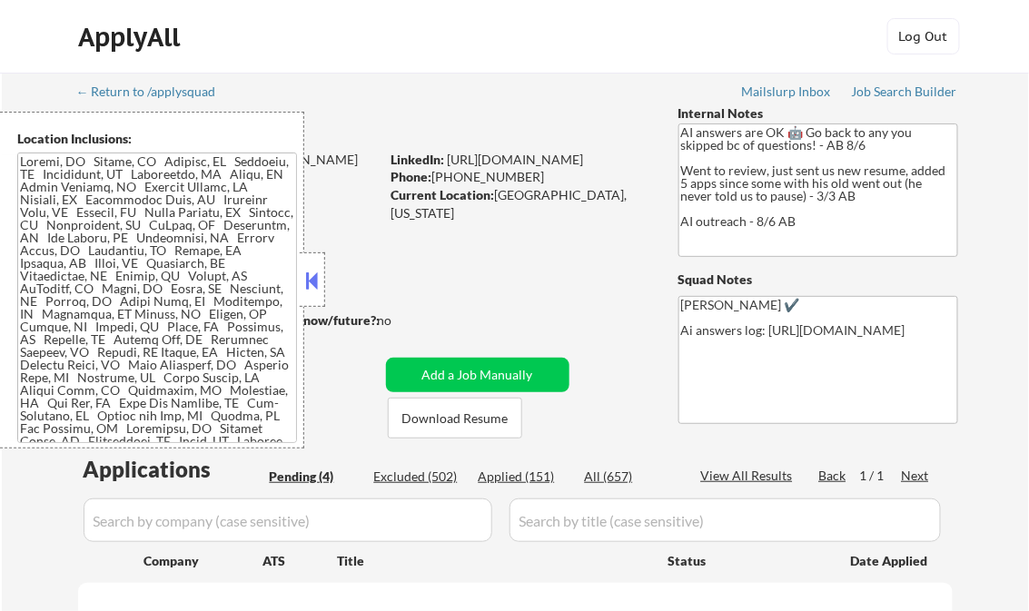
click at [317, 281] on button at bounding box center [312, 280] width 20 height 27
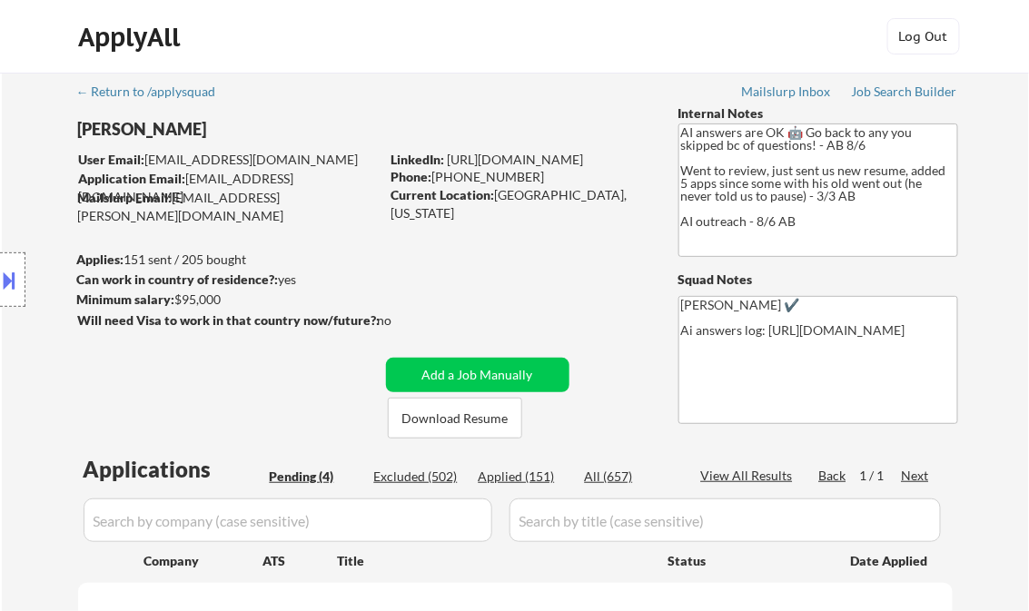
select select ""pending""
click at [880, 90] on div "Job Search Builder" at bounding box center [905, 91] width 106 height 13
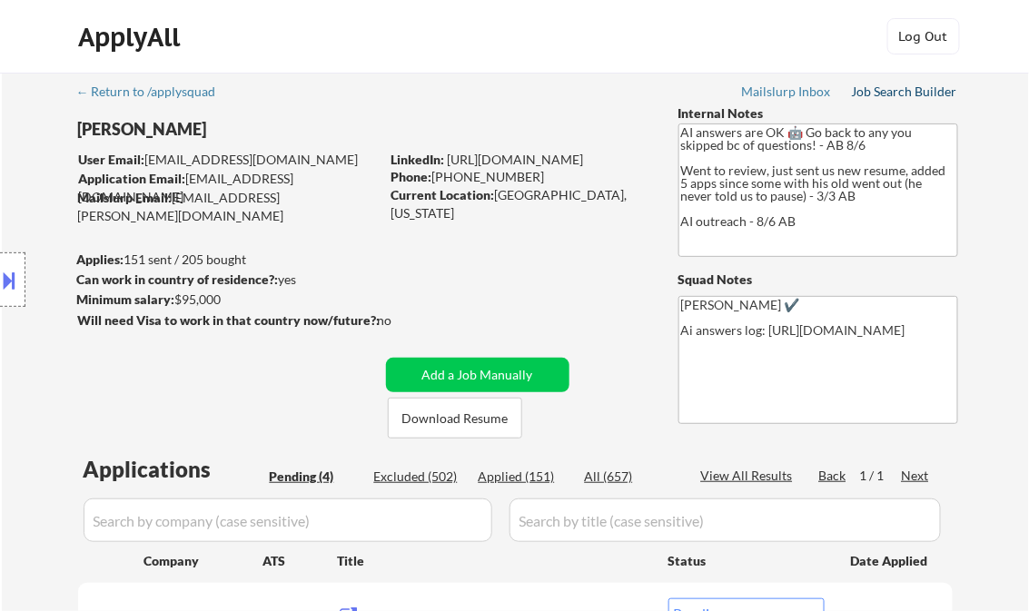
click at [882, 85] on div "Job Search Builder" at bounding box center [905, 91] width 106 height 13
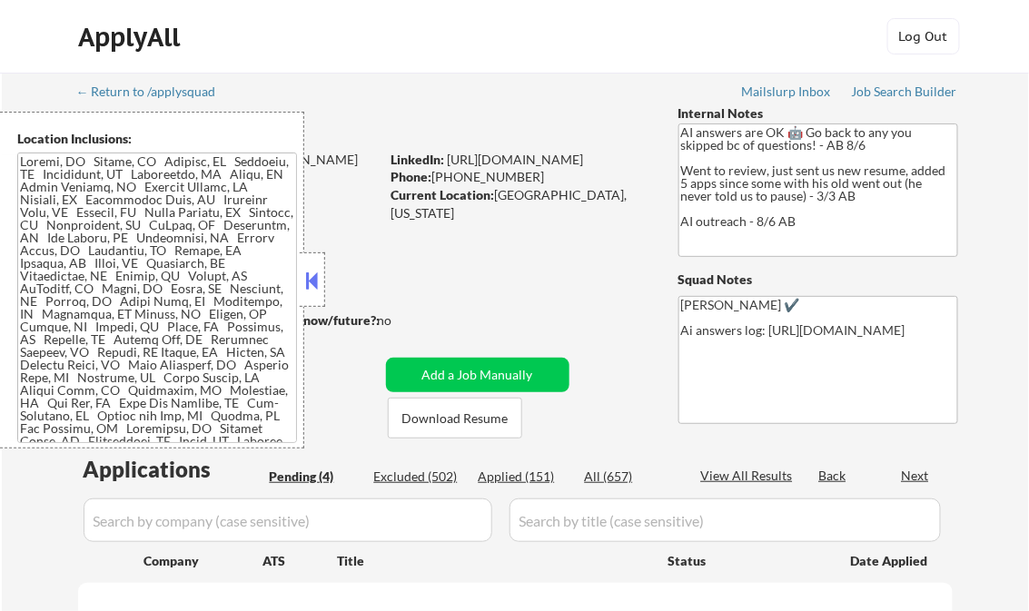
select select ""pending""
click at [309, 276] on button at bounding box center [312, 280] width 20 height 27
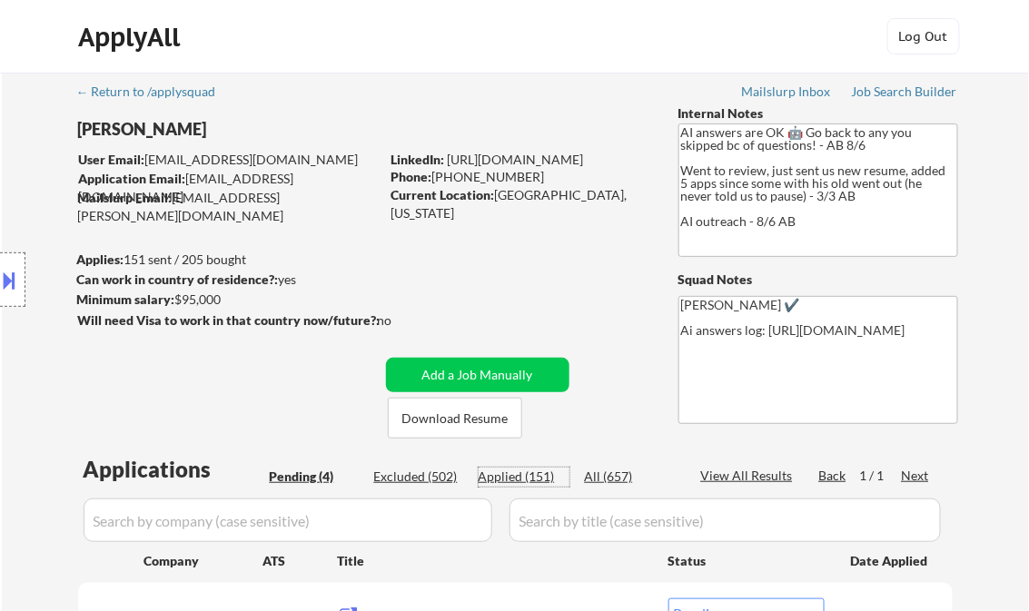
click at [524, 476] on div "Applied (151)" at bounding box center [524, 477] width 91 height 18
select select ""applied""
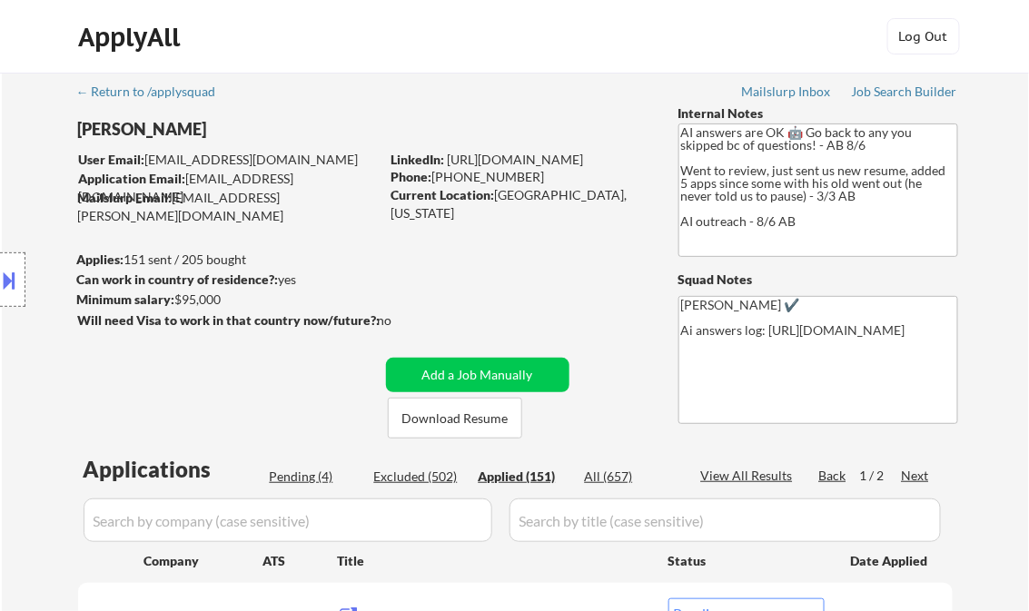
select select ""applied""
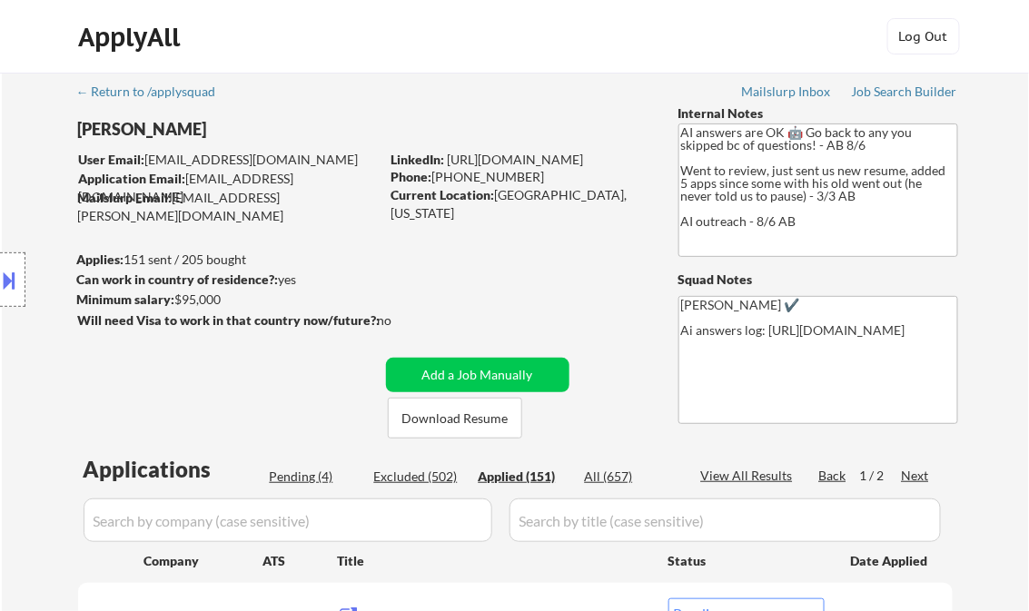
select select ""applied""
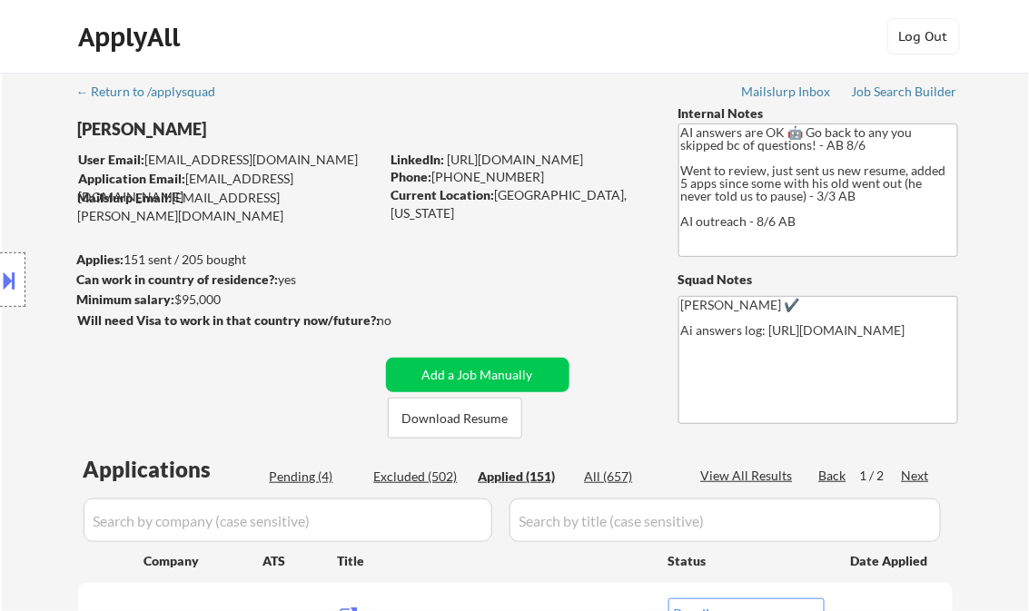
select select ""applied""
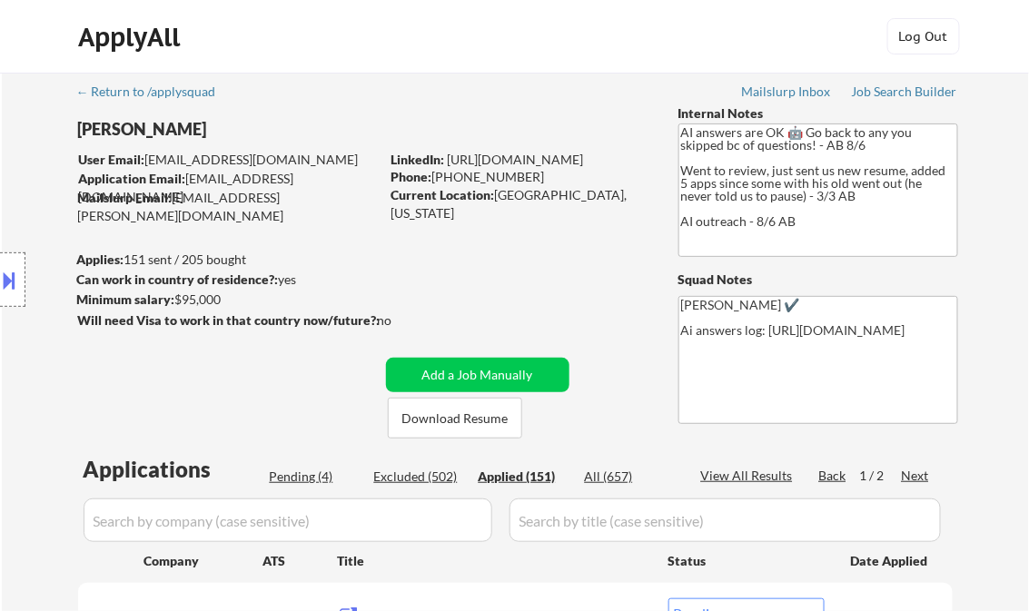
select select ""applied""
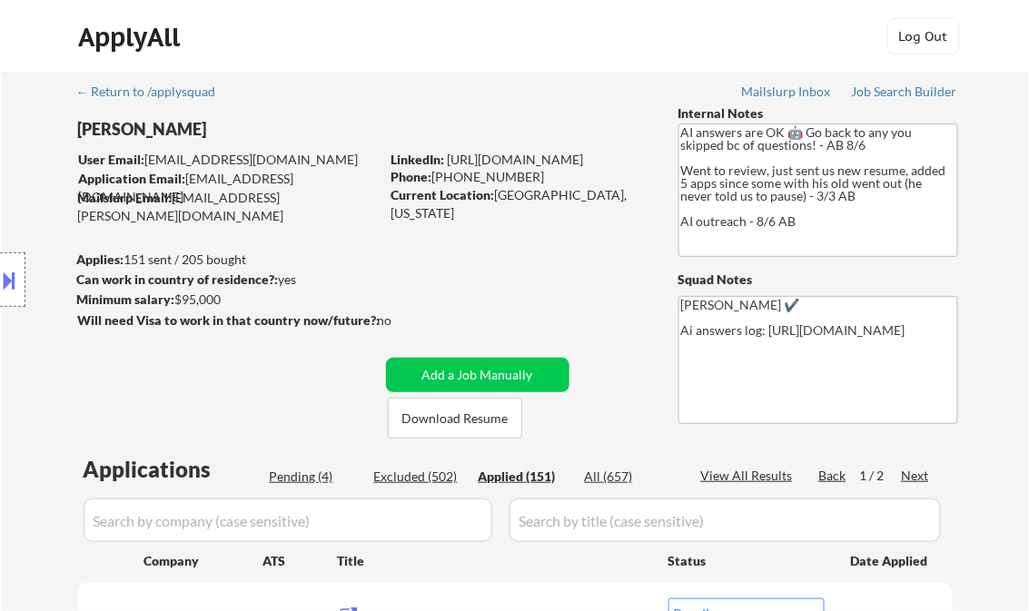
select select ""applied""
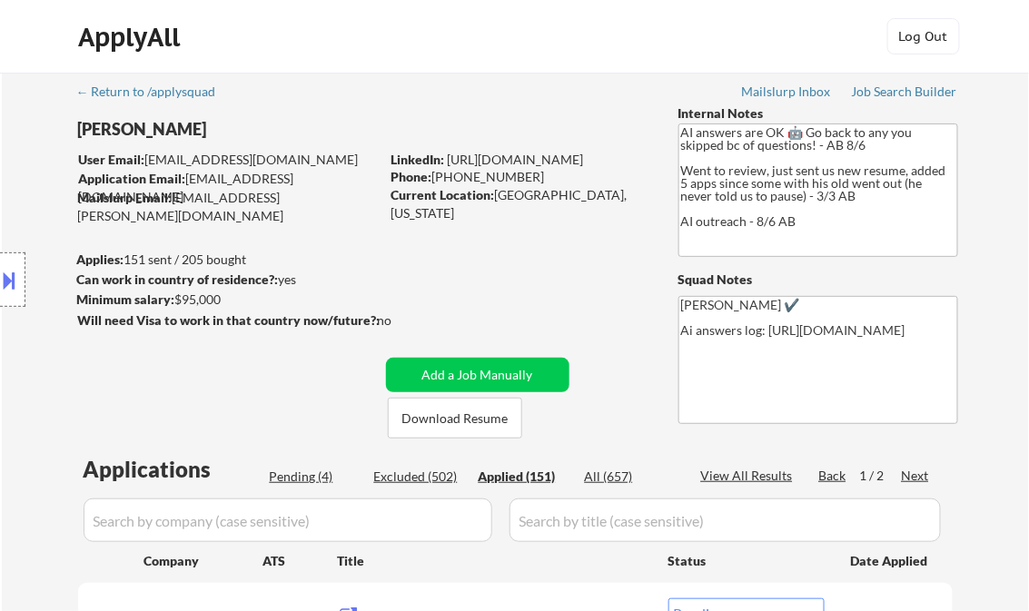
select select ""applied""
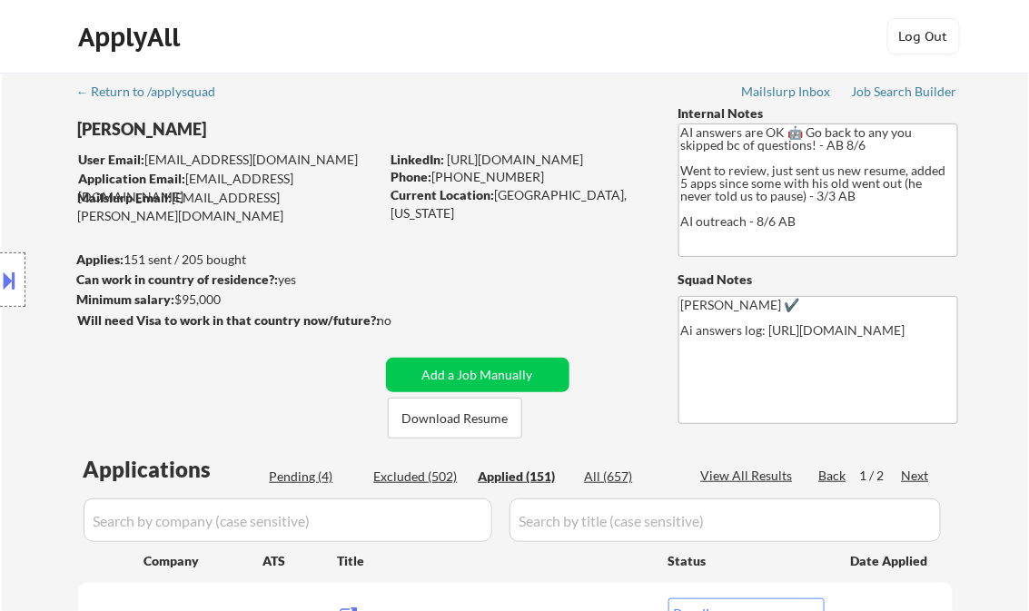
select select ""applied""
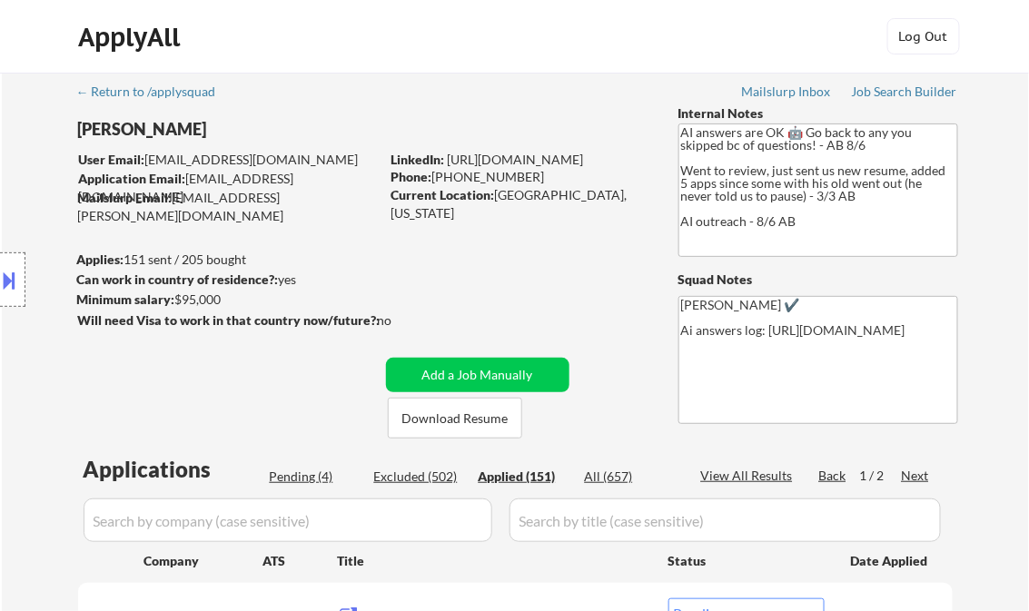
select select ""applied""
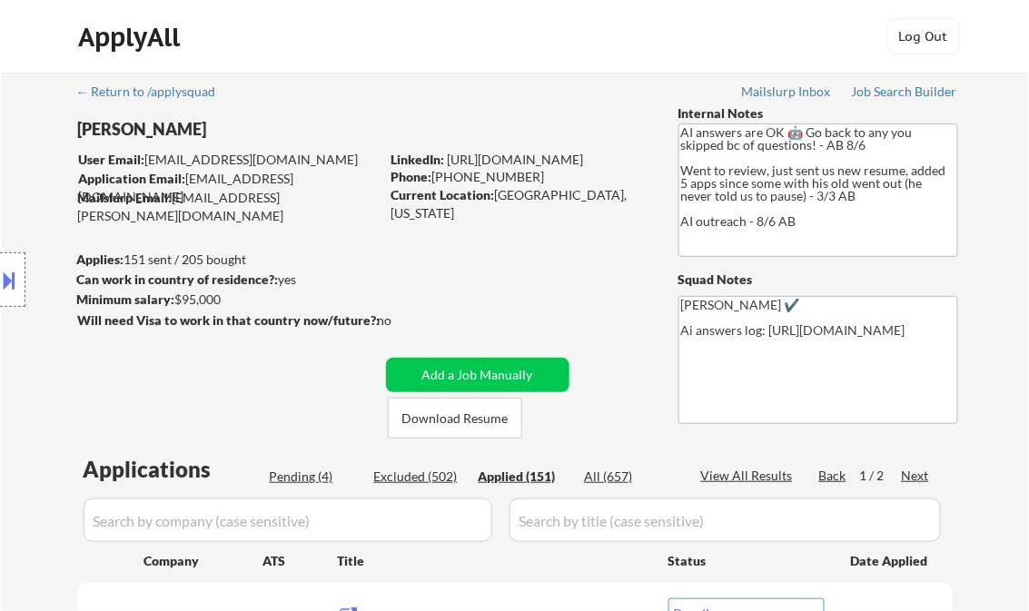
select select ""applied""
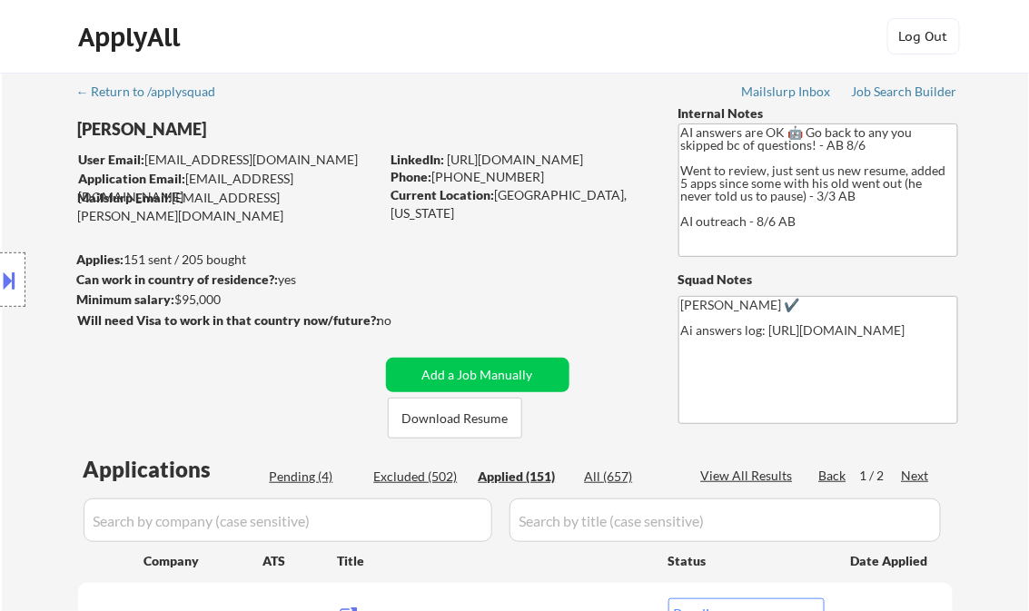
select select ""applied""
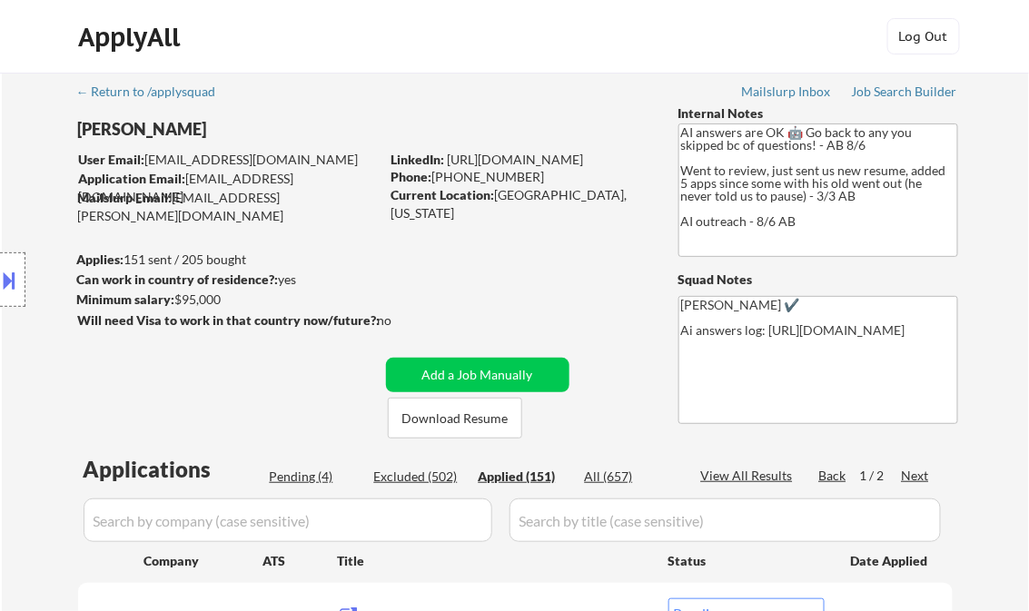
select select ""applied""
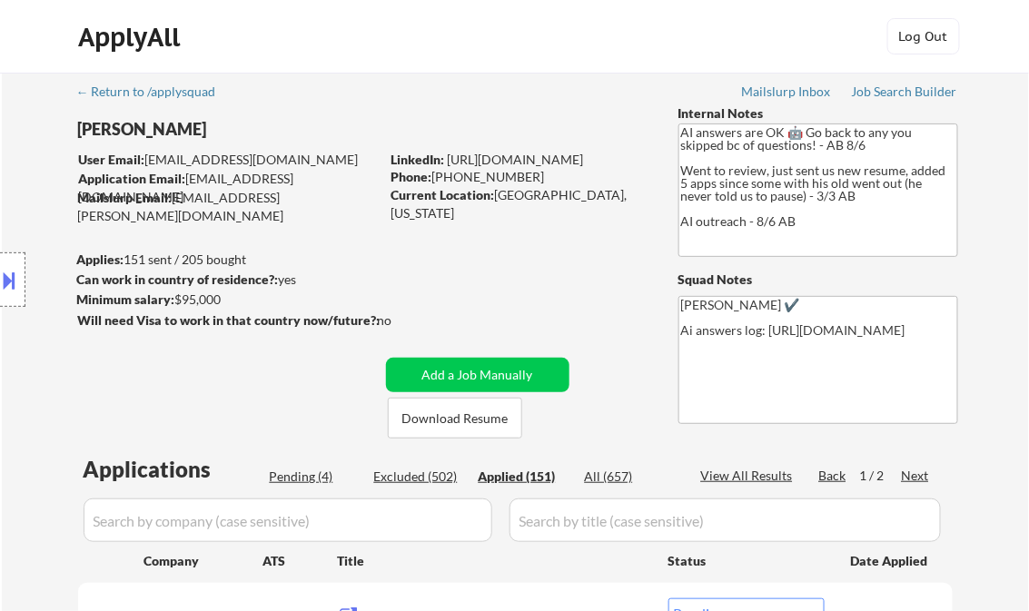
select select ""applied""
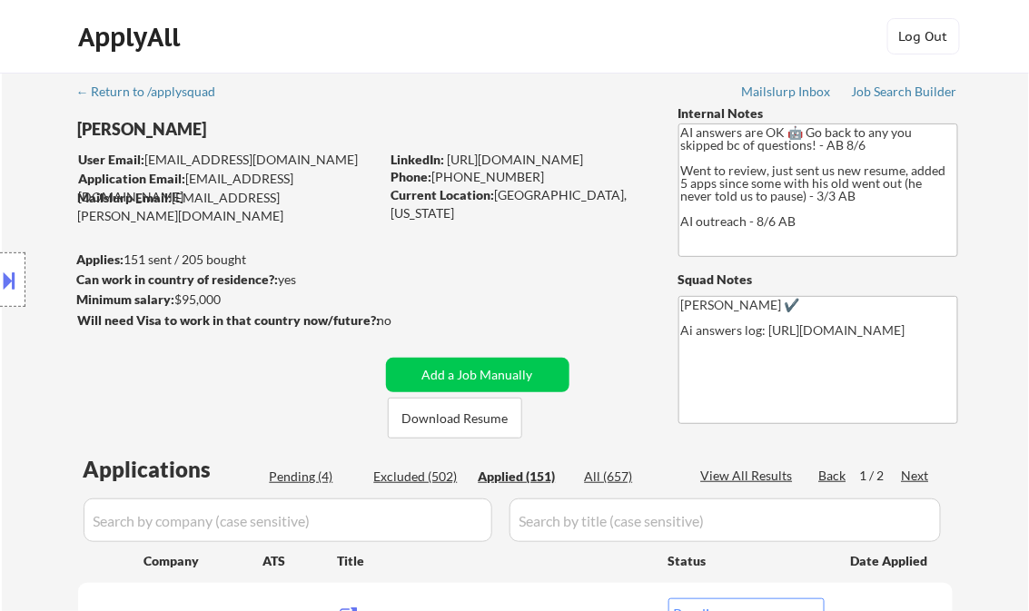
select select ""applied""
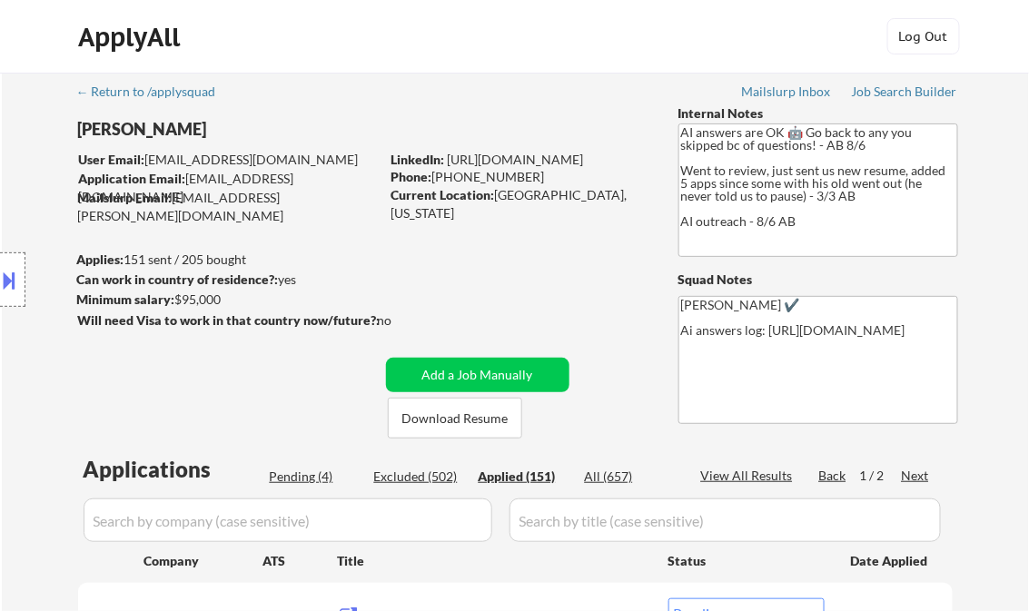
select select ""applied""
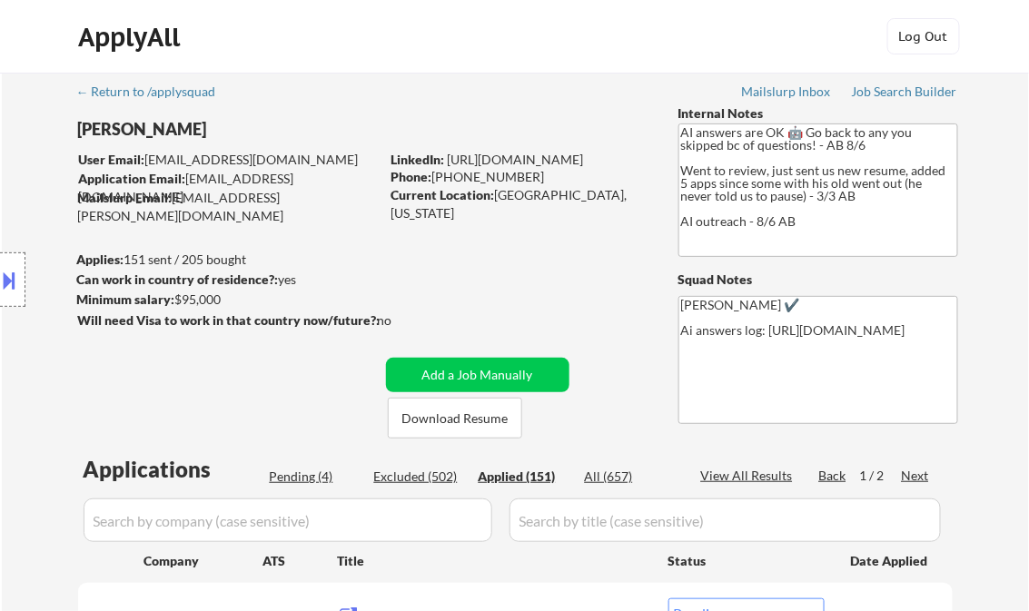
select select ""applied""
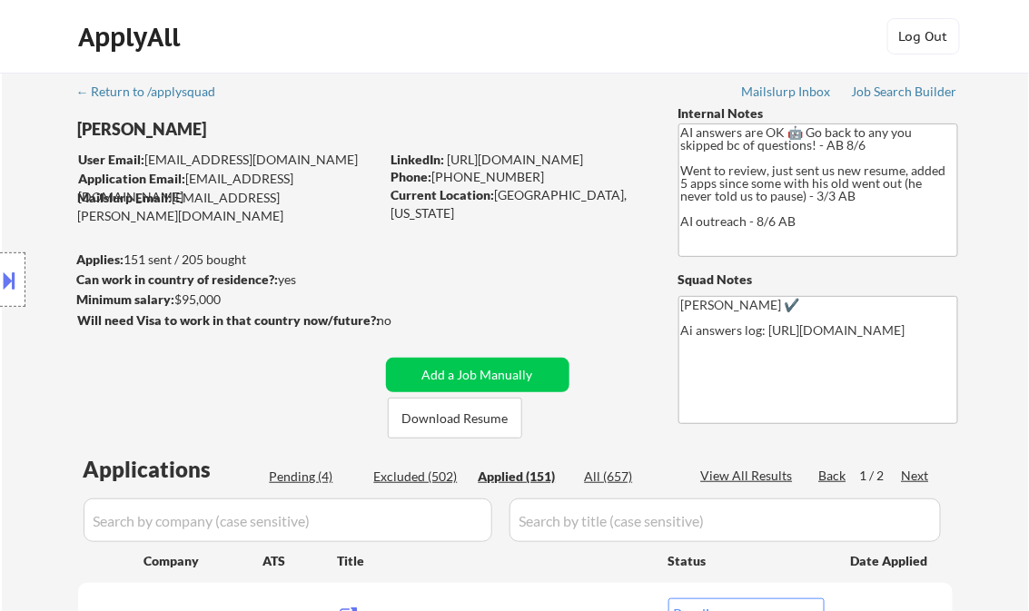
select select ""applied""
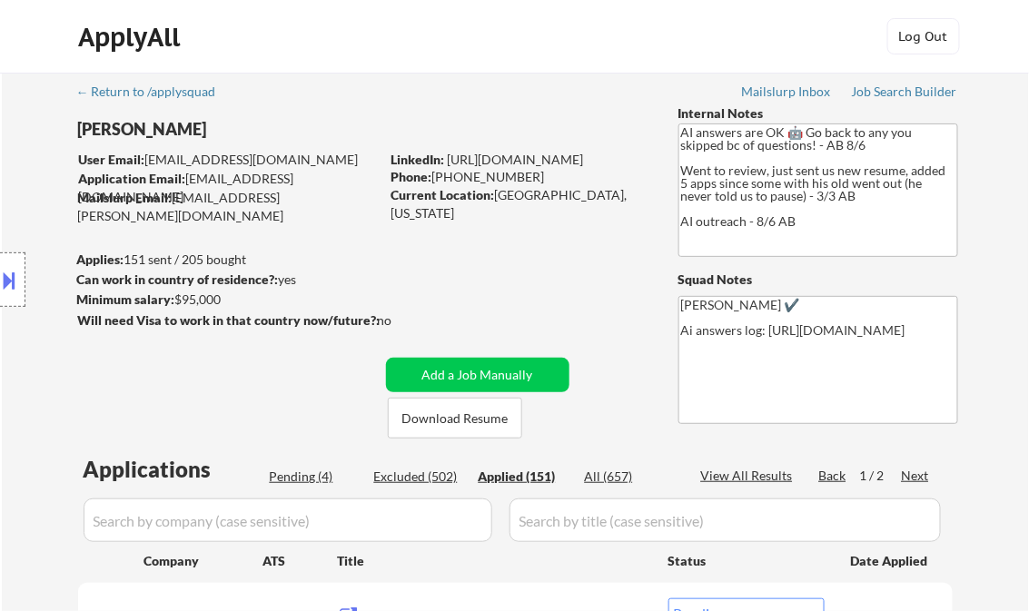
select select ""applied""
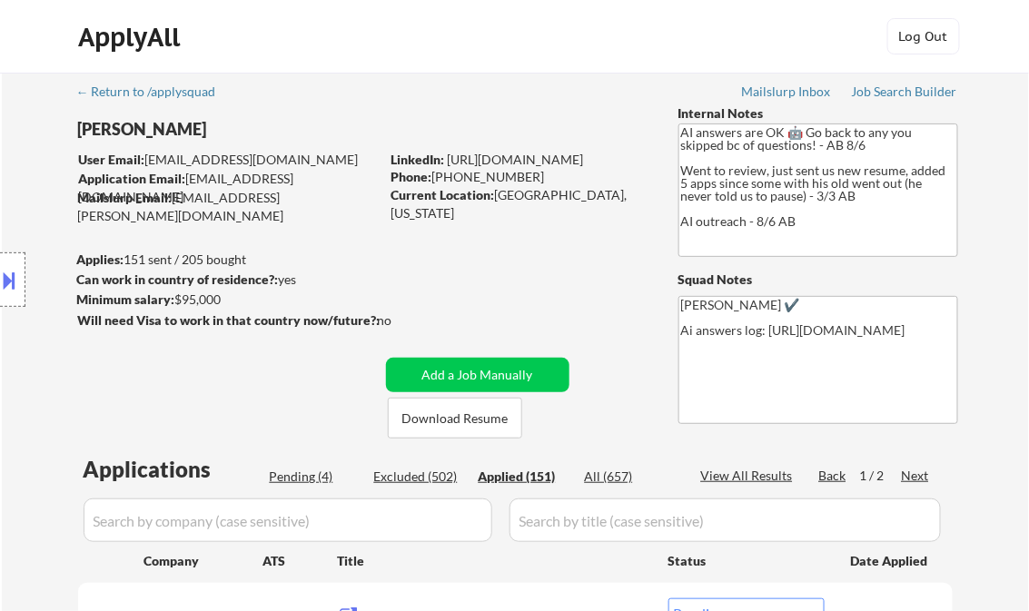
select select ""applied""
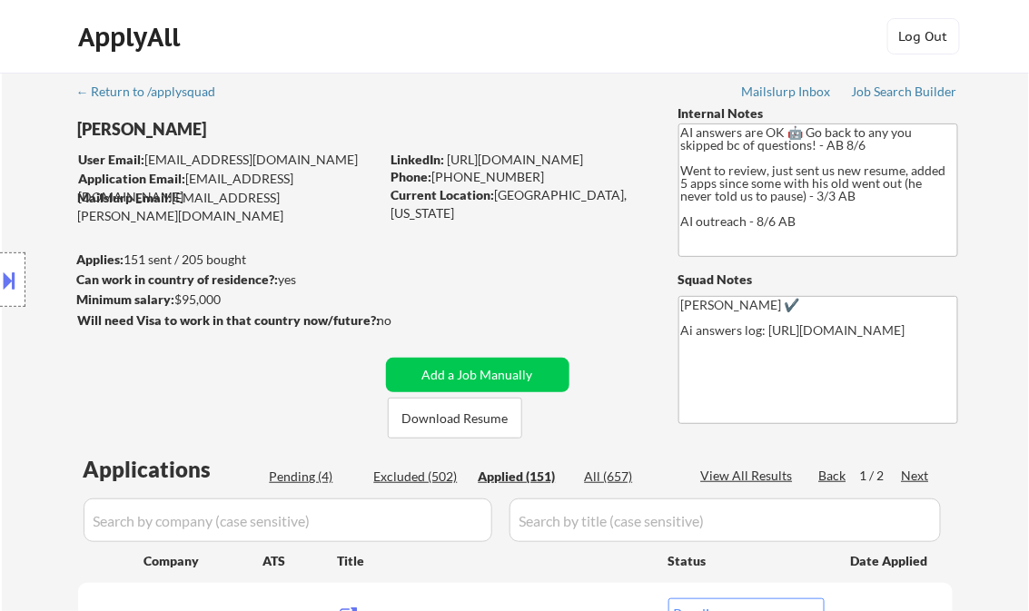
select select ""applied""
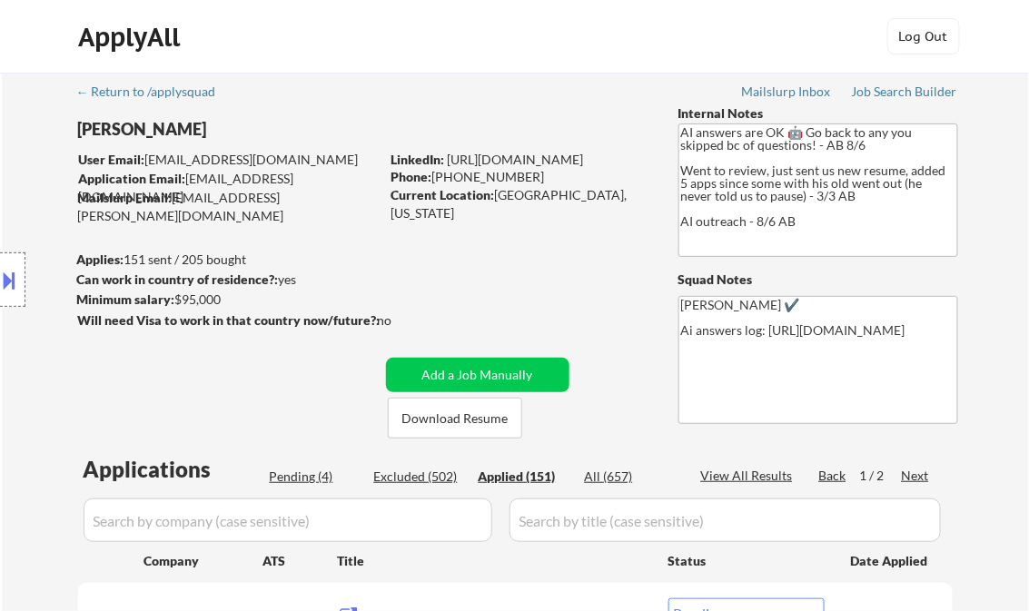
select select ""applied""
